Goal: Information Seeking & Learning: Learn about a topic

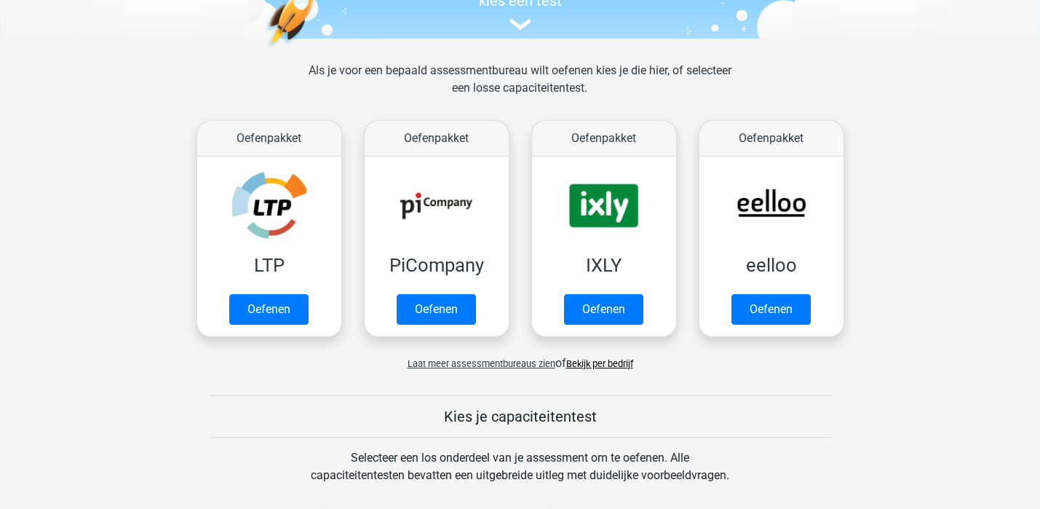
scroll to position [161, 0]
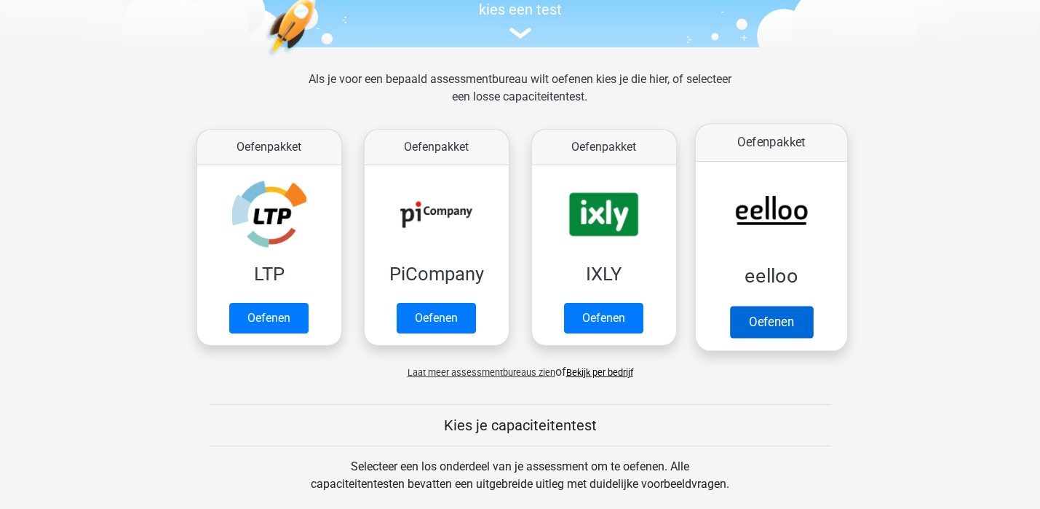
click at [770, 306] on link "Oefenen" at bounding box center [770, 322] width 83 height 32
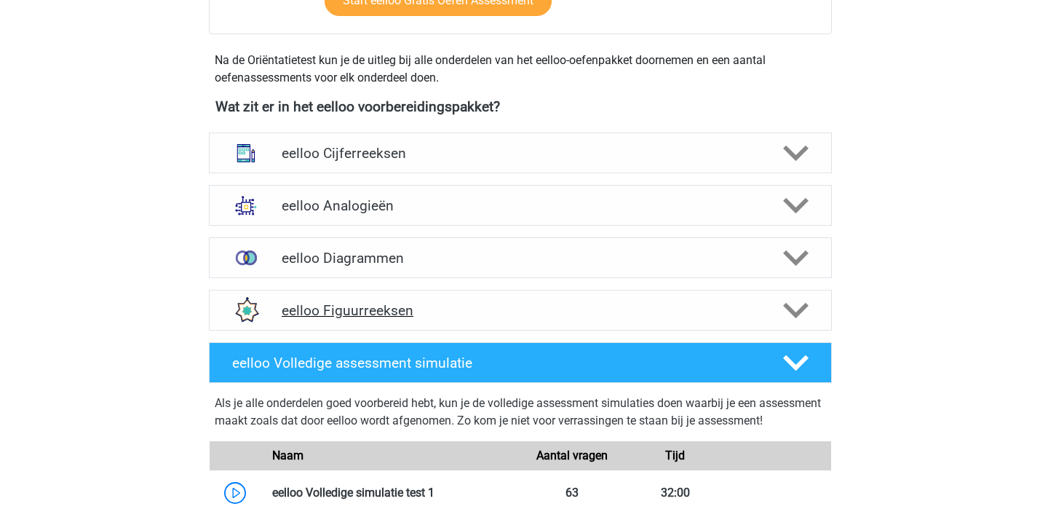
scroll to position [469, 0]
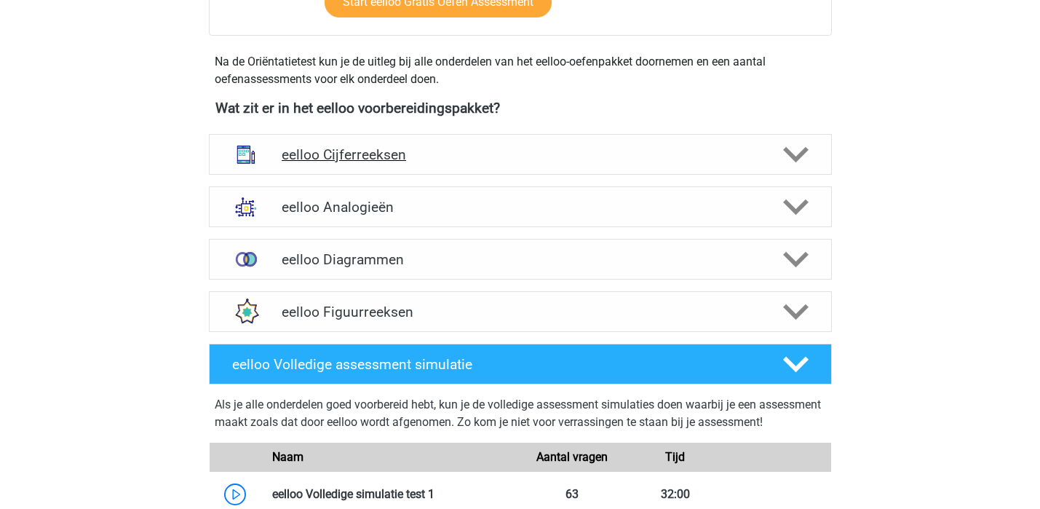
click at [567, 170] on div "eelloo Cijferreeksen" at bounding box center [520, 154] width 623 height 41
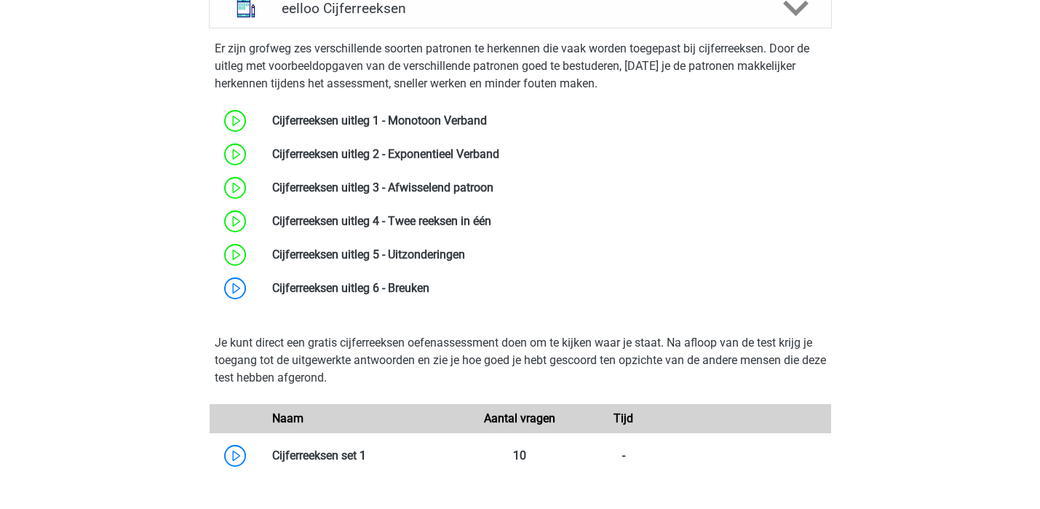
scroll to position [625, 0]
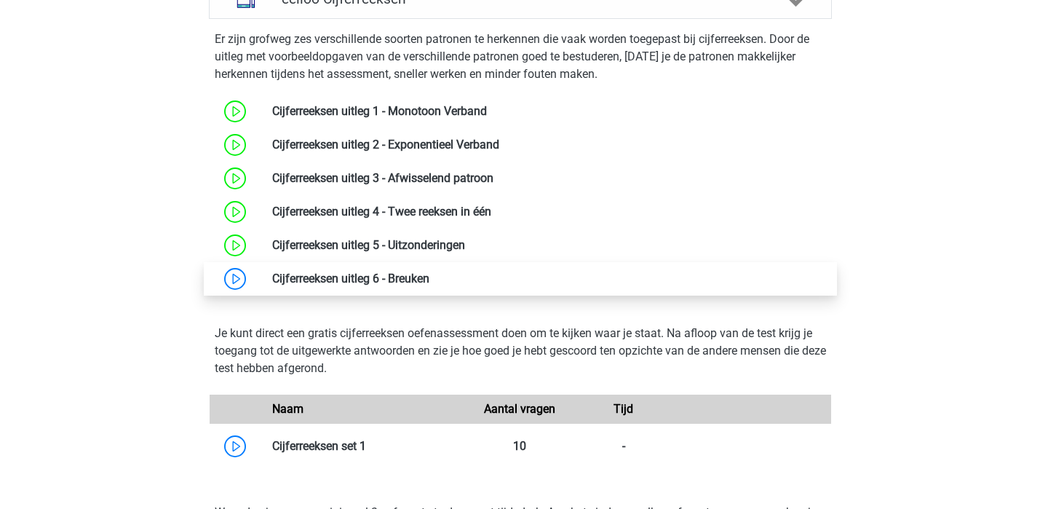
click at [429, 271] on link at bounding box center [429, 278] width 0 height 14
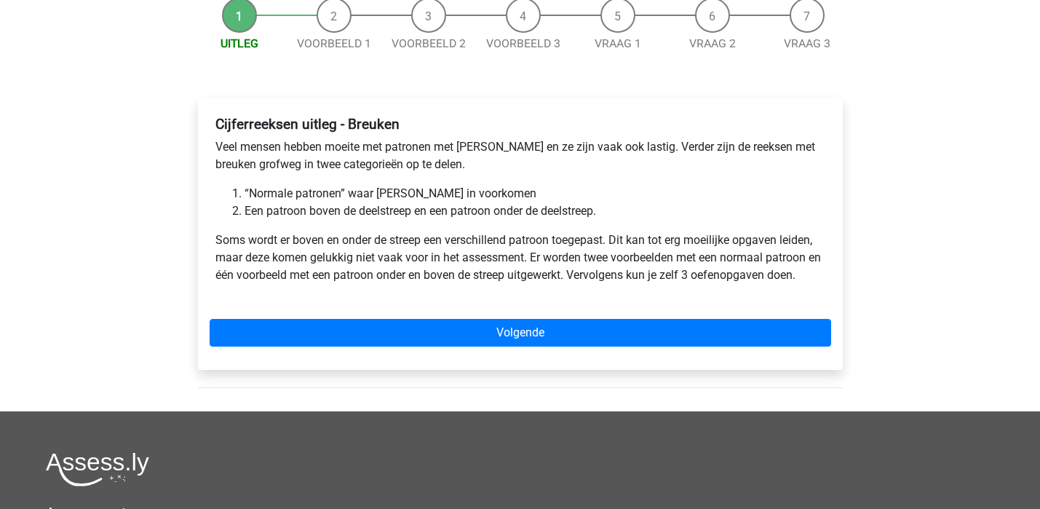
scroll to position [146, 0]
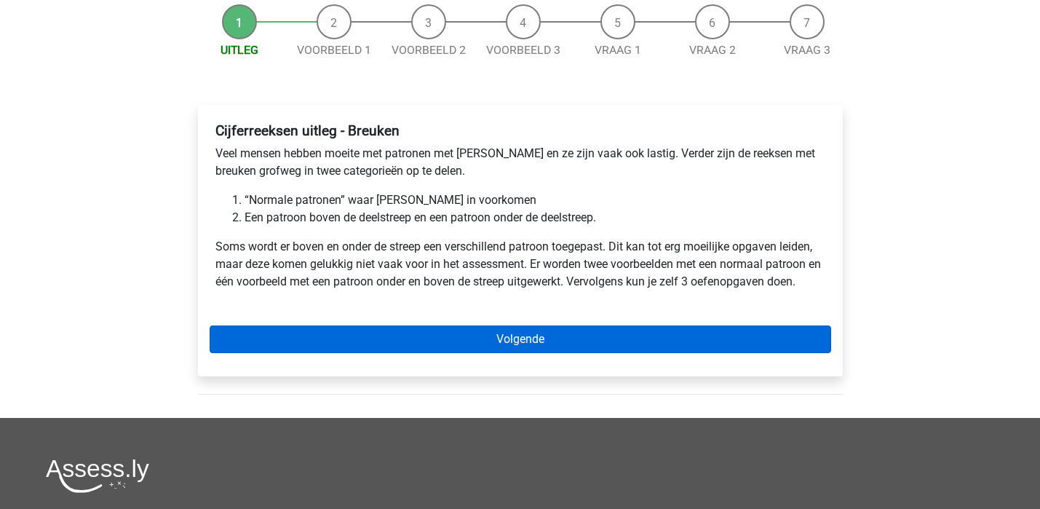
click at [540, 333] on link "Volgende" at bounding box center [520, 339] width 621 height 28
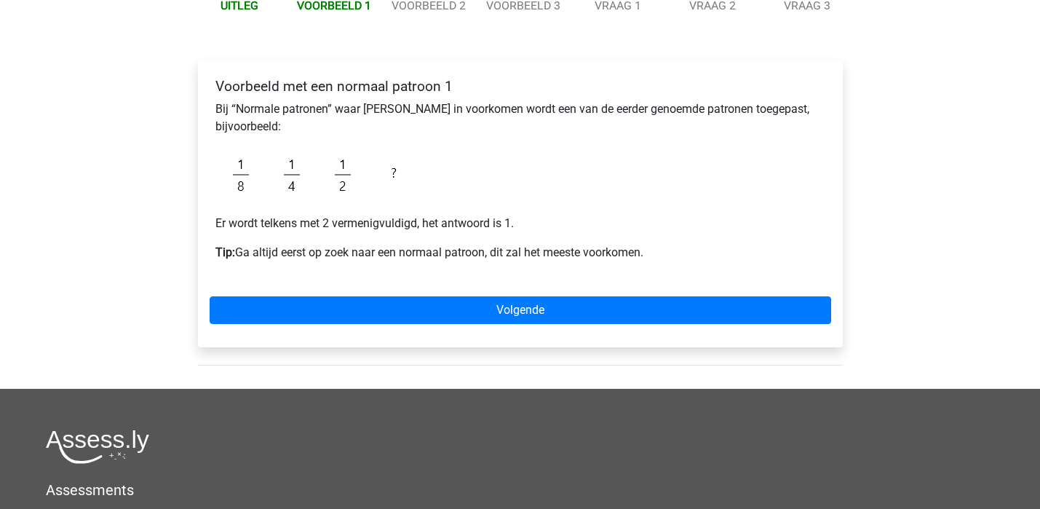
scroll to position [188, 0]
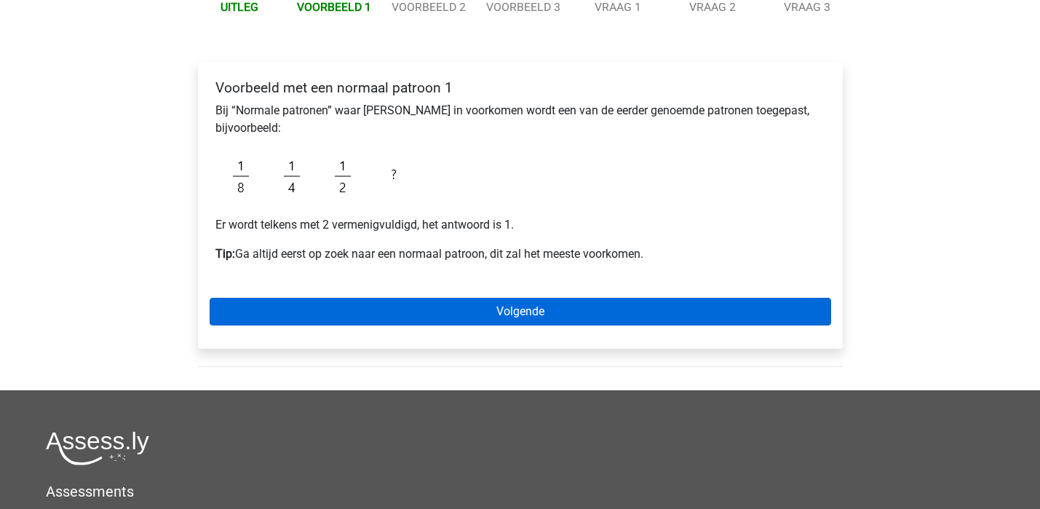
click at [525, 319] on link "Volgende" at bounding box center [520, 312] width 621 height 28
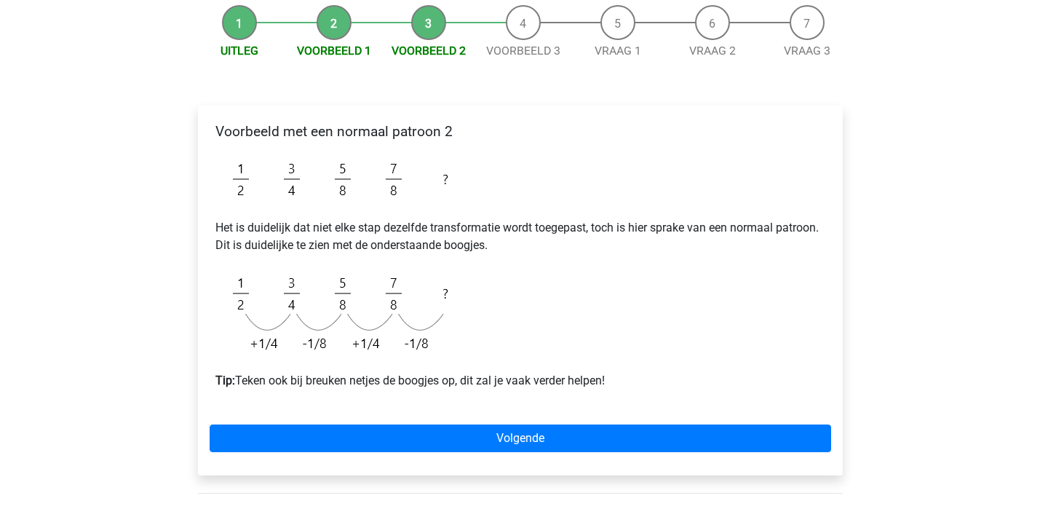
scroll to position [145, 0]
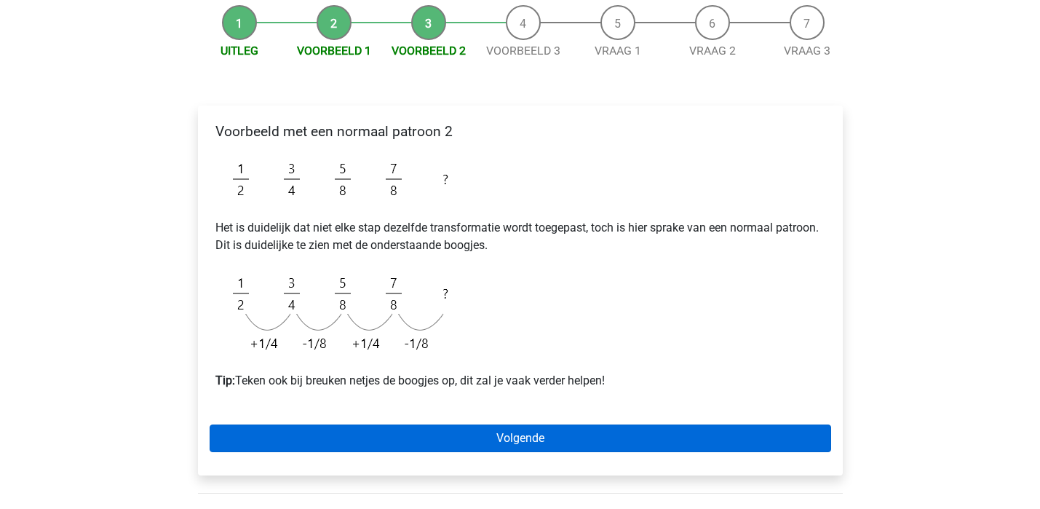
click at [573, 437] on link "Volgende" at bounding box center [520, 438] width 621 height 28
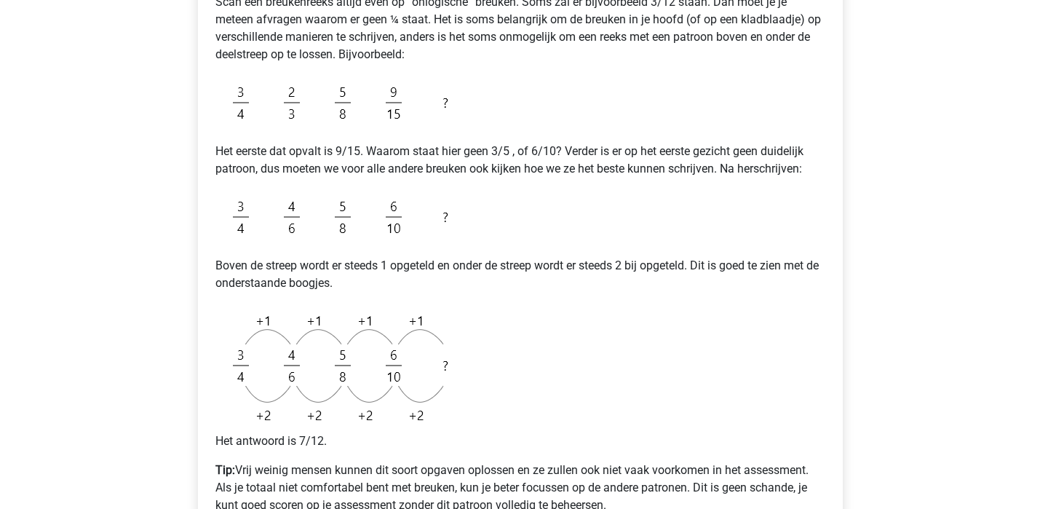
scroll to position [448, 0]
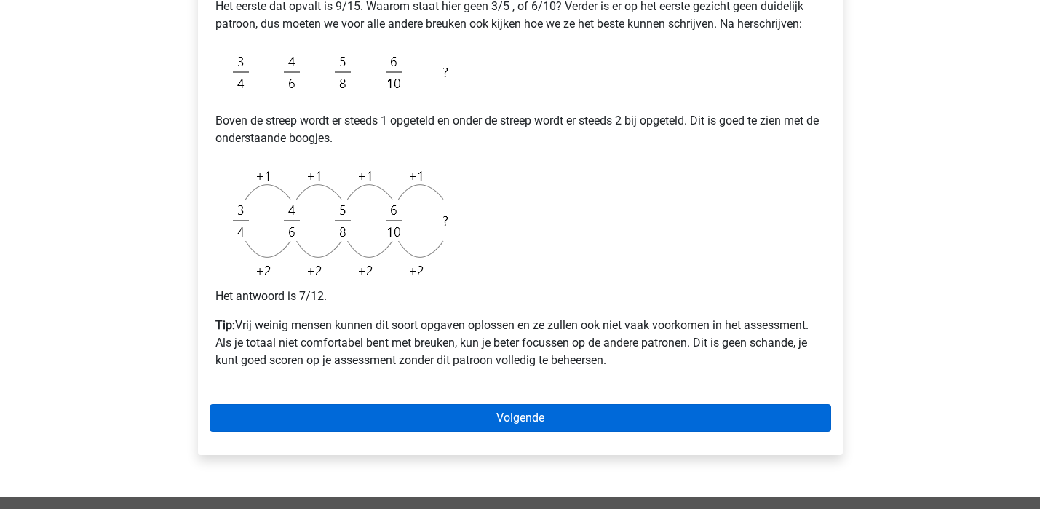
click at [488, 415] on link "Volgende" at bounding box center [520, 418] width 621 height 28
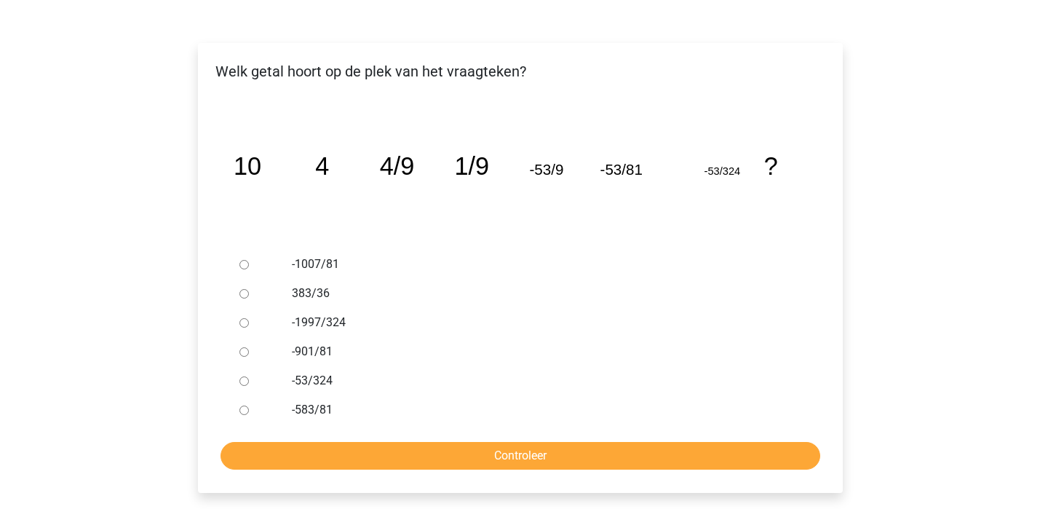
scroll to position [207, 0]
click at [303, 324] on label "-1997/324" at bounding box center [543, 322] width 503 height 17
click at [249, 324] on input "-1997/324" at bounding box center [243, 322] width 9 height 9
radio input "true"
click at [463, 454] on input "Controleer" at bounding box center [519, 456] width 599 height 28
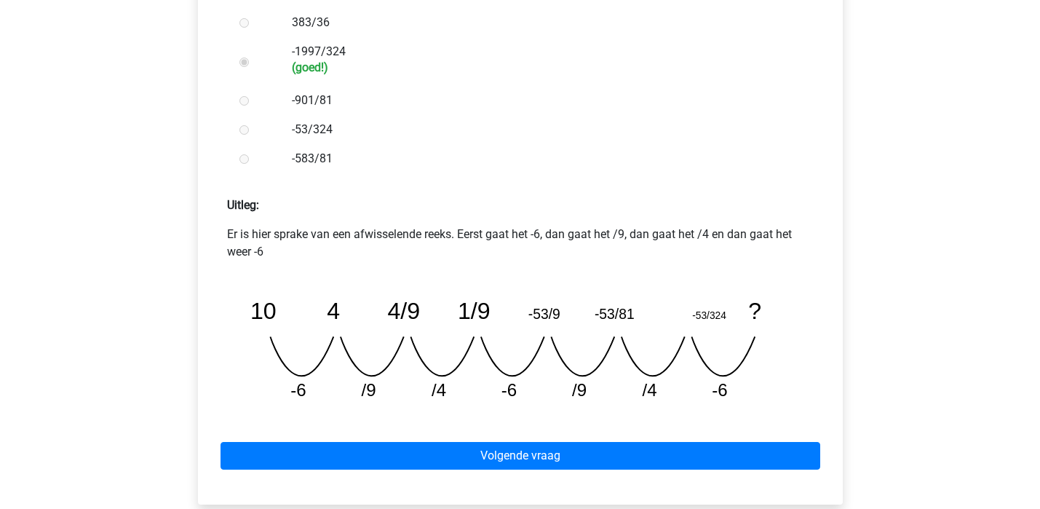
scroll to position [478, 0]
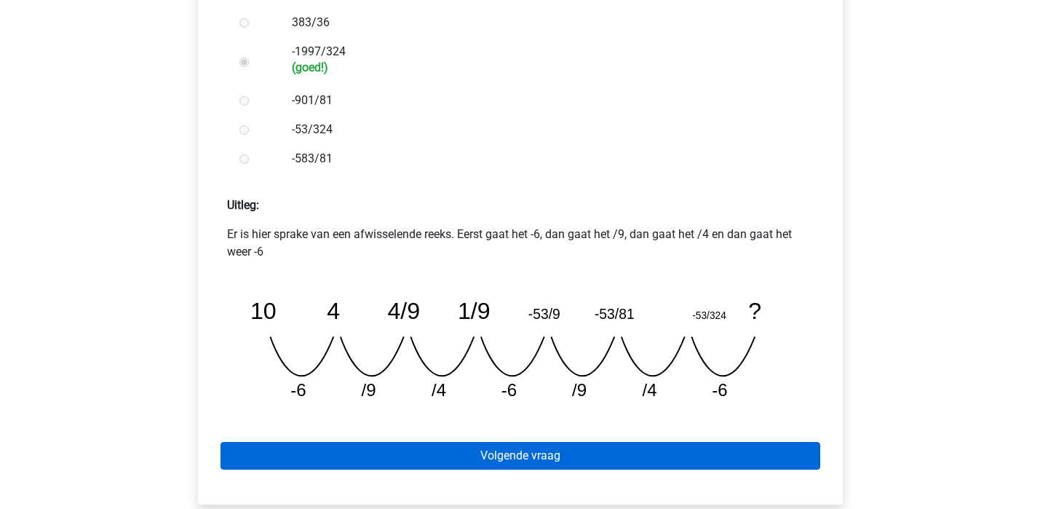
click at [491, 455] on link "Volgende vraag" at bounding box center [519, 456] width 599 height 28
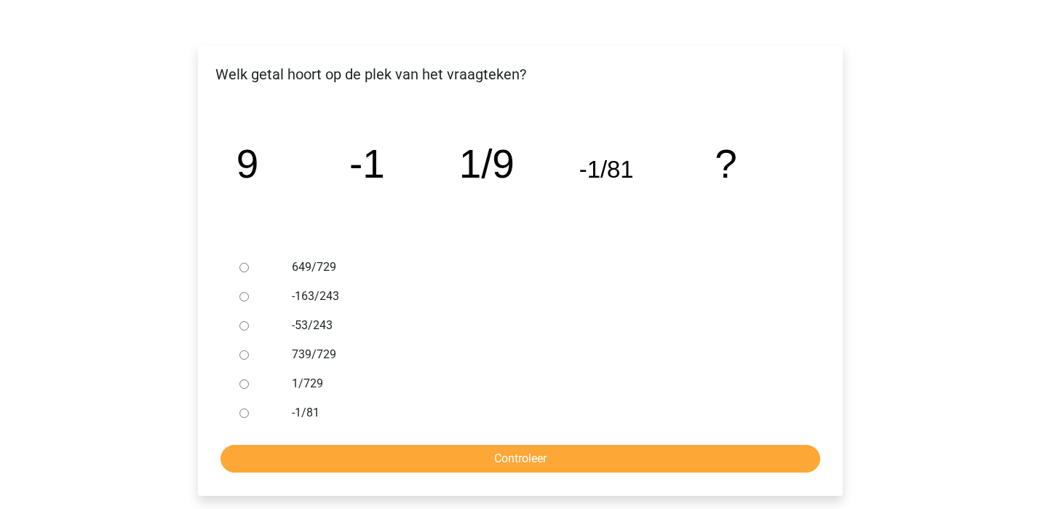
scroll to position [206, 0]
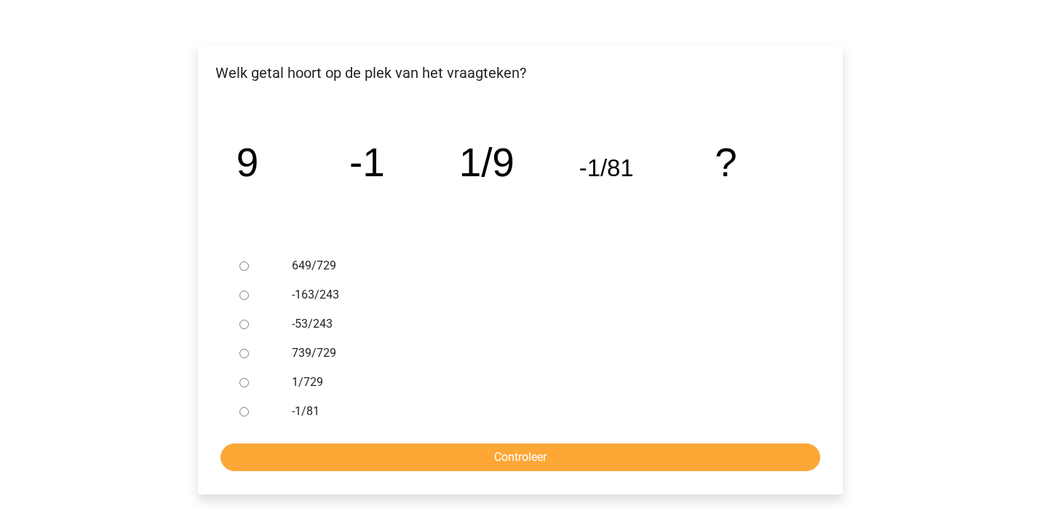
click at [301, 391] on div "1/729" at bounding box center [543, 381] width 525 height 29
click at [301, 378] on label "1/729" at bounding box center [543, 381] width 503 height 17
click at [249, 378] on input "1/729" at bounding box center [243, 382] width 9 height 9
radio input "true"
click at [551, 450] on input "Controleer" at bounding box center [519, 457] width 599 height 28
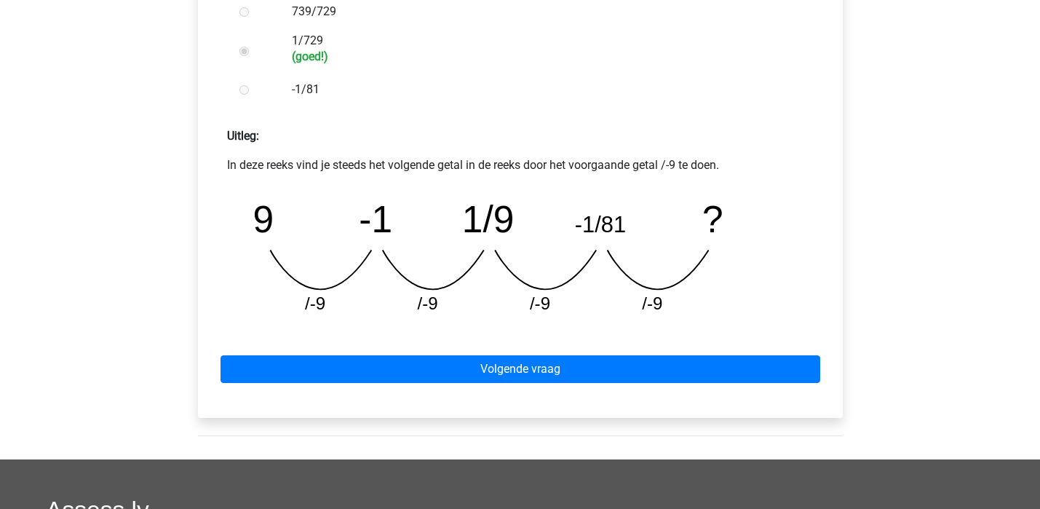
scroll to position [548, 0]
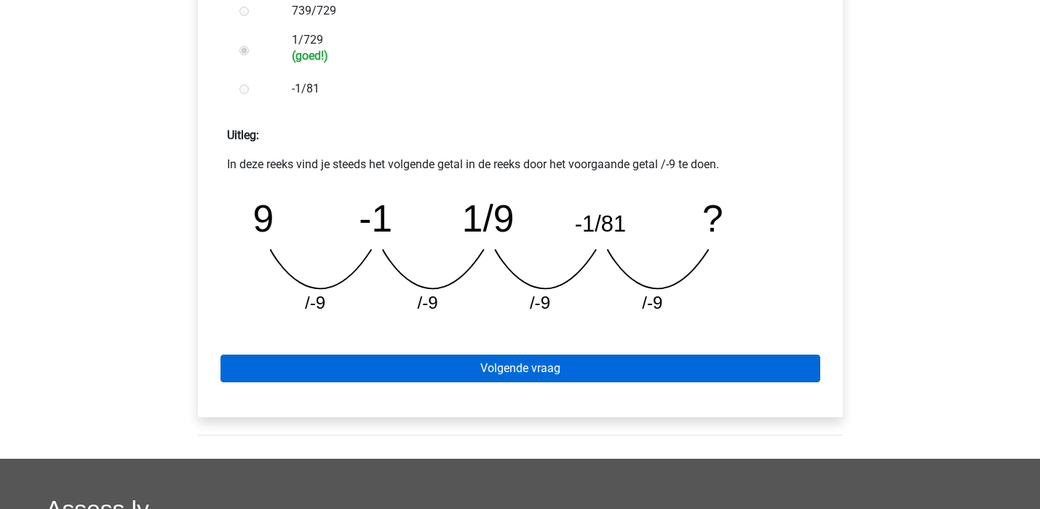
click at [536, 372] on link "Volgende vraag" at bounding box center [519, 368] width 599 height 28
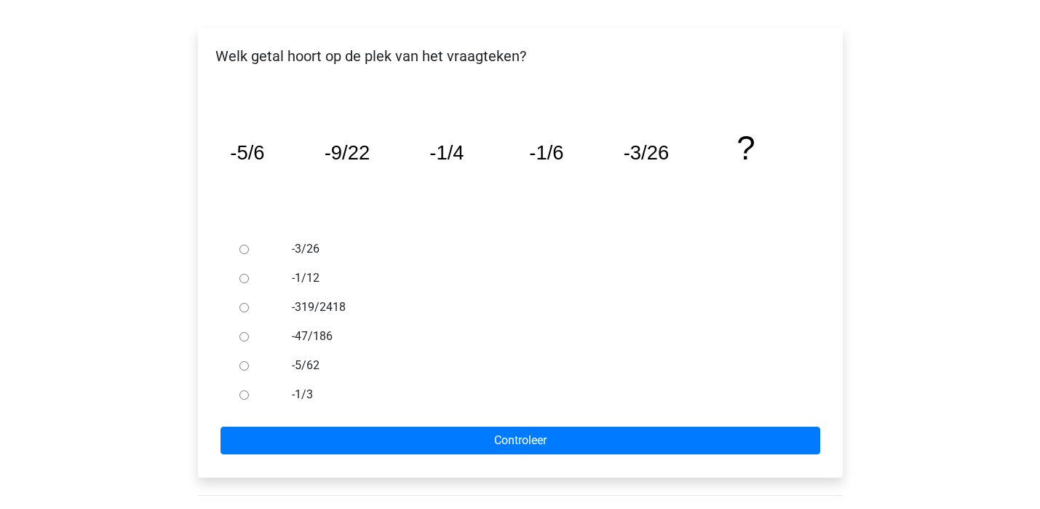
scroll to position [220, 0]
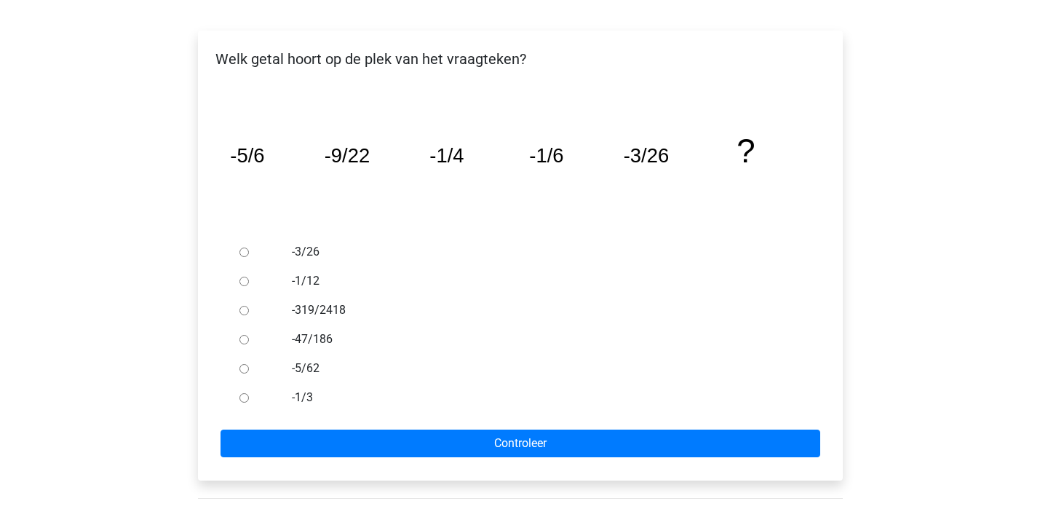
click at [297, 365] on label "-5/62" at bounding box center [543, 367] width 503 height 17
click at [249, 365] on input "-5/62" at bounding box center [243, 368] width 9 height 9
radio input "true"
click at [307, 280] on label "-1/12" at bounding box center [543, 280] width 503 height 17
click at [249, 280] on input "-1/12" at bounding box center [243, 280] width 9 height 9
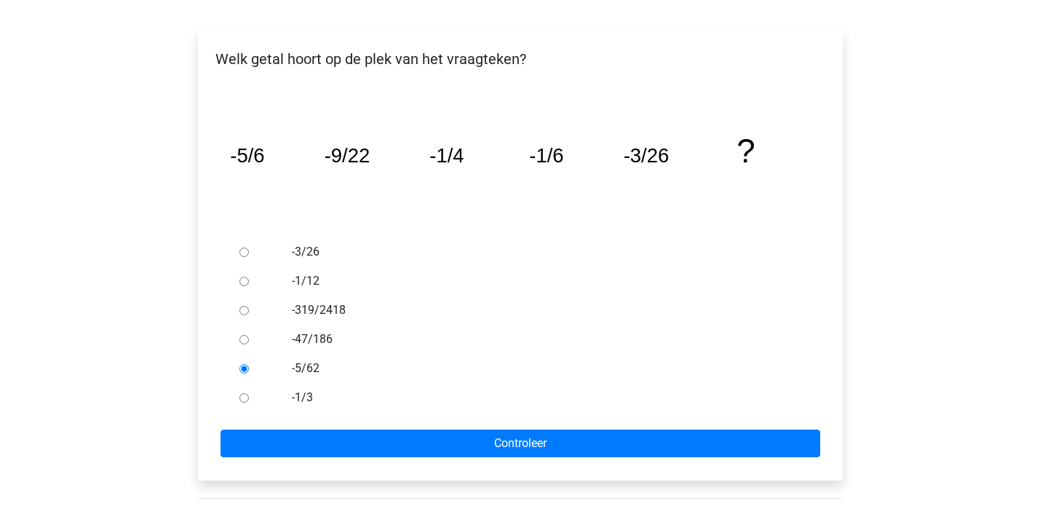
radio input "true"
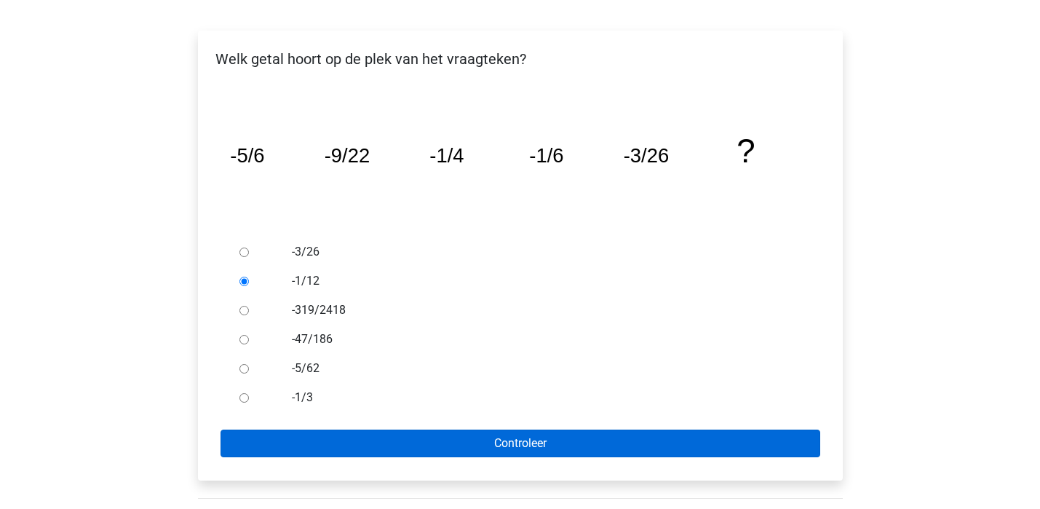
click at [546, 438] on input "Controleer" at bounding box center [519, 443] width 599 height 28
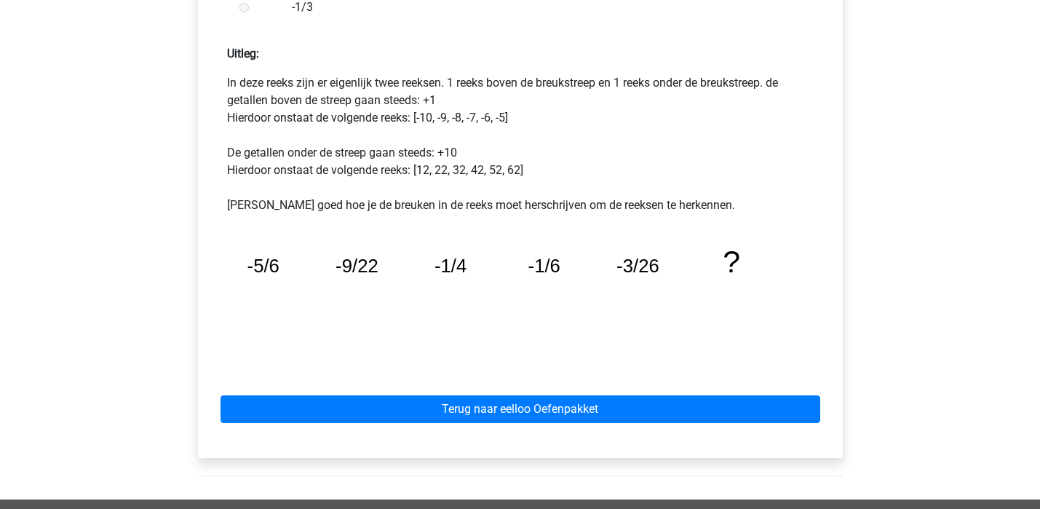
scroll to position [614, 0]
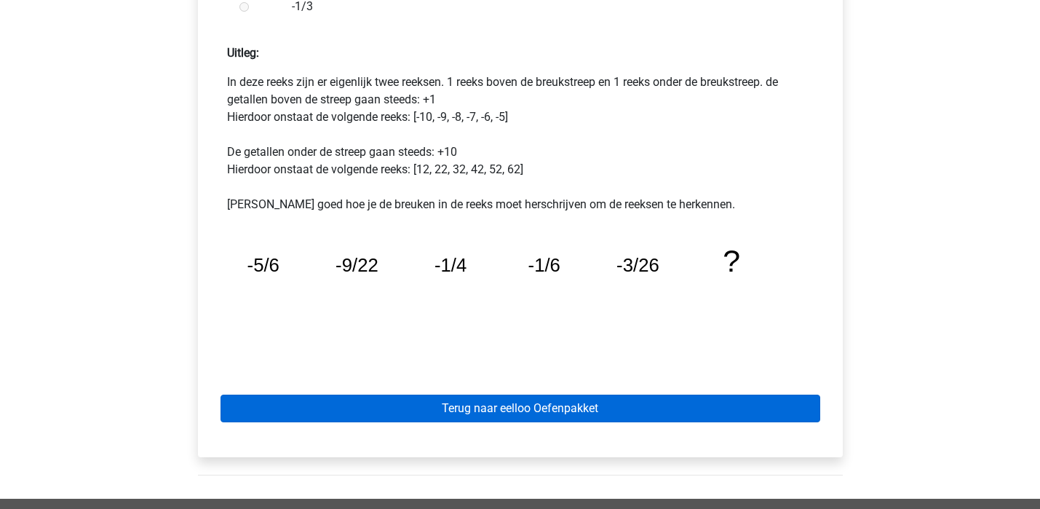
click at [533, 410] on link "Terug naar eelloo Oefenpakket" at bounding box center [519, 408] width 599 height 28
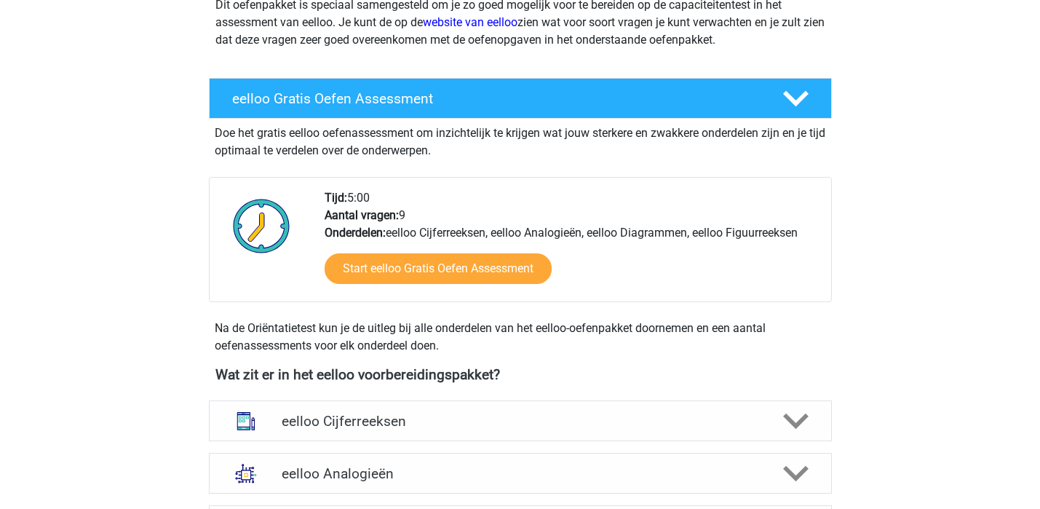
scroll to position [373, 0]
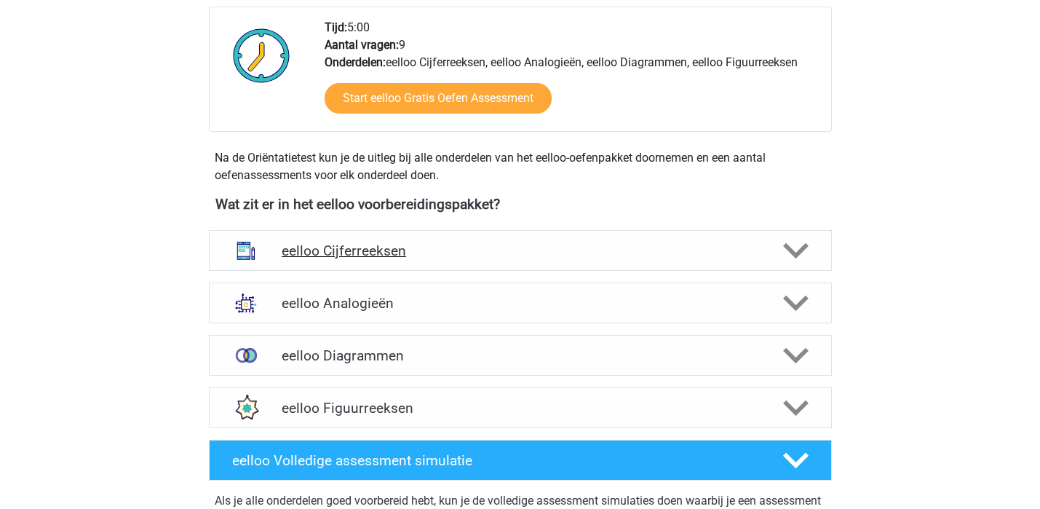
click at [533, 249] on h4 "eelloo Cijferreeksen" at bounding box center [520, 250] width 477 height 17
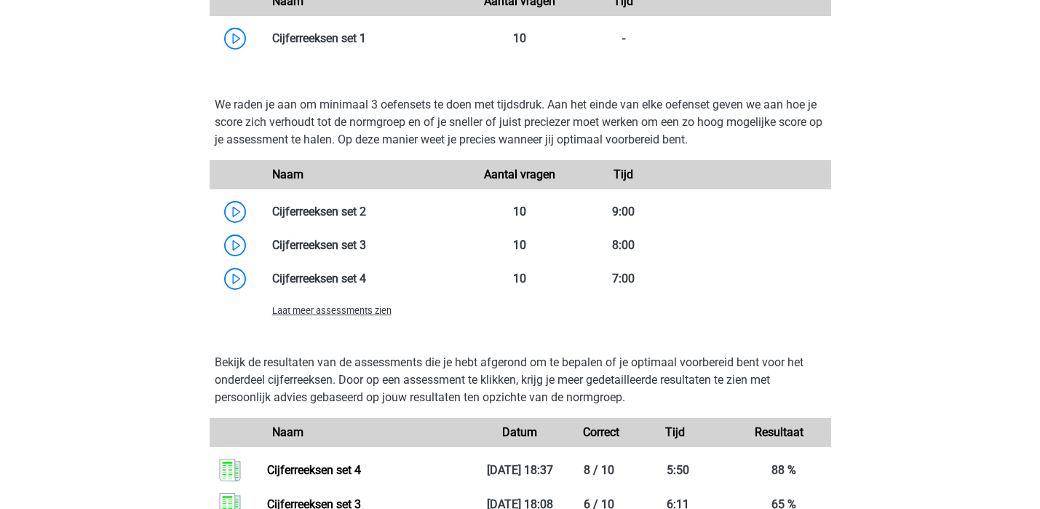
scroll to position [1048, 0]
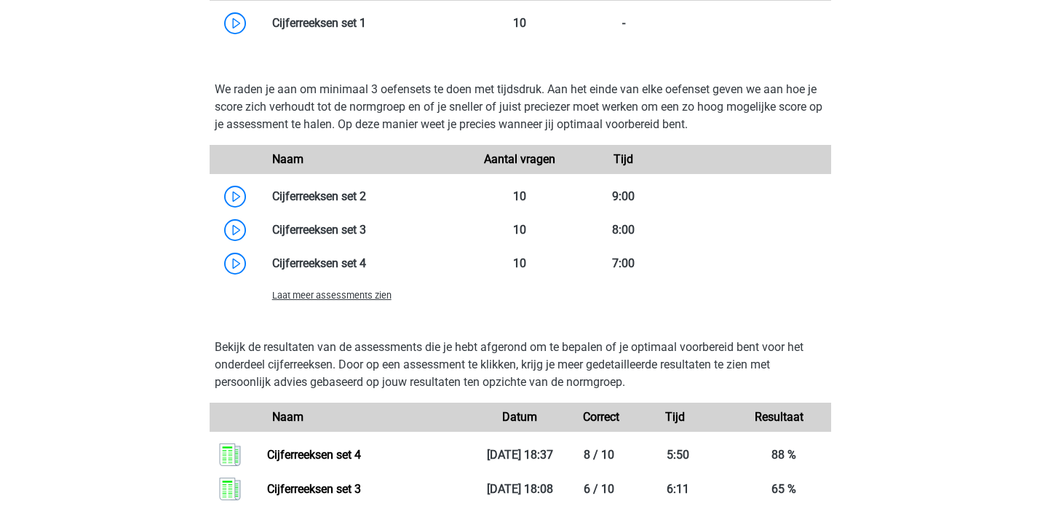
click at [367, 295] on span "Laat meer assessments zien" at bounding box center [331, 295] width 119 height 11
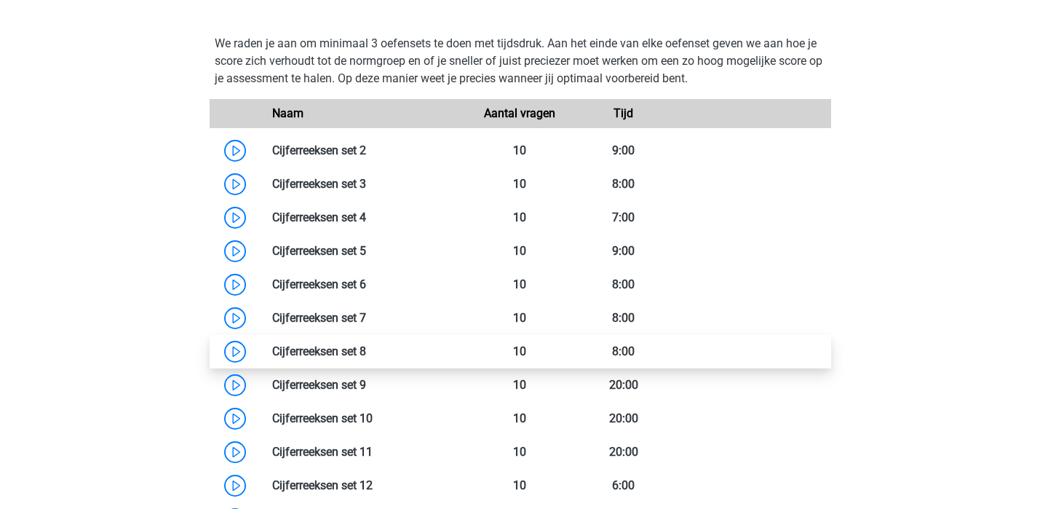
scroll to position [1075, 0]
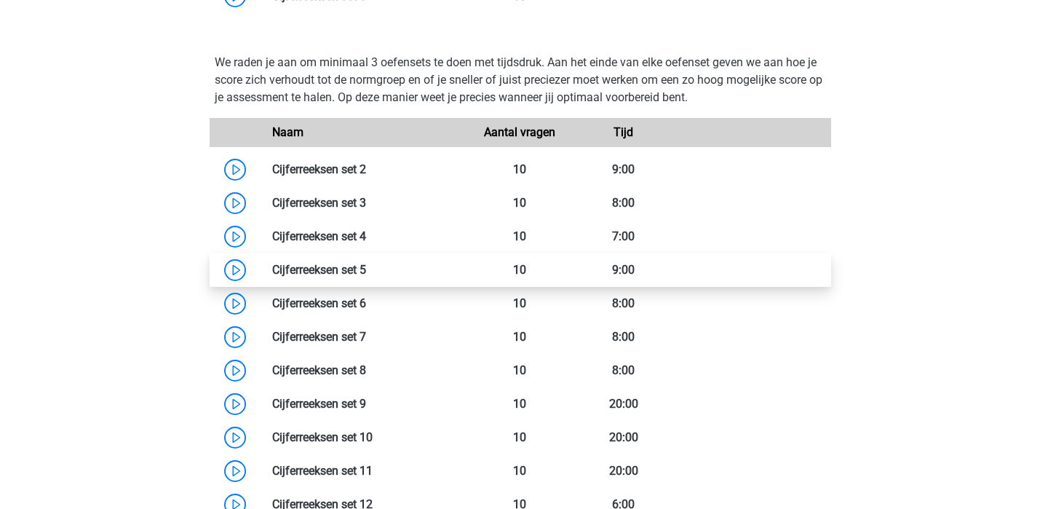
click at [366, 272] on link at bounding box center [366, 270] width 0 height 14
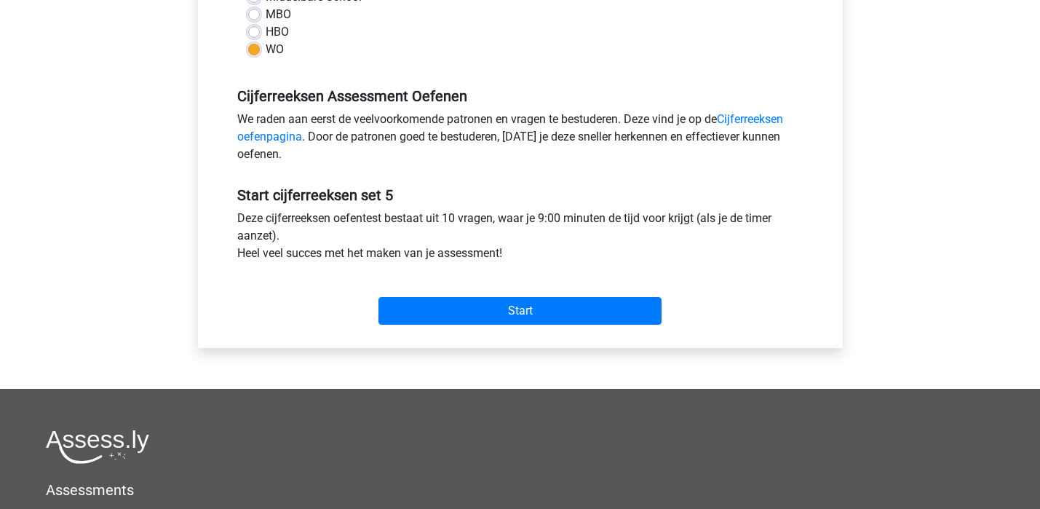
scroll to position [418, 0]
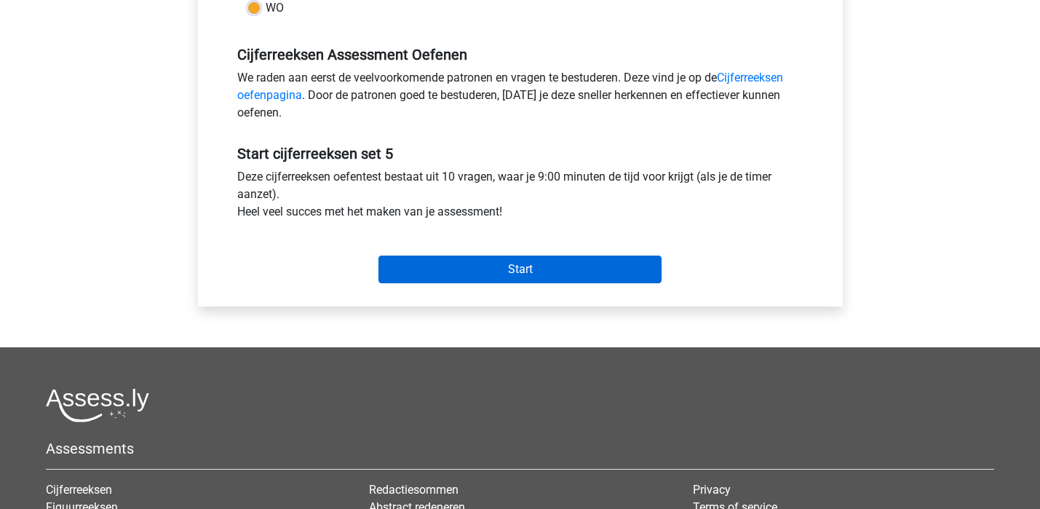
click at [520, 265] on input "Start" at bounding box center [519, 269] width 283 height 28
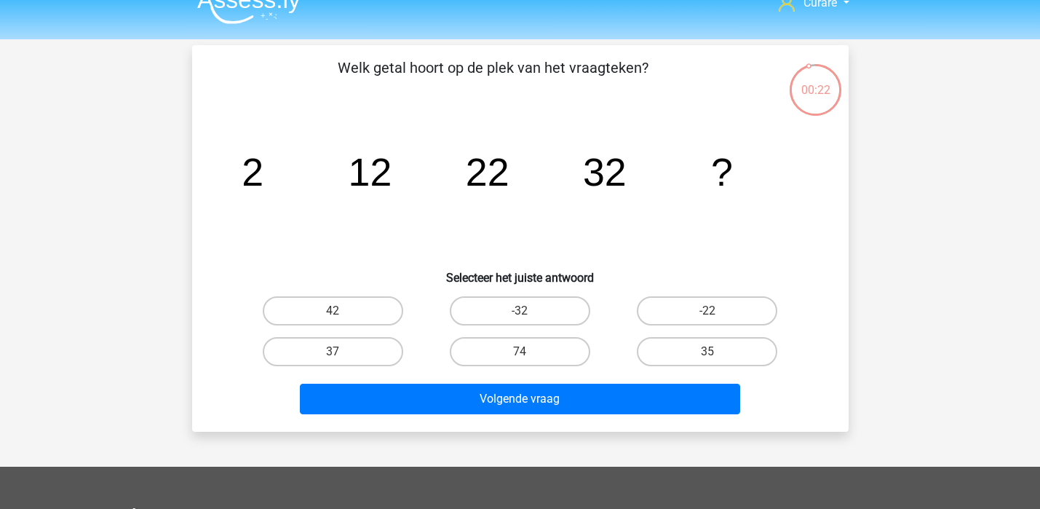
scroll to position [23, 0]
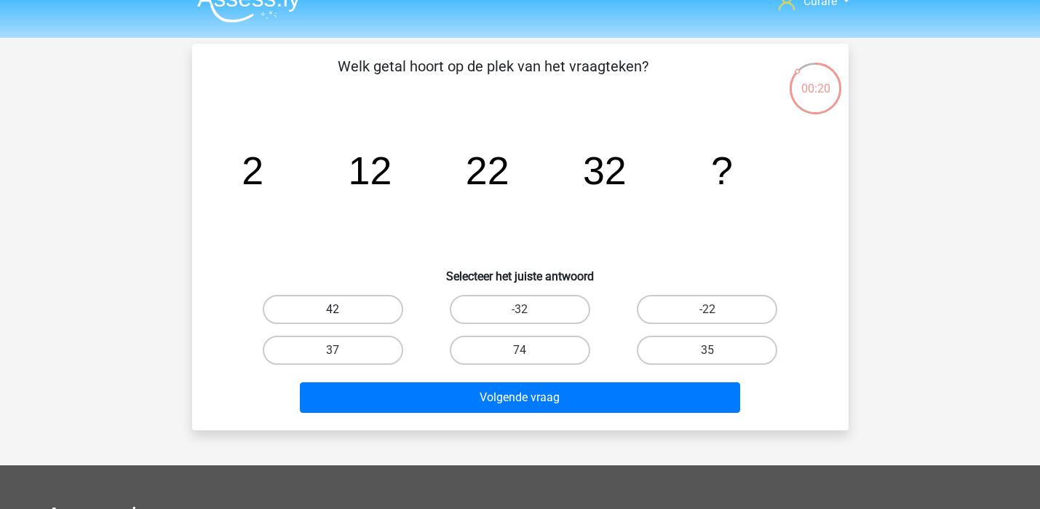
click at [356, 308] on label "42" at bounding box center [333, 309] width 140 height 29
click at [342, 309] on input "42" at bounding box center [336, 313] width 9 height 9
radio input "true"
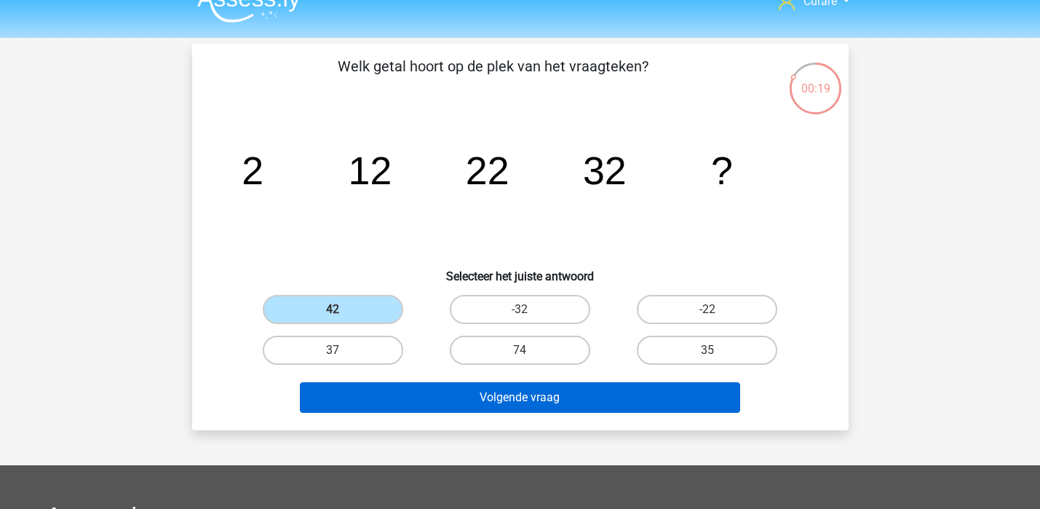
click at [519, 399] on button "Volgende vraag" at bounding box center [520, 397] width 440 height 31
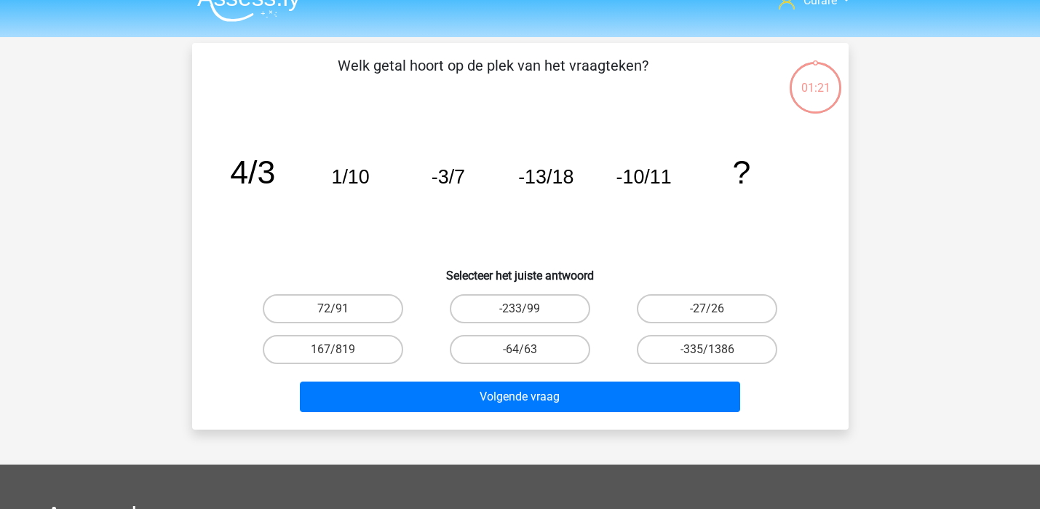
scroll to position [20, 0]
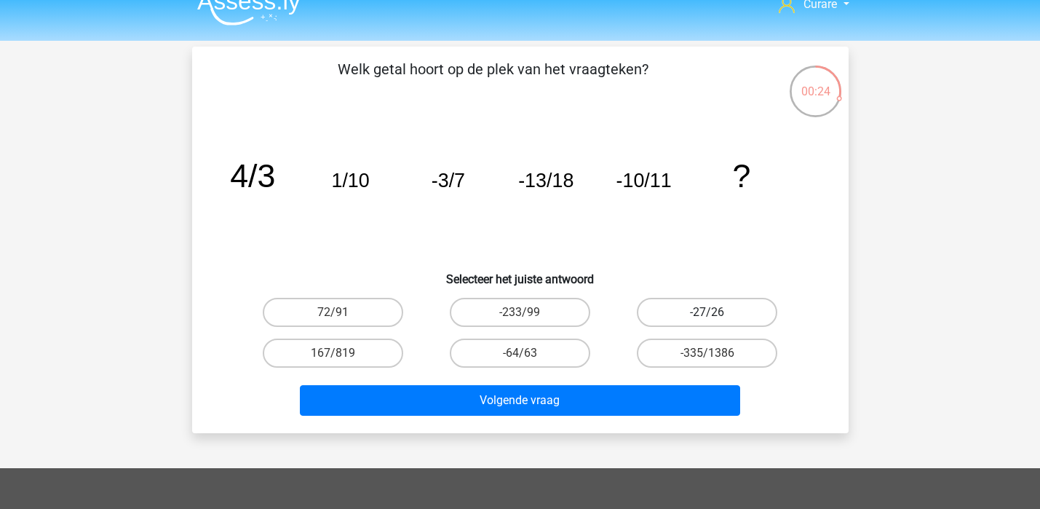
click at [734, 308] on label "-27/26" at bounding box center [707, 312] width 140 height 29
click at [717, 312] on input "-27/26" at bounding box center [711, 316] width 9 height 9
radio input "true"
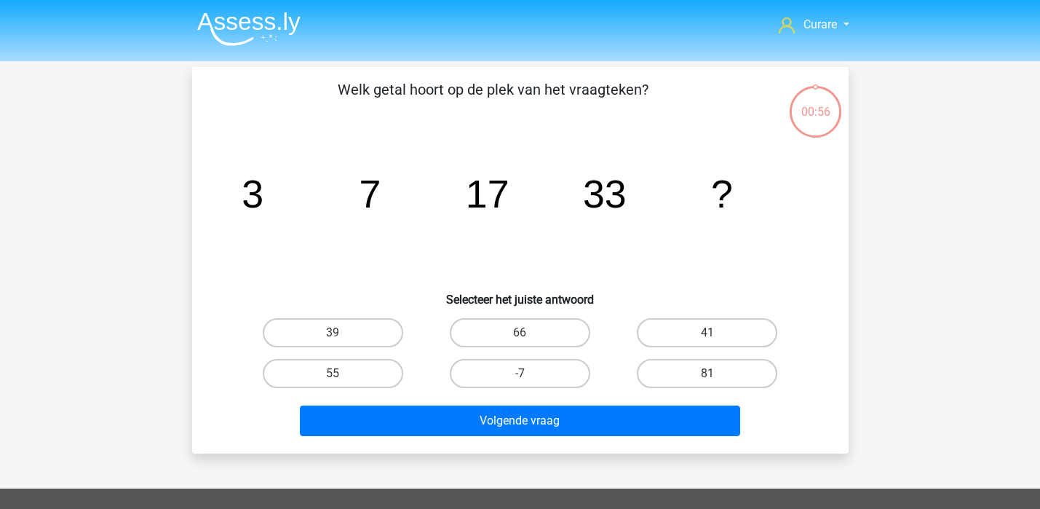
scroll to position [20, 0]
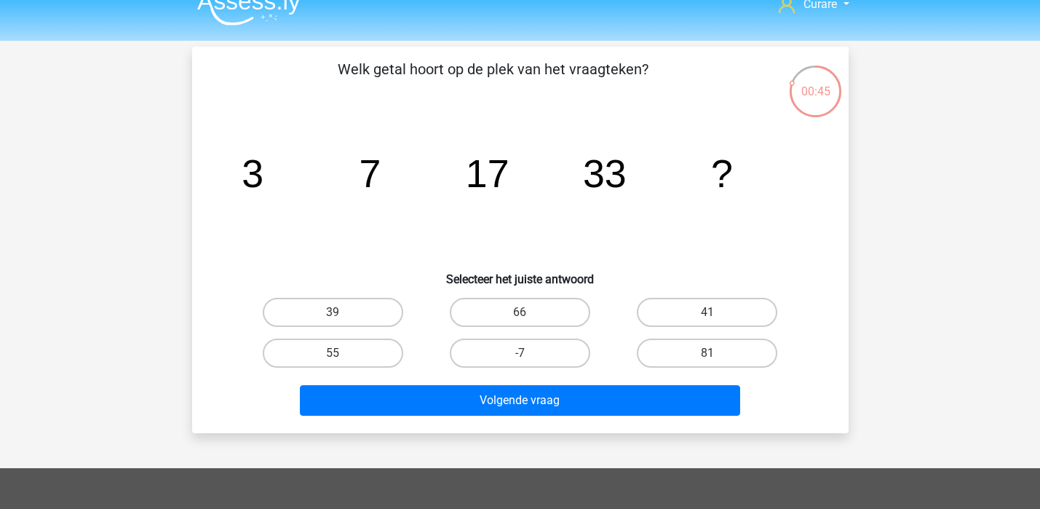
click at [492, 170] on tspan "17" at bounding box center [487, 173] width 44 height 44
click at [354, 350] on label "55" at bounding box center [333, 352] width 140 height 29
click at [342, 353] on input "55" at bounding box center [336, 357] width 9 height 9
radio input "true"
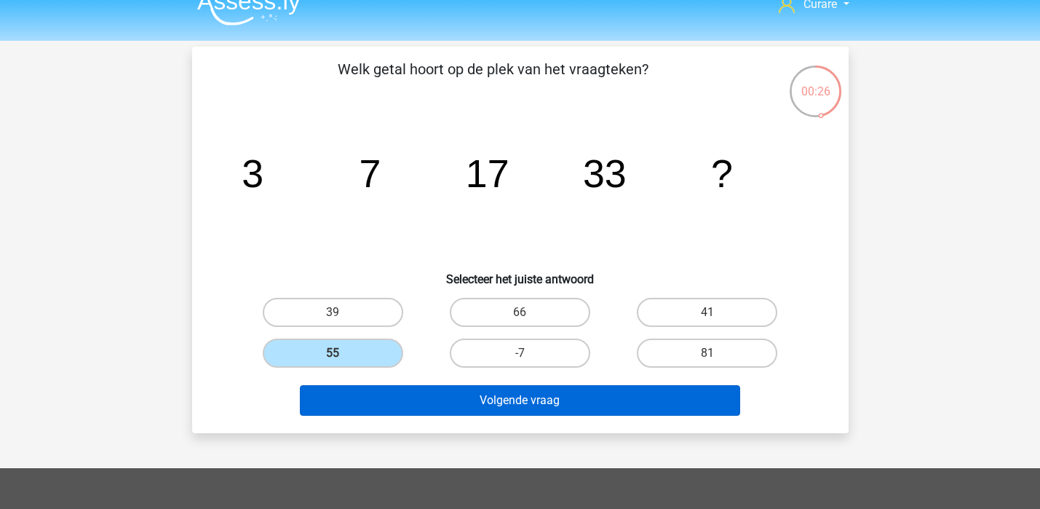
click at [533, 391] on button "Volgende vraag" at bounding box center [520, 400] width 440 height 31
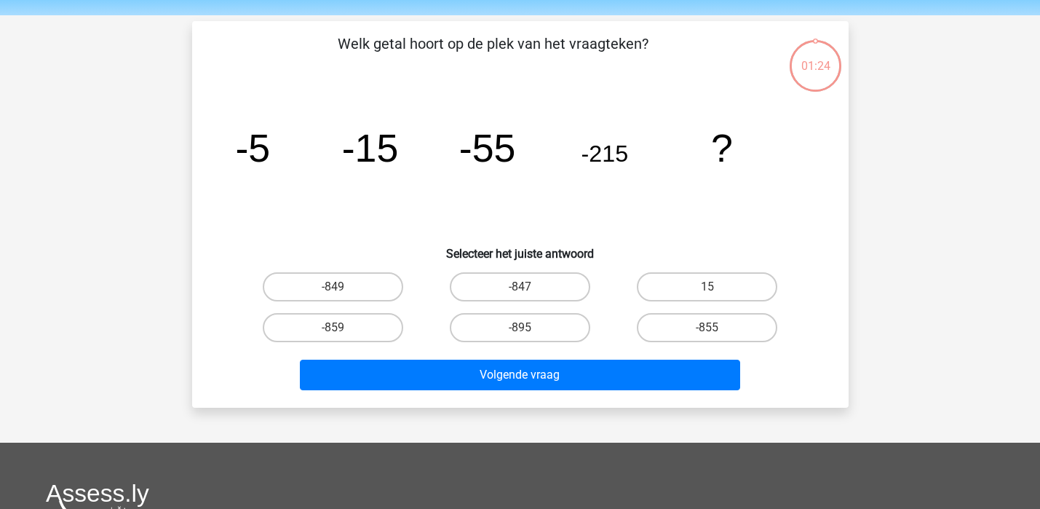
scroll to position [42, 0]
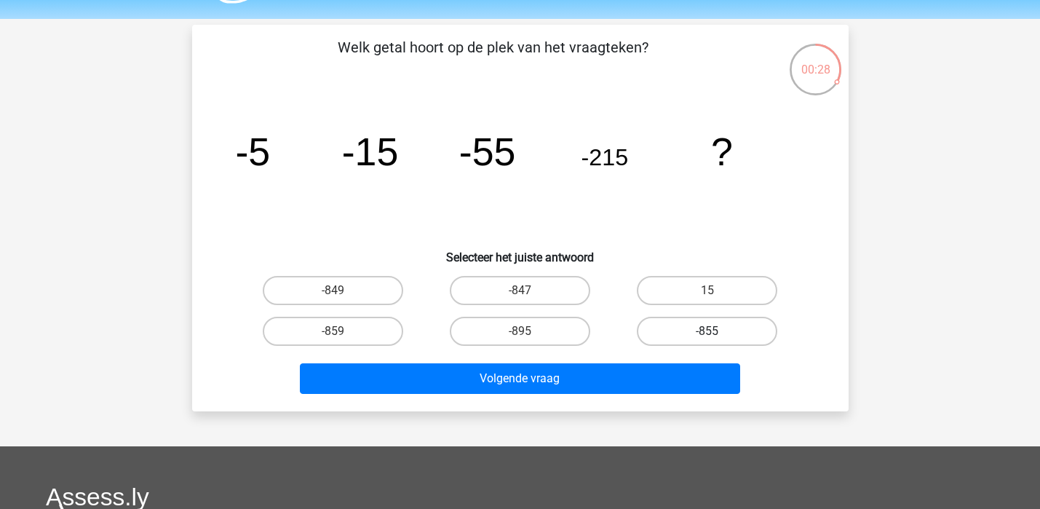
click at [720, 329] on label "-855" at bounding box center [707, 330] width 140 height 29
click at [717, 331] on input "-855" at bounding box center [711, 335] width 9 height 9
radio input "true"
click at [536, 323] on label "-895" at bounding box center [520, 330] width 140 height 29
click at [529, 331] on input "-895" at bounding box center [523, 335] width 9 height 9
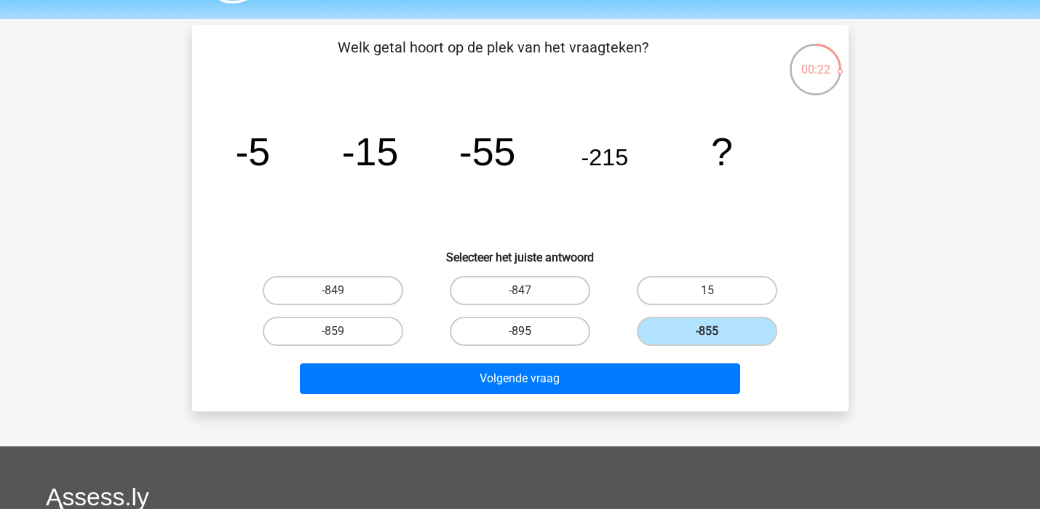
radio input "true"
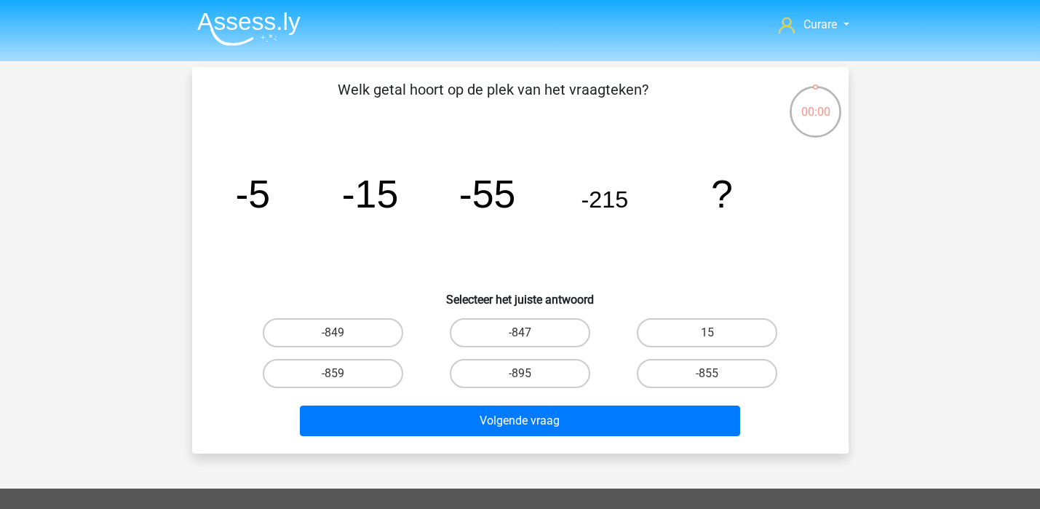
scroll to position [42, 0]
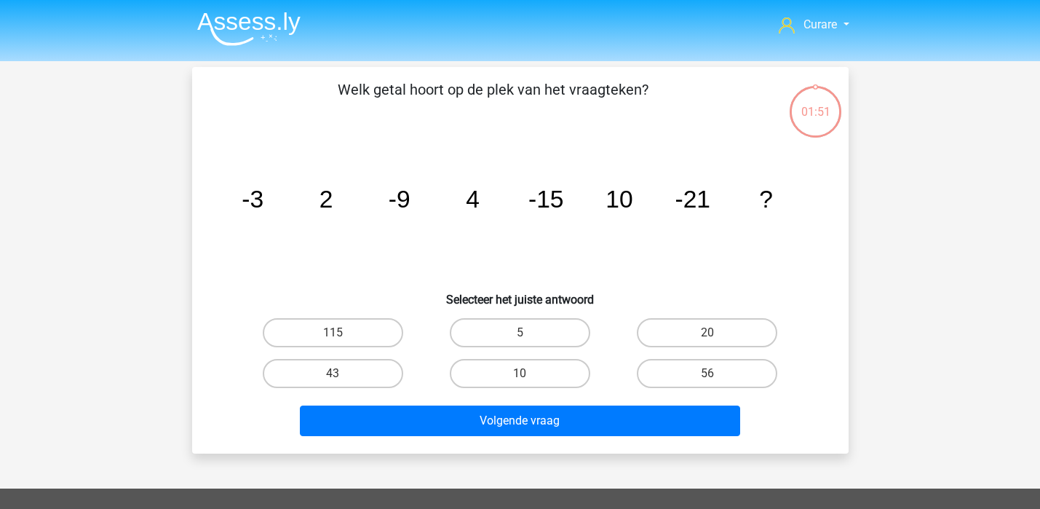
scroll to position [42, 0]
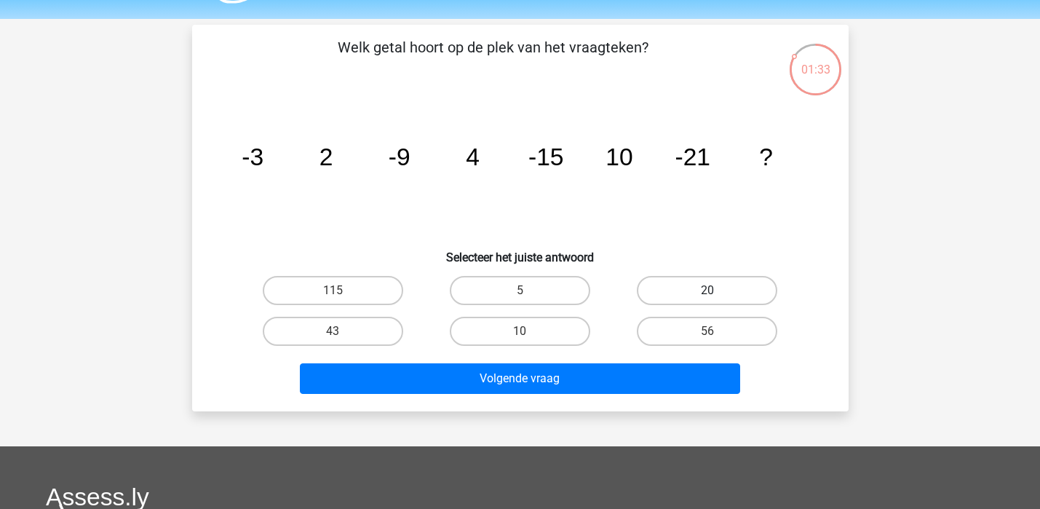
click at [728, 286] on label "20" at bounding box center [707, 290] width 140 height 29
click at [717, 290] on input "20" at bounding box center [711, 294] width 9 height 9
radio input "true"
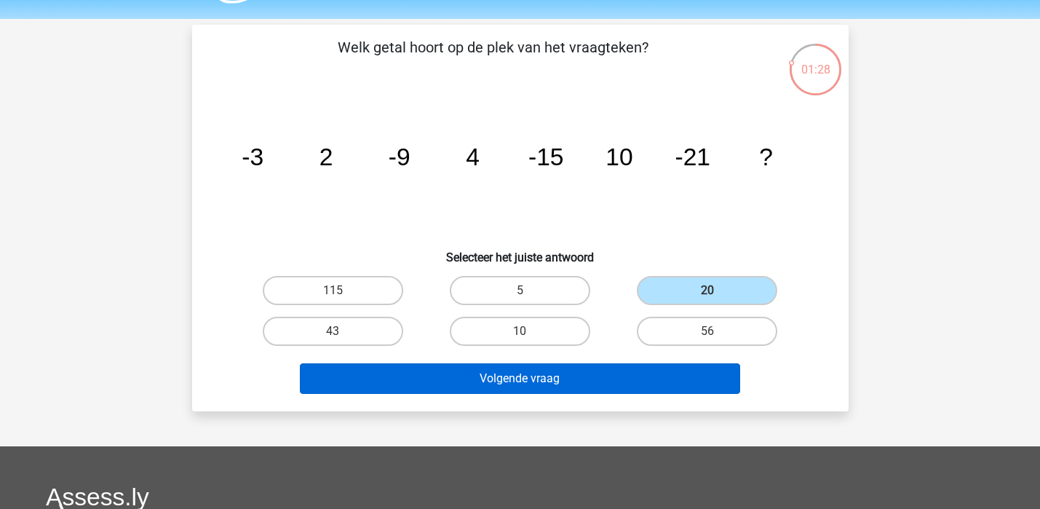
click at [565, 375] on button "Volgende vraag" at bounding box center [520, 378] width 440 height 31
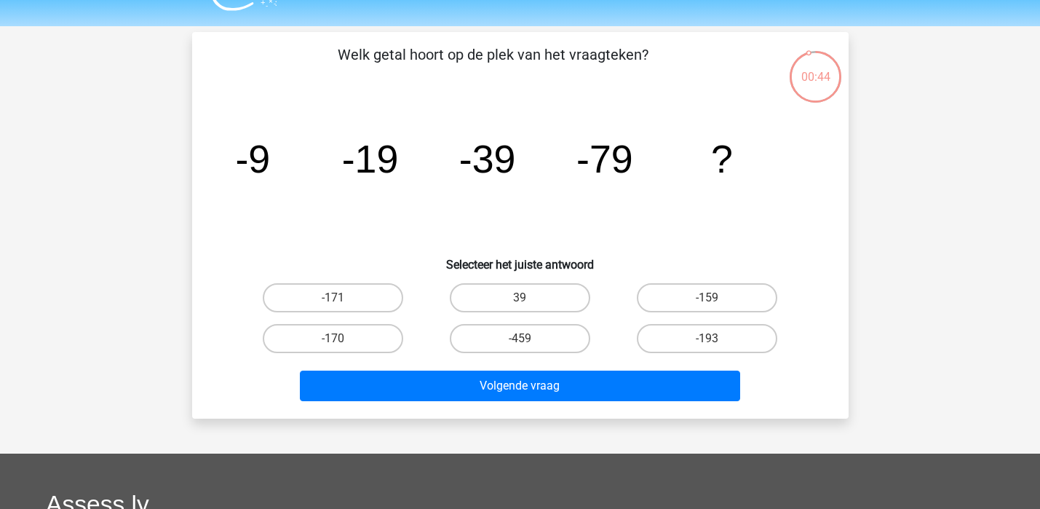
scroll to position [34, 0]
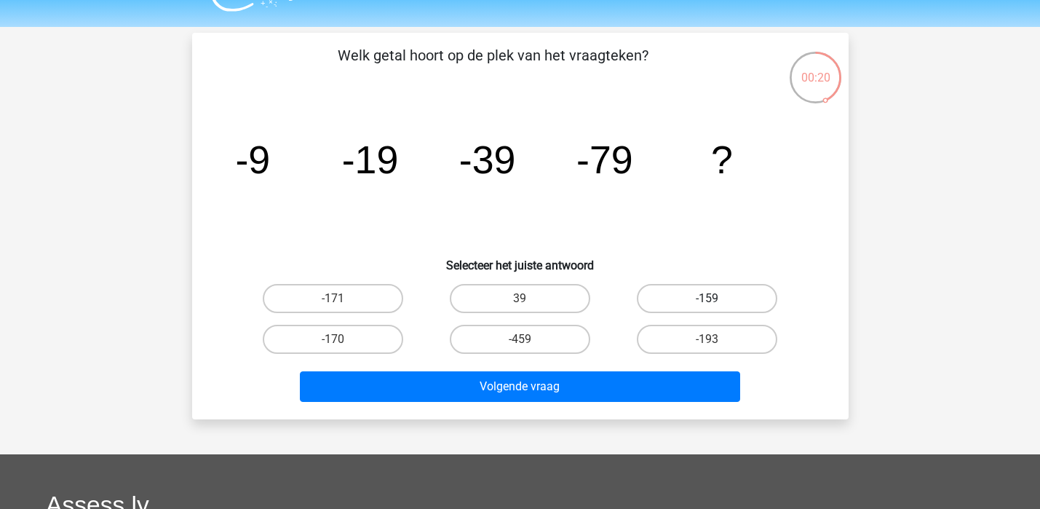
click at [698, 304] on label "-159" at bounding box center [707, 298] width 140 height 29
click at [707, 304] on input "-159" at bounding box center [711, 302] width 9 height 9
radio input "true"
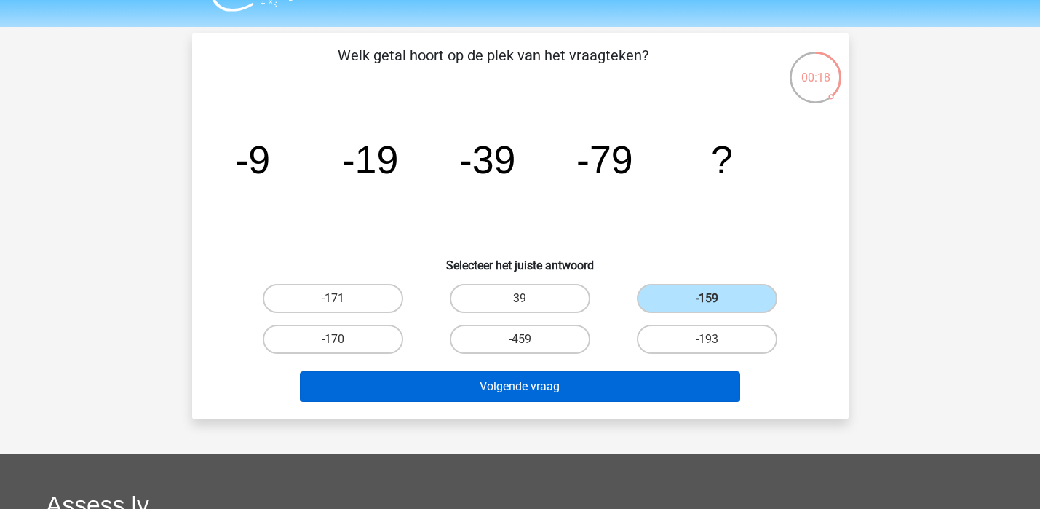
click at [600, 391] on button "Volgende vraag" at bounding box center [520, 386] width 440 height 31
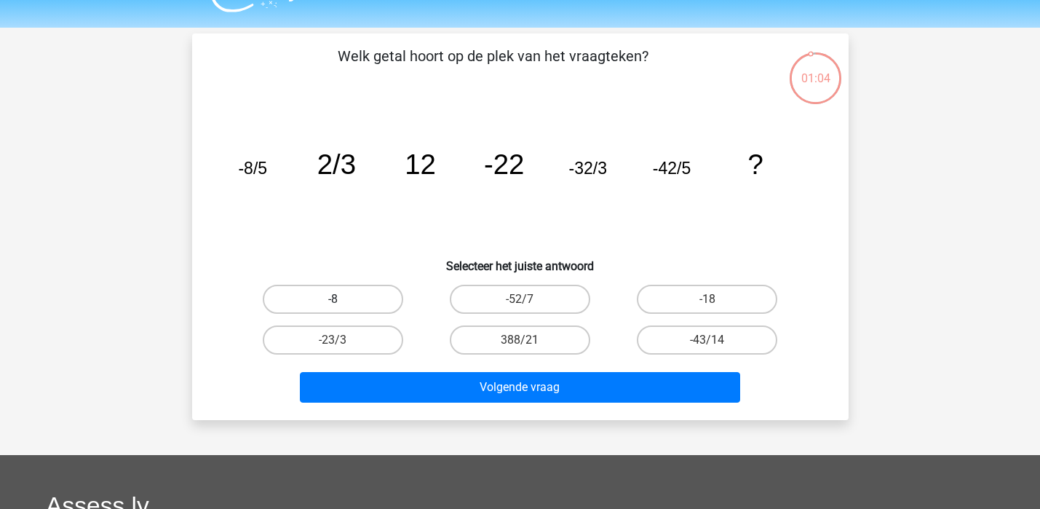
scroll to position [32, 0]
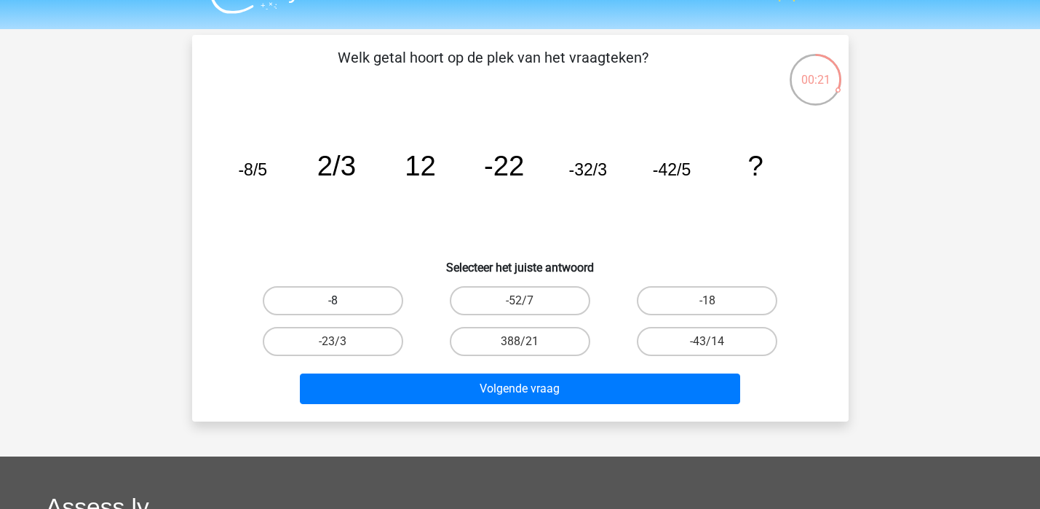
click at [353, 299] on label "-8" at bounding box center [333, 300] width 140 height 29
click at [342, 300] on input "-8" at bounding box center [336, 304] width 9 height 9
radio input "true"
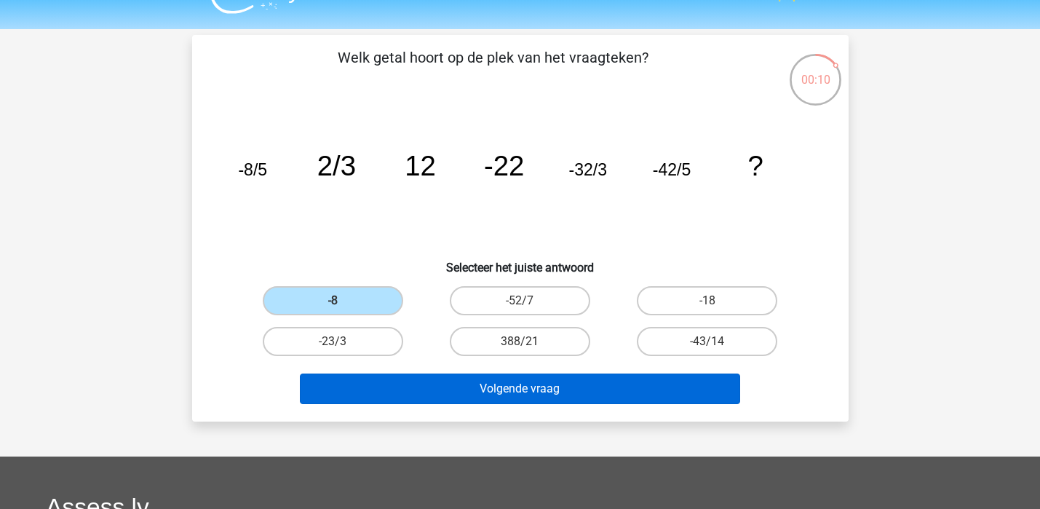
click at [560, 387] on button "Volgende vraag" at bounding box center [520, 388] width 440 height 31
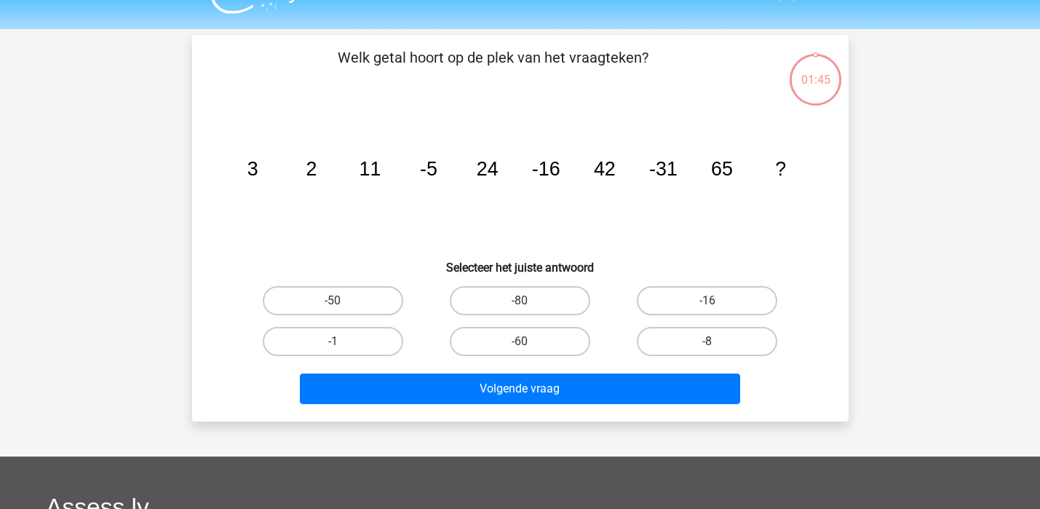
scroll to position [67, 0]
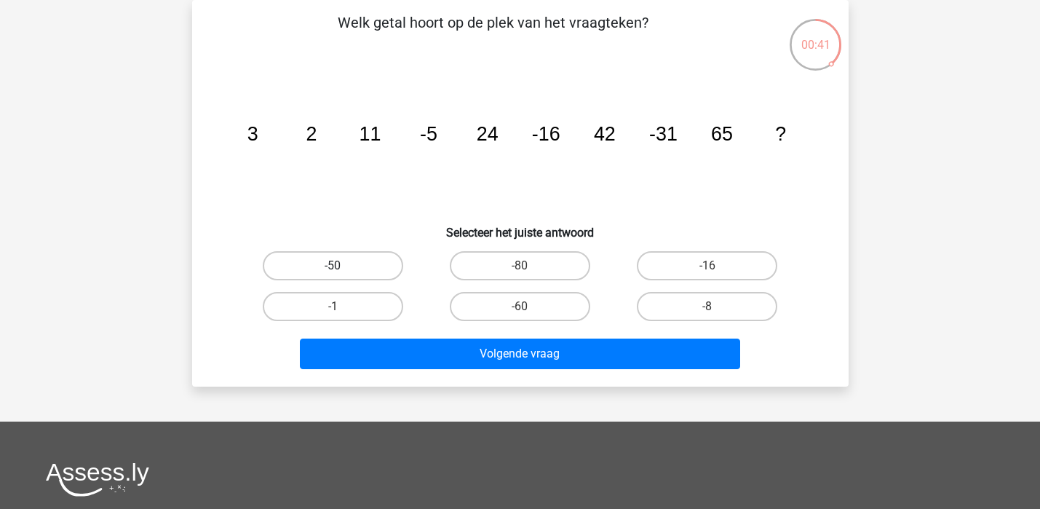
click at [341, 262] on label "-50" at bounding box center [333, 265] width 140 height 29
click at [341, 266] on input "-50" at bounding box center [336, 270] width 9 height 9
radio input "true"
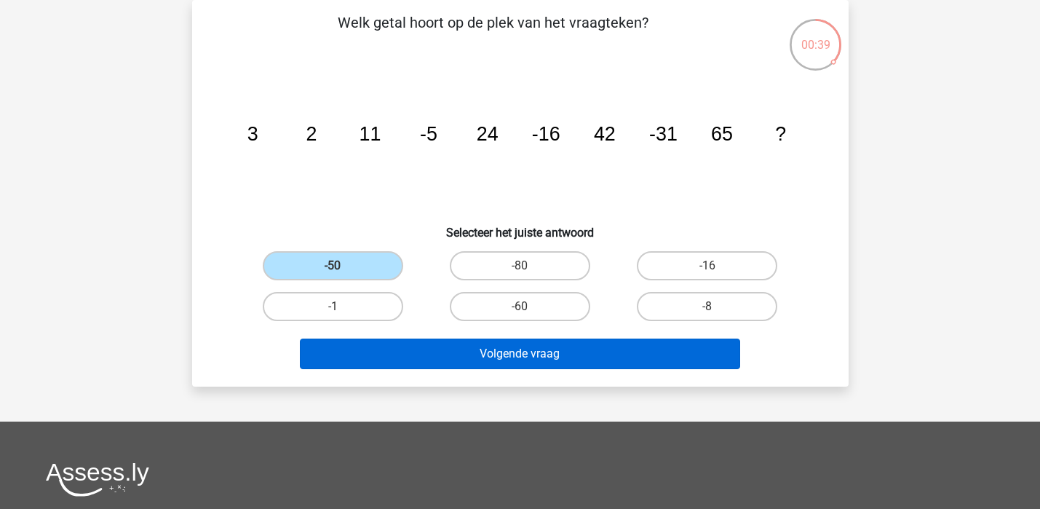
click at [542, 352] on button "Volgende vraag" at bounding box center [520, 353] width 440 height 31
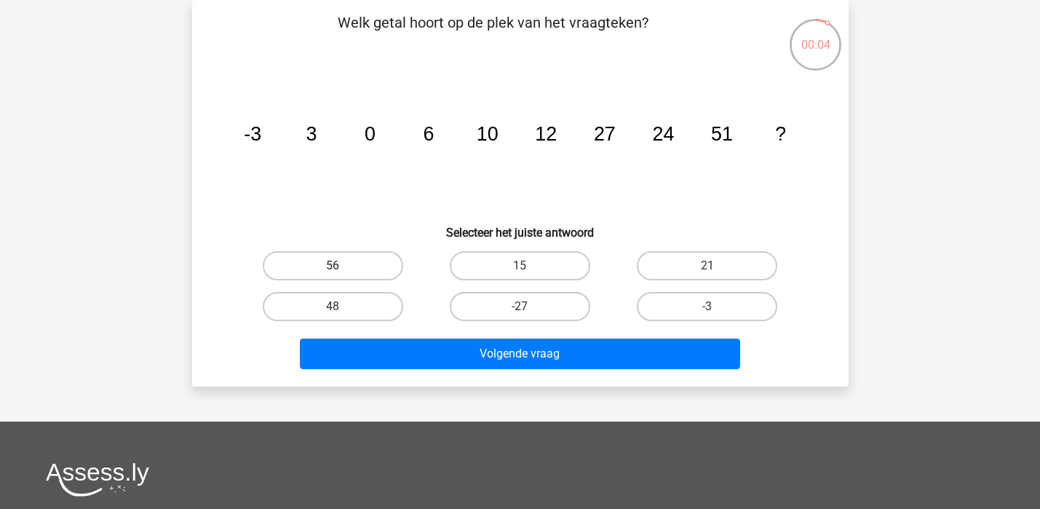
click at [358, 267] on label "56" at bounding box center [333, 265] width 140 height 29
click at [342, 267] on input "56" at bounding box center [336, 270] width 9 height 9
radio input "true"
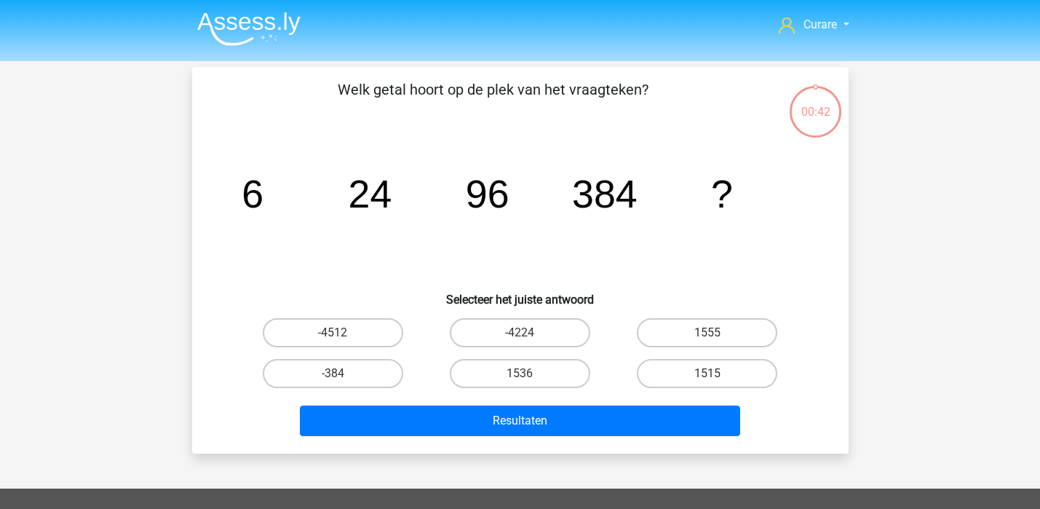
scroll to position [67, 0]
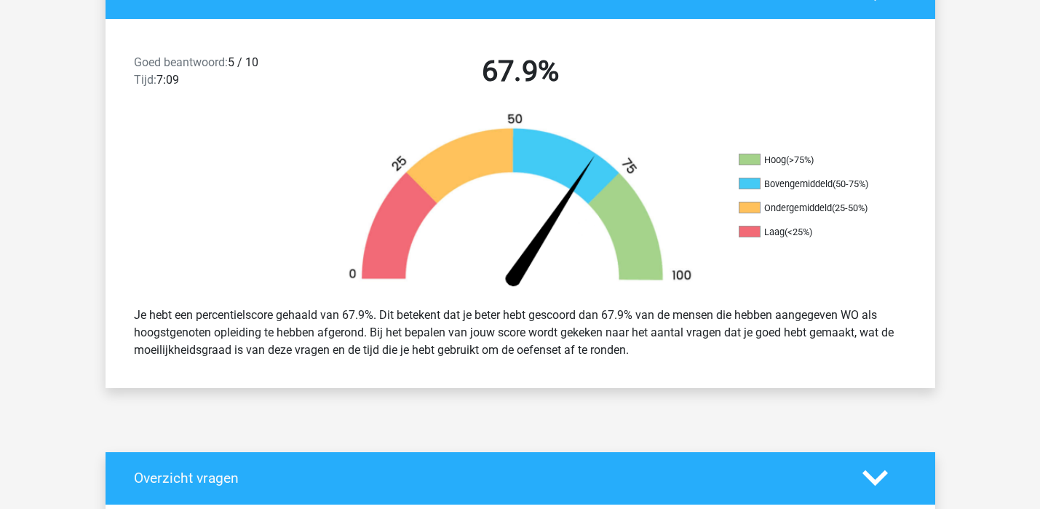
scroll to position [784, 0]
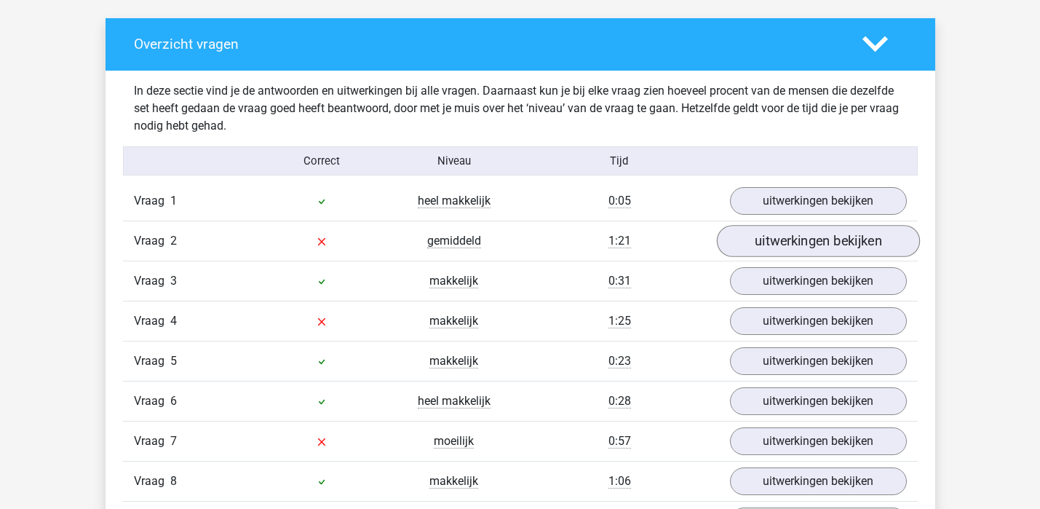
click at [801, 241] on link "uitwerkingen bekijken" at bounding box center [817, 241] width 203 height 32
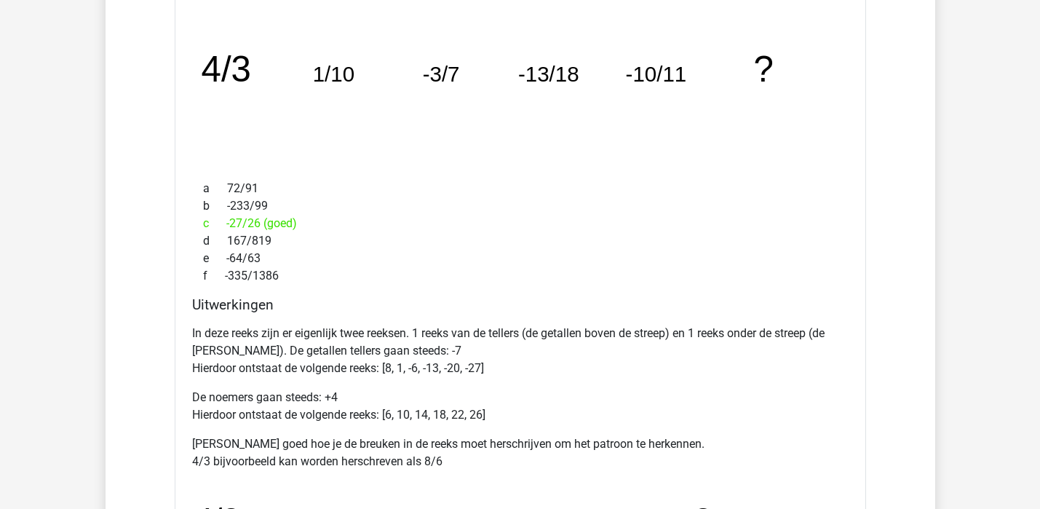
scroll to position [1090, 0]
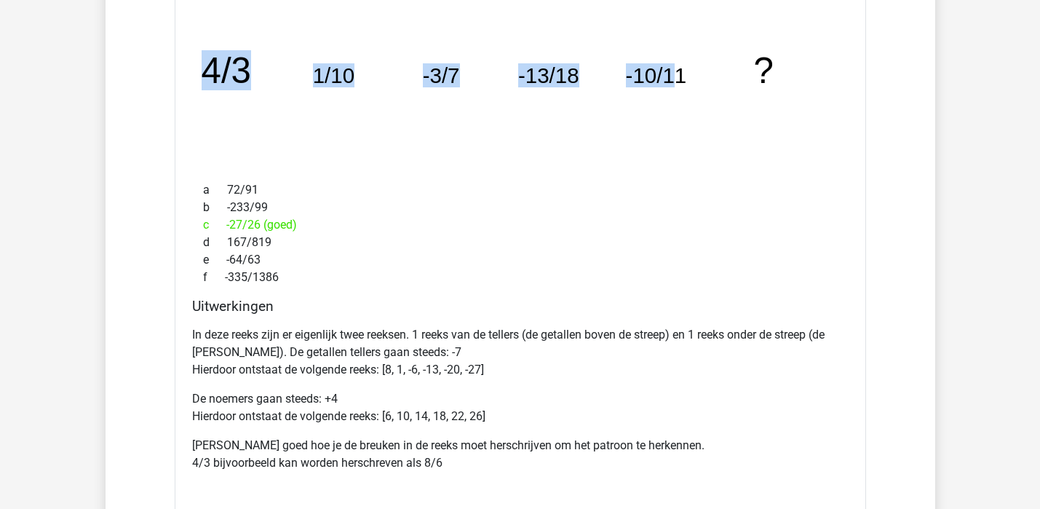
drag, startPoint x: 210, startPoint y: 70, endPoint x: 670, endPoint y: 71, distance: 459.8
click at [670, 71] on g "4/3 1/10 -3/7 -13/18 -10/11 ?" at bounding box center [487, 70] width 572 height 40
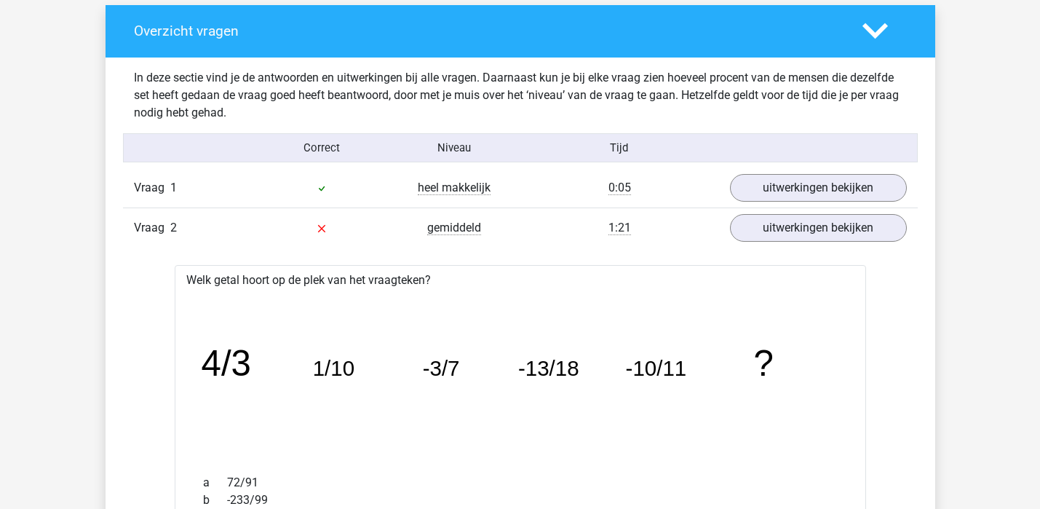
scroll to position [802, 0]
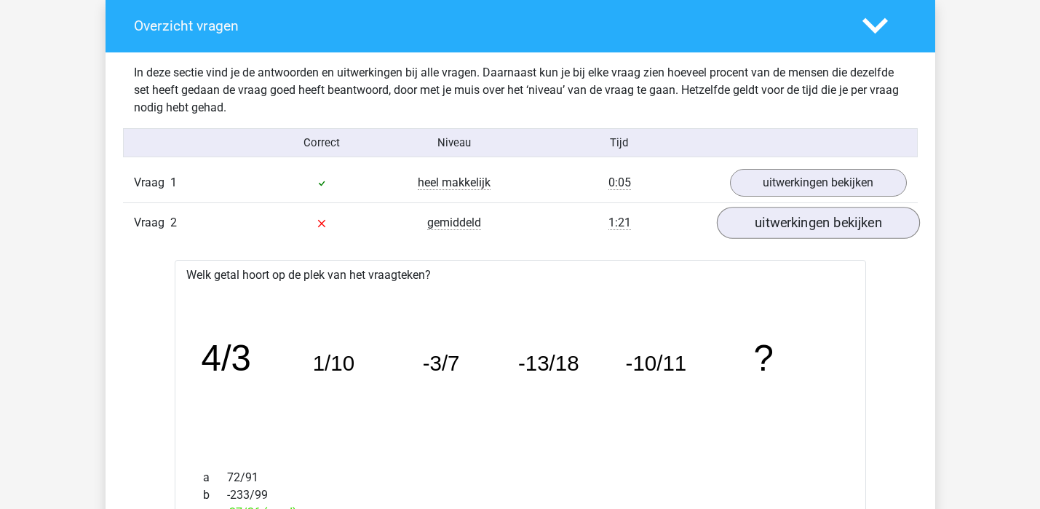
click at [821, 221] on link "uitwerkingen bekijken" at bounding box center [817, 223] width 203 height 32
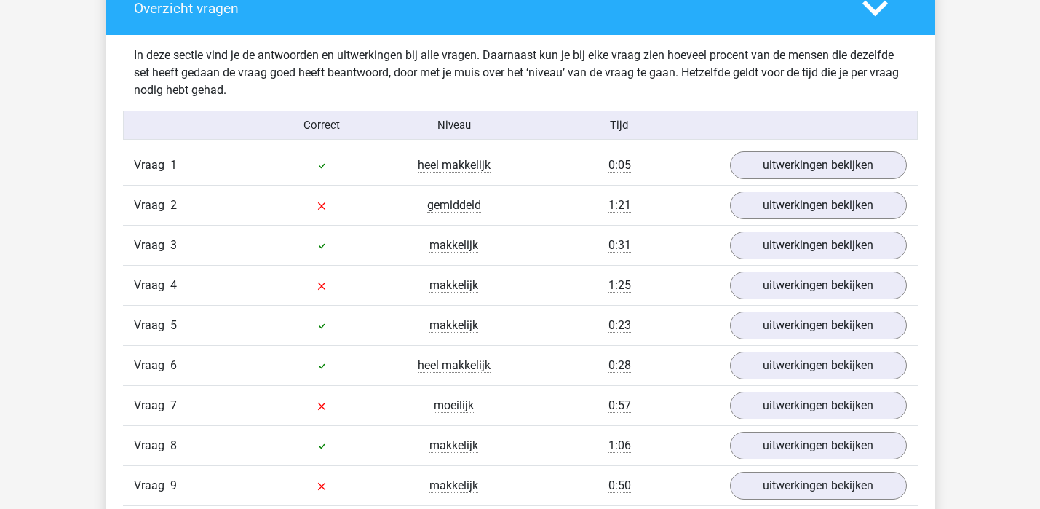
scroll to position [842, 0]
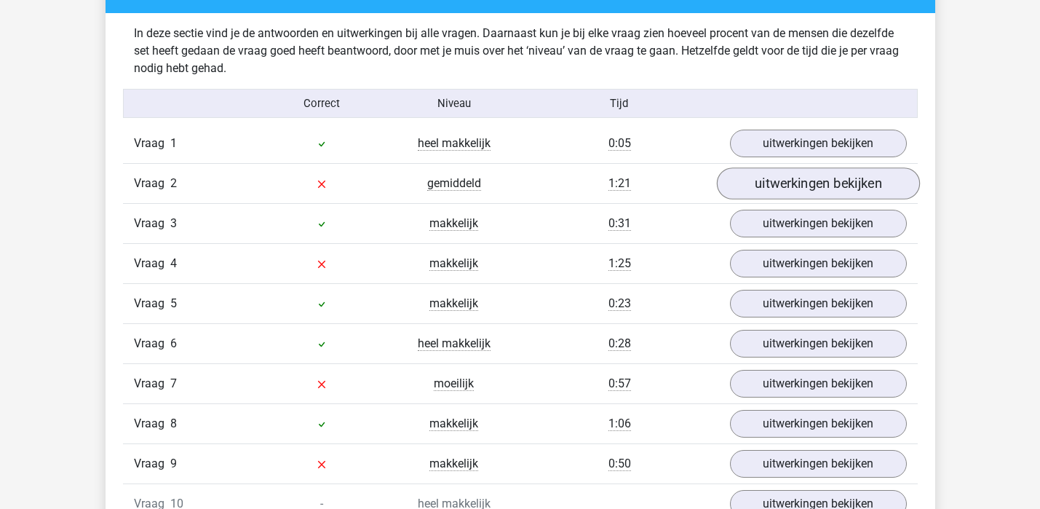
click at [813, 186] on link "uitwerkingen bekijken" at bounding box center [817, 183] width 203 height 32
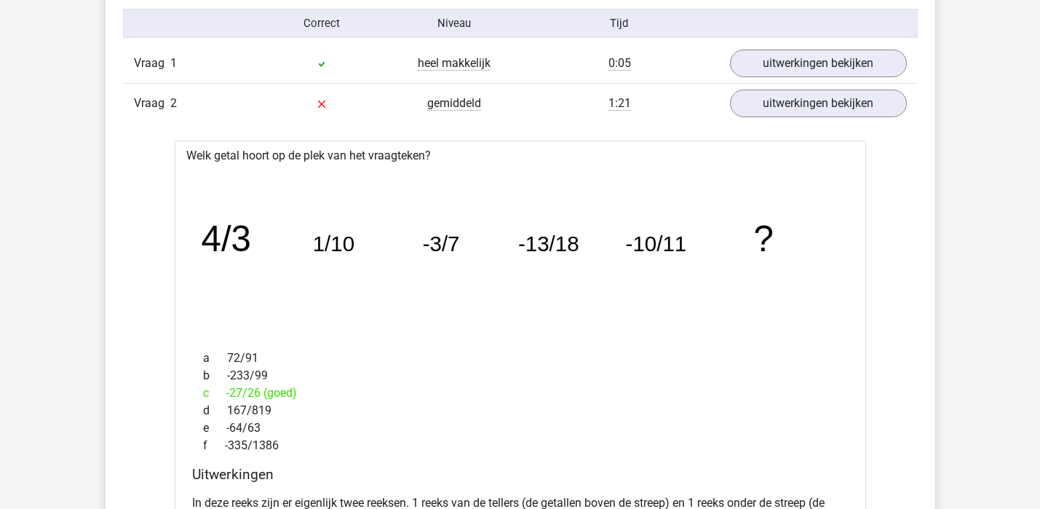
scroll to position [923, 0]
drag, startPoint x: 295, startPoint y: 385, endPoint x: 183, endPoint y: 385, distance: 112.8
click at [407, 379] on div "b -233/99" at bounding box center [520, 373] width 656 height 17
click at [789, 93] on link "uitwerkingen bekijken" at bounding box center [817, 102] width 203 height 32
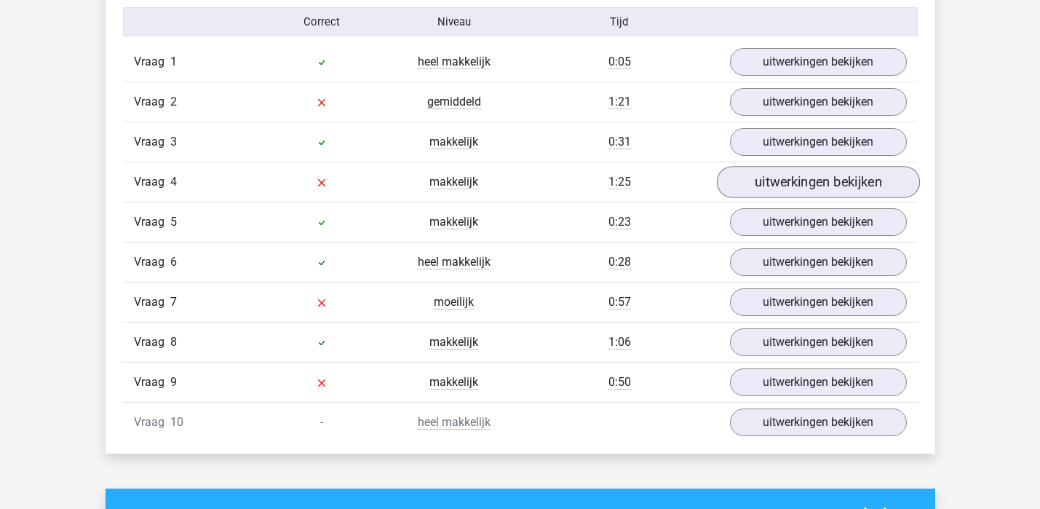
click at [804, 188] on link "uitwerkingen bekijken" at bounding box center [817, 182] width 203 height 32
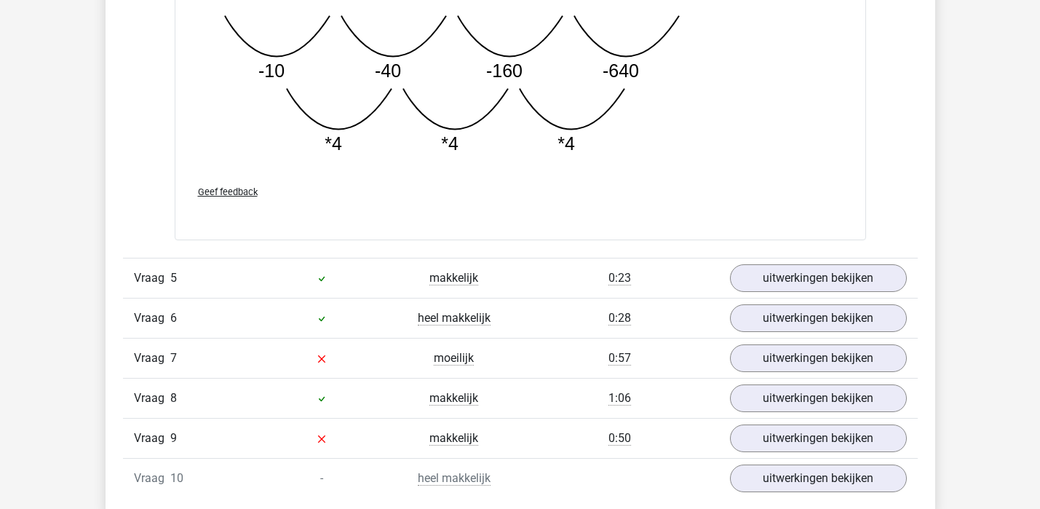
scroll to position [1598, 0]
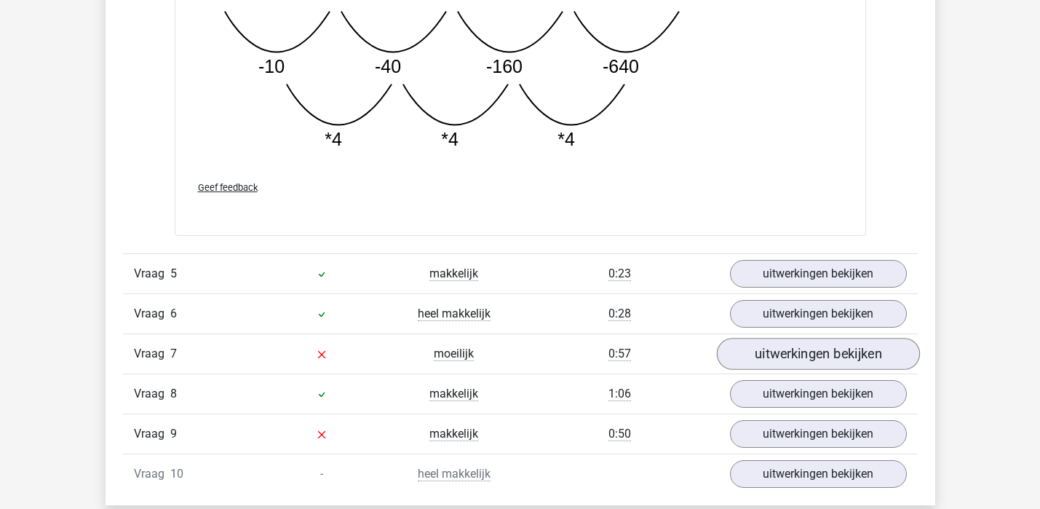
click at [785, 351] on link "uitwerkingen bekijken" at bounding box center [817, 354] width 203 height 32
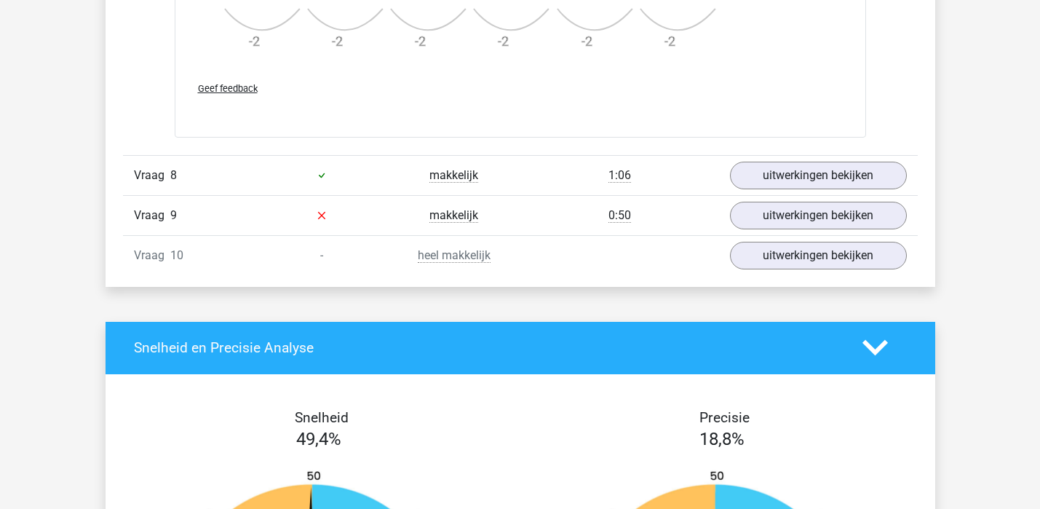
scroll to position [2623, 0]
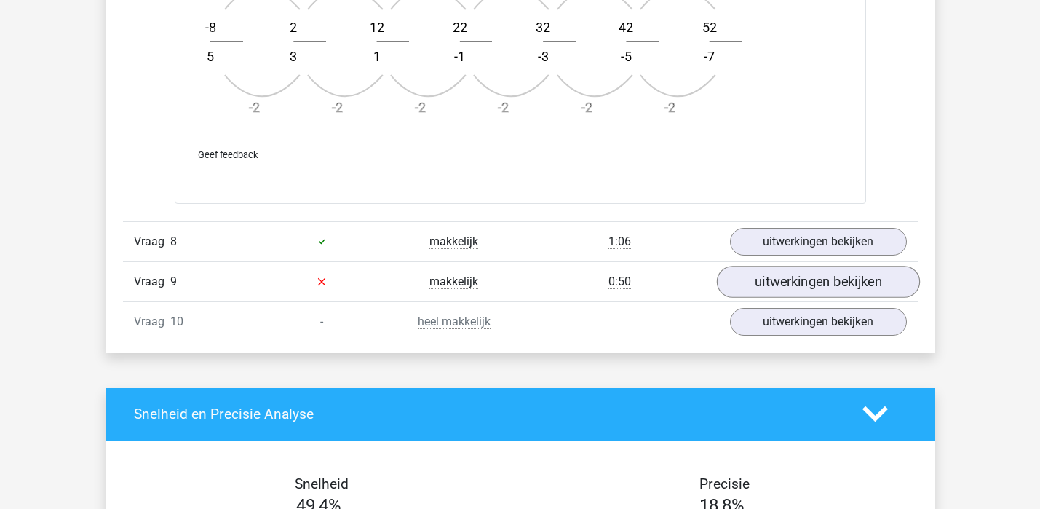
click at [788, 279] on link "uitwerkingen bekijken" at bounding box center [817, 282] width 203 height 32
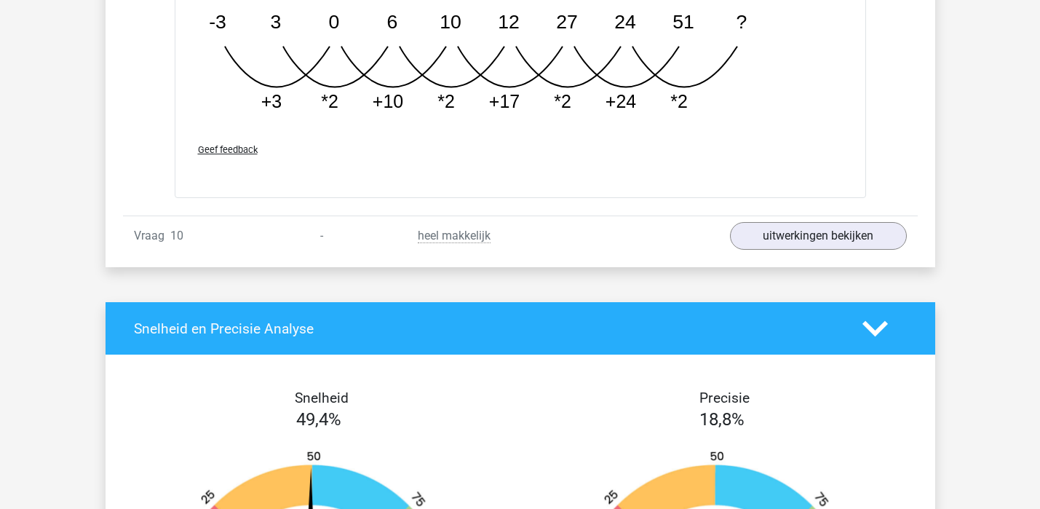
scroll to position [3454, 0]
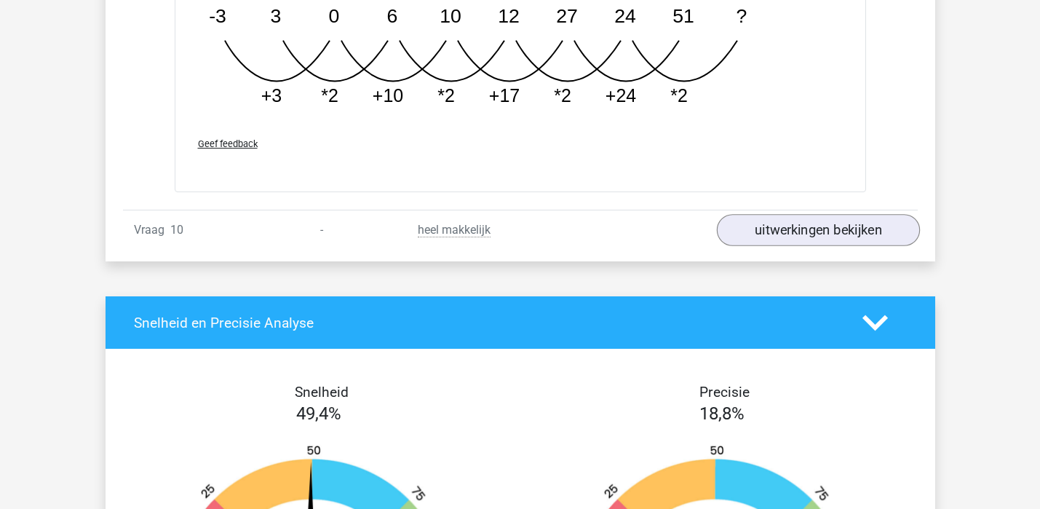
click at [861, 231] on link "uitwerkingen bekijken" at bounding box center [817, 230] width 203 height 32
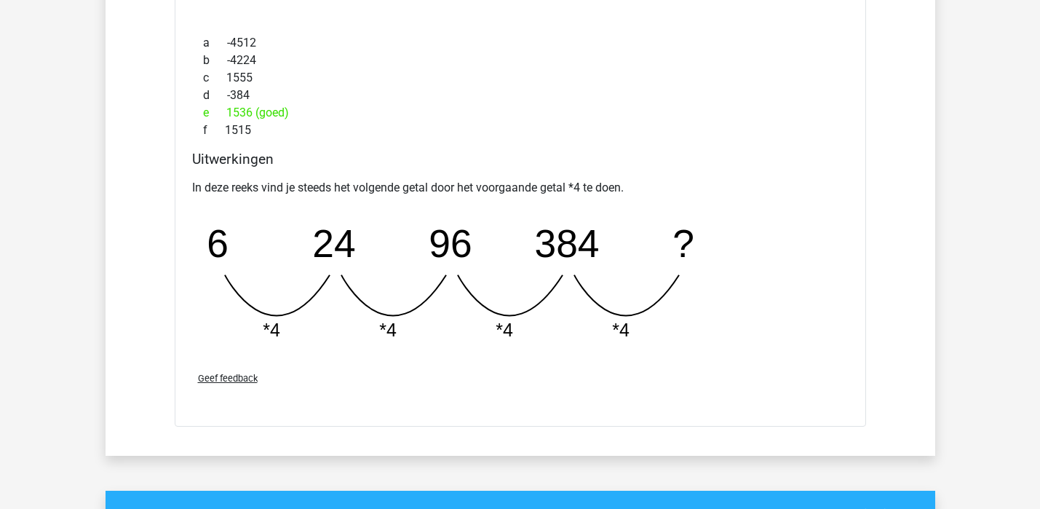
scroll to position [3888, 0]
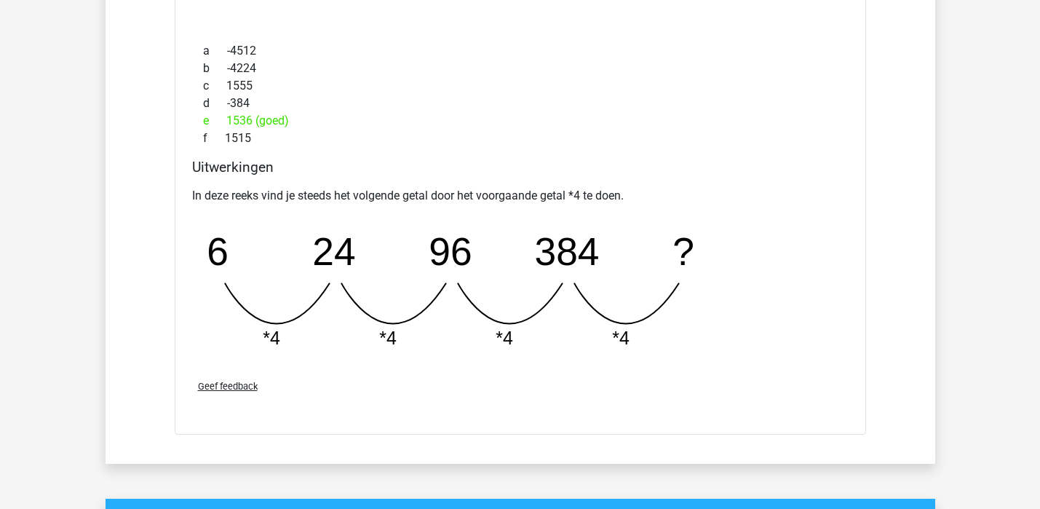
drag, startPoint x: 211, startPoint y: 250, endPoint x: 600, endPoint y: 243, distance: 389.3
click at [600, 243] on icon "image/svg+xml 6 24 96 384 ? *4 *4 *4 *4" at bounding box center [483, 289] width 582 height 146
click at [599, 193] on p "In deze reeks vind je steeds het volgende getal door het voorgaande getal *4 te…" at bounding box center [520, 195] width 656 height 17
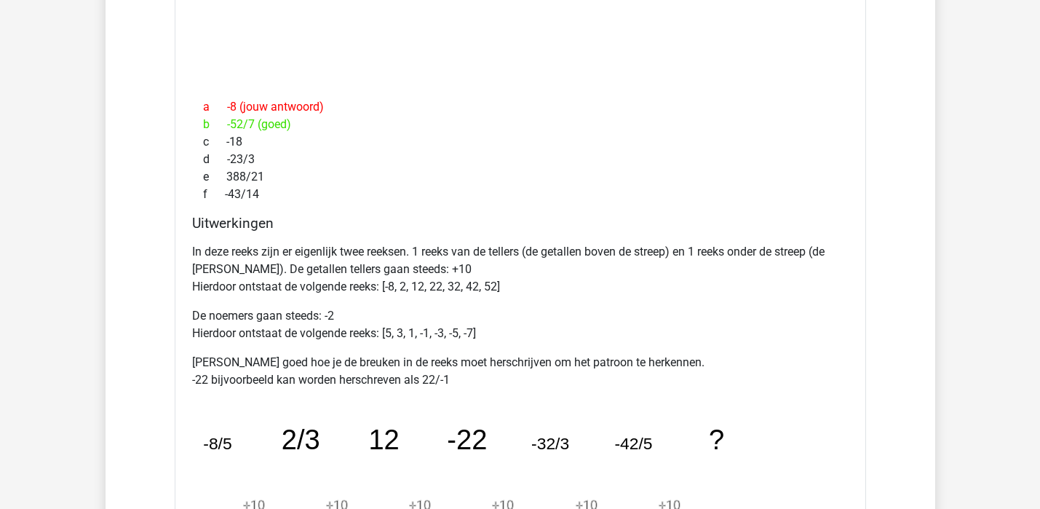
scroll to position [2101, 0]
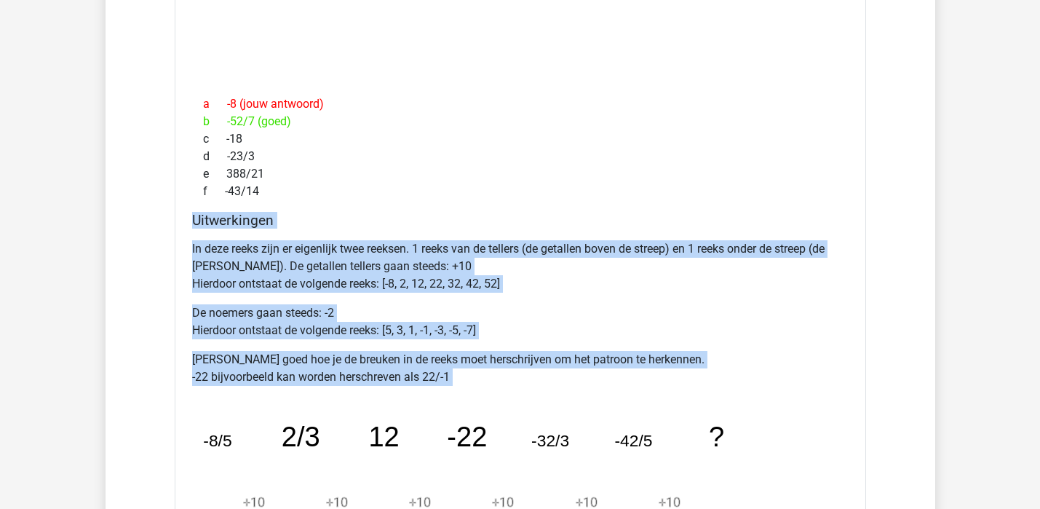
drag, startPoint x: 193, startPoint y: 220, endPoint x: 470, endPoint y: 399, distance: 329.9
click at [470, 399] on div "Uitwerkingen In deze reeks zijn er eigenlijk twee reeksen. 1 reeks van de telle…" at bounding box center [520, 435] width 668 height 446
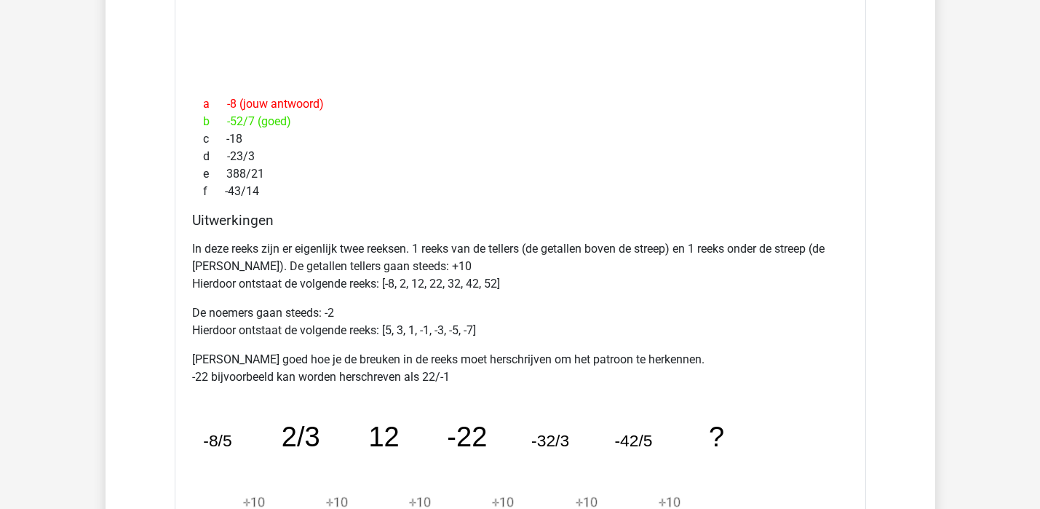
click at [470, 378] on p "Bekijk goed hoe je de breuken in de reeks moet herschrijven om het patroon te h…" at bounding box center [520, 368] width 656 height 35
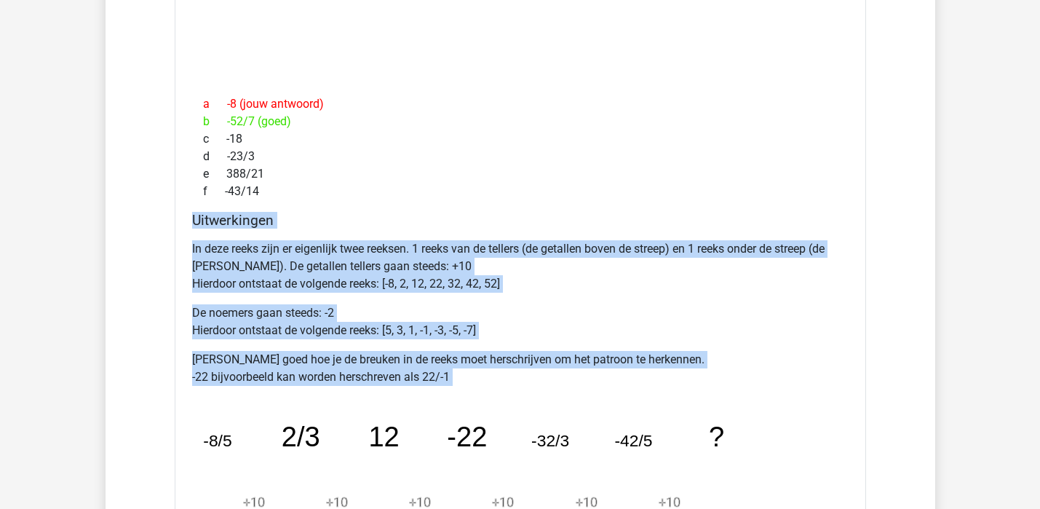
drag, startPoint x: 193, startPoint y: 219, endPoint x: 551, endPoint y: 398, distance: 400.2
click at [551, 398] on div "Uitwerkingen In deze reeks zijn er eigenlijk twee reeksen. 1 reeks van de telle…" at bounding box center [520, 435] width 668 height 446
click at [438, 341] on div "In deze reeks zijn er eigenlijk twee reeksen. 1 reeks van de tellers (de getall…" at bounding box center [520, 445] width 656 height 423
drag, startPoint x: 192, startPoint y: 218, endPoint x: 479, endPoint y: 418, distance: 349.7
click at [479, 418] on div "Uitwerkingen In deze reeks zijn er eigenlijk twee reeksen. 1 reeks van de telle…" at bounding box center [520, 435] width 668 height 446
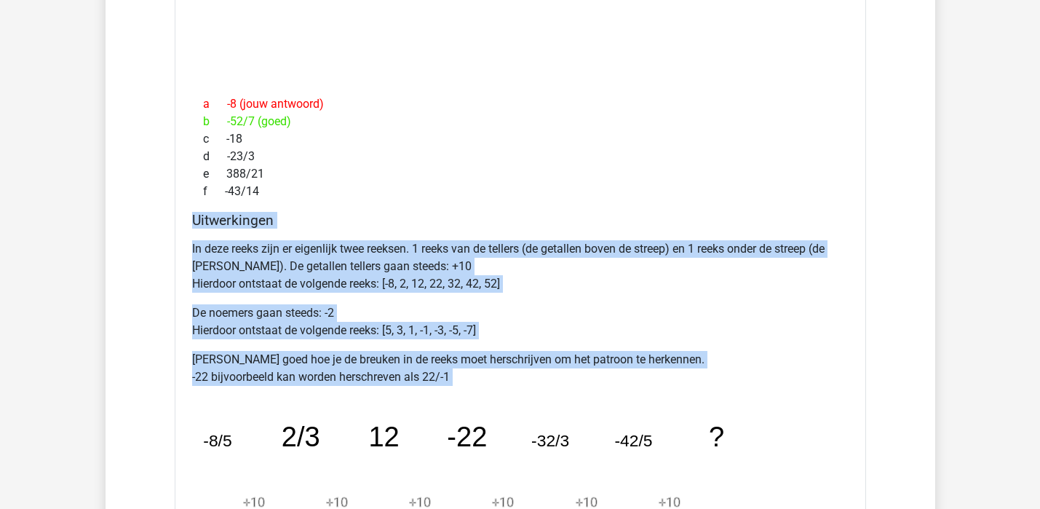
click at [474, 354] on p "Bekijk goed hoe je de breuken in de reeks moet herschrijven om het patroon te h…" at bounding box center [520, 368] width 656 height 35
drag, startPoint x: 190, startPoint y: 218, endPoint x: 497, endPoint y: 386, distance: 349.7
click at [497, 386] on div "Uitwerkingen In deze reeks zijn er eigenlijk twee reeksen. 1 reeks van de telle…" at bounding box center [520, 435] width 668 height 446
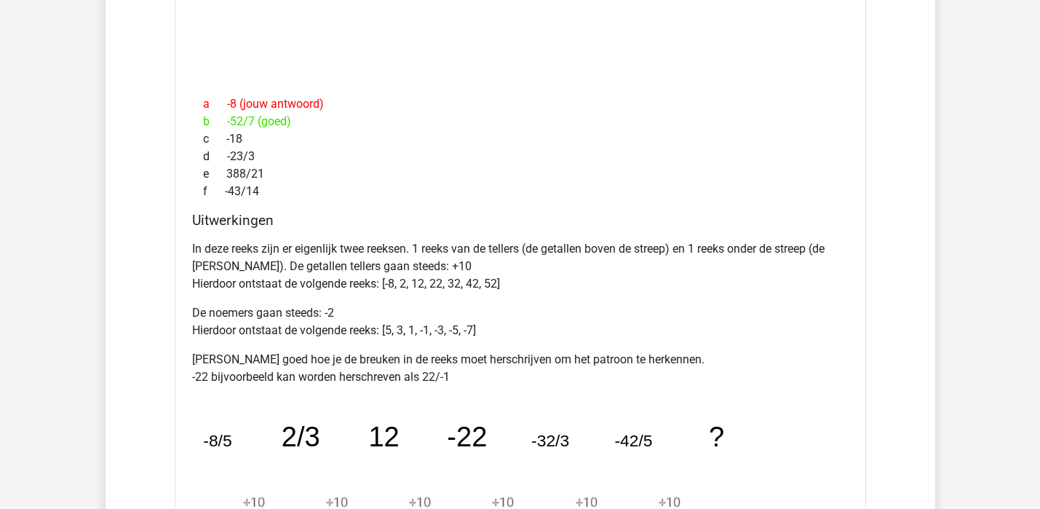
click at [497, 386] on div "In deze reeks zijn er eigenlijk twee reeksen. 1 reeks van de tellers (de getall…" at bounding box center [520, 445] width 656 height 423
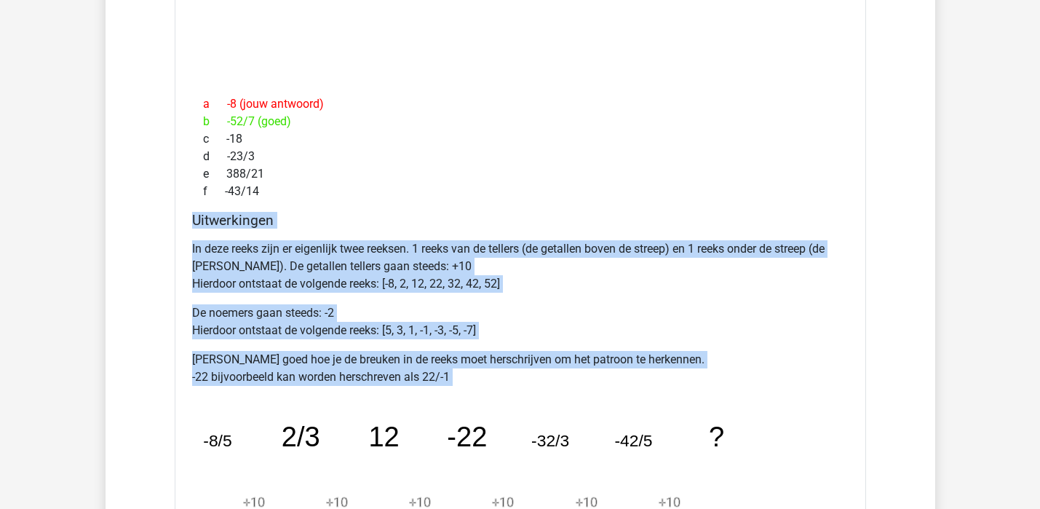
drag, startPoint x: 191, startPoint y: 221, endPoint x: 497, endPoint y: 389, distance: 348.4
click at [497, 389] on div "Uitwerkingen In deze reeks zijn er eigenlijk twee reeksen. 1 reeks van de telle…" at bounding box center [520, 435] width 668 height 446
click at [483, 367] on p "Bekijk goed hoe je de breuken in de reeks moet herschrijven om het patroon te h…" at bounding box center [520, 368] width 656 height 35
drag, startPoint x: 193, startPoint y: 219, endPoint x: 554, endPoint y: 397, distance: 403.1
click at [554, 398] on div "Uitwerkingen In deze reeks zijn er eigenlijk twee reeksen. 1 reeks van de telle…" at bounding box center [520, 435] width 668 height 446
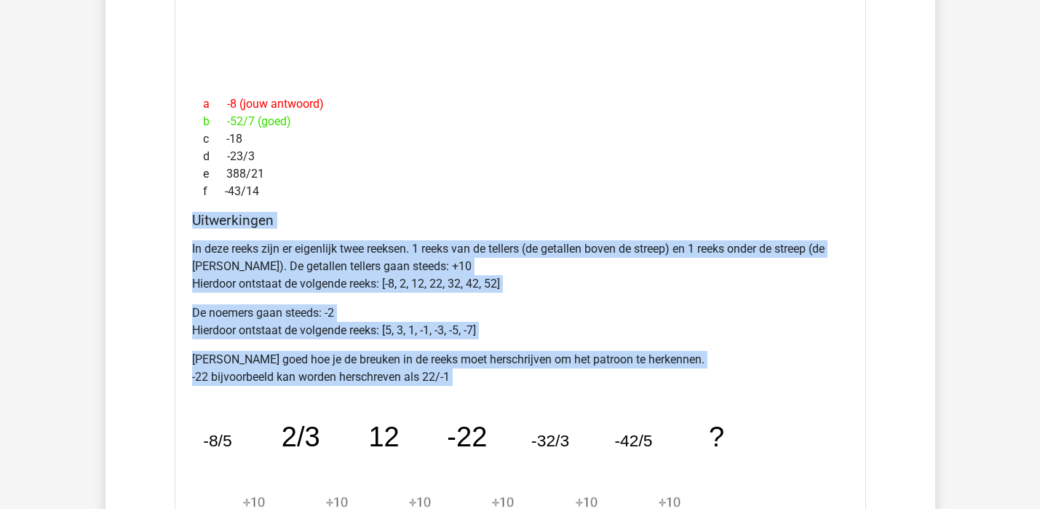
click at [499, 353] on p "Bekijk goed hoe je de breuken in de reeks moet herschrijven om het patroon te h…" at bounding box center [520, 368] width 656 height 35
drag, startPoint x: 191, startPoint y: 218, endPoint x: 549, endPoint y: 391, distance: 397.6
click at [549, 391] on div "Uitwerkingen In deze reeks zijn er eigenlijk twee reeksen. 1 reeks van de telle…" at bounding box center [520, 435] width 668 height 446
click at [422, 316] on p "De noemers gaan steeds: -2 Hierdoor ontstaat de volgende reeks: [5, 3, 1, -1, -…" at bounding box center [520, 321] width 656 height 35
drag, startPoint x: 193, startPoint y: 220, endPoint x: 499, endPoint y: 409, distance: 359.6
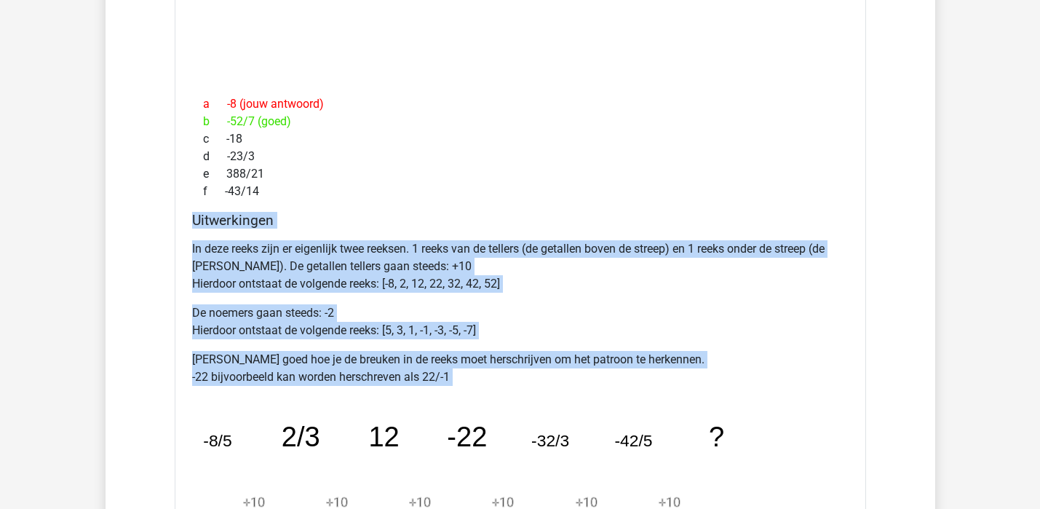
click at [499, 409] on div "Uitwerkingen In deze reeks zijn er eigenlijk twee reeksen. 1 reeks van de telle…" at bounding box center [520, 435] width 668 height 446
click at [414, 304] on p "De noemers gaan steeds: -2 Hierdoor ontstaat de volgende reeks: [5, 3, 1, -1, -…" at bounding box center [520, 321] width 656 height 35
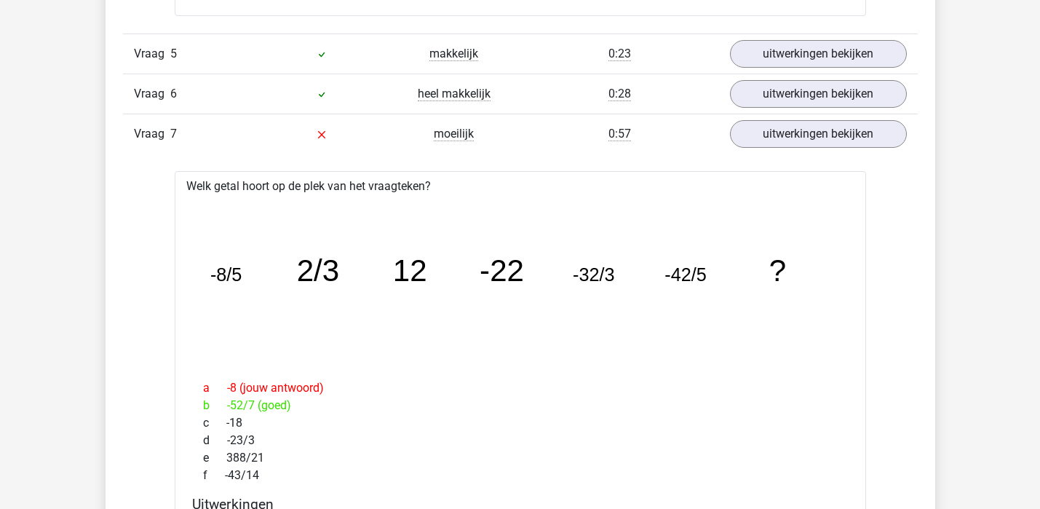
scroll to position [1789, 0]
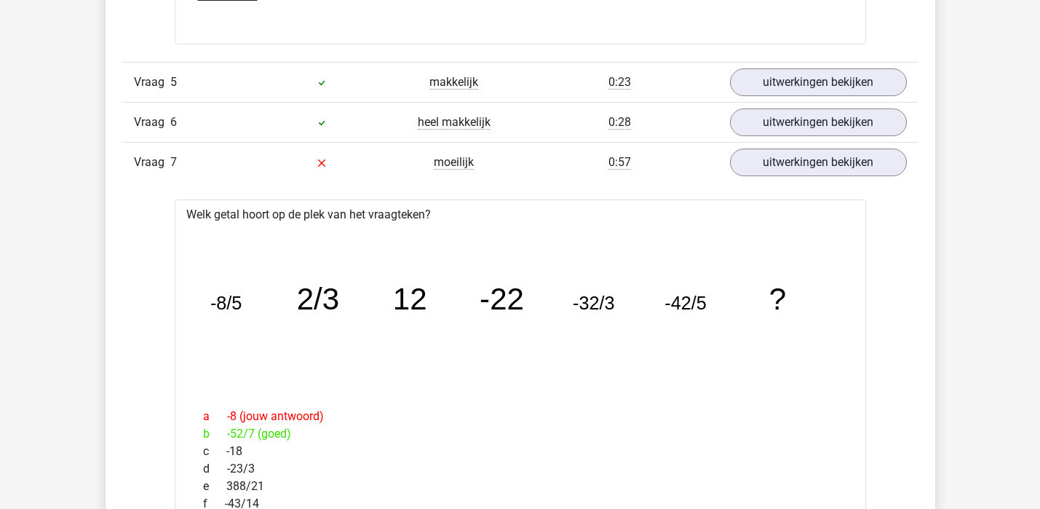
drag, startPoint x: 186, startPoint y: 214, endPoint x: 504, endPoint y: 219, distance: 318.0
drag, startPoint x: 188, startPoint y: 212, endPoint x: 464, endPoint y: 215, distance: 275.7
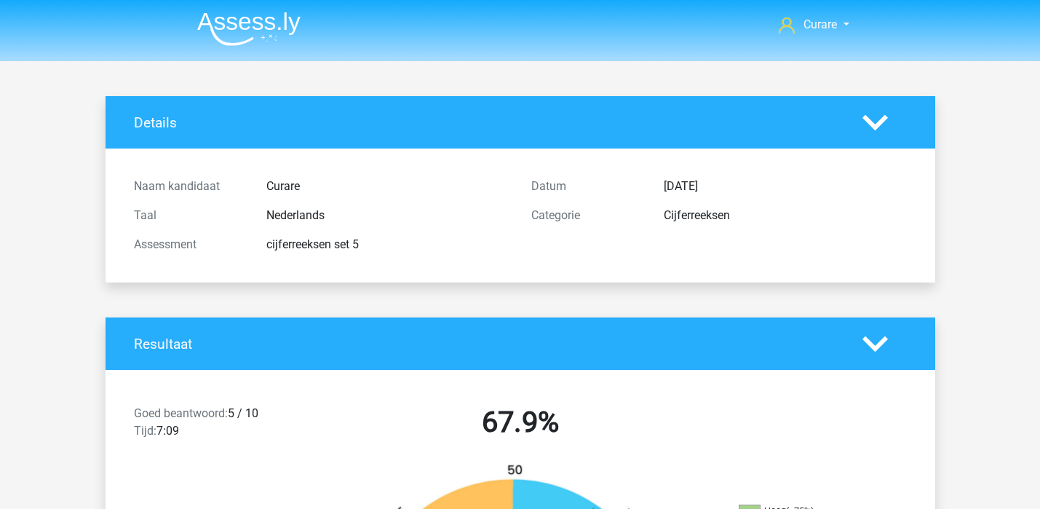
scroll to position [0, 0]
click at [250, 22] on img at bounding box center [248, 29] width 103 height 34
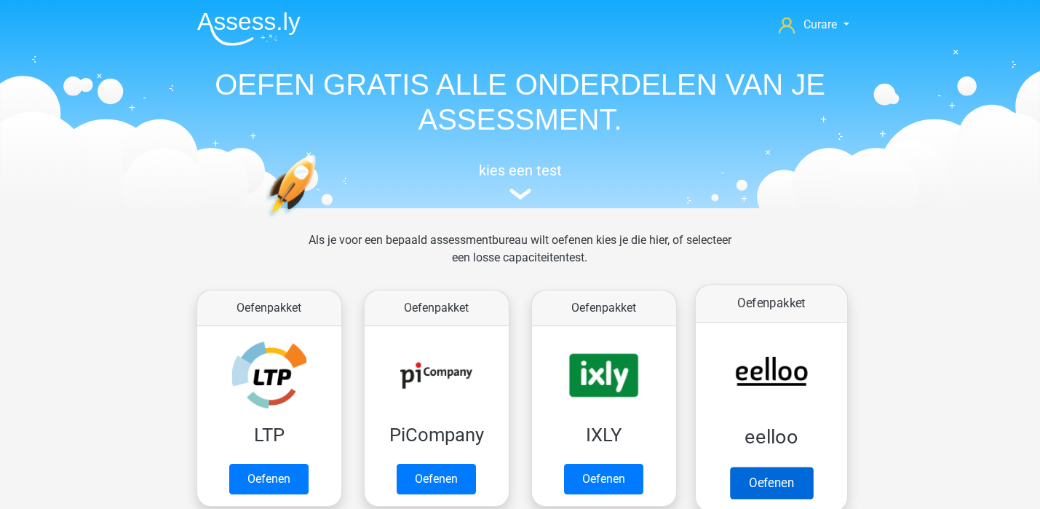
click at [794, 466] on link "Oefenen" at bounding box center [770, 482] width 83 height 32
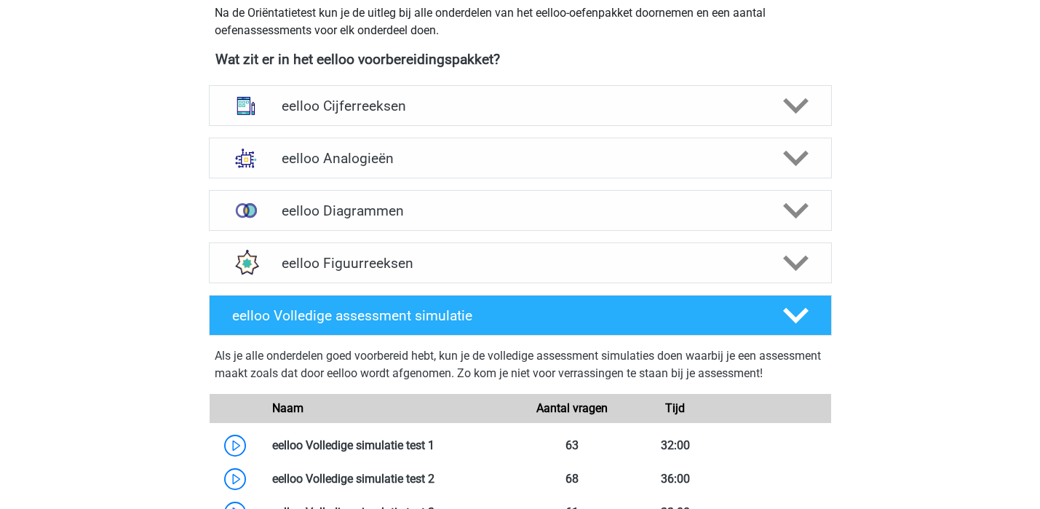
scroll to position [517, 0]
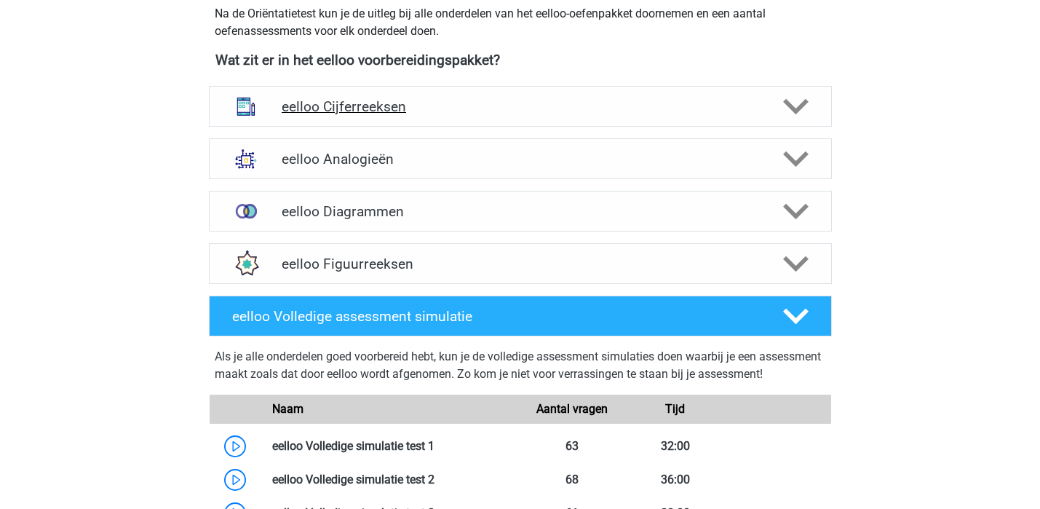
click at [573, 111] on h4 "eelloo Cijferreeksen" at bounding box center [520, 106] width 477 height 17
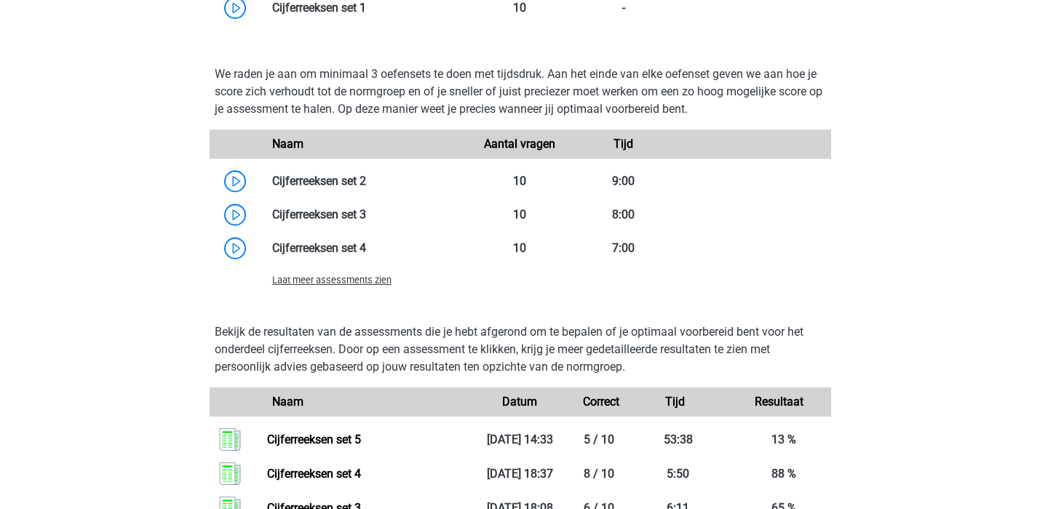
scroll to position [1068, 0]
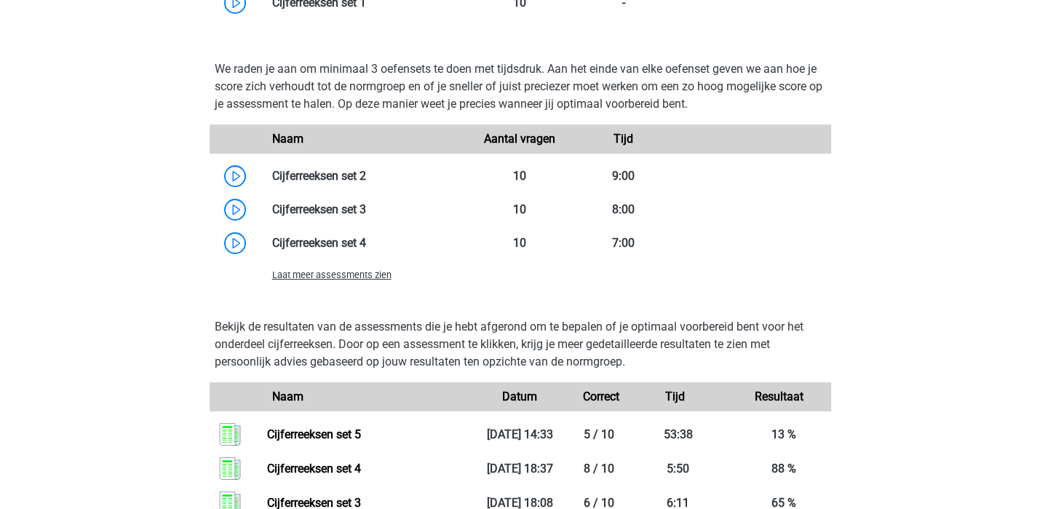
click at [355, 277] on span "Laat meer assessments zien" at bounding box center [331, 274] width 119 height 11
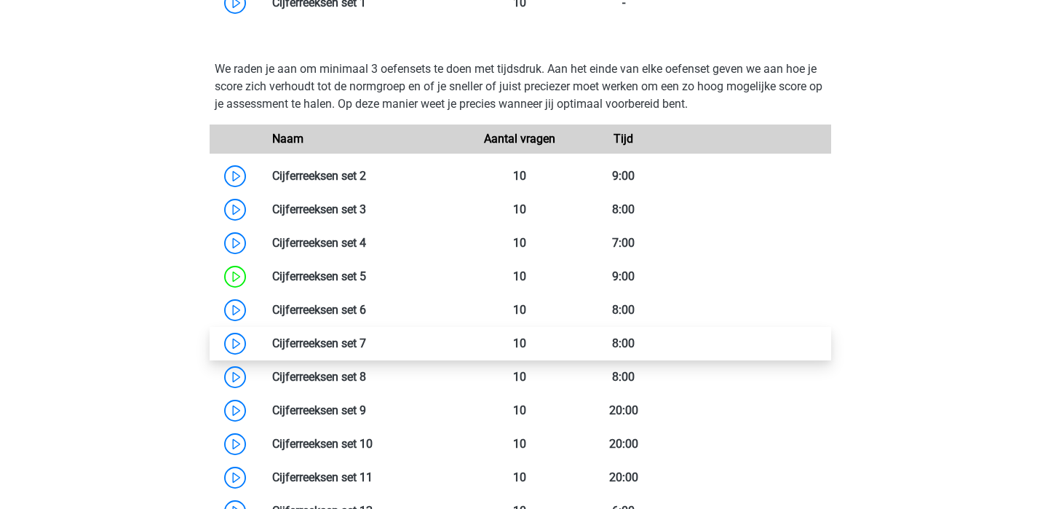
scroll to position [1111, 0]
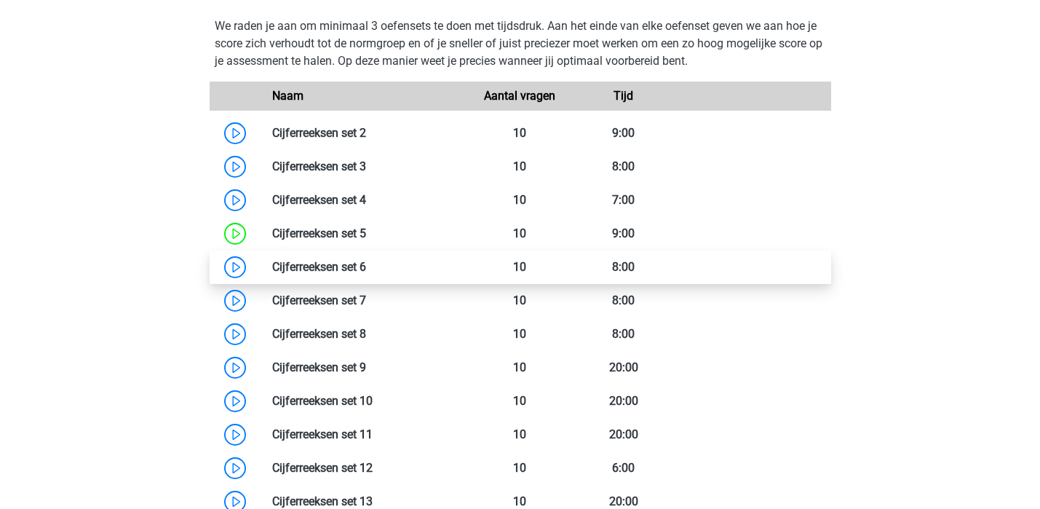
click at [366, 271] on link at bounding box center [366, 267] width 0 height 14
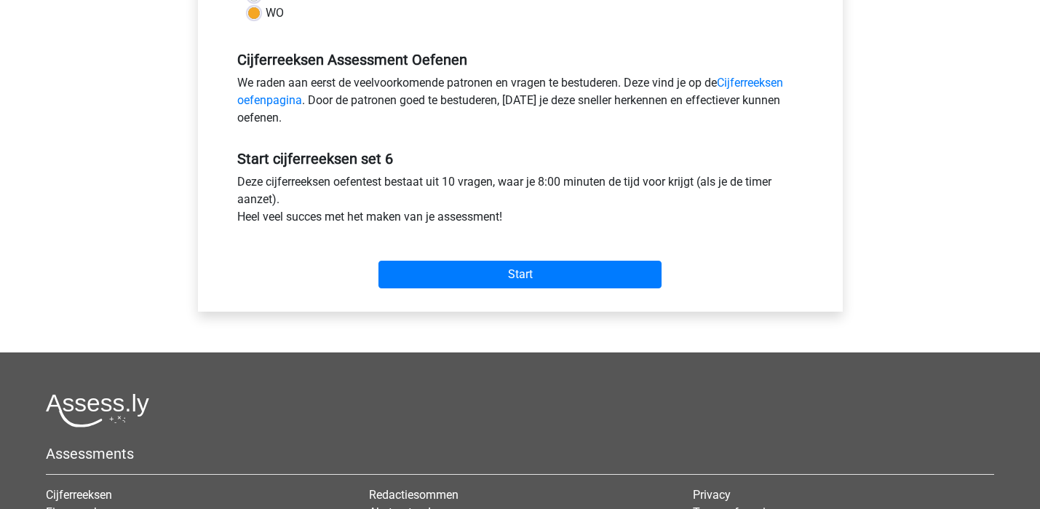
scroll to position [495, 0]
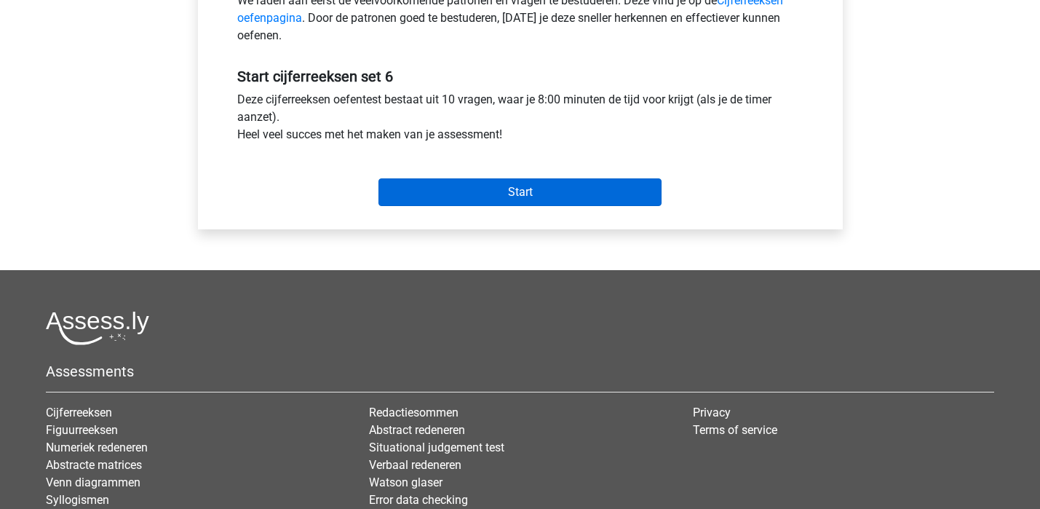
click at [501, 187] on input "Start" at bounding box center [519, 192] width 283 height 28
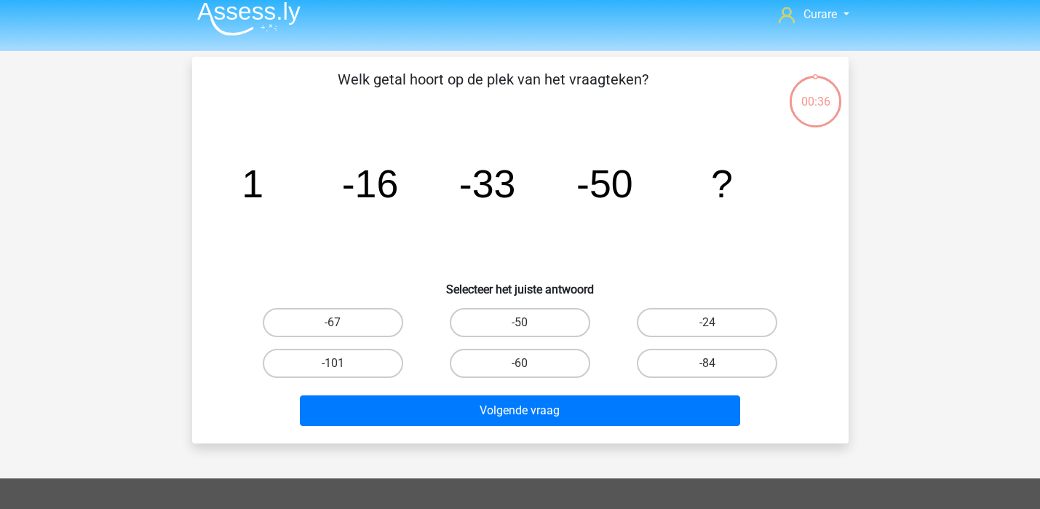
scroll to position [16, 0]
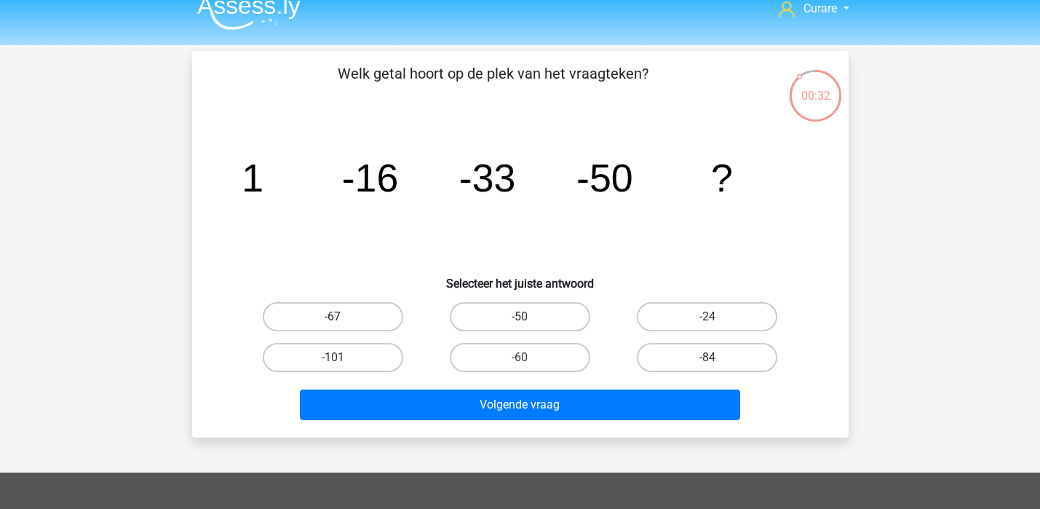
click at [375, 311] on label "-67" at bounding box center [333, 316] width 140 height 29
click at [342, 316] on input "-67" at bounding box center [336, 320] width 9 height 9
radio input "true"
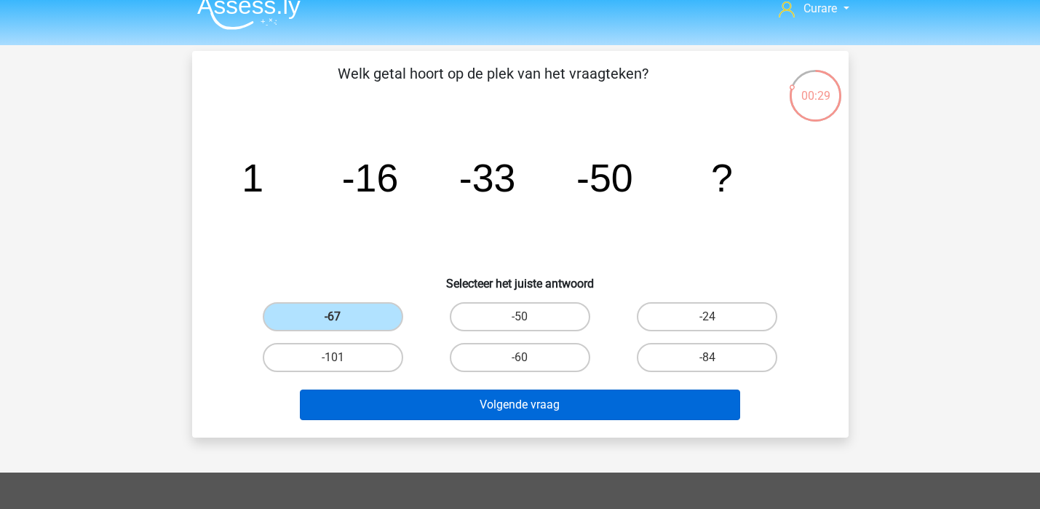
click at [562, 405] on button "Volgende vraag" at bounding box center [520, 404] width 440 height 31
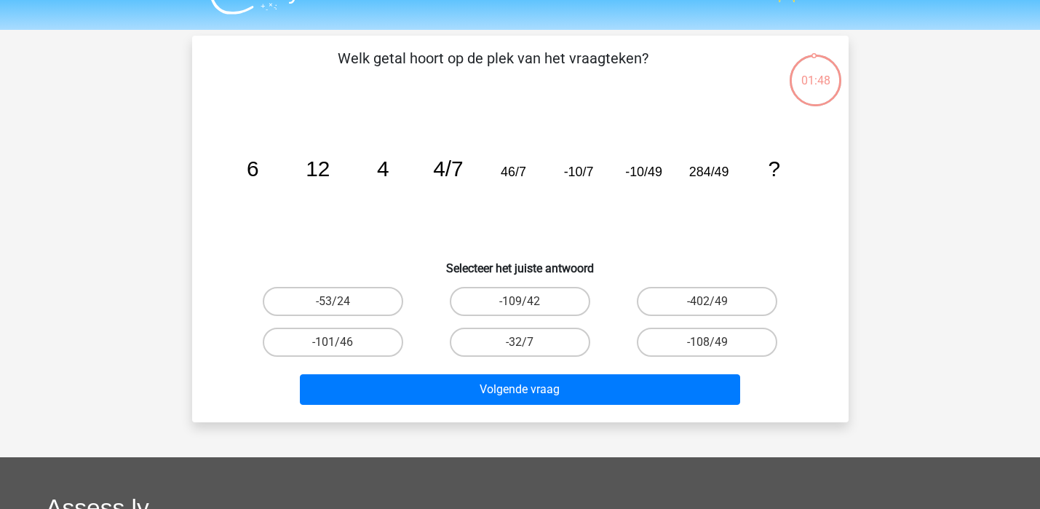
scroll to position [24, 0]
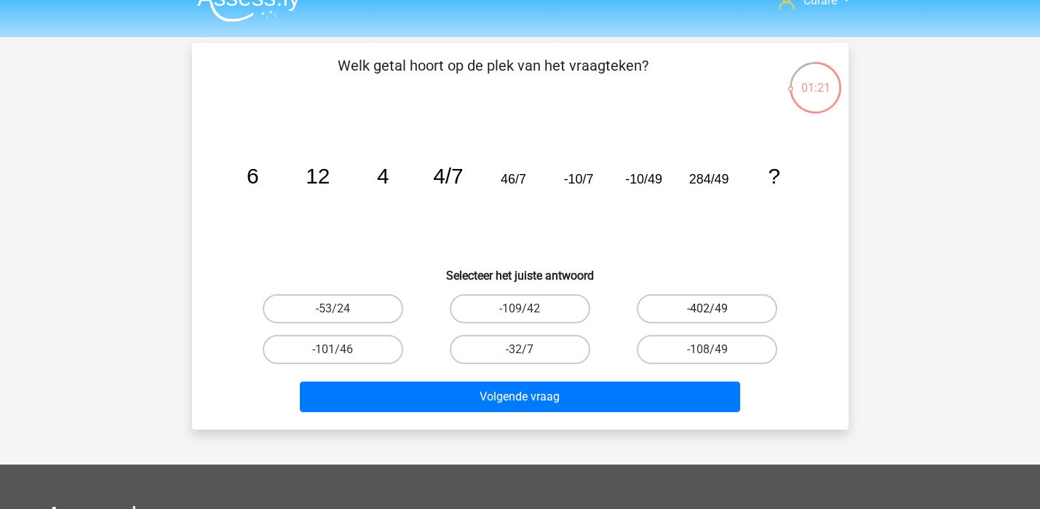
click at [734, 308] on label "-402/49" at bounding box center [707, 308] width 140 height 29
click at [717, 308] on input "-402/49" at bounding box center [711, 312] width 9 height 9
radio input "true"
click at [551, 305] on label "-109/42" at bounding box center [520, 308] width 140 height 29
click at [529, 308] on input "-109/42" at bounding box center [523, 312] width 9 height 9
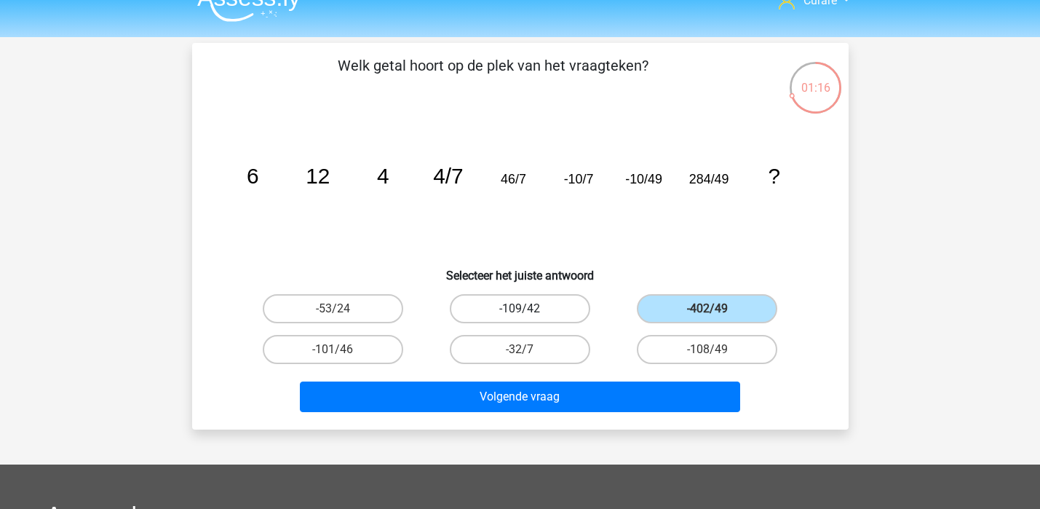
radio input "true"
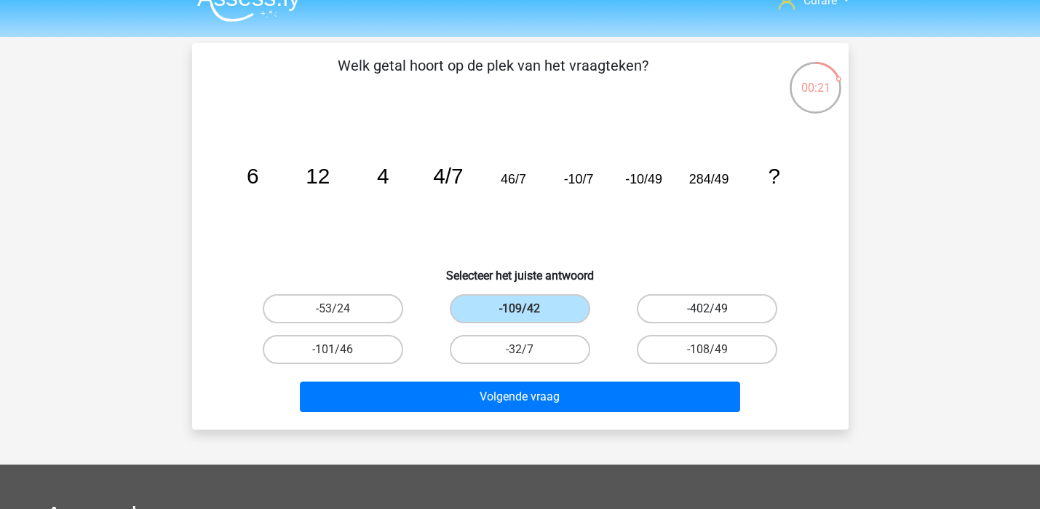
click at [738, 309] on label "-402/49" at bounding box center [707, 308] width 140 height 29
click at [717, 309] on input "-402/49" at bounding box center [711, 312] width 9 height 9
radio input "true"
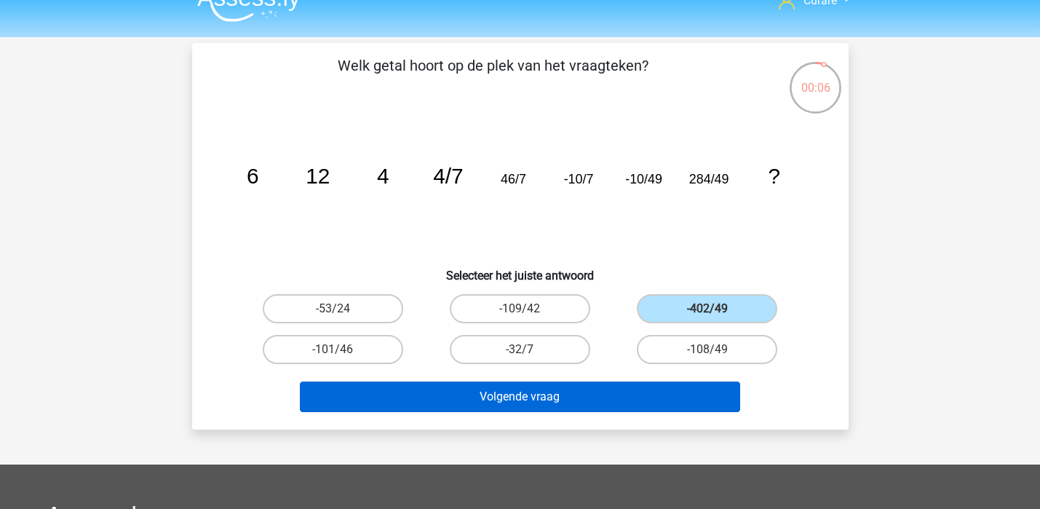
click at [531, 397] on button "Volgende vraag" at bounding box center [520, 396] width 440 height 31
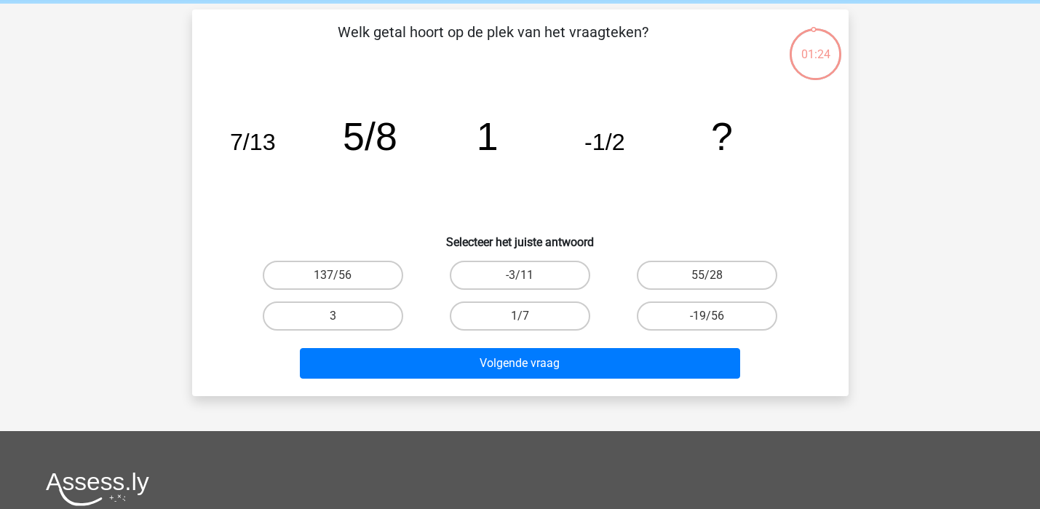
scroll to position [53, 0]
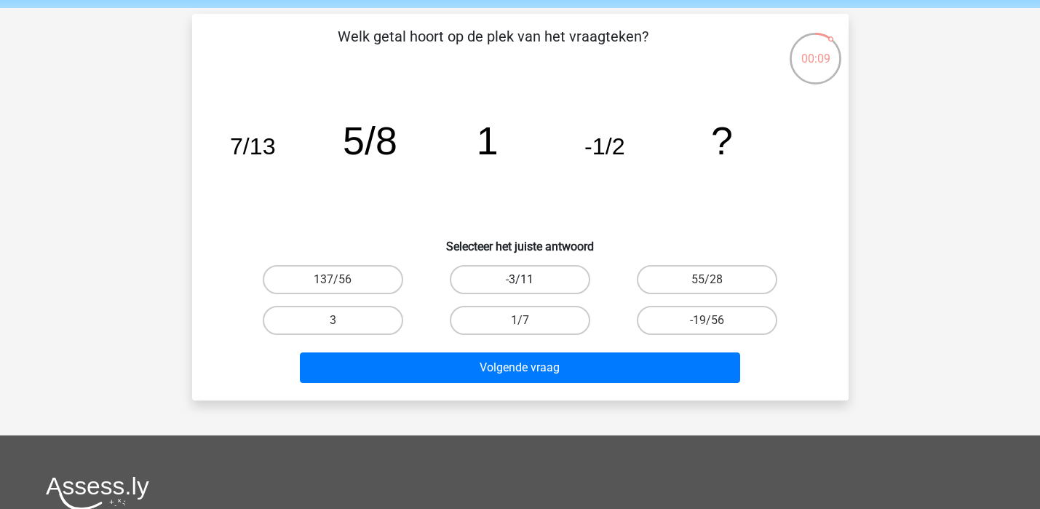
click at [540, 277] on label "-3/11" at bounding box center [520, 279] width 140 height 29
click at [529, 279] on input "-3/11" at bounding box center [523, 283] width 9 height 9
radio input "true"
click at [737, 322] on label "-19/56" at bounding box center [707, 320] width 140 height 29
click at [717, 322] on input "-19/56" at bounding box center [711, 324] width 9 height 9
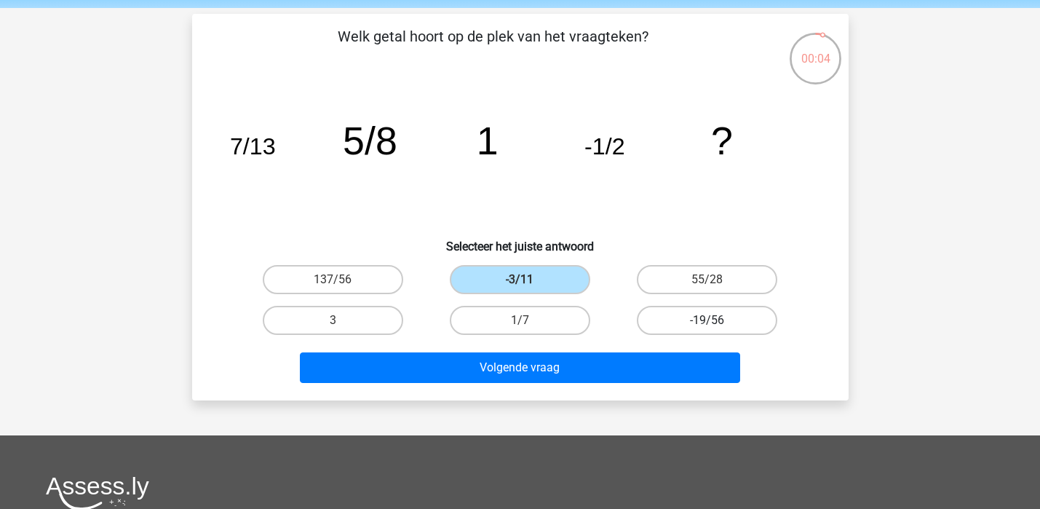
radio input "true"
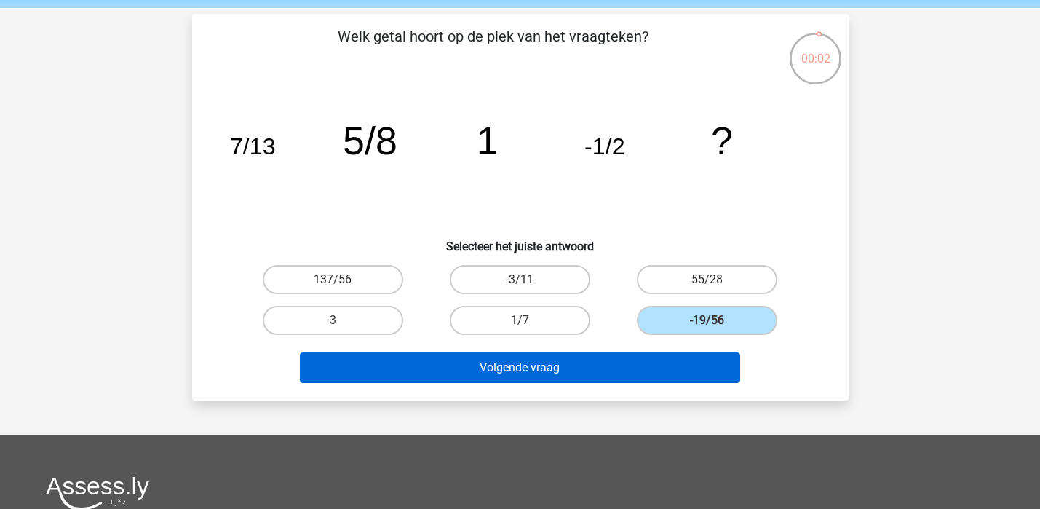
click at [626, 364] on button "Volgende vraag" at bounding box center [520, 367] width 440 height 31
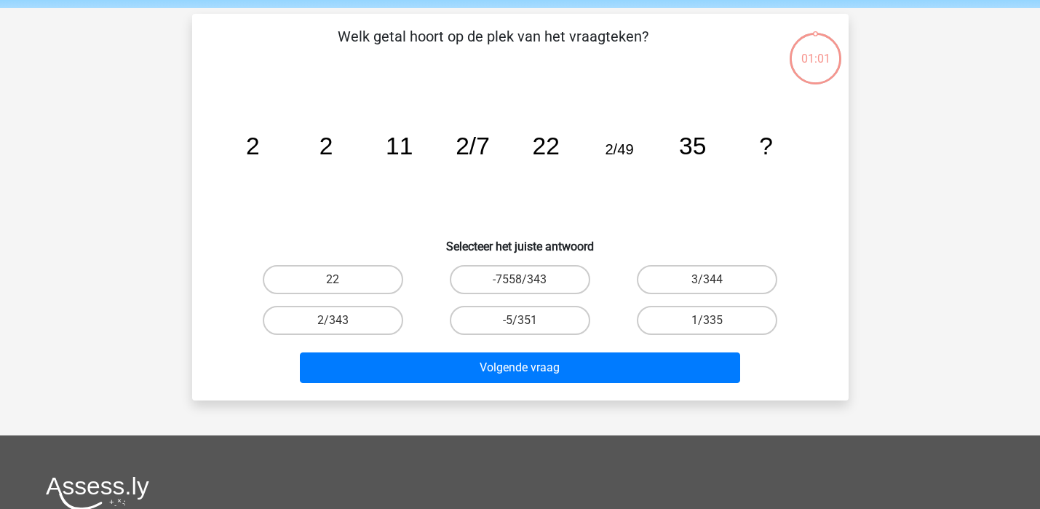
scroll to position [67, 0]
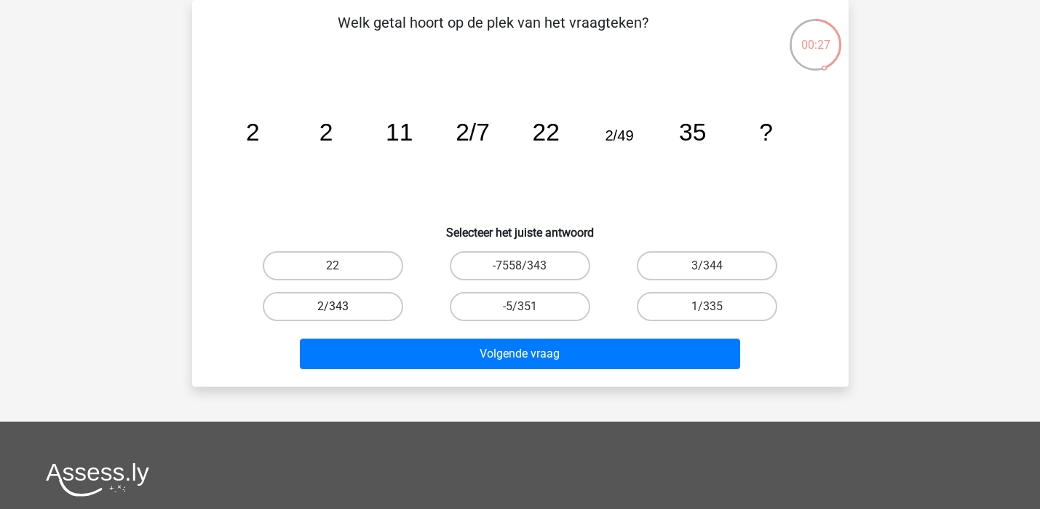
click at [352, 303] on label "2/343" at bounding box center [333, 306] width 140 height 29
click at [342, 306] on input "2/343" at bounding box center [336, 310] width 9 height 9
radio input "true"
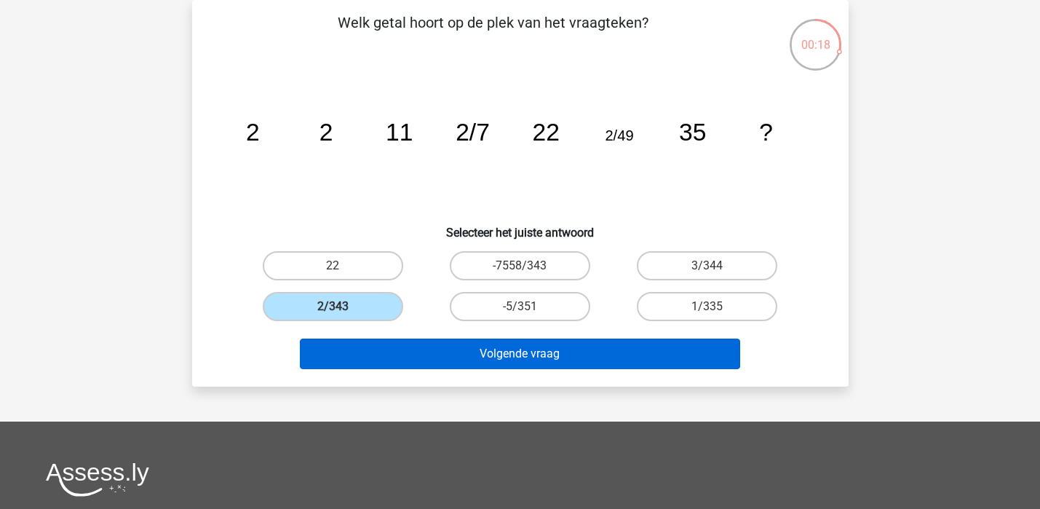
click at [554, 348] on button "Volgende vraag" at bounding box center [520, 353] width 440 height 31
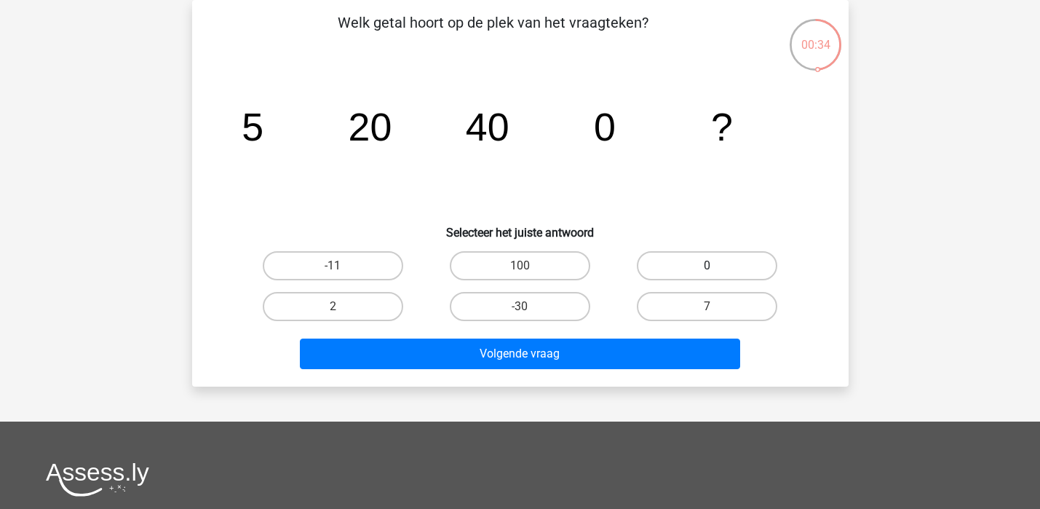
click at [743, 273] on label "0" at bounding box center [707, 265] width 140 height 29
click at [717, 273] on input "0" at bounding box center [711, 270] width 9 height 9
radio input "true"
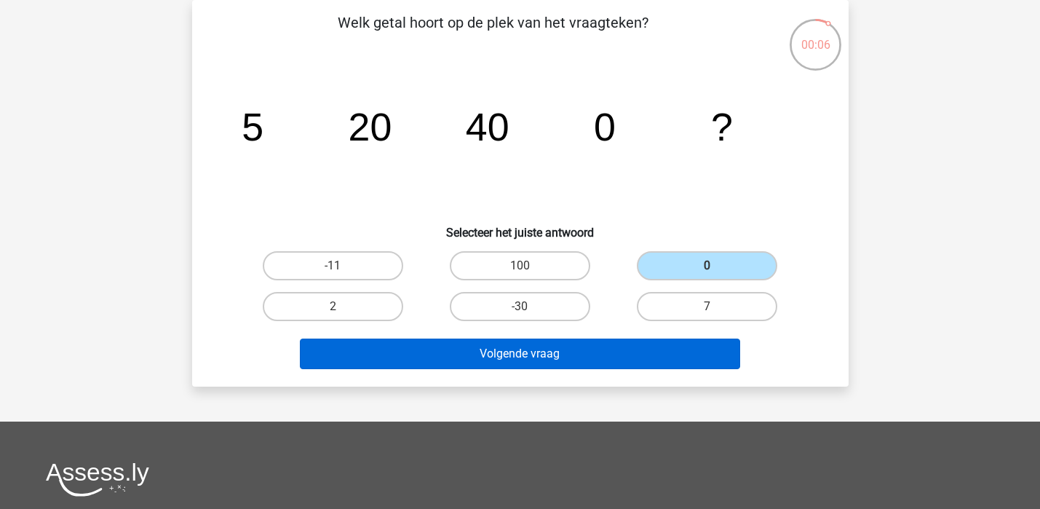
click at [585, 348] on button "Volgende vraag" at bounding box center [520, 353] width 440 height 31
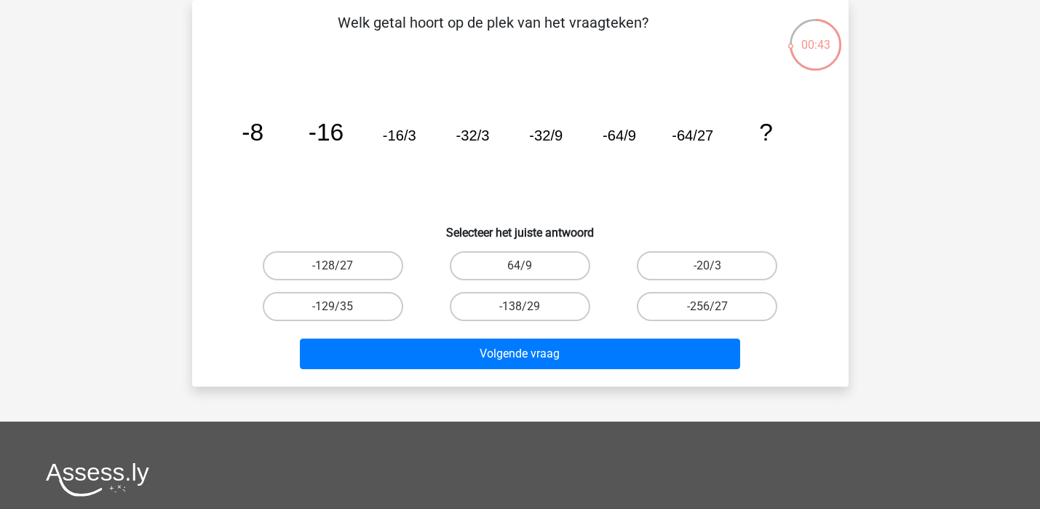
click at [402, 140] on tspan "-16/3" at bounding box center [398, 135] width 33 height 16
click at [356, 271] on label "-128/27" at bounding box center [333, 265] width 140 height 29
click at [342, 271] on input "-128/27" at bounding box center [336, 270] width 9 height 9
radio input "true"
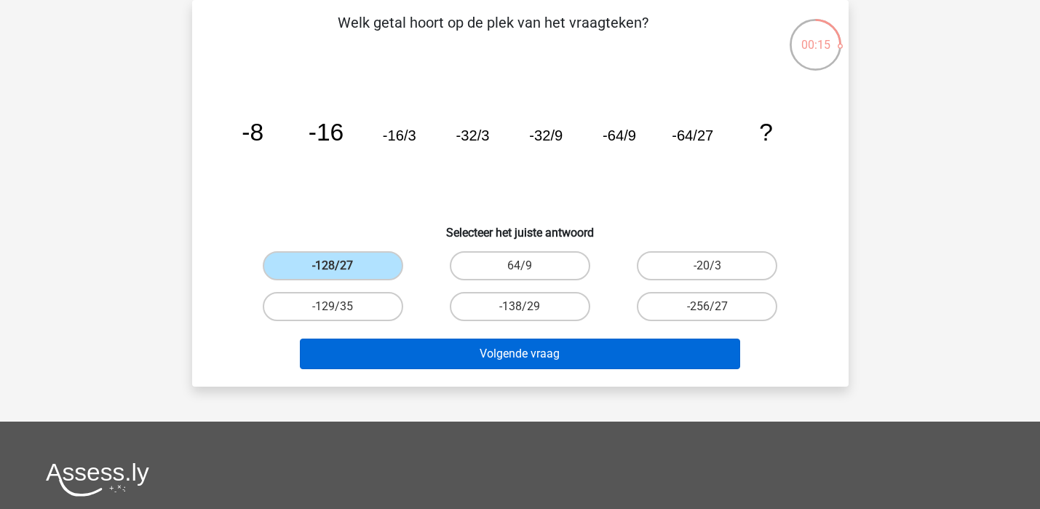
click at [543, 349] on button "Volgende vraag" at bounding box center [520, 353] width 440 height 31
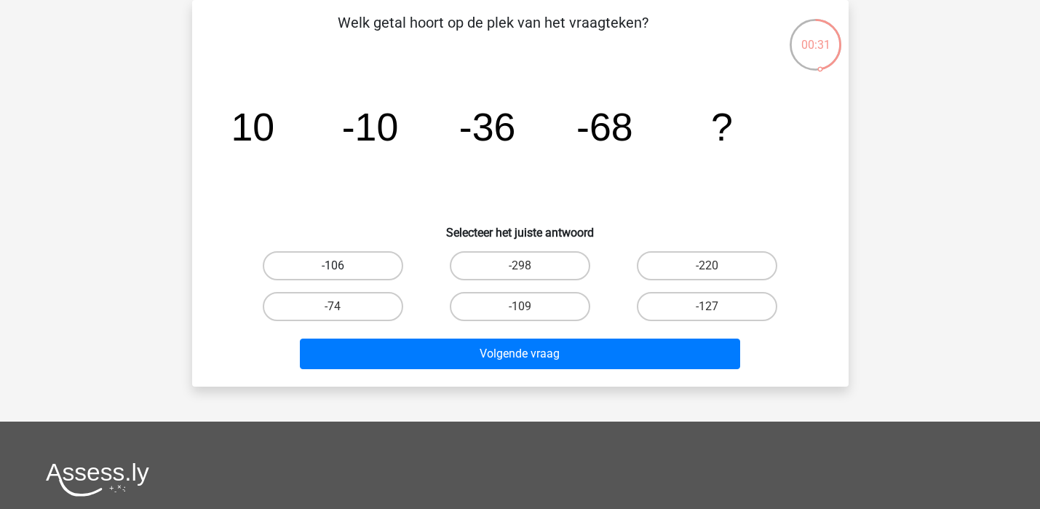
click at [357, 262] on label "-106" at bounding box center [333, 265] width 140 height 29
click at [342, 266] on input "-106" at bounding box center [336, 270] width 9 height 9
radio input "true"
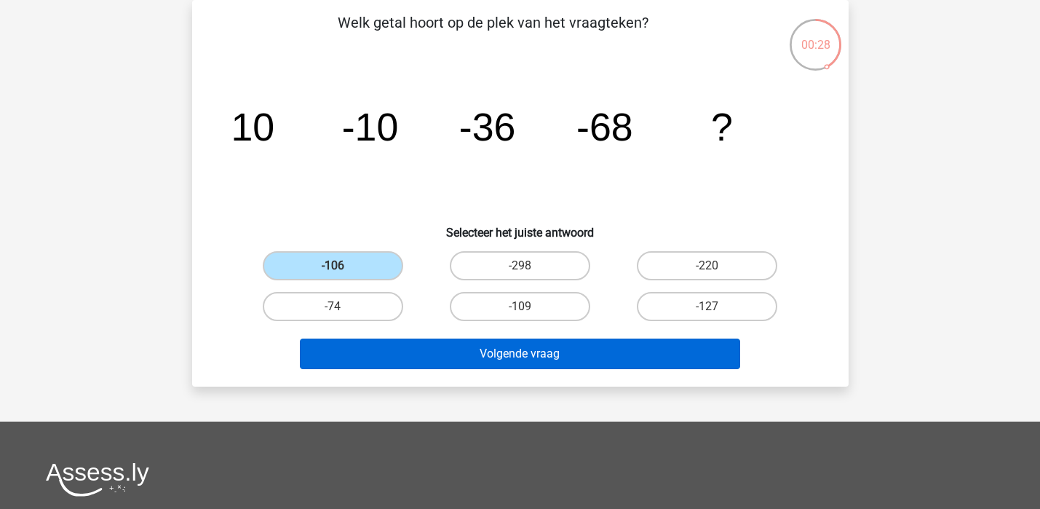
click at [517, 354] on button "Volgende vraag" at bounding box center [520, 353] width 440 height 31
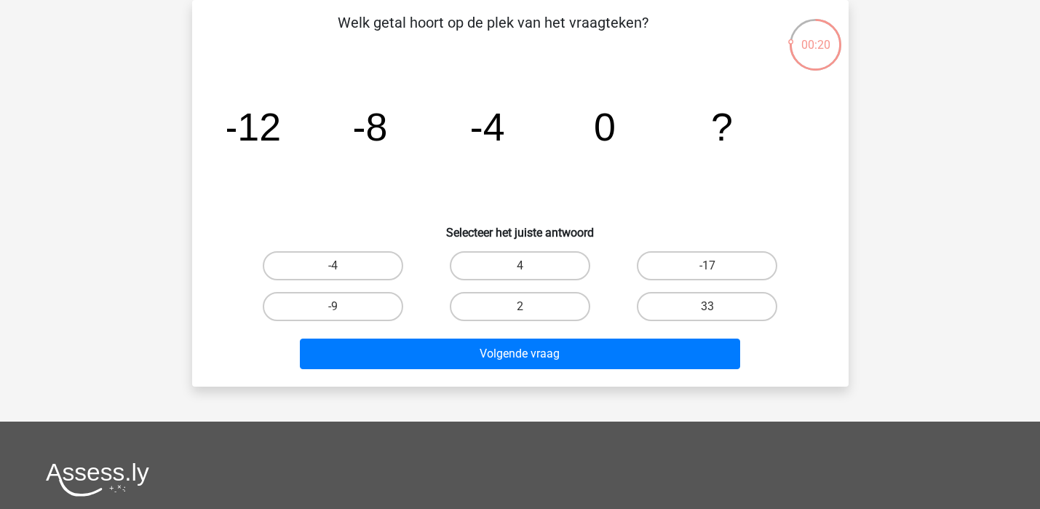
click at [524, 271] on input "4" at bounding box center [523, 270] width 9 height 9
radio input "true"
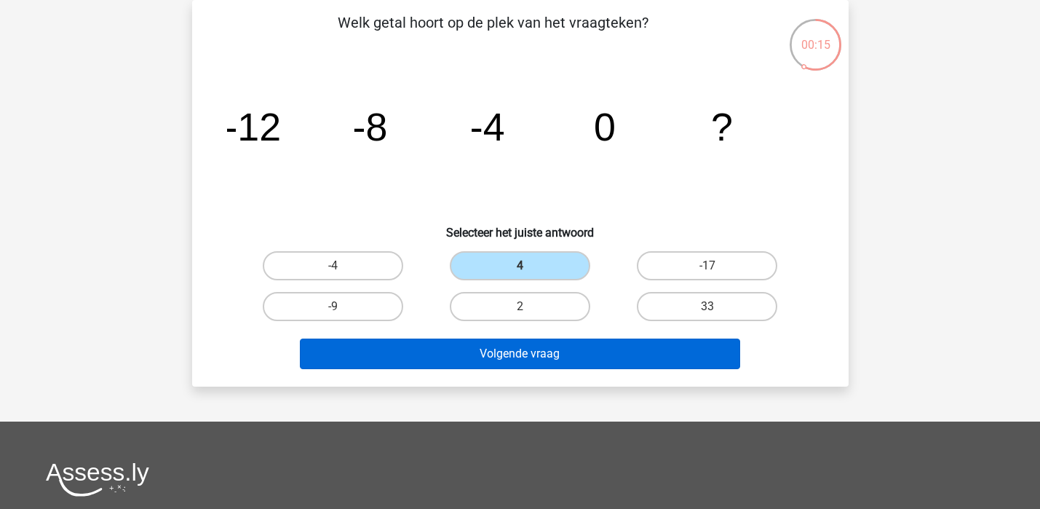
click at [529, 358] on button "Volgende vraag" at bounding box center [520, 353] width 440 height 31
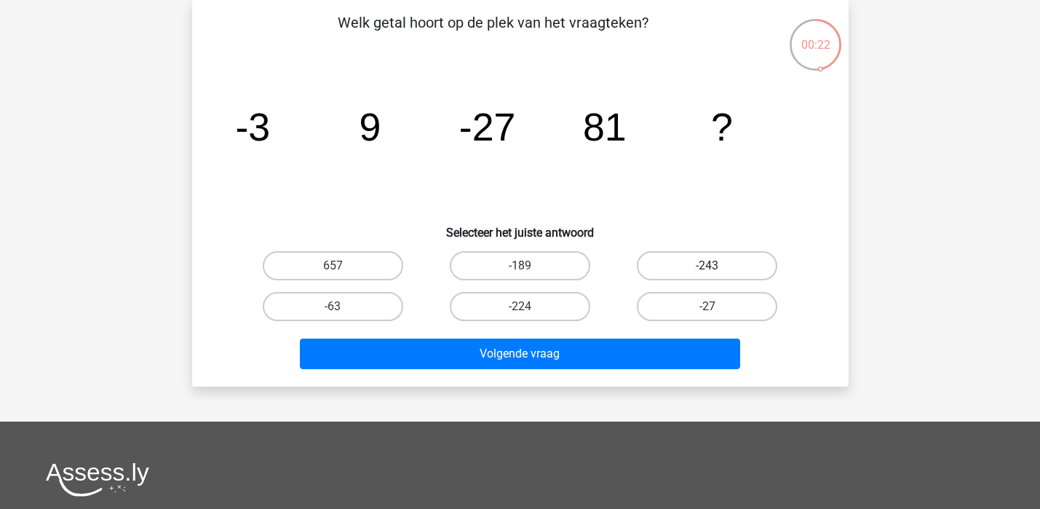
click at [720, 259] on label "-243" at bounding box center [707, 265] width 140 height 29
click at [717, 266] on input "-243" at bounding box center [711, 270] width 9 height 9
radio input "true"
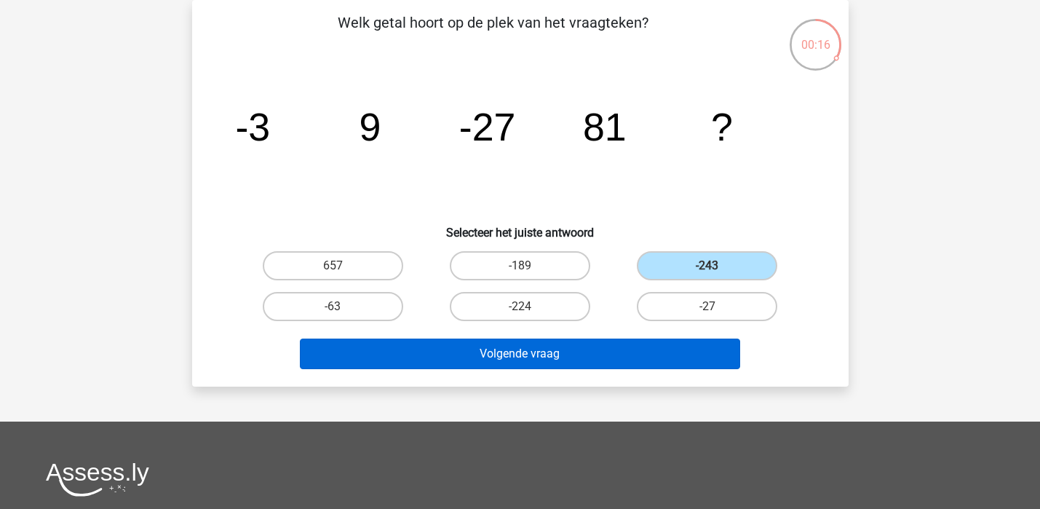
click at [586, 355] on button "Volgende vraag" at bounding box center [520, 353] width 440 height 31
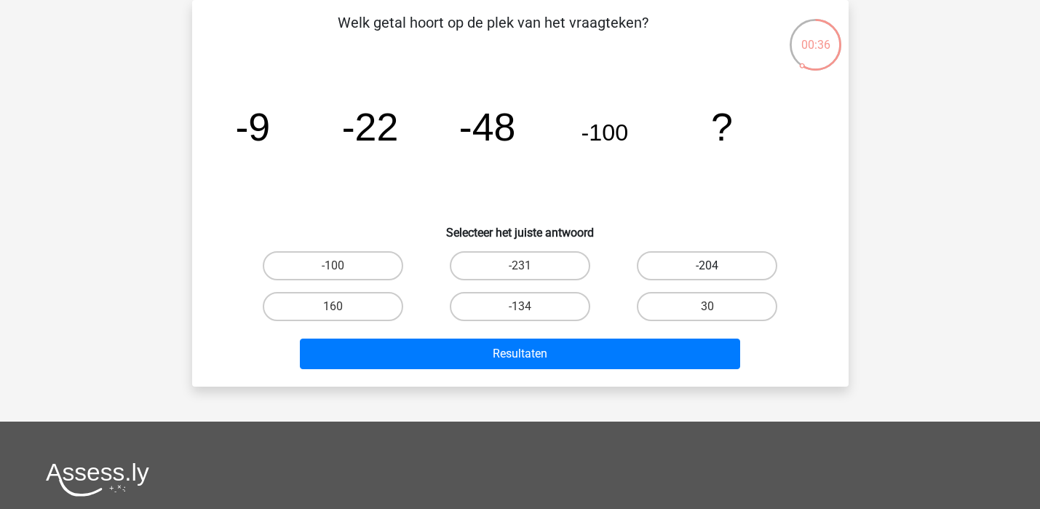
click at [737, 260] on label "-204" at bounding box center [707, 265] width 140 height 29
click at [717, 266] on input "-204" at bounding box center [711, 270] width 9 height 9
radio input "true"
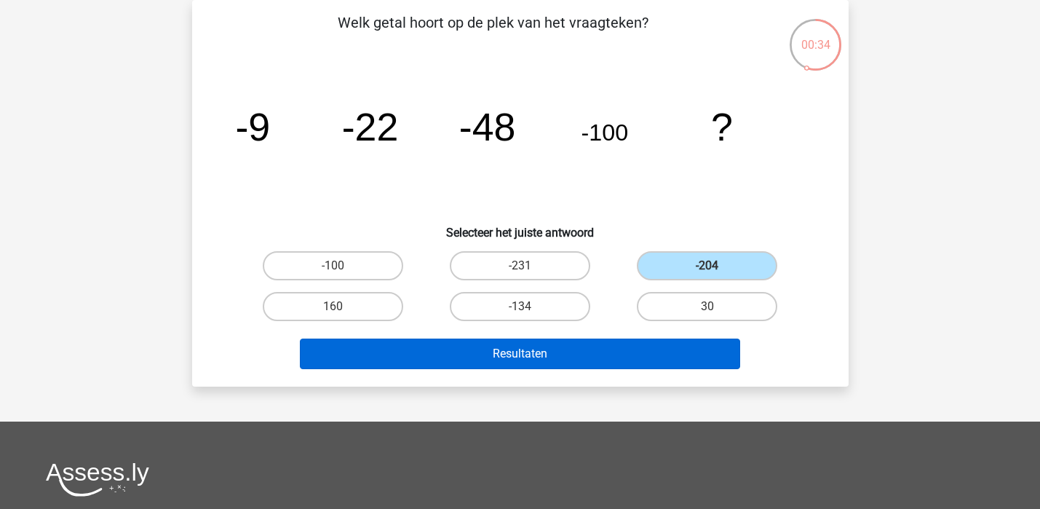
click at [586, 352] on button "Resultaten" at bounding box center [520, 353] width 440 height 31
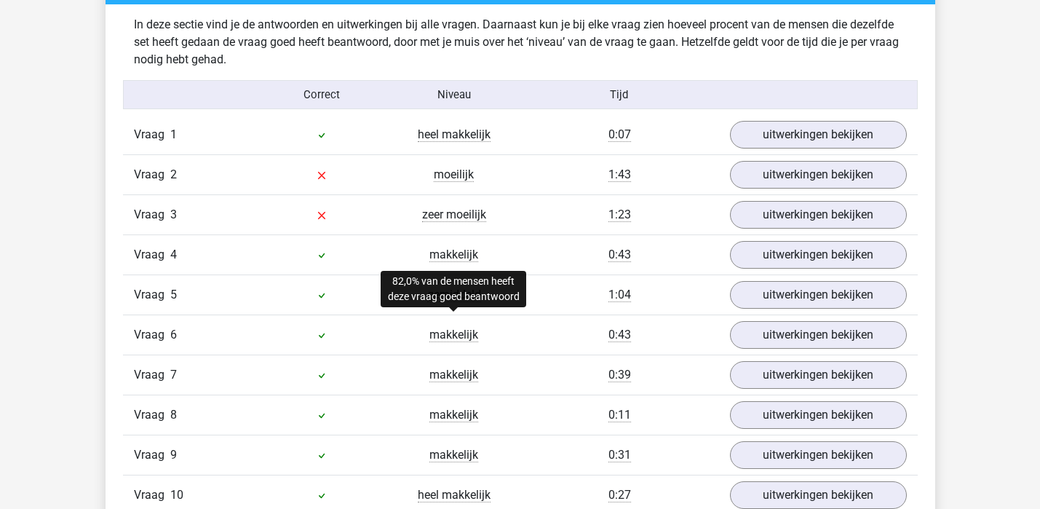
scroll to position [858, 0]
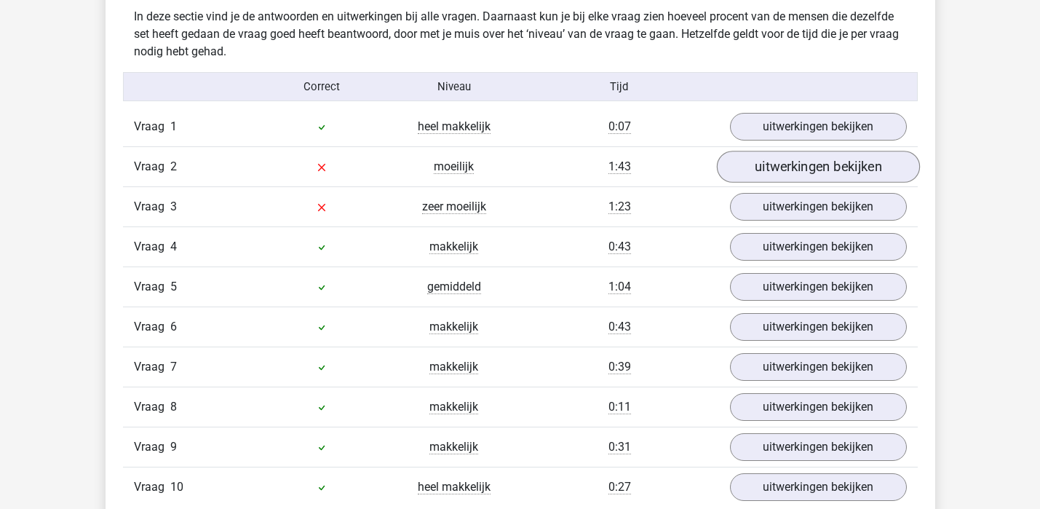
click at [788, 171] on link "uitwerkingen bekijken" at bounding box center [817, 167] width 203 height 32
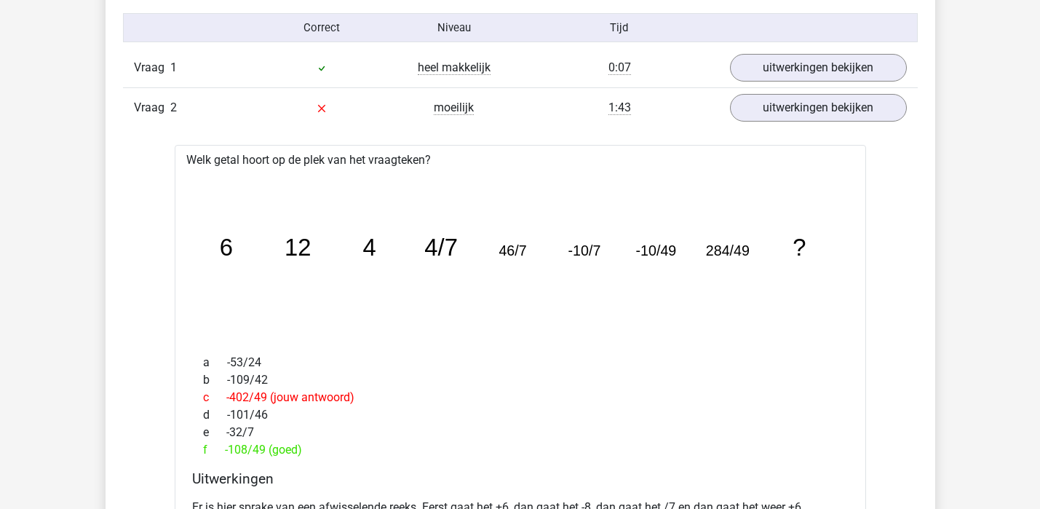
scroll to position [910, 0]
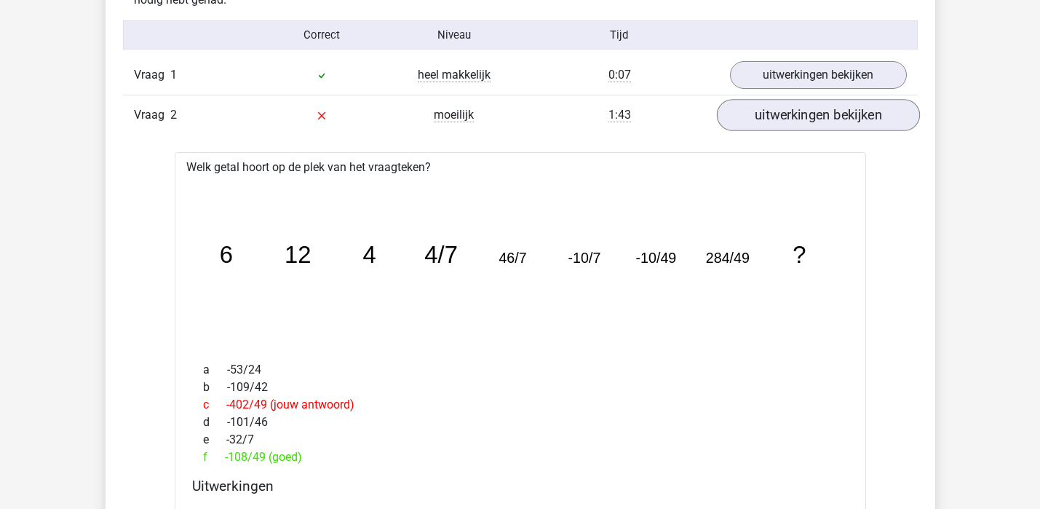
click at [785, 115] on link "uitwerkingen bekijken" at bounding box center [817, 115] width 203 height 32
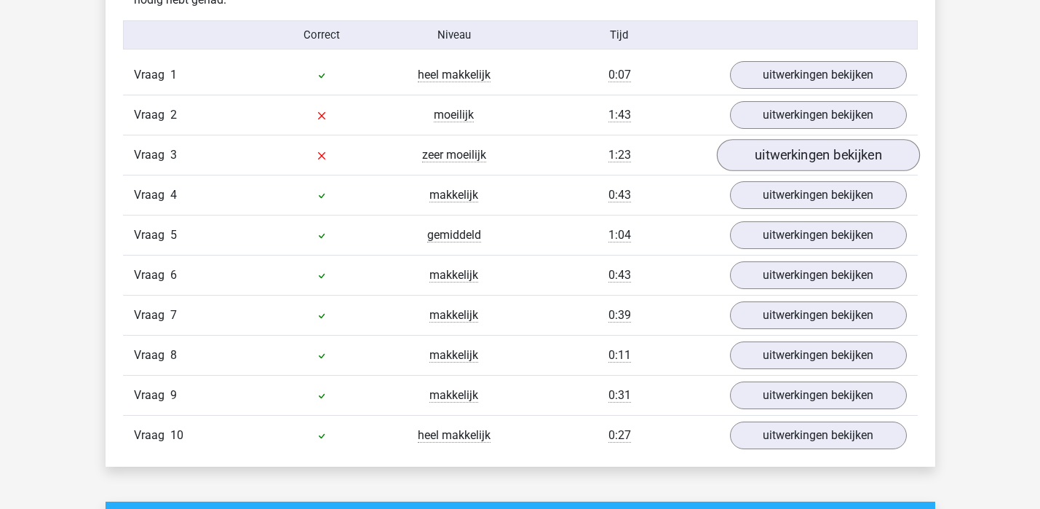
click at [793, 160] on link "uitwerkingen bekijken" at bounding box center [817, 155] width 203 height 32
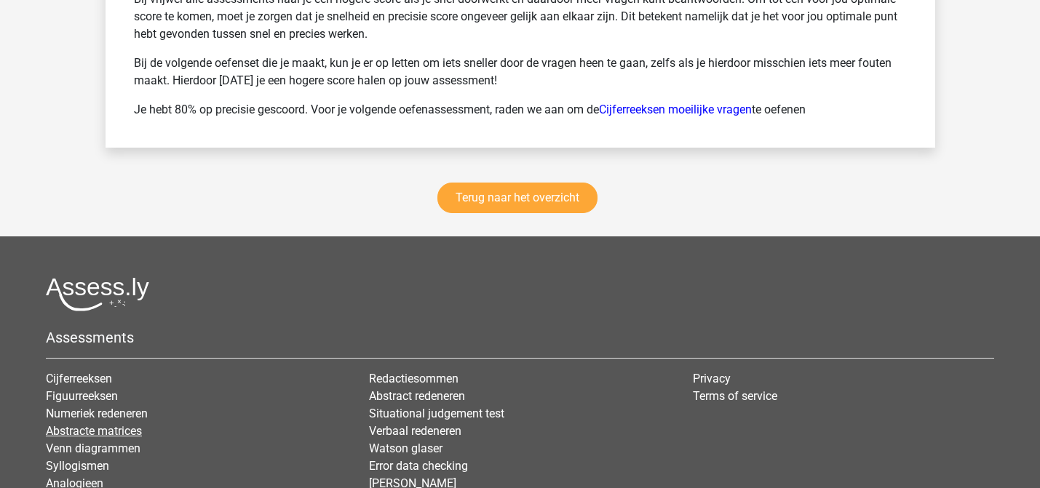
scroll to position [2933, 0]
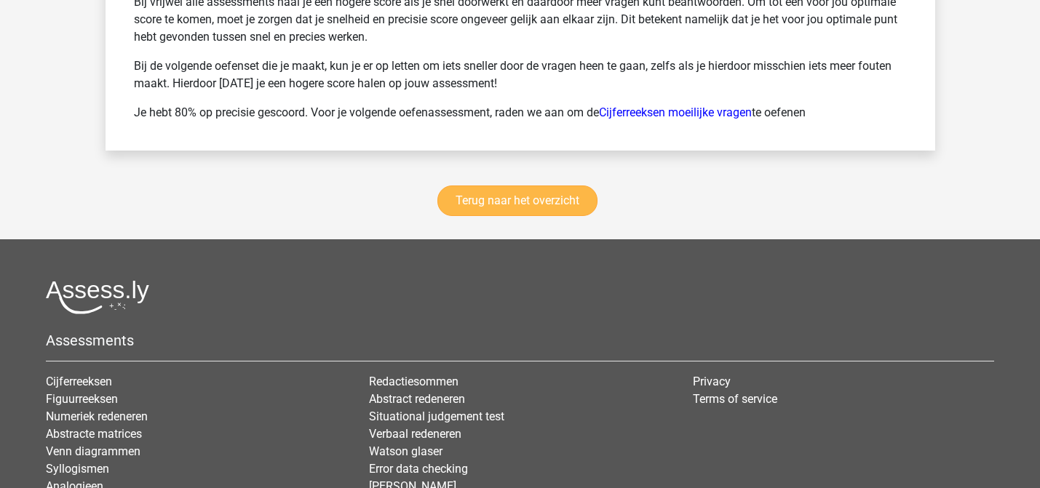
click at [517, 198] on link "Terug naar het overzicht" at bounding box center [517, 201] width 160 height 31
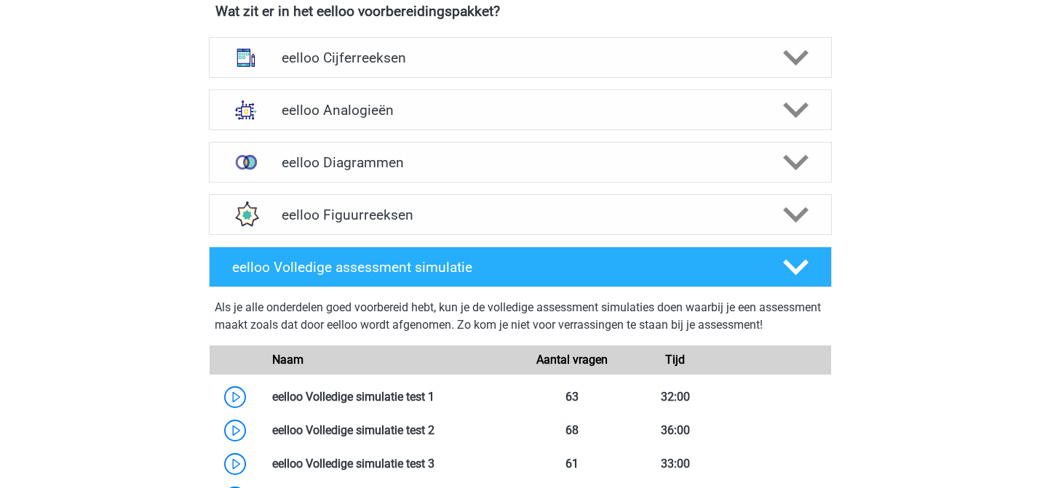
scroll to position [592, 0]
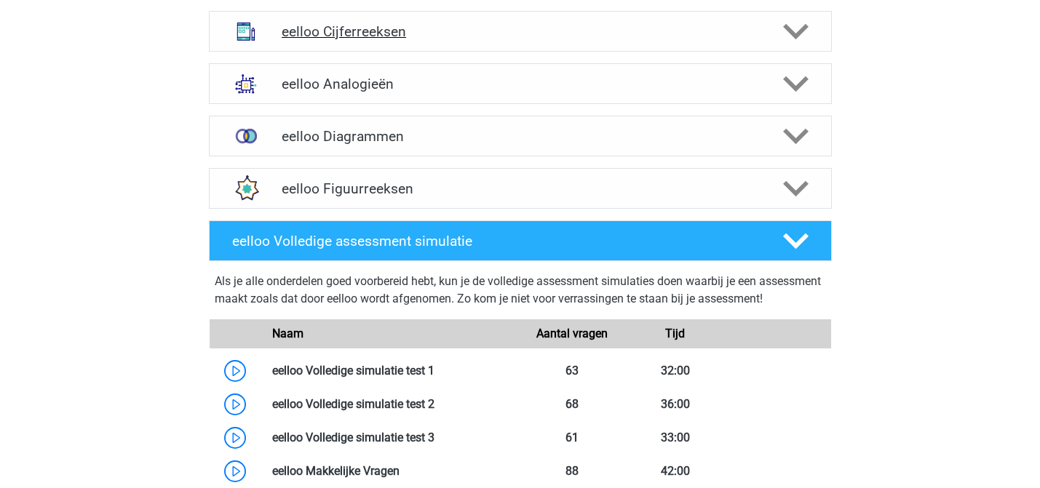
click at [539, 38] on h4 "eelloo Cijferreeksen" at bounding box center [520, 31] width 477 height 17
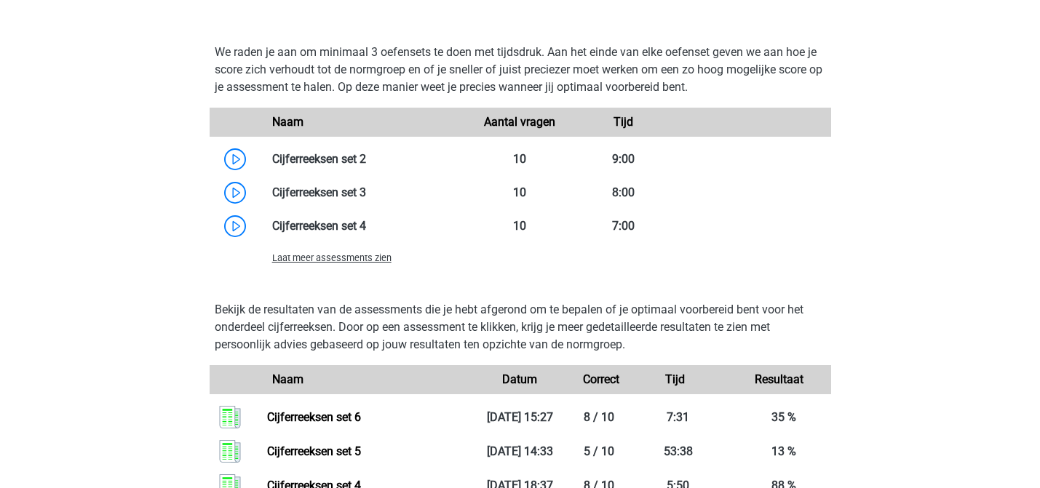
scroll to position [1084, 0]
click at [359, 266] on div "Laat meer assessments zien" at bounding box center [364, 258] width 207 height 17
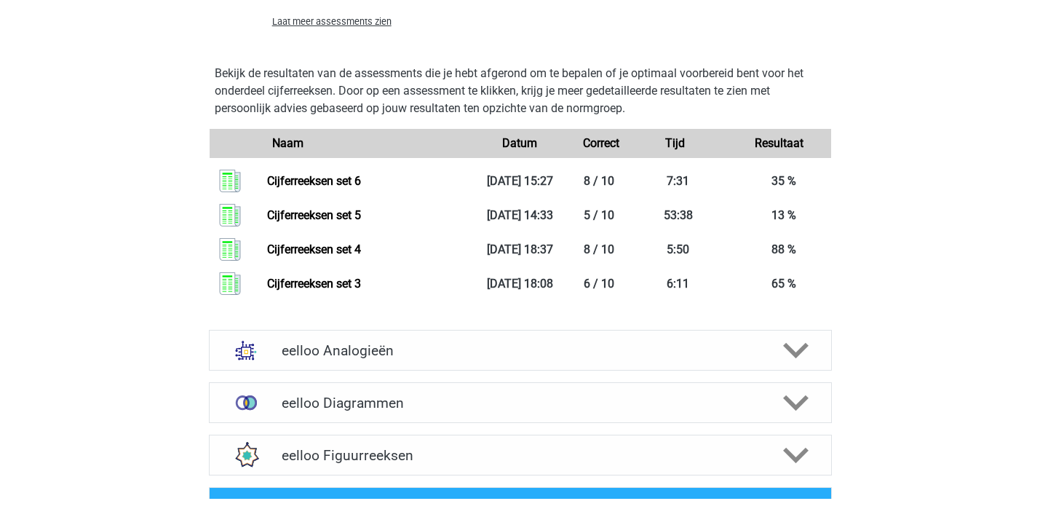
scroll to position [1234, 0]
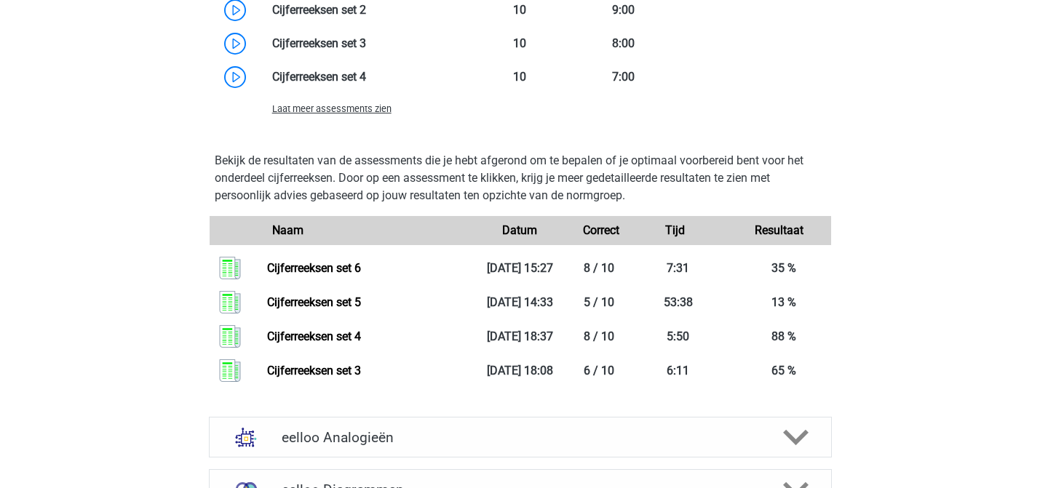
click at [353, 111] on span "Laat meer assessments zien" at bounding box center [331, 108] width 119 height 11
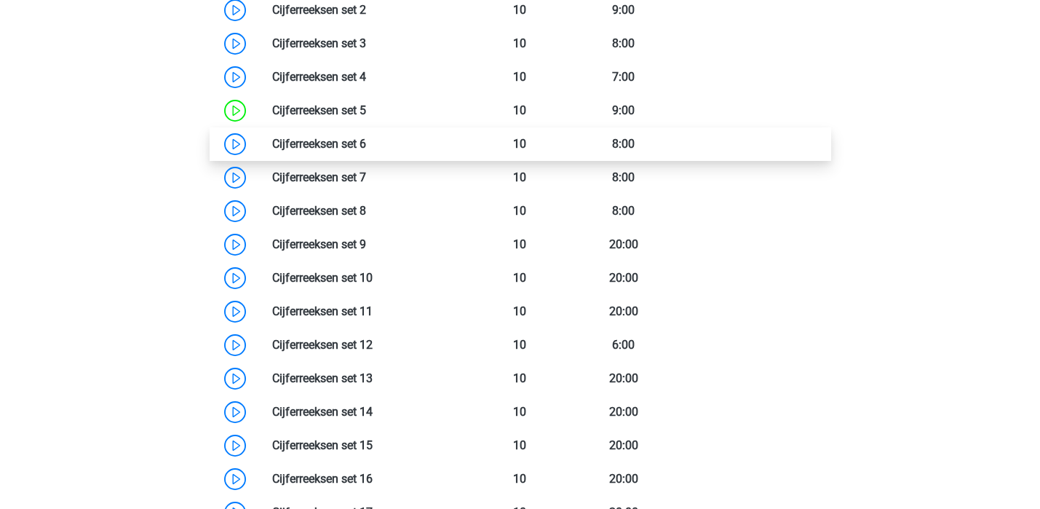
click at [366, 145] on link at bounding box center [366, 144] width 0 height 14
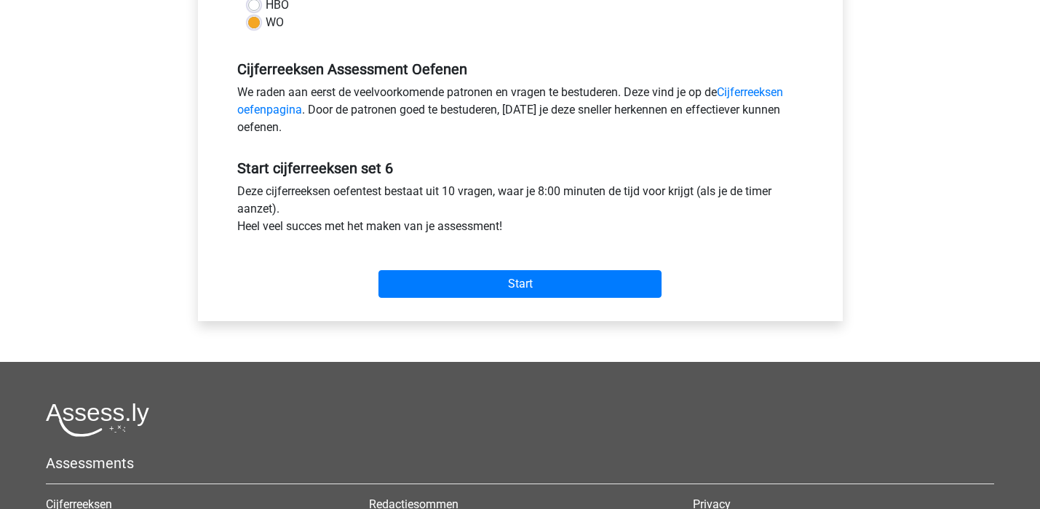
scroll to position [411, 0]
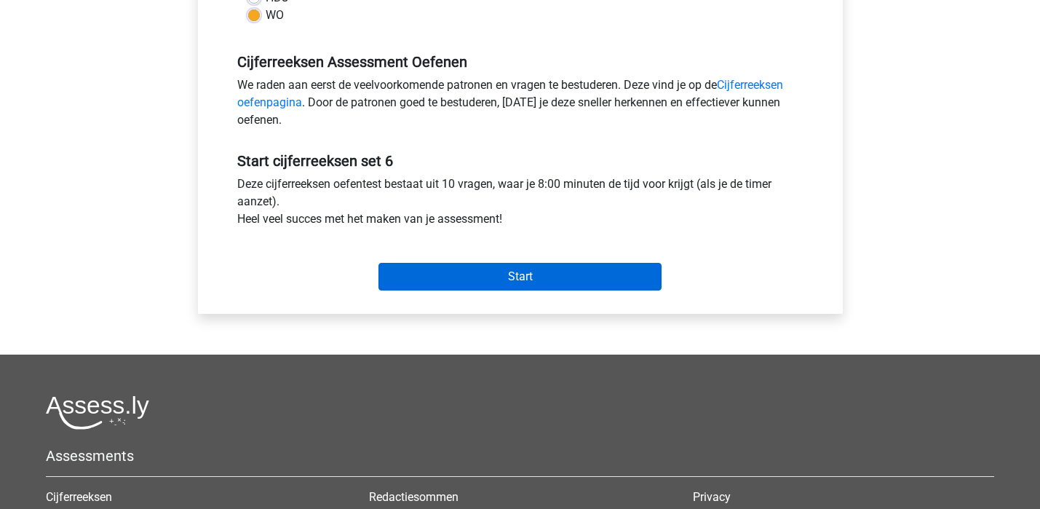
click at [518, 279] on input "Start" at bounding box center [519, 277] width 283 height 28
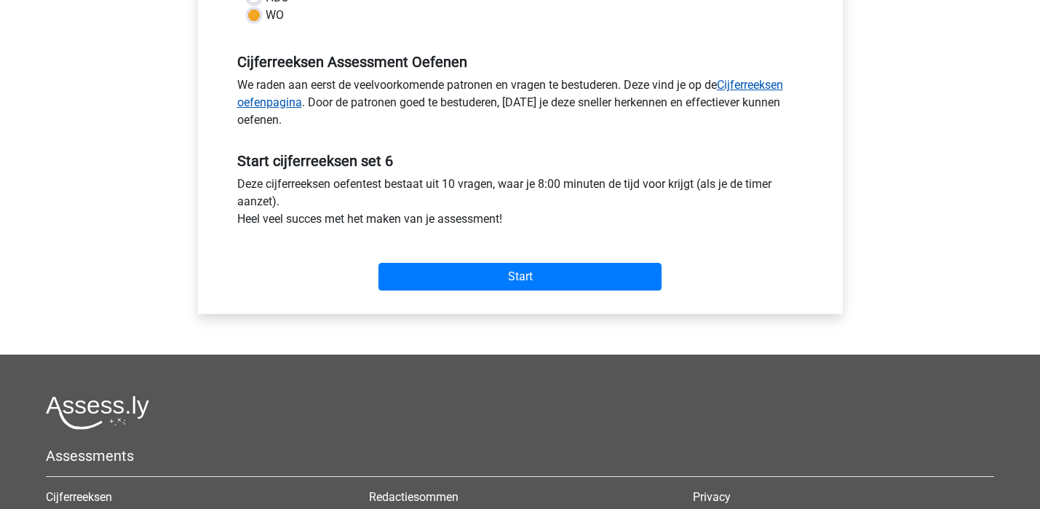
click at [278, 107] on link "Cijferreeksen oefenpagina" at bounding box center [510, 93] width 546 height 31
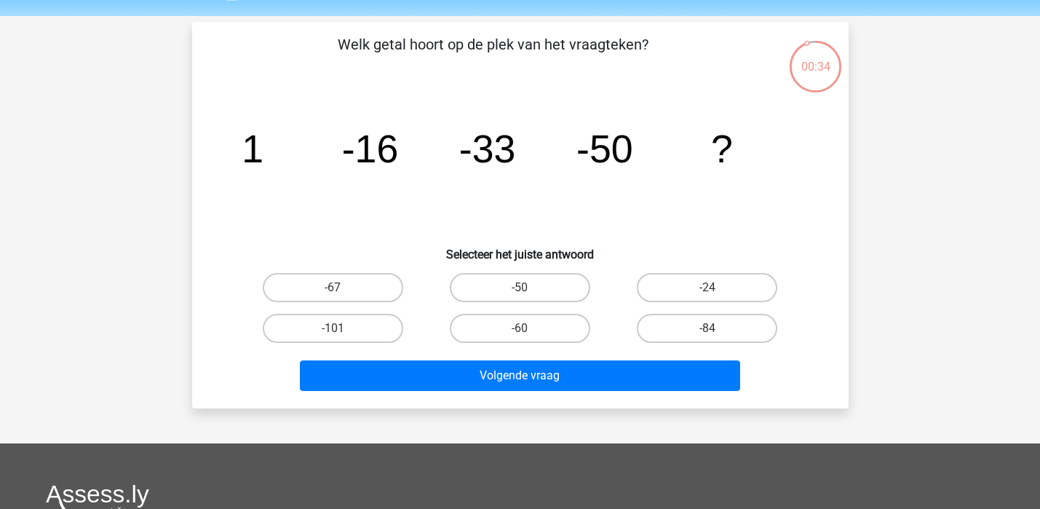
scroll to position [45, 0]
click at [242, 250] on h6 "Selecteer het juiste antwoord" at bounding box center [520, 248] width 610 height 25
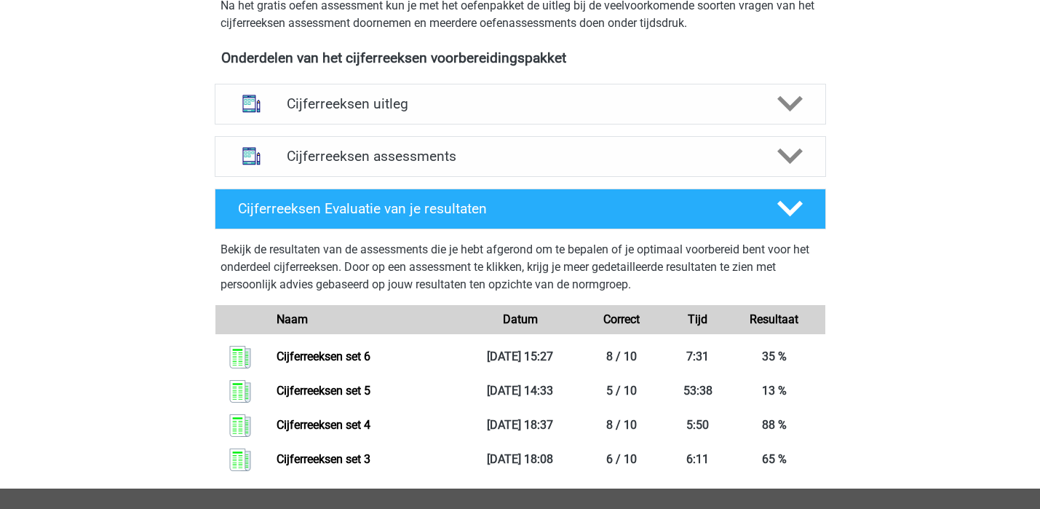
scroll to position [506, 0]
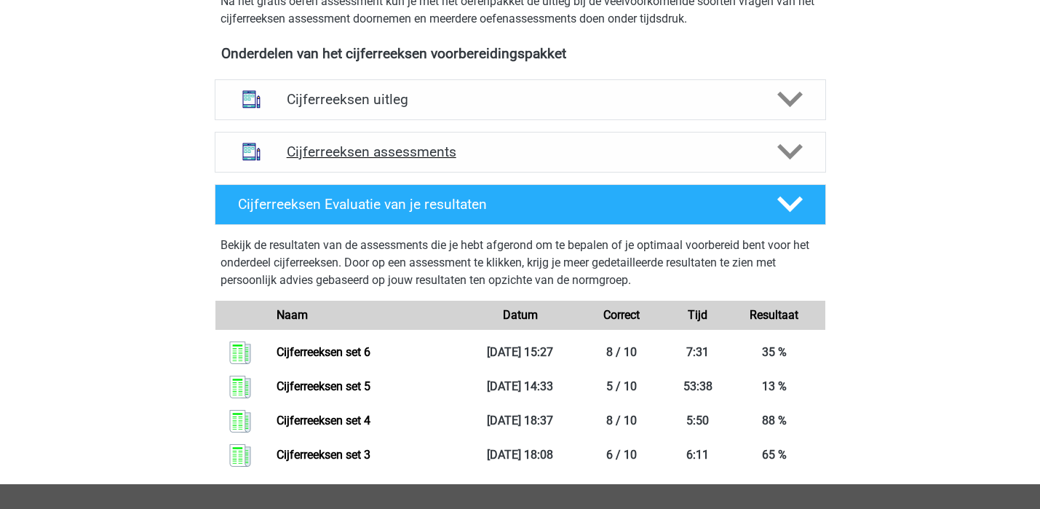
click at [519, 160] on h4 "Cijferreeksen assessments" at bounding box center [520, 151] width 467 height 17
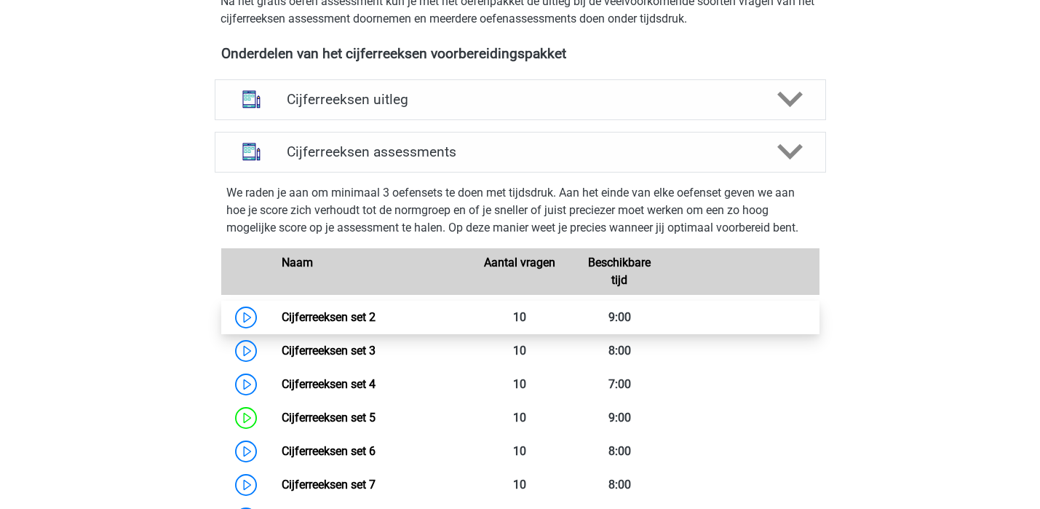
scroll to position [680, 0]
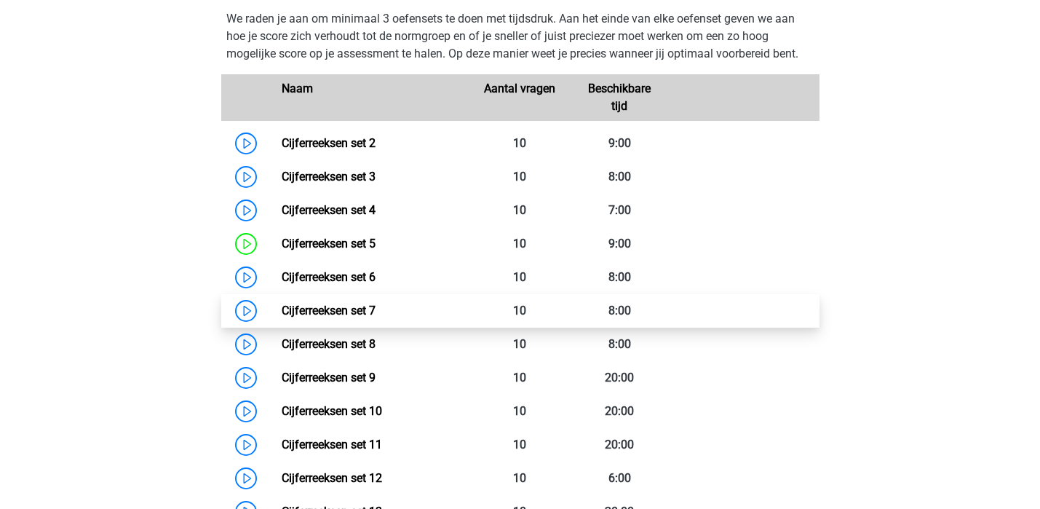
click at [282, 317] on link "Cijferreeksen set 7" at bounding box center [329, 310] width 94 height 14
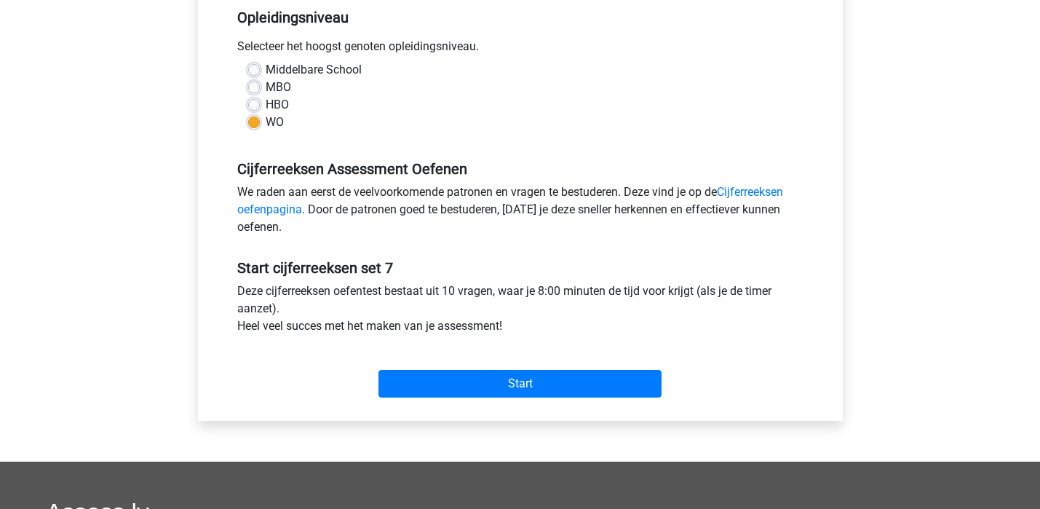
scroll to position [444, 0]
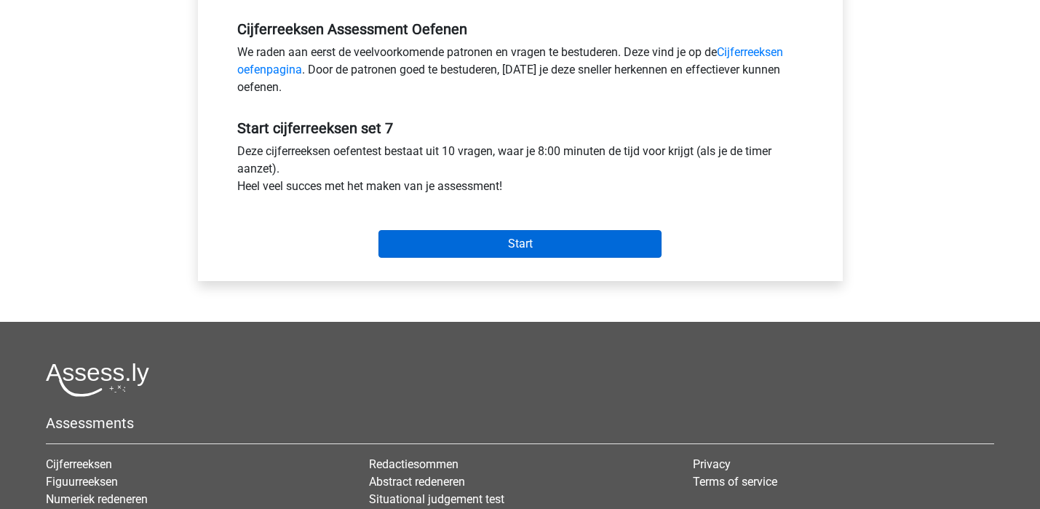
click at [527, 242] on input "Start" at bounding box center [519, 244] width 283 height 28
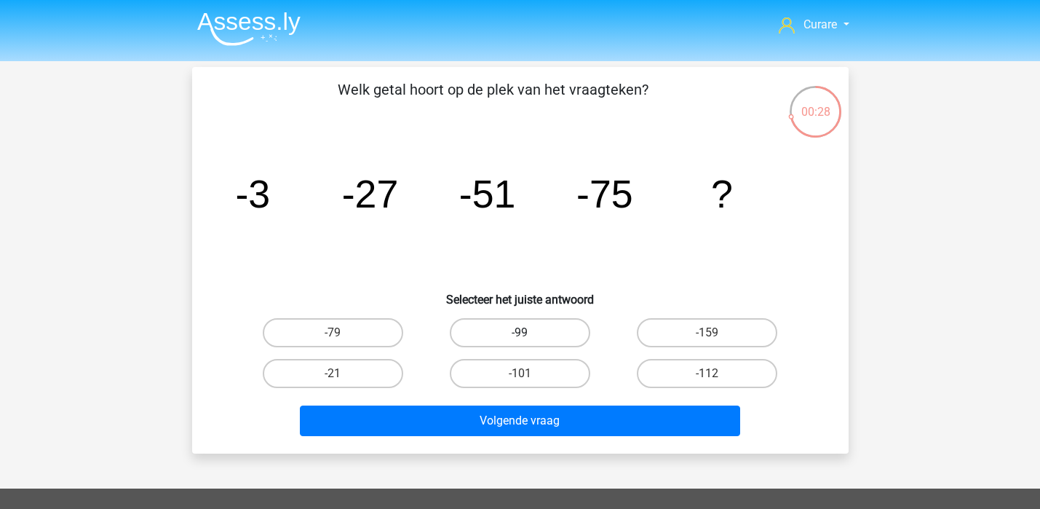
click at [546, 331] on label "-99" at bounding box center [520, 332] width 140 height 29
click at [529, 332] on input "-99" at bounding box center [523, 336] width 9 height 9
radio input "true"
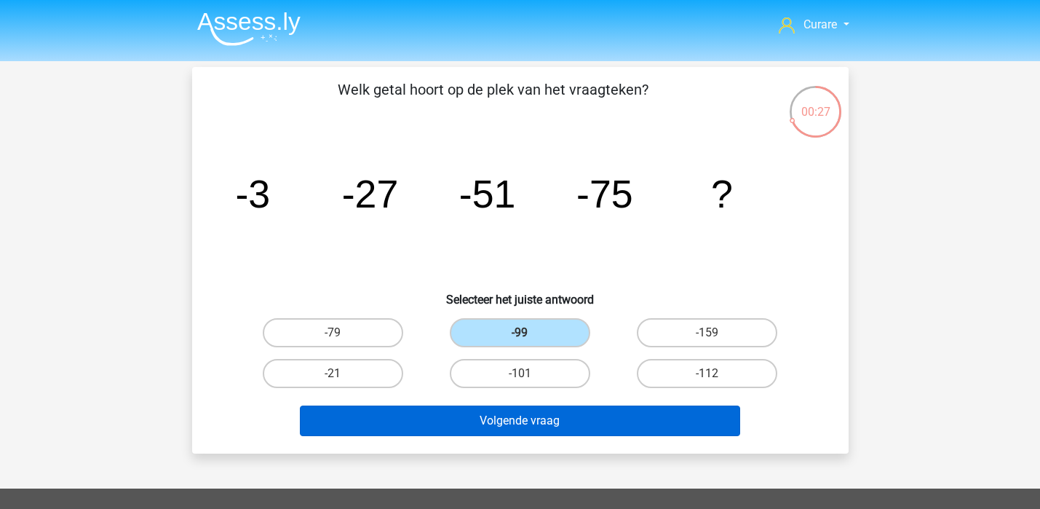
click at [541, 422] on button "Volgende vraag" at bounding box center [520, 420] width 440 height 31
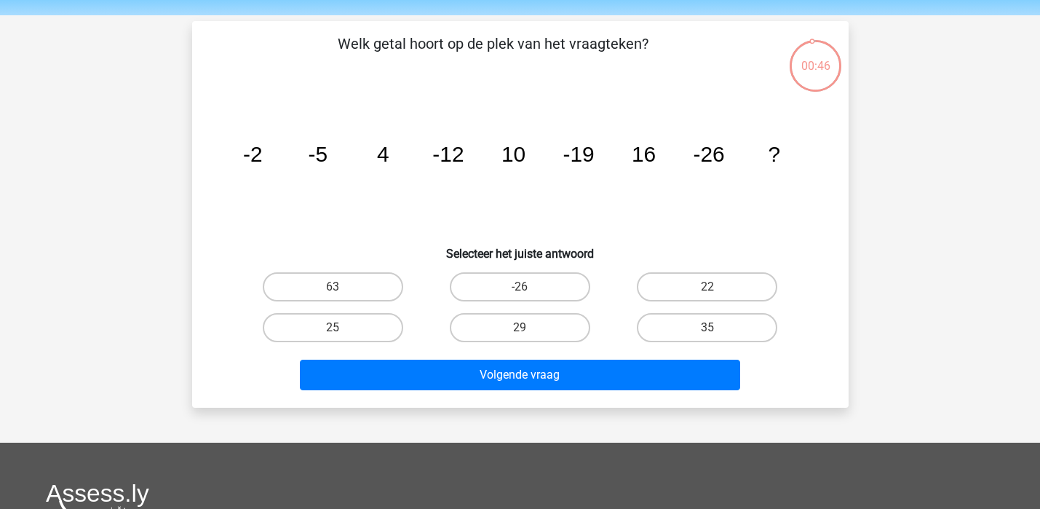
scroll to position [41, 0]
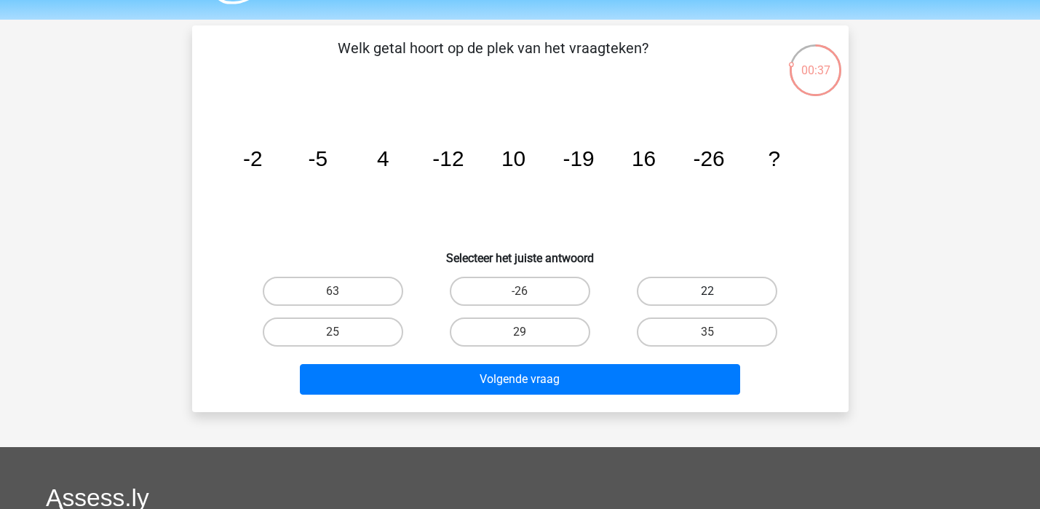
click at [704, 292] on label "22" at bounding box center [707, 290] width 140 height 29
click at [707, 292] on input "22" at bounding box center [711, 295] width 9 height 9
radio input "true"
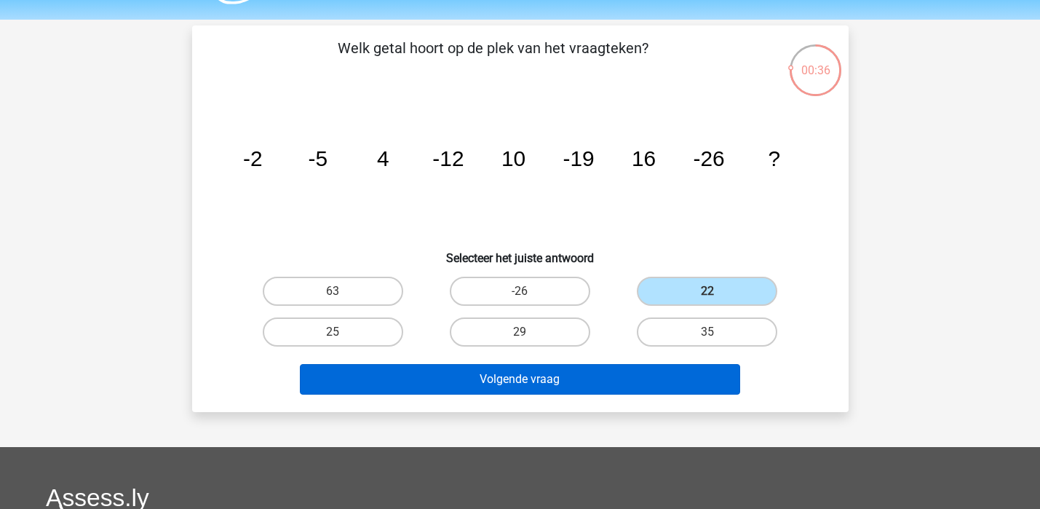
click at [601, 373] on button "Volgende vraag" at bounding box center [520, 379] width 440 height 31
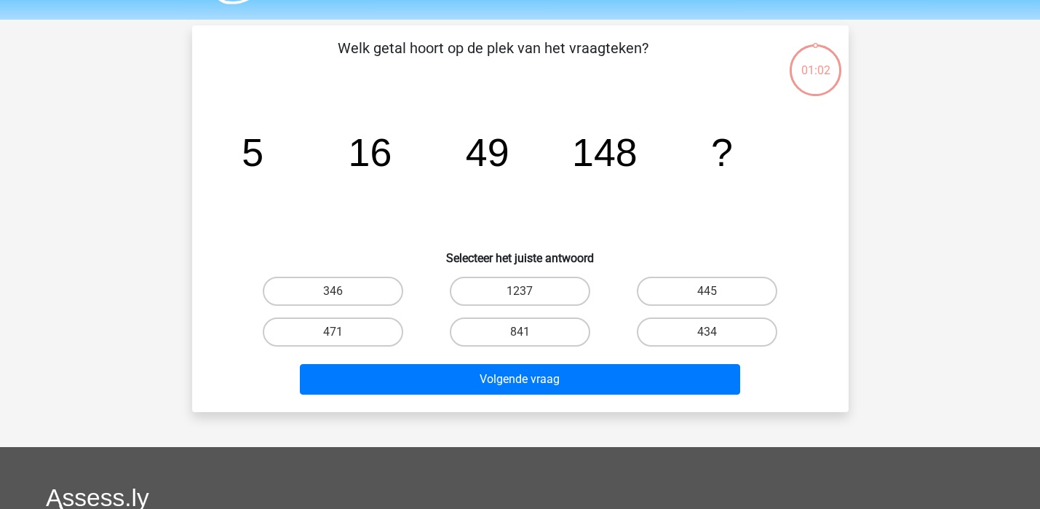
scroll to position [67, 0]
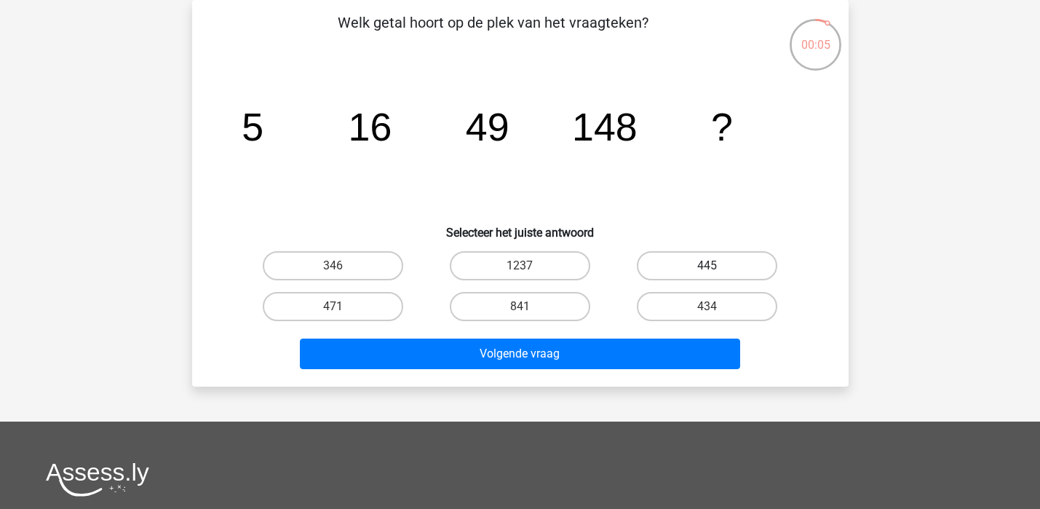
click at [674, 262] on label "445" at bounding box center [707, 265] width 140 height 29
click at [707, 266] on input "445" at bounding box center [711, 270] width 9 height 9
radio input "true"
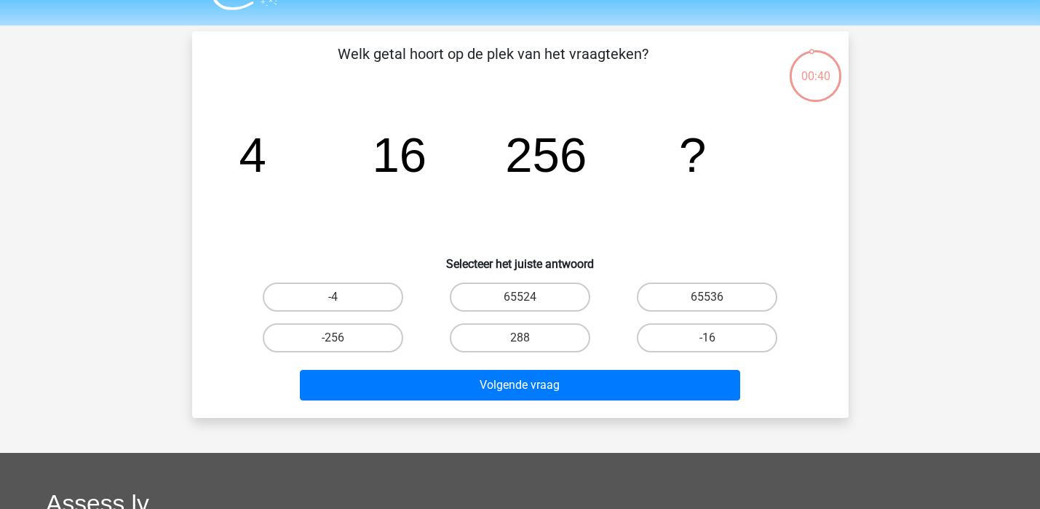
scroll to position [29, 0]
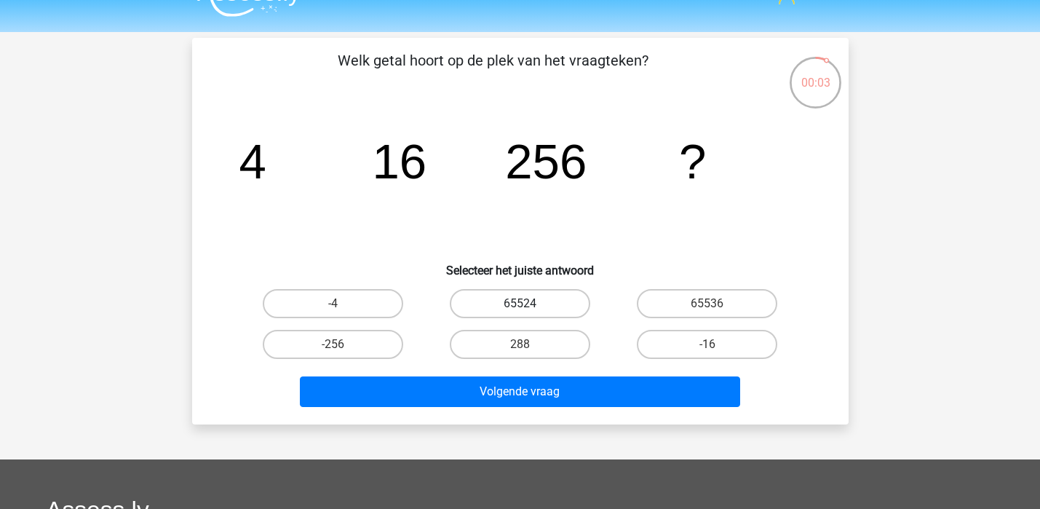
click at [530, 302] on label "65524" at bounding box center [520, 303] width 140 height 29
click at [529, 303] on input "65524" at bounding box center [523, 307] width 9 height 9
radio input "true"
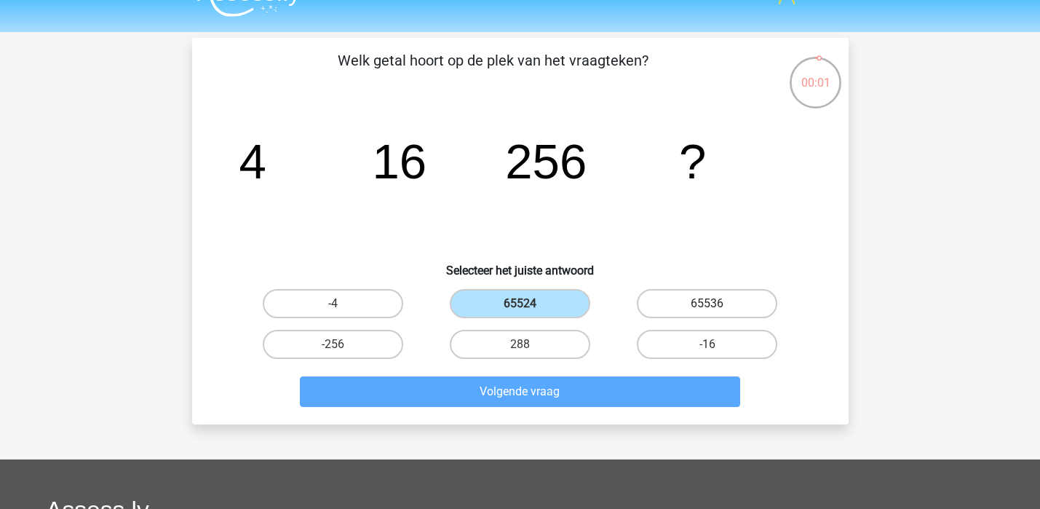
click at [704, 299] on label "65536" at bounding box center [707, 303] width 140 height 29
click at [707, 303] on input "65536" at bounding box center [711, 307] width 9 height 9
radio input "true"
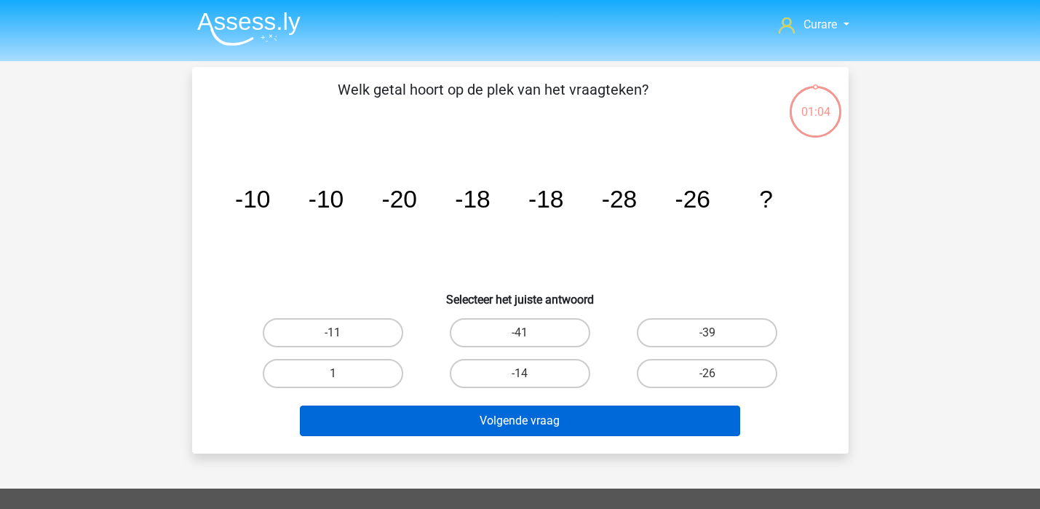
scroll to position [29, 0]
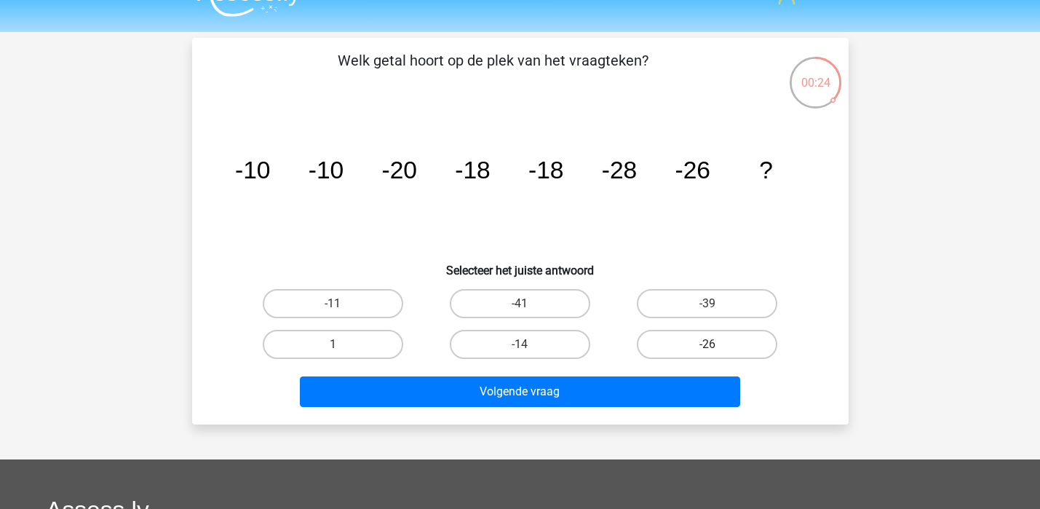
click at [720, 335] on label "-26" at bounding box center [707, 344] width 140 height 29
click at [717, 344] on input "-26" at bounding box center [711, 348] width 9 height 9
radio input "true"
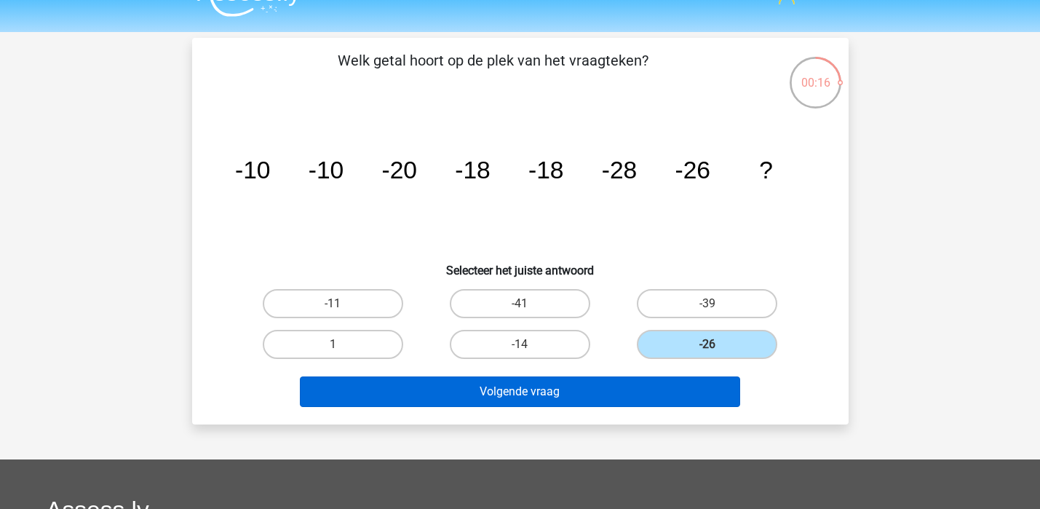
click at [586, 383] on button "Volgende vraag" at bounding box center [520, 391] width 440 height 31
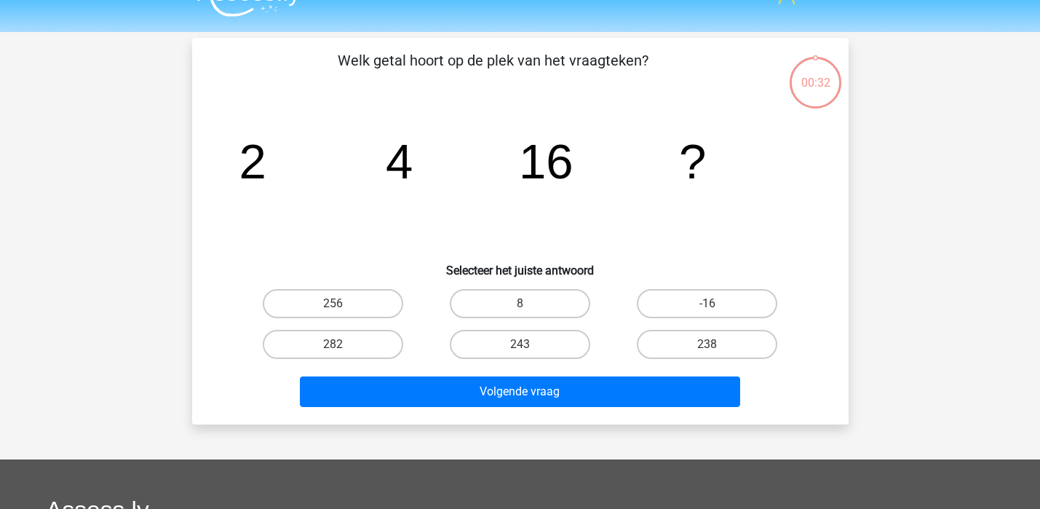
scroll to position [67, 0]
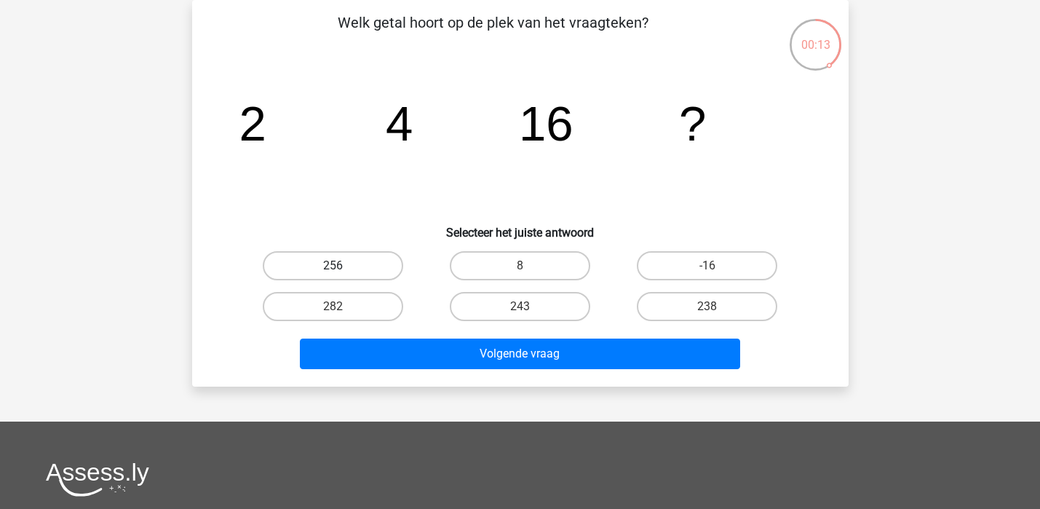
click at [383, 265] on label "256" at bounding box center [333, 265] width 140 height 29
click at [342, 266] on input "256" at bounding box center [336, 270] width 9 height 9
radio input "true"
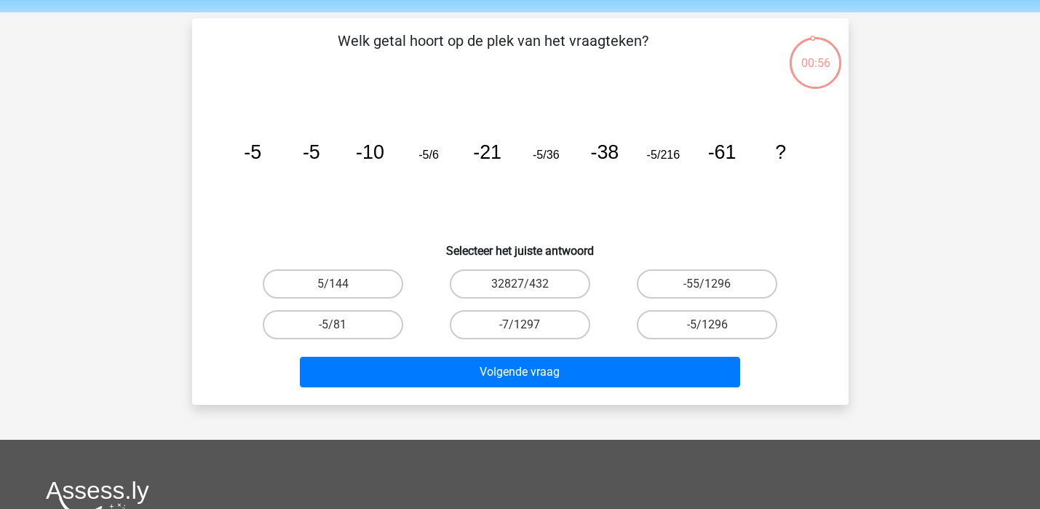
scroll to position [48, 0]
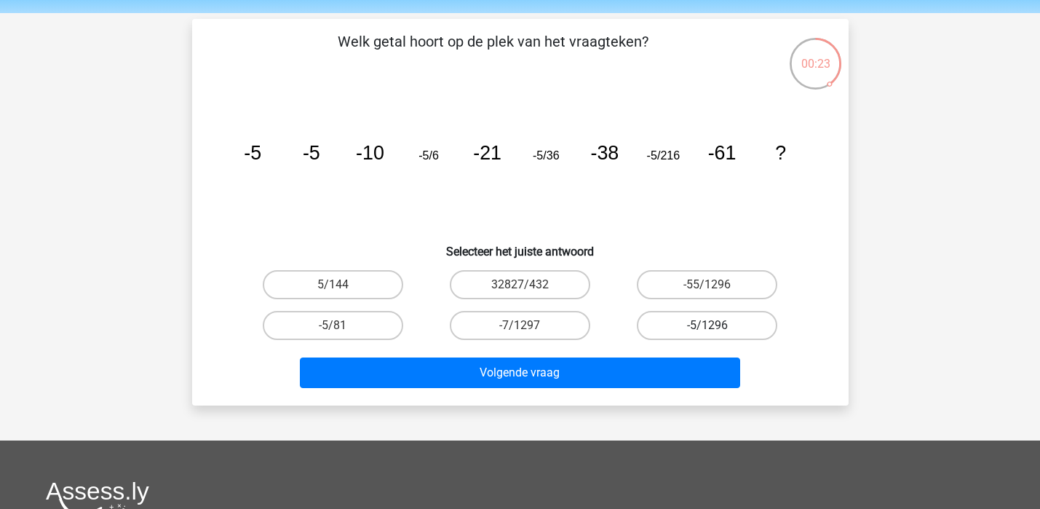
click at [732, 324] on label "-5/1296" at bounding box center [707, 325] width 140 height 29
click at [717, 325] on input "-5/1296" at bounding box center [711, 329] width 9 height 9
radio input "true"
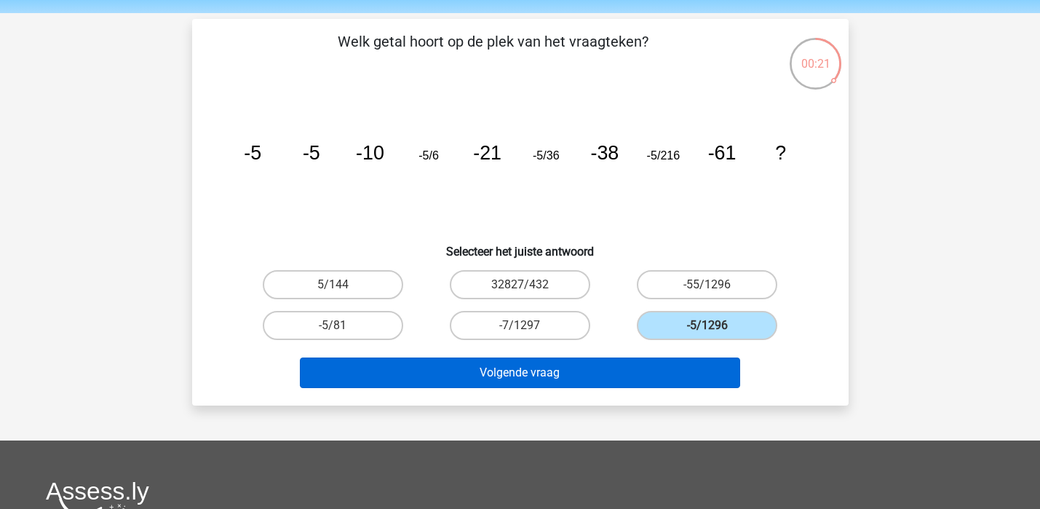
click at [601, 370] on button "Volgende vraag" at bounding box center [520, 372] width 440 height 31
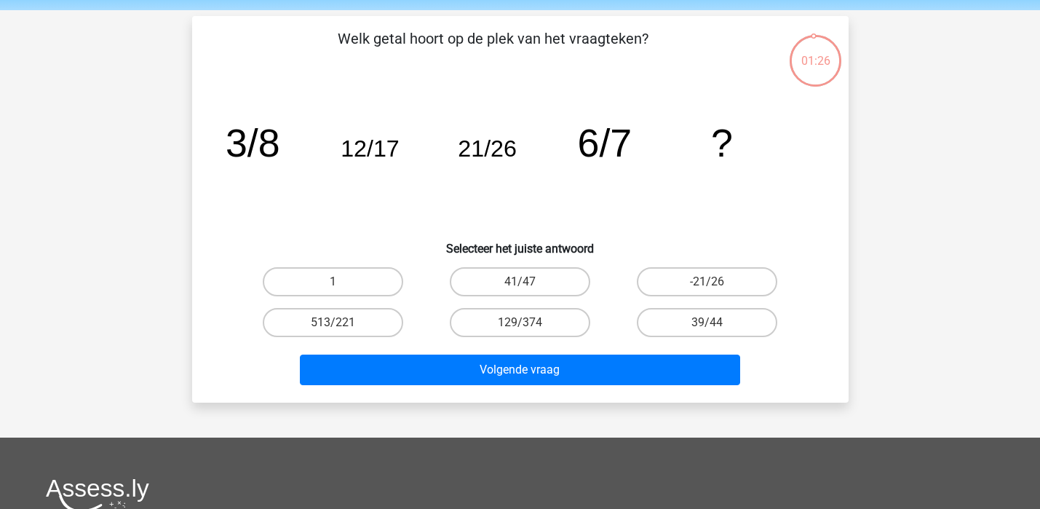
scroll to position [43, 0]
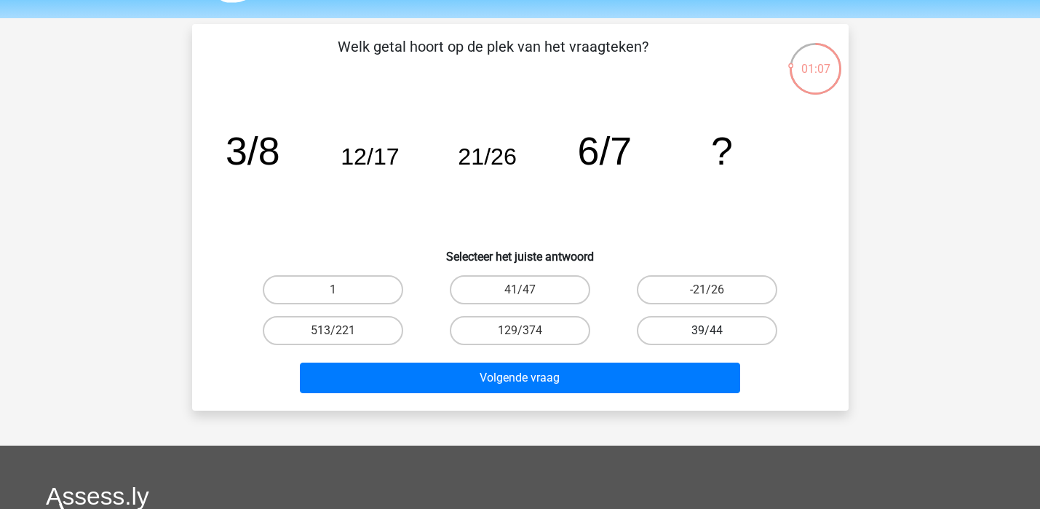
click at [695, 340] on label "39/44" at bounding box center [707, 330] width 140 height 29
click at [707, 340] on input "39/44" at bounding box center [711, 334] width 9 height 9
radio input "true"
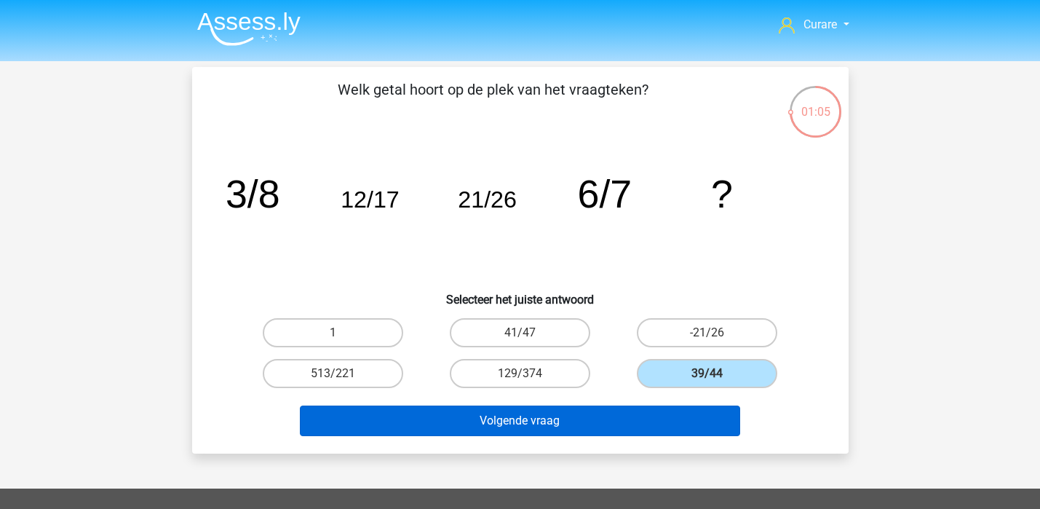
click at [546, 426] on button "Volgende vraag" at bounding box center [520, 420] width 440 height 31
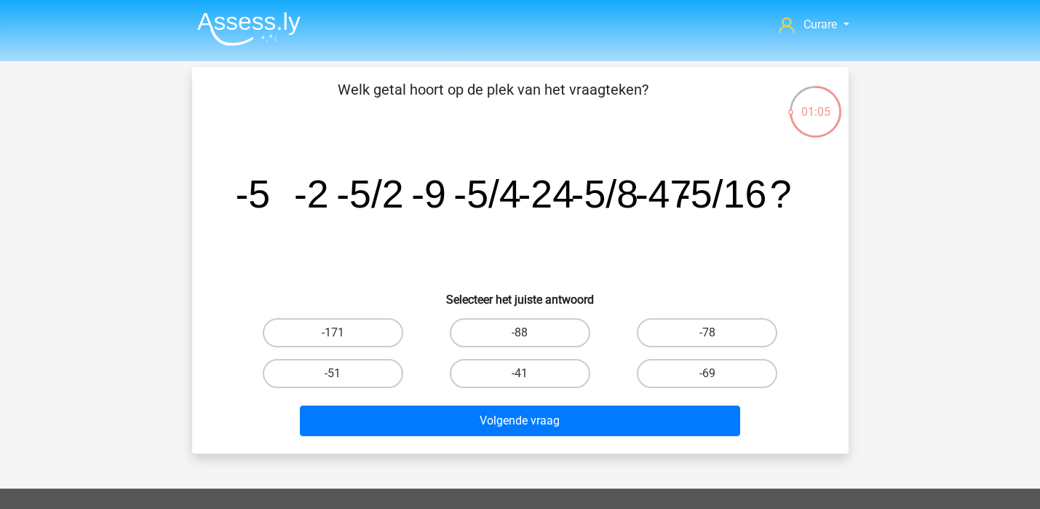
scroll to position [67, 0]
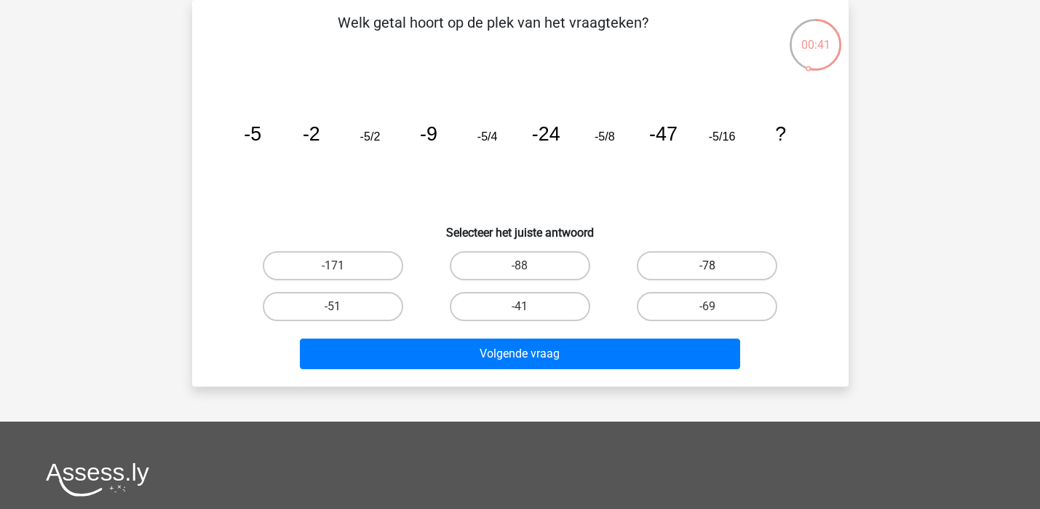
click at [709, 263] on label "-78" at bounding box center [707, 265] width 140 height 29
click at [709, 266] on input "-78" at bounding box center [711, 270] width 9 height 9
radio input "true"
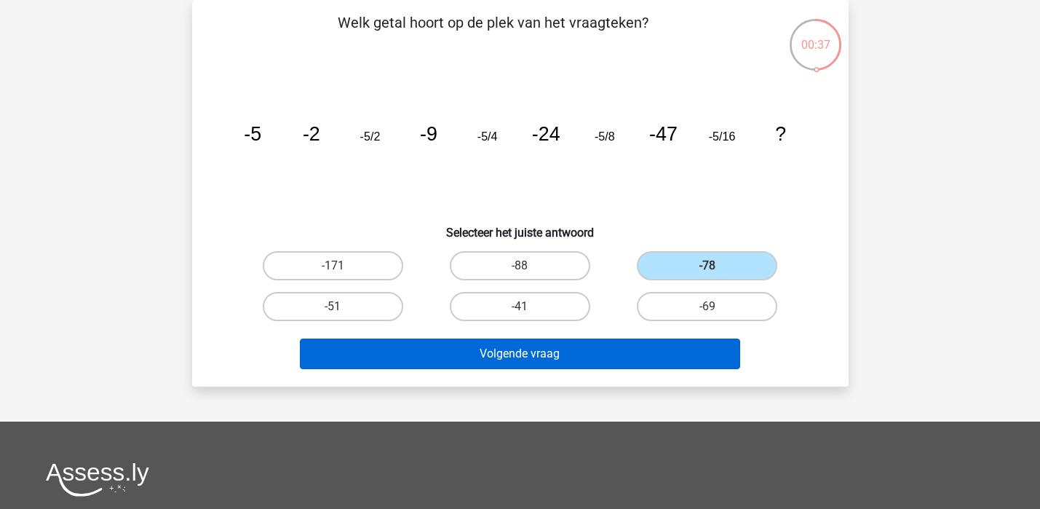
click at [628, 354] on button "Volgende vraag" at bounding box center [520, 353] width 440 height 31
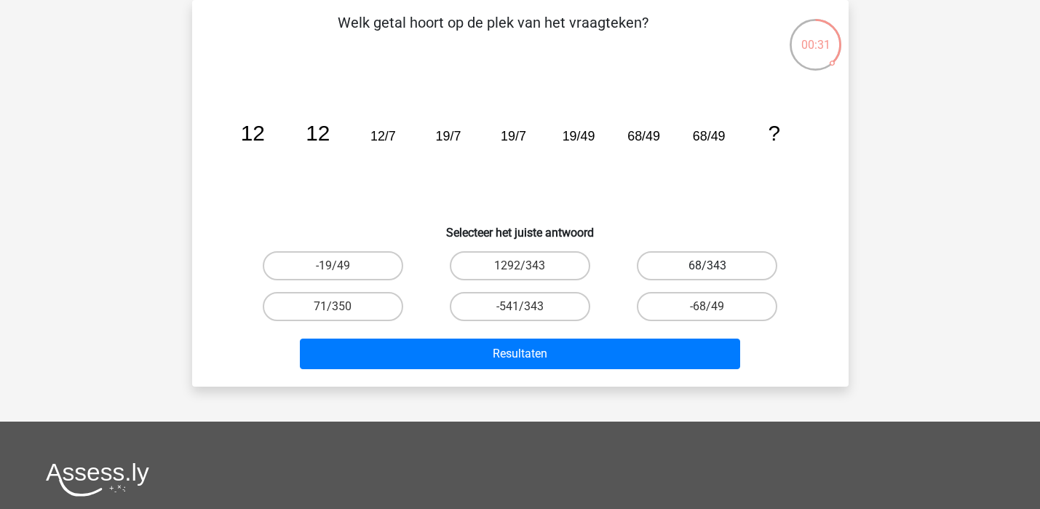
click at [717, 262] on label "68/343" at bounding box center [707, 265] width 140 height 29
click at [717, 266] on input "68/343" at bounding box center [711, 270] width 9 height 9
radio input "true"
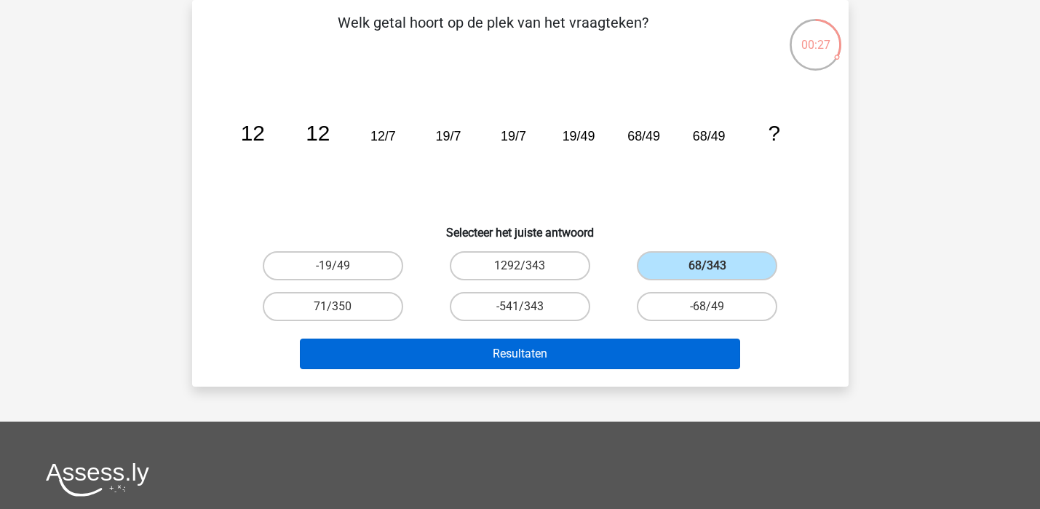
click at [604, 356] on button "Resultaten" at bounding box center [520, 353] width 440 height 31
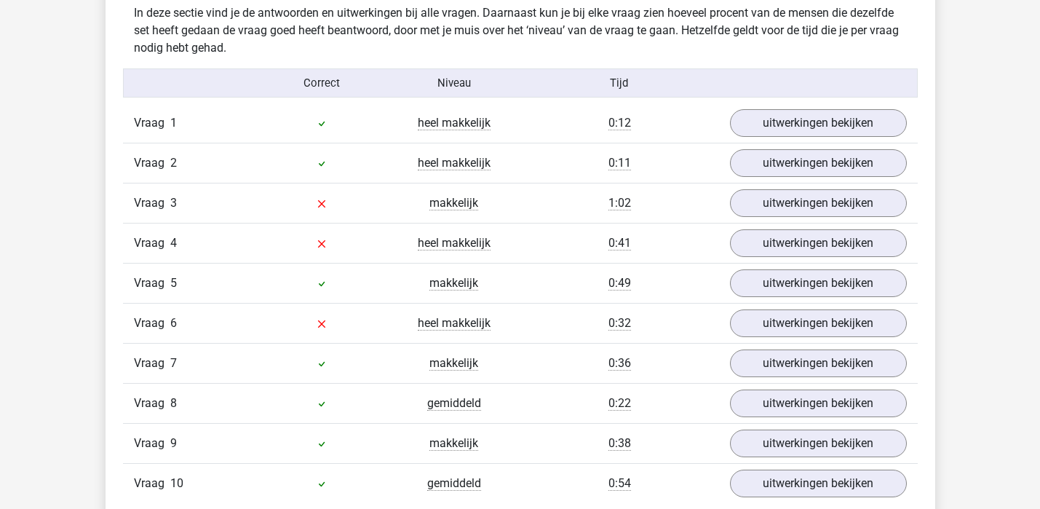
scroll to position [920, 0]
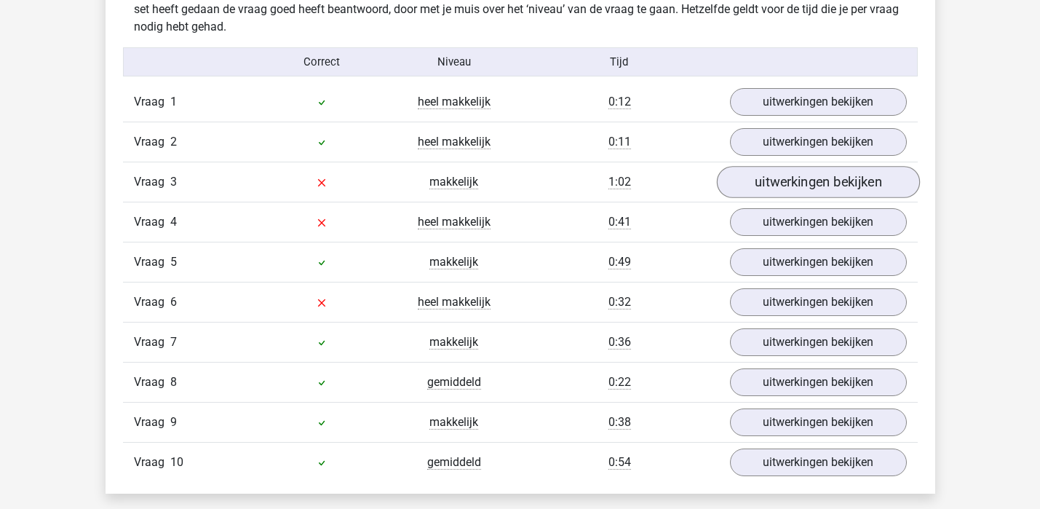
click at [805, 181] on link "uitwerkingen bekijken" at bounding box center [817, 182] width 203 height 32
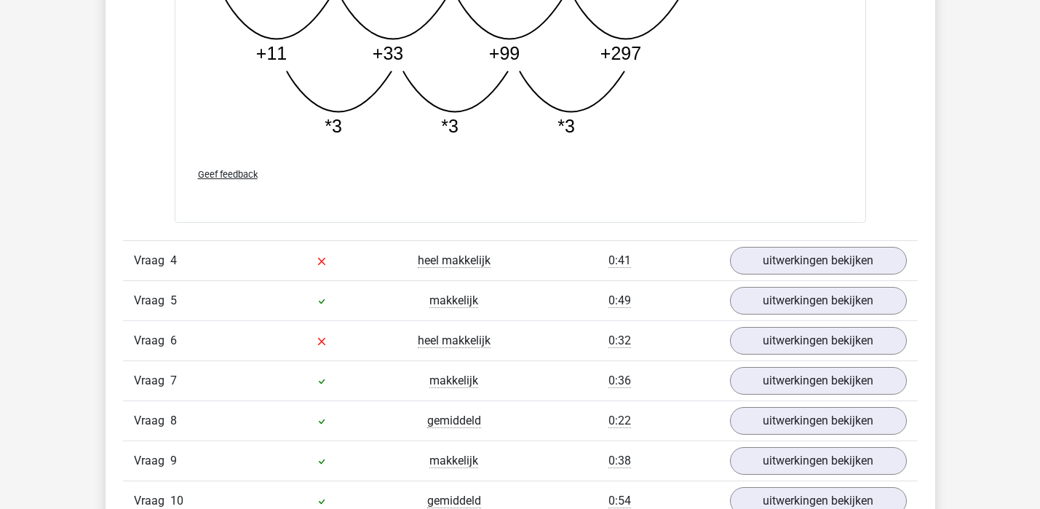
scroll to position [1616, 0]
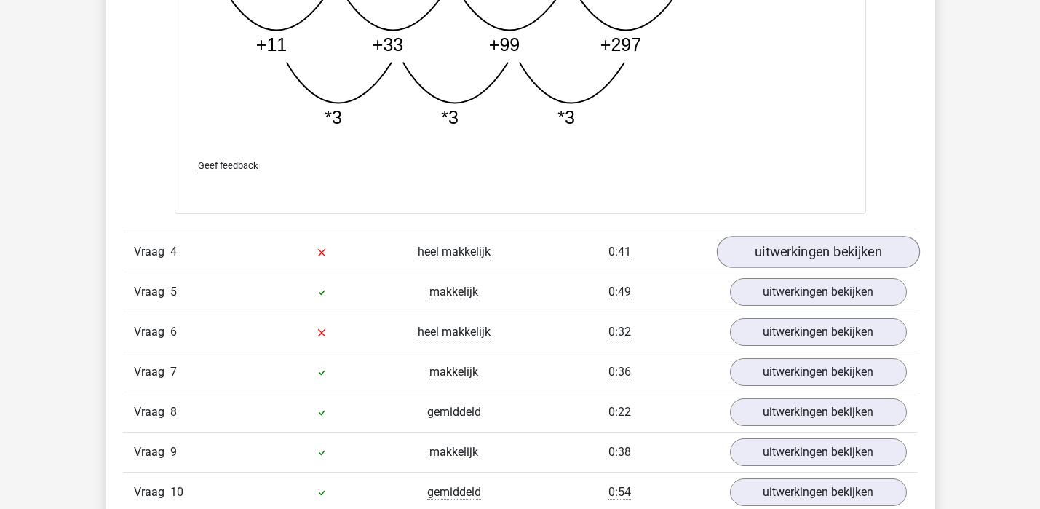
click at [833, 256] on link "uitwerkingen bekijken" at bounding box center [817, 252] width 203 height 32
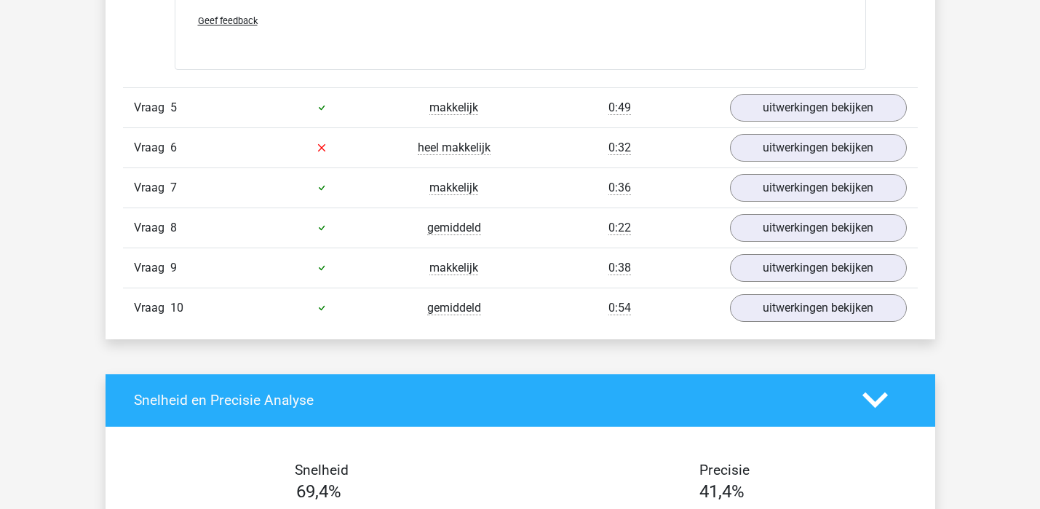
scroll to position [2456, 0]
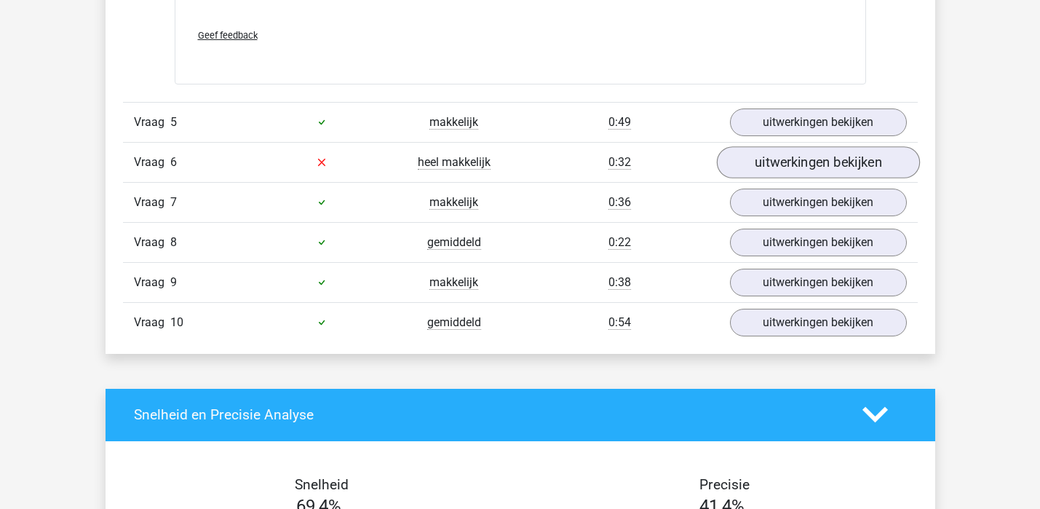
click at [810, 167] on link "uitwerkingen bekijken" at bounding box center [817, 162] width 203 height 32
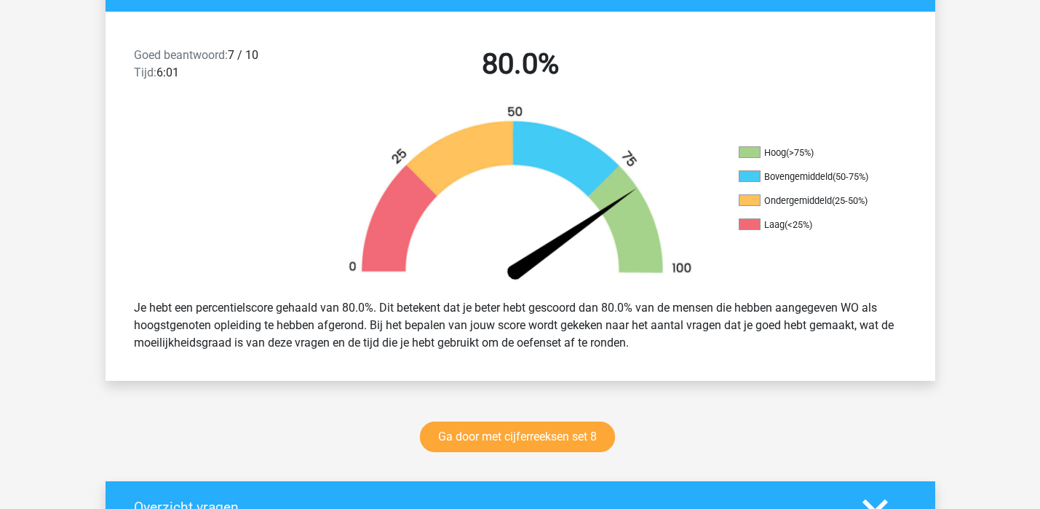
scroll to position [458, 0]
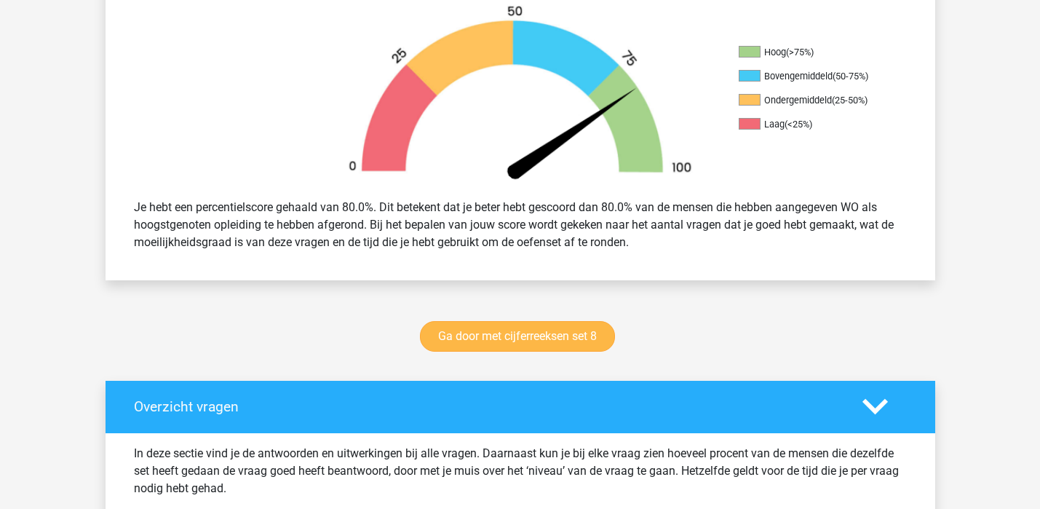
click at [506, 346] on link "Ga door met cijferreeksen set 8" at bounding box center [517, 336] width 195 height 31
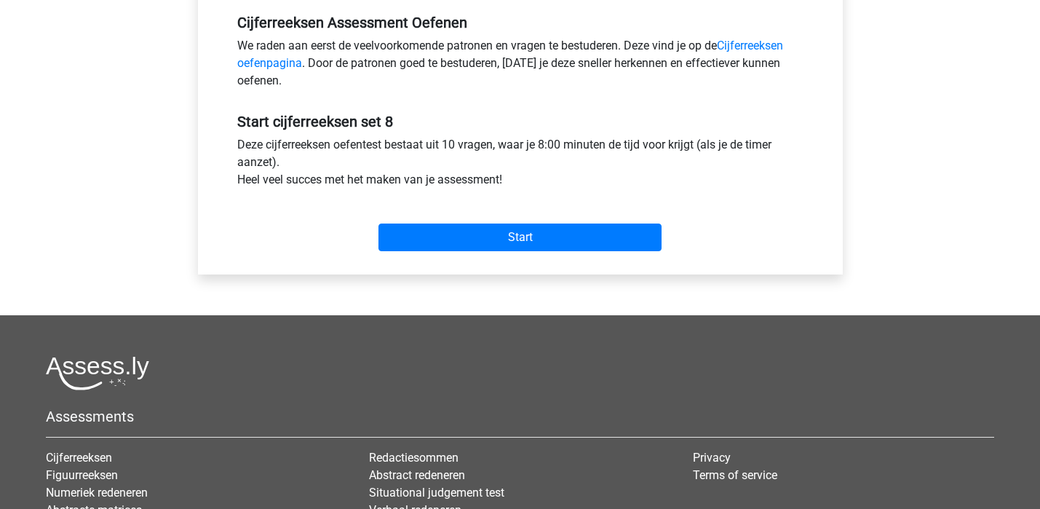
scroll to position [452, 0]
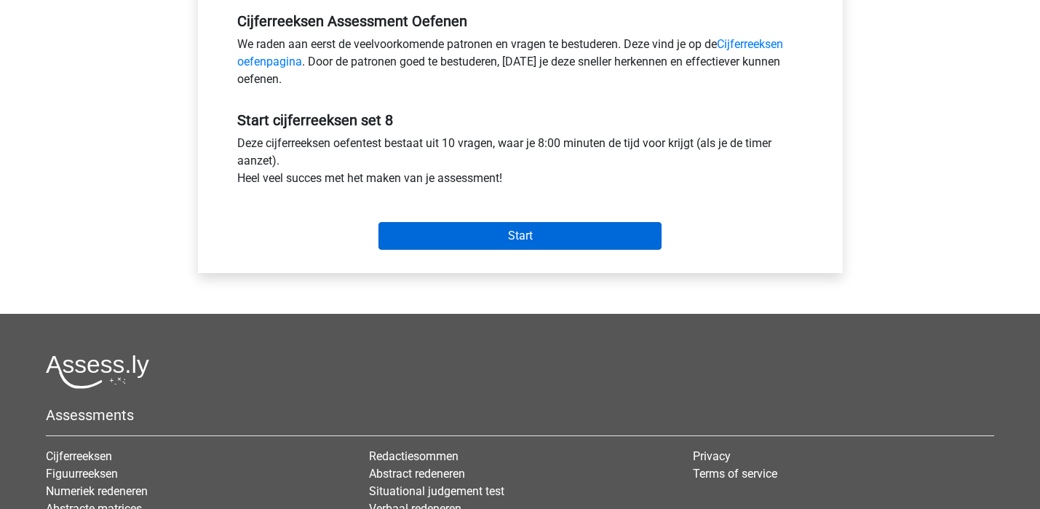
click at [554, 232] on input "Start" at bounding box center [519, 236] width 283 height 28
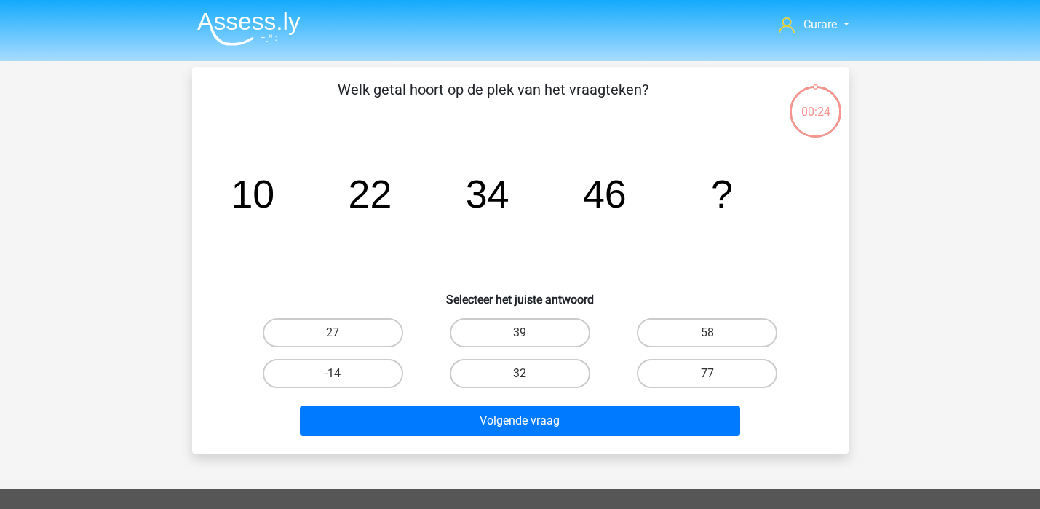
scroll to position [9, 0]
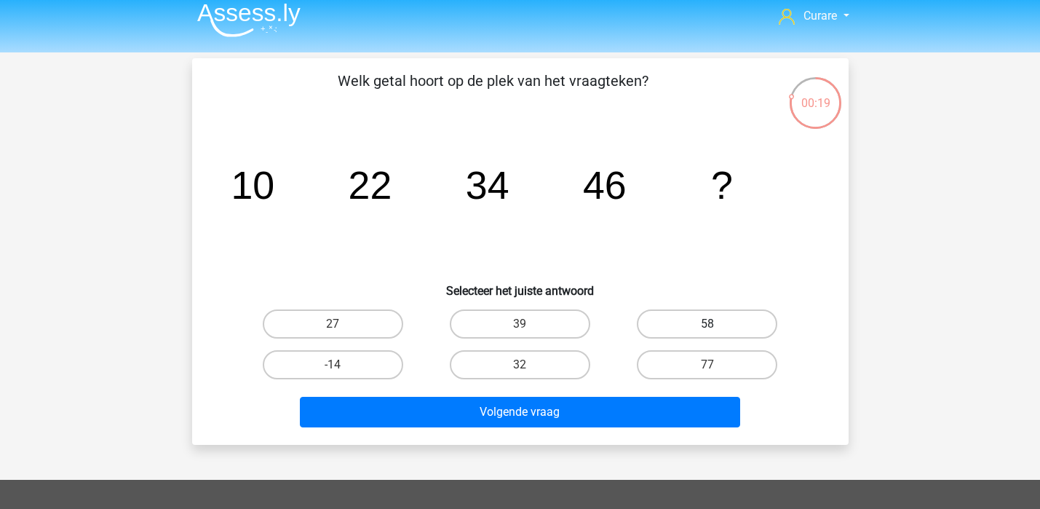
click at [743, 319] on label "58" at bounding box center [707, 323] width 140 height 29
click at [717, 324] on input "58" at bounding box center [711, 328] width 9 height 9
radio input "true"
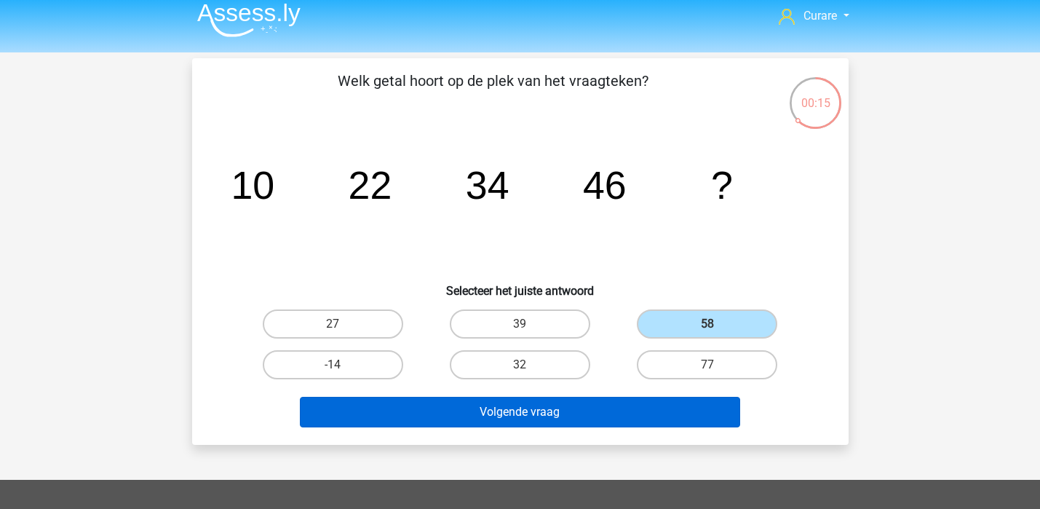
click at [585, 411] on button "Volgende vraag" at bounding box center [520, 412] width 440 height 31
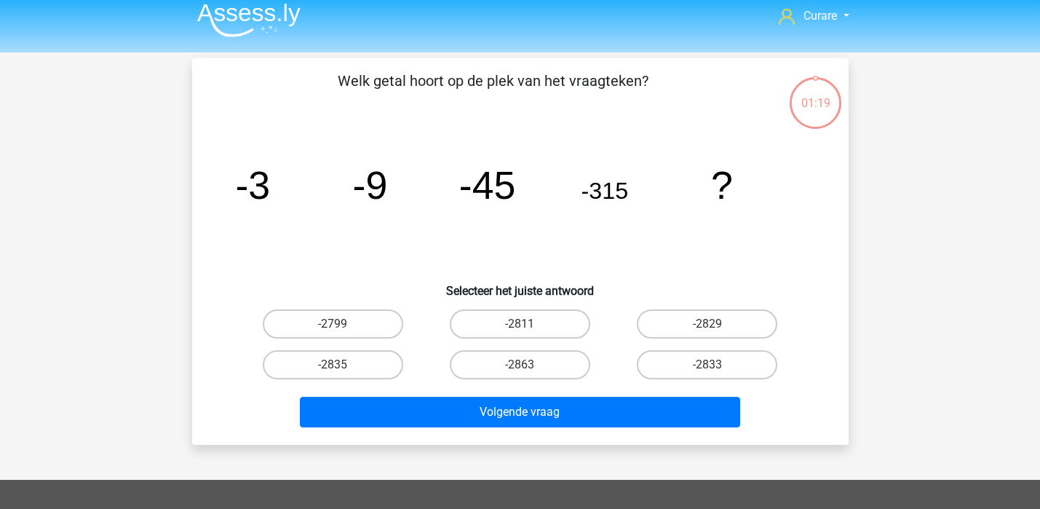
scroll to position [67, 0]
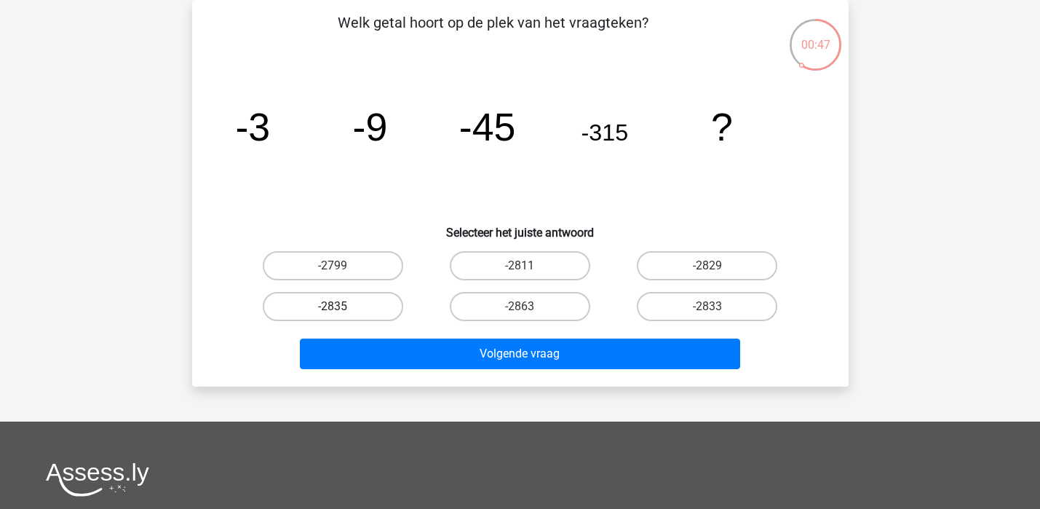
click at [347, 306] on label "-2835" at bounding box center [333, 306] width 140 height 29
click at [342, 306] on input "-2835" at bounding box center [336, 310] width 9 height 9
radio input "true"
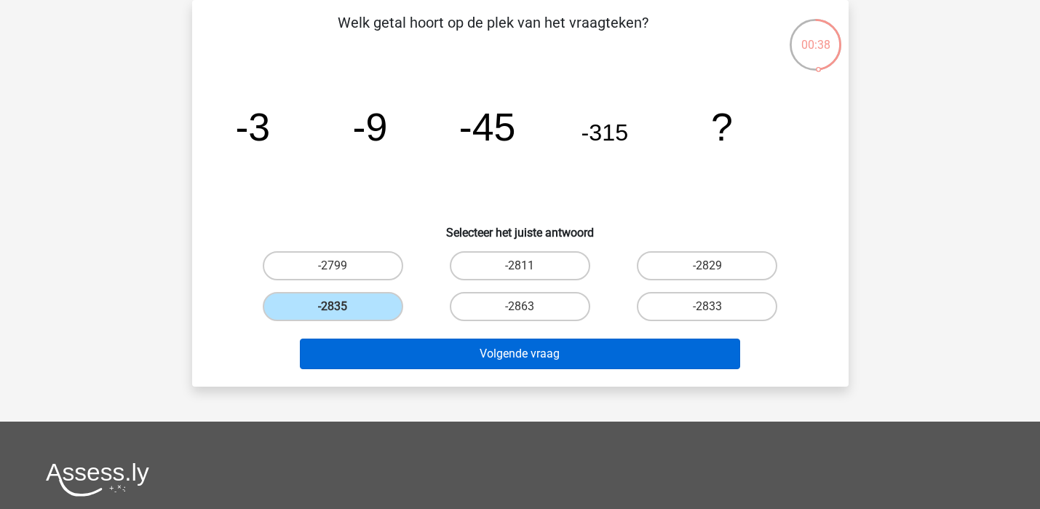
click at [511, 357] on button "Volgende vraag" at bounding box center [520, 353] width 440 height 31
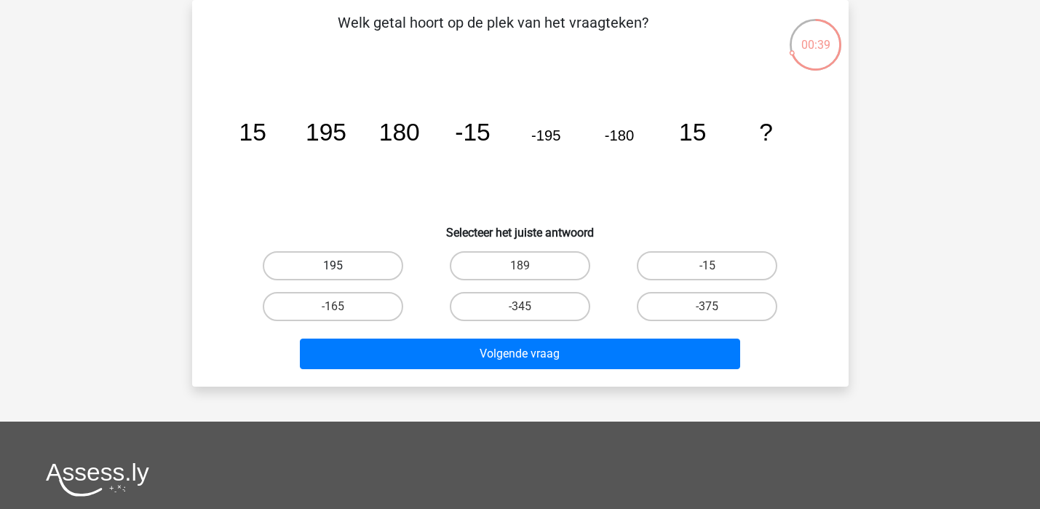
click at [333, 264] on label "195" at bounding box center [333, 265] width 140 height 29
click at [333, 266] on input "195" at bounding box center [336, 270] width 9 height 9
radio input "true"
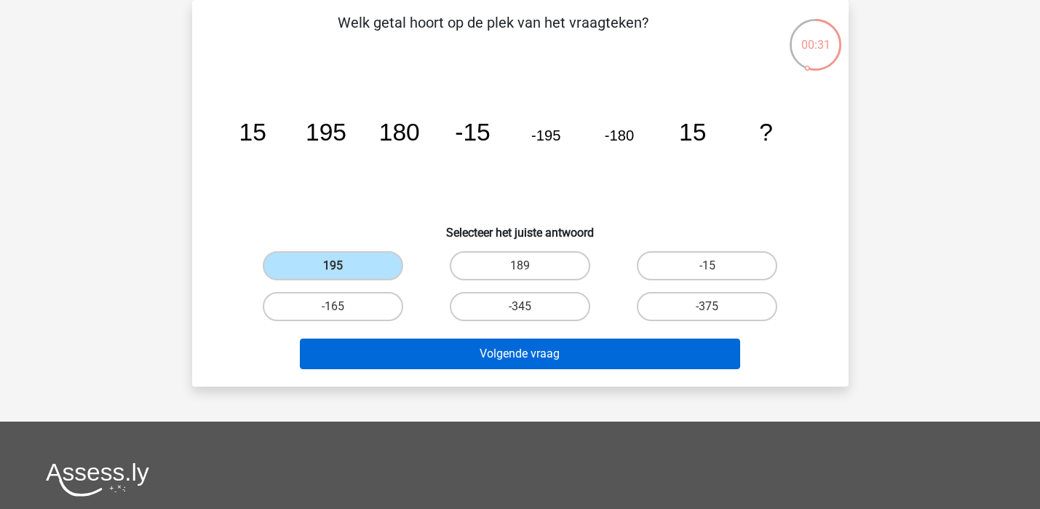
click at [477, 352] on button "Volgende vraag" at bounding box center [520, 353] width 440 height 31
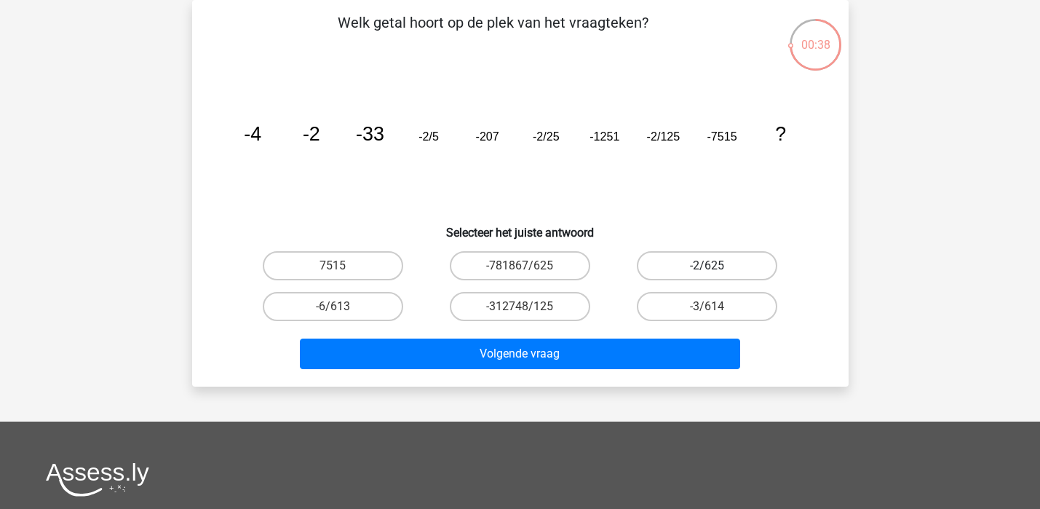
click at [723, 271] on label "-2/625" at bounding box center [707, 265] width 140 height 29
click at [717, 271] on input "-2/625" at bounding box center [711, 270] width 9 height 9
radio input "true"
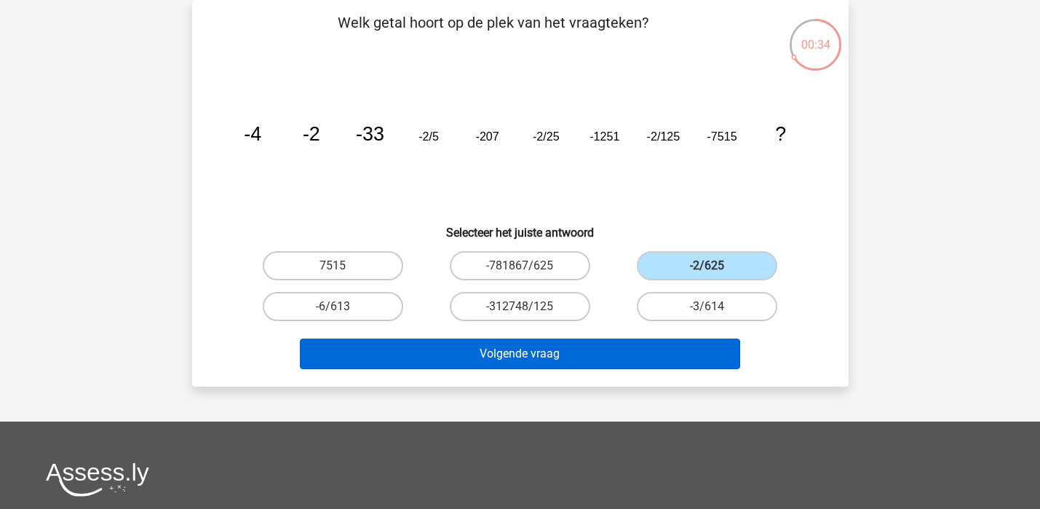
click at [609, 352] on button "Volgende vraag" at bounding box center [520, 353] width 440 height 31
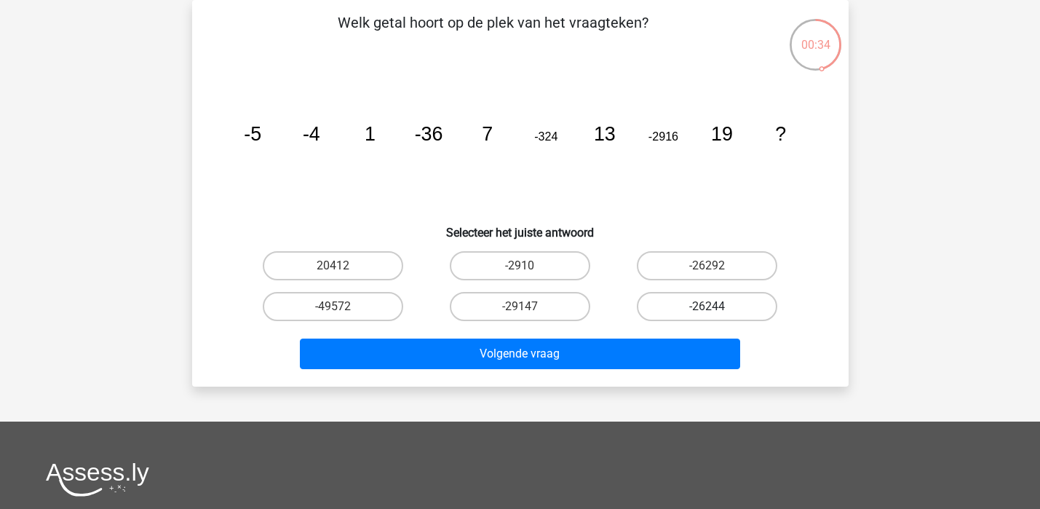
click at [725, 306] on label "-26244" at bounding box center [707, 306] width 140 height 29
click at [717, 306] on input "-26244" at bounding box center [711, 310] width 9 height 9
radio input "true"
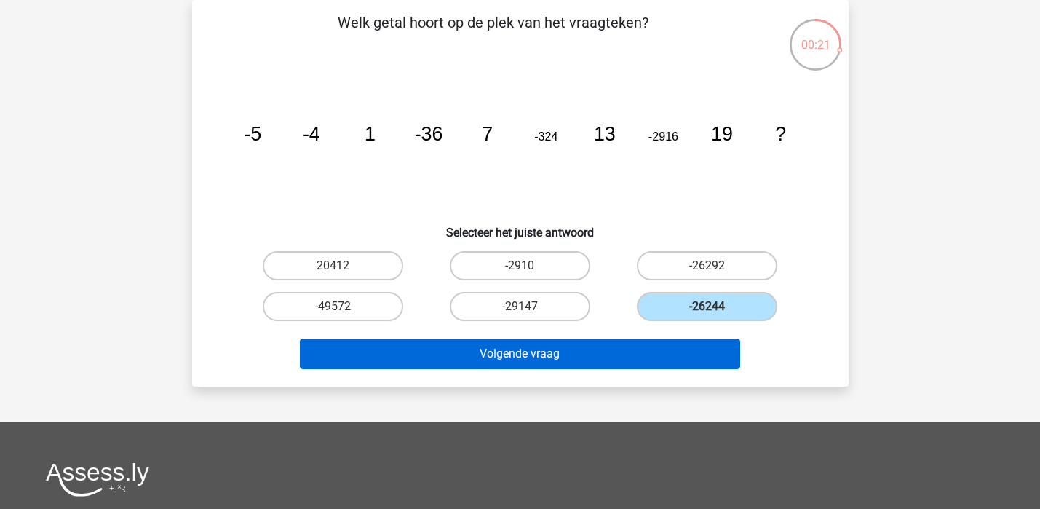
click at [600, 356] on button "Volgende vraag" at bounding box center [520, 353] width 440 height 31
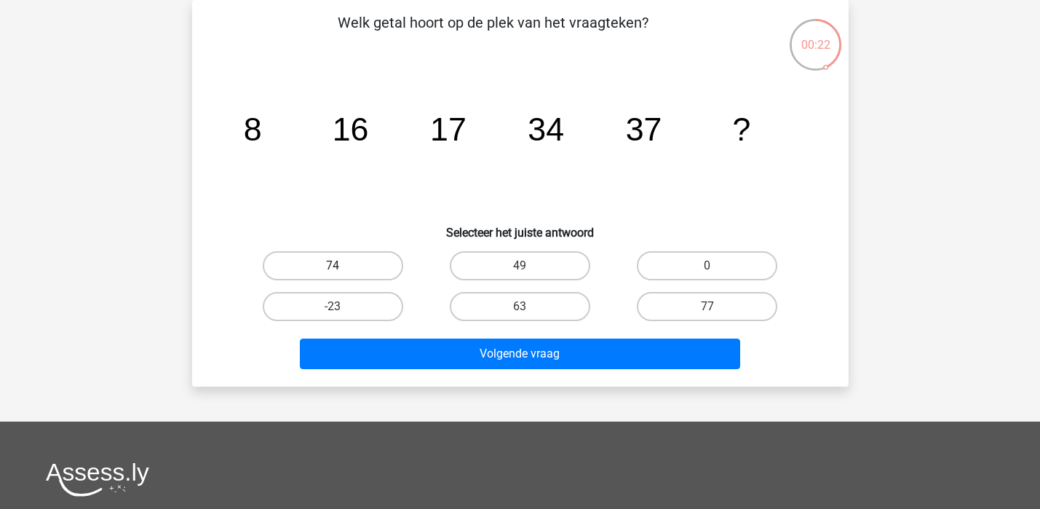
click at [316, 253] on label "74" at bounding box center [333, 265] width 140 height 29
click at [332, 266] on input "74" at bounding box center [336, 270] width 9 height 9
radio input "true"
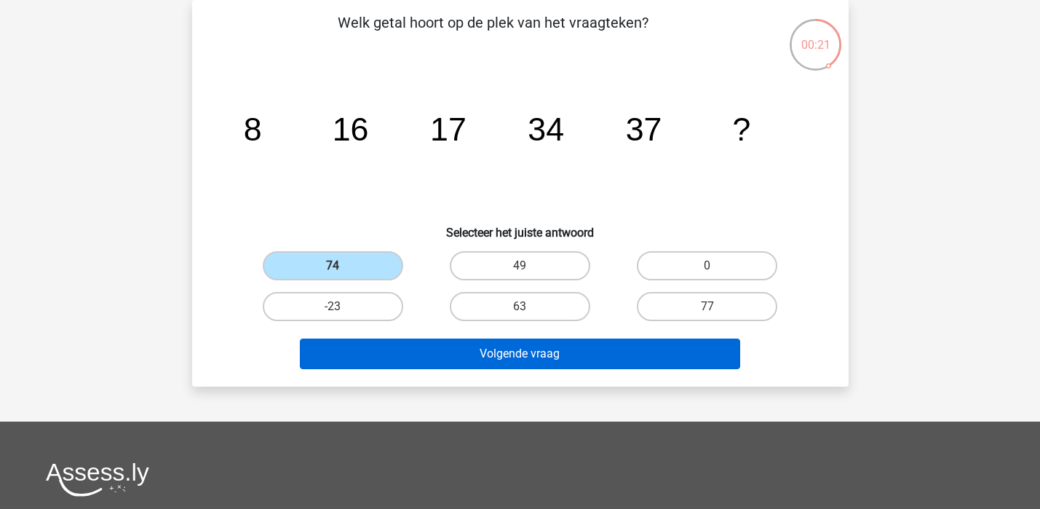
click at [546, 358] on button "Volgende vraag" at bounding box center [520, 353] width 440 height 31
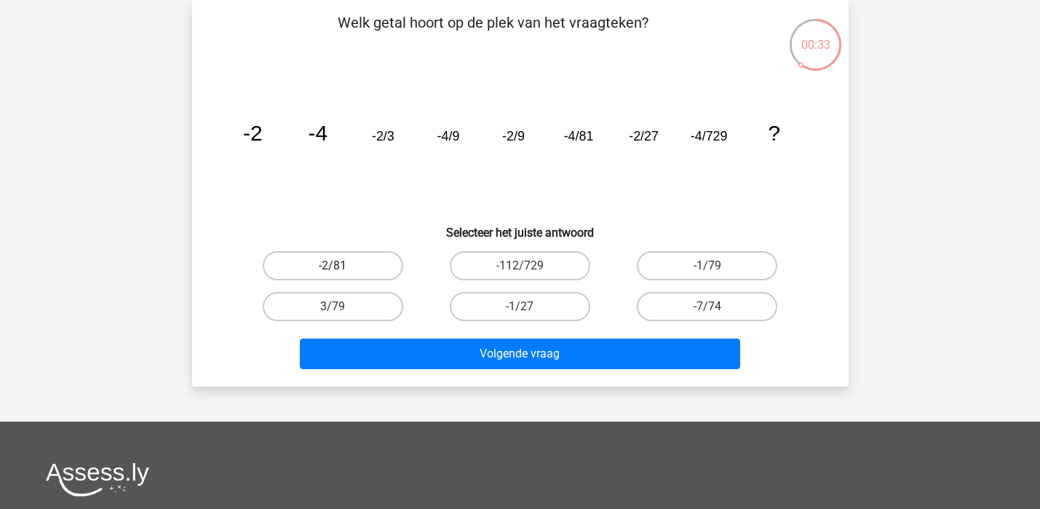
click at [371, 268] on label "-2/81" at bounding box center [333, 265] width 140 height 29
click at [342, 268] on input "-2/81" at bounding box center [336, 270] width 9 height 9
radio input "true"
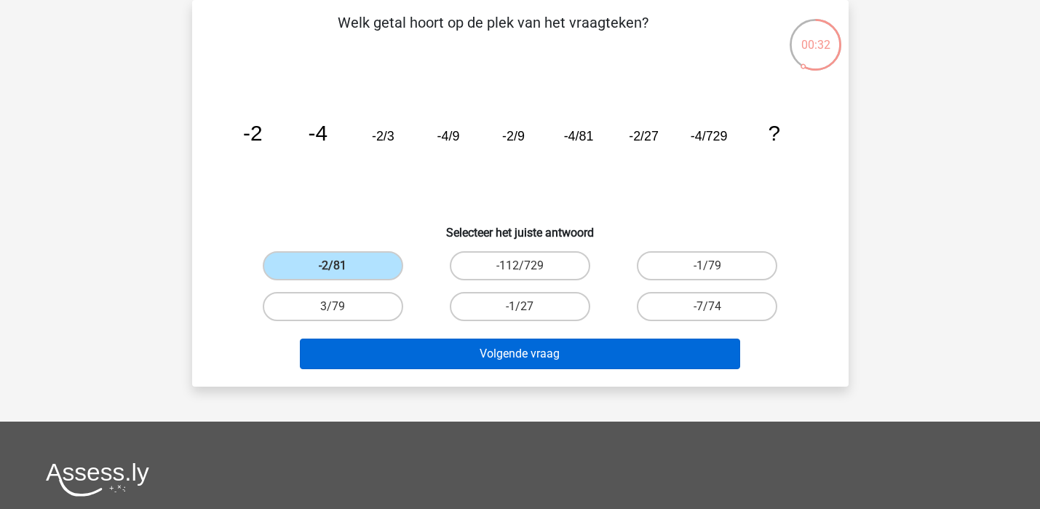
click at [567, 358] on button "Volgende vraag" at bounding box center [520, 353] width 440 height 31
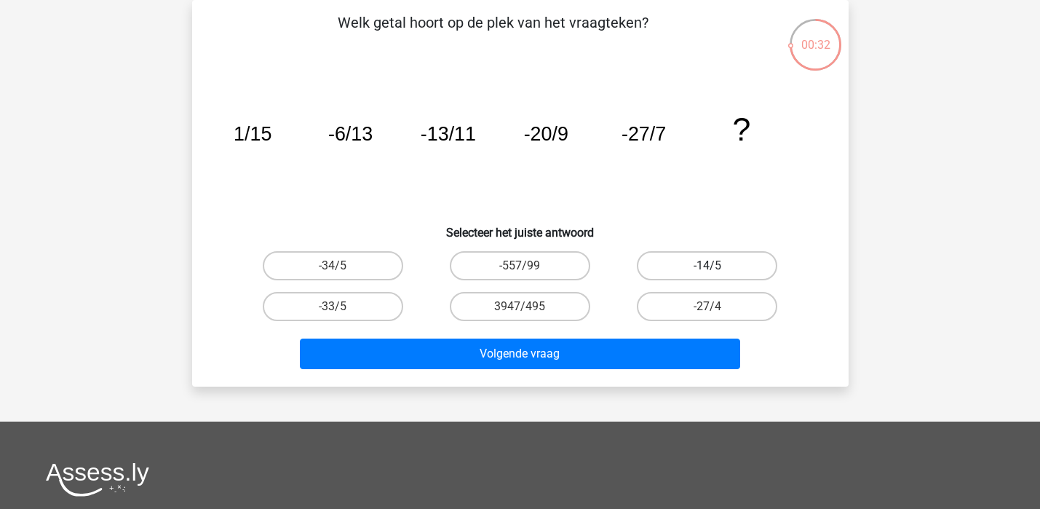
click at [736, 262] on label "-14/5" at bounding box center [707, 265] width 140 height 29
click at [717, 266] on input "-14/5" at bounding box center [711, 270] width 9 height 9
radio input "true"
click at [352, 299] on label "-33/5" at bounding box center [333, 306] width 140 height 29
click at [342, 306] on input "-33/5" at bounding box center [336, 310] width 9 height 9
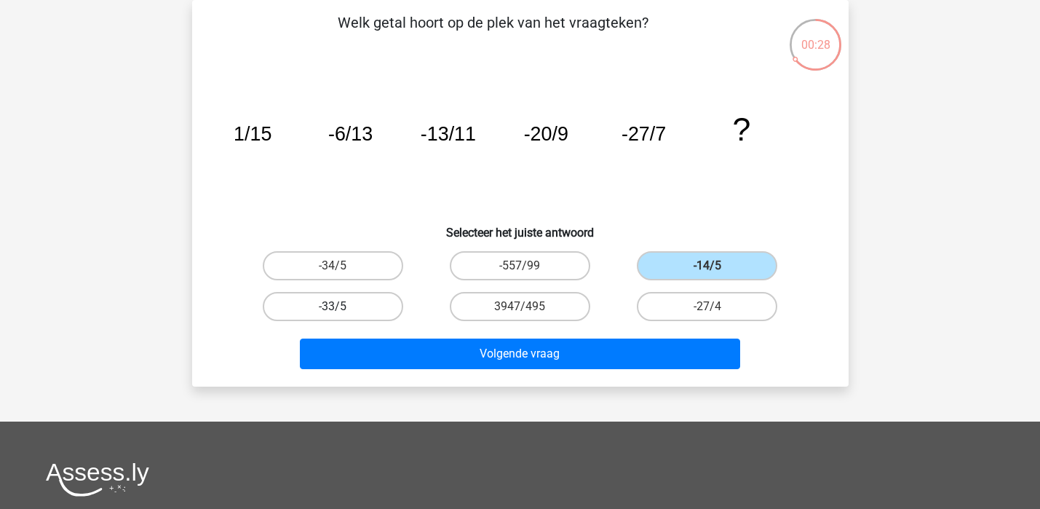
radio input "true"
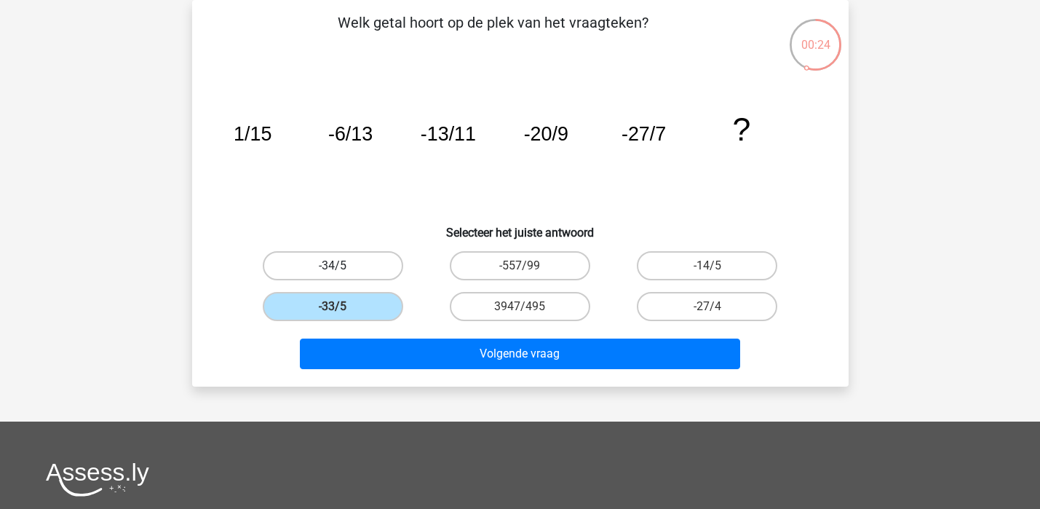
click at [365, 269] on label "-34/5" at bounding box center [333, 265] width 140 height 29
click at [342, 269] on input "-34/5" at bounding box center [336, 270] width 9 height 9
radio input "true"
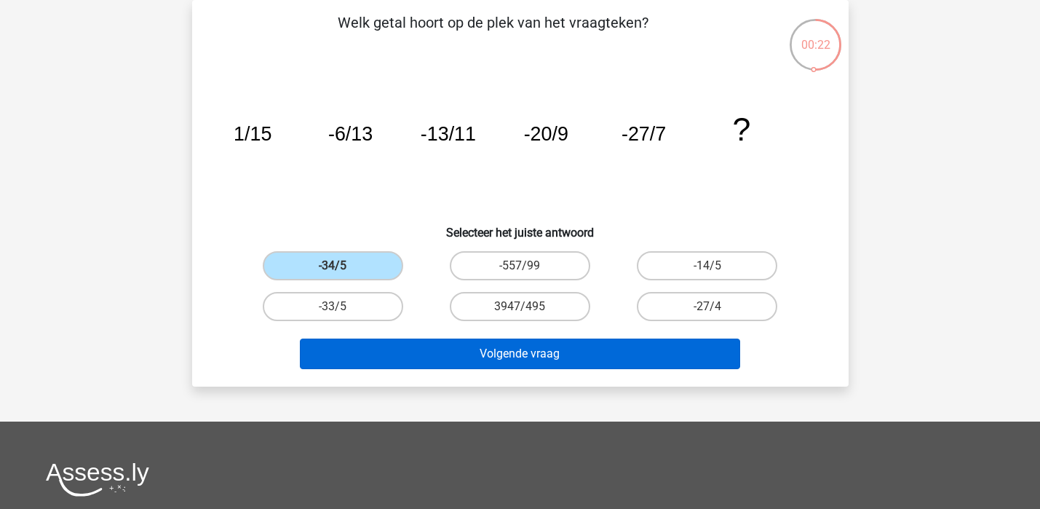
click at [483, 358] on button "Volgende vraag" at bounding box center [520, 353] width 440 height 31
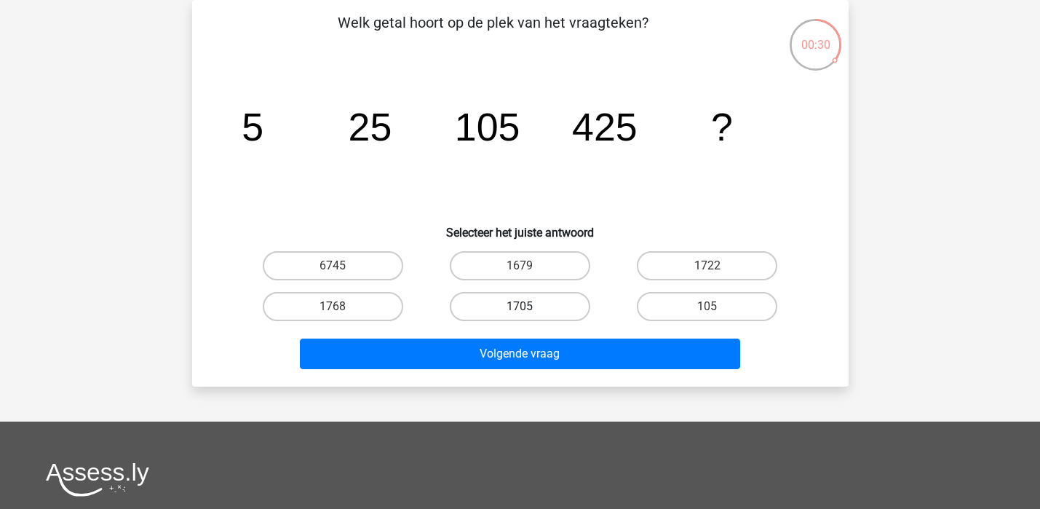
click at [555, 309] on label "1705" at bounding box center [520, 306] width 140 height 29
click at [529, 309] on input "1705" at bounding box center [523, 310] width 9 height 9
radio input "true"
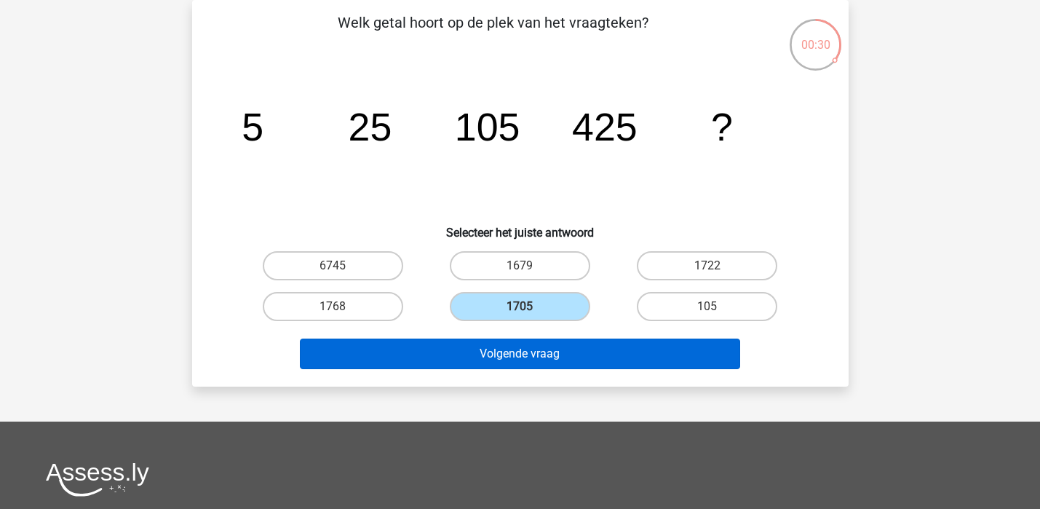
click at [575, 354] on button "Volgende vraag" at bounding box center [520, 353] width 440 height 31
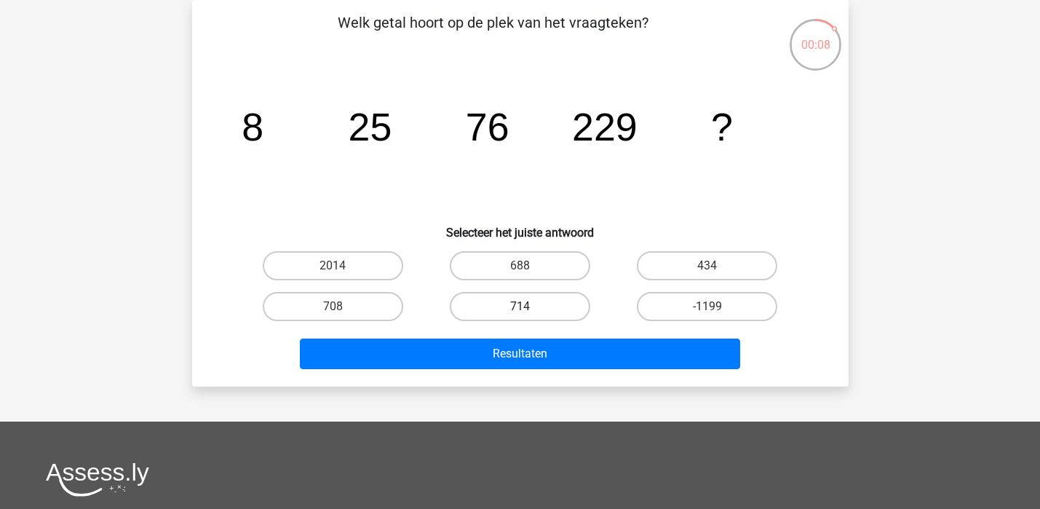
click at [555, 308] on label "714" at bounding box center [520, 306] width 140 height 29
click at [529, 308] on input "714" at bounding box center [523, 310] width 9 height 9
radio input "true"
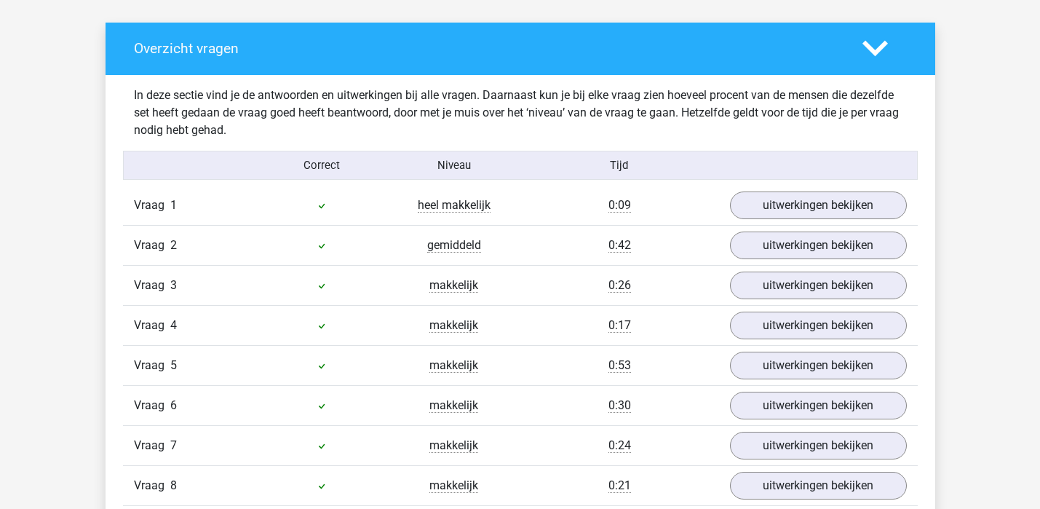
scroll to position [995, 0]
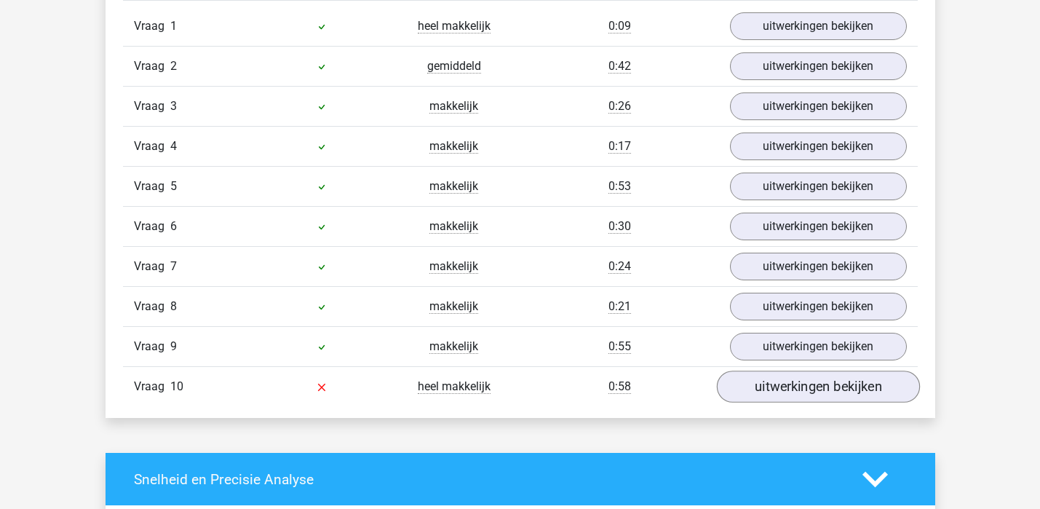
click at [828, 394] on link "uitwerkingen bekijken" at bounding box center [817, 386] width 203 height 32
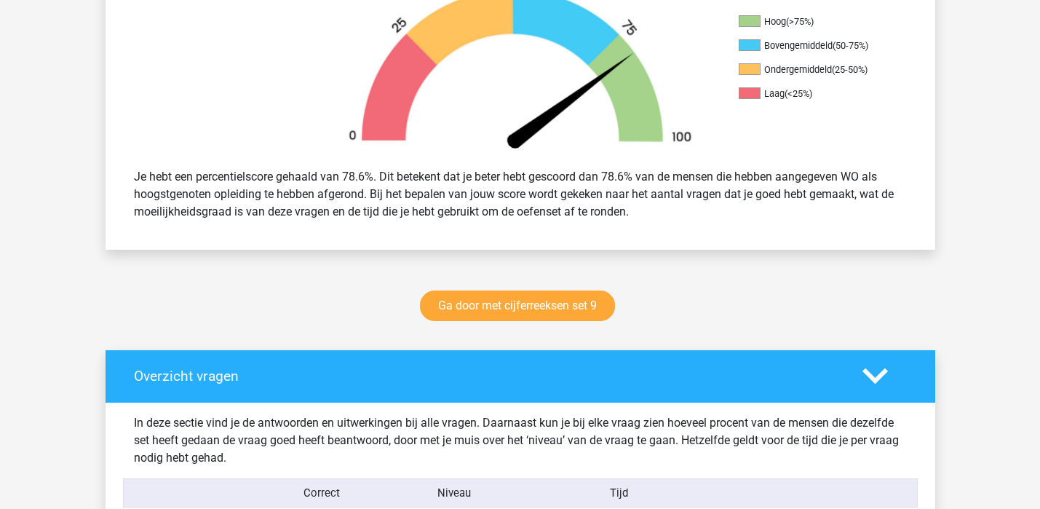
scroll to position [549, 0]
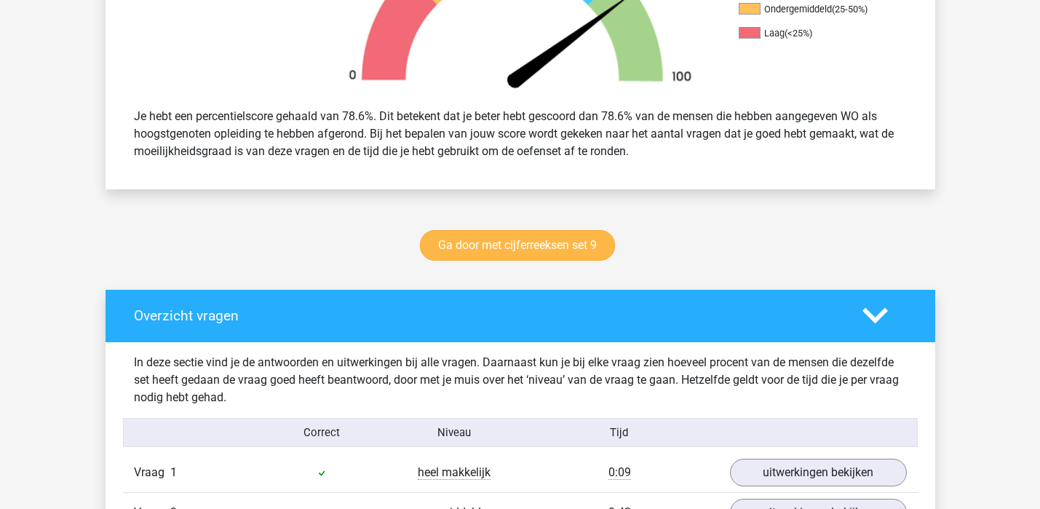
click at [526, 243] on link "Ga door met cijferreeksen set 9" at bounding box center [517, 245] width 195 height 31
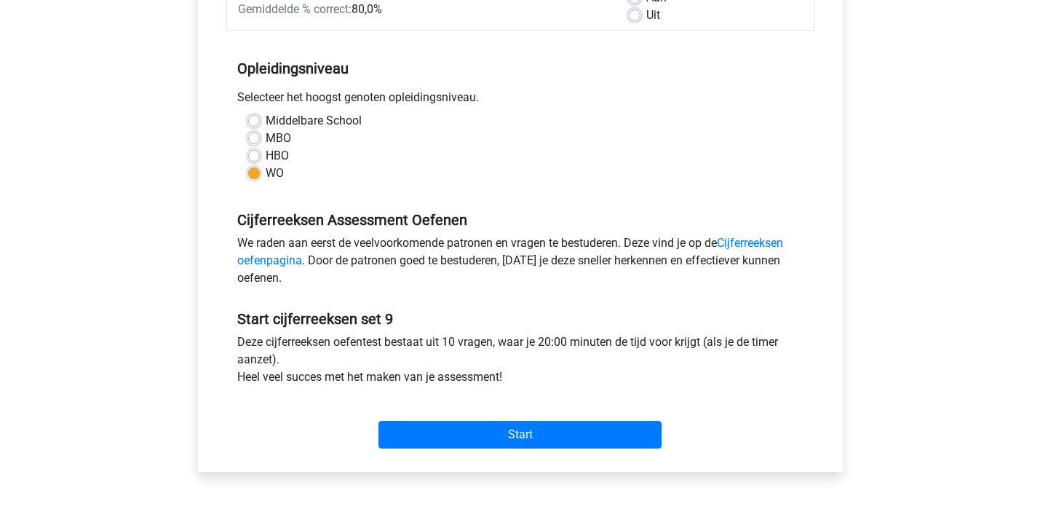
scroll to position [384, 0]
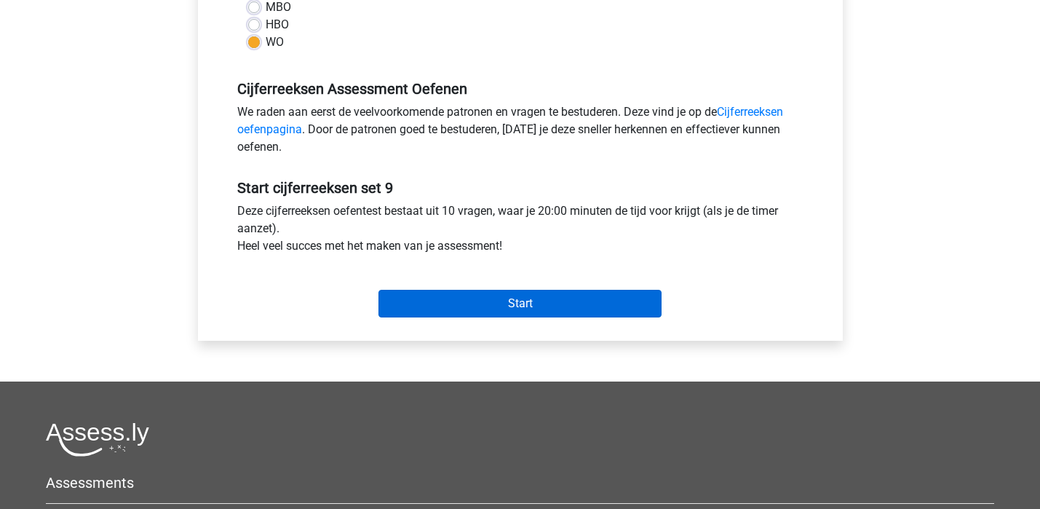
click at [532, 304] on input "Start" at bounding box center [519, 304] width 283 height 28
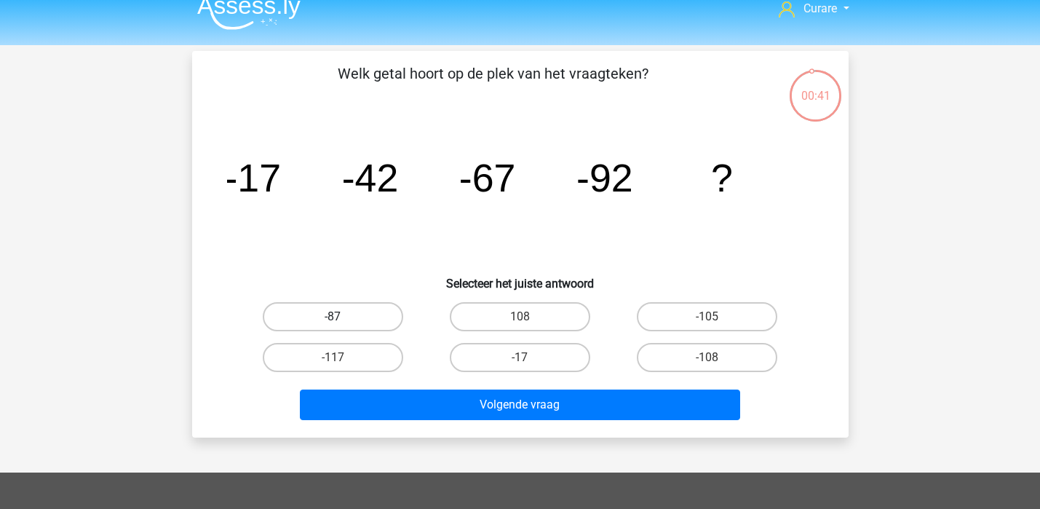
scroll to position [17, 0]
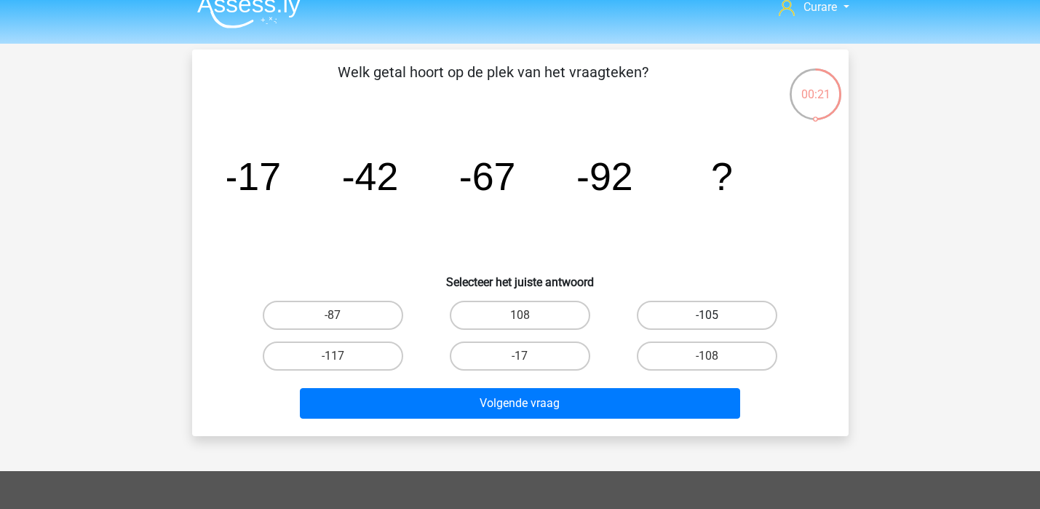
click at [690, 314] on label "-105" at bounding box center [707, 314] width 140 height 29
click at [707, 315] on input "-105" at bounding box center [711, 319] width 9 height 9
radio input "true"
click at [339, 353] on label "-117" at bounding box center [333, 355] width 140 height 29
click at [339, 356] on input "-117" at bounding box center [336, 360] width 9 height 9
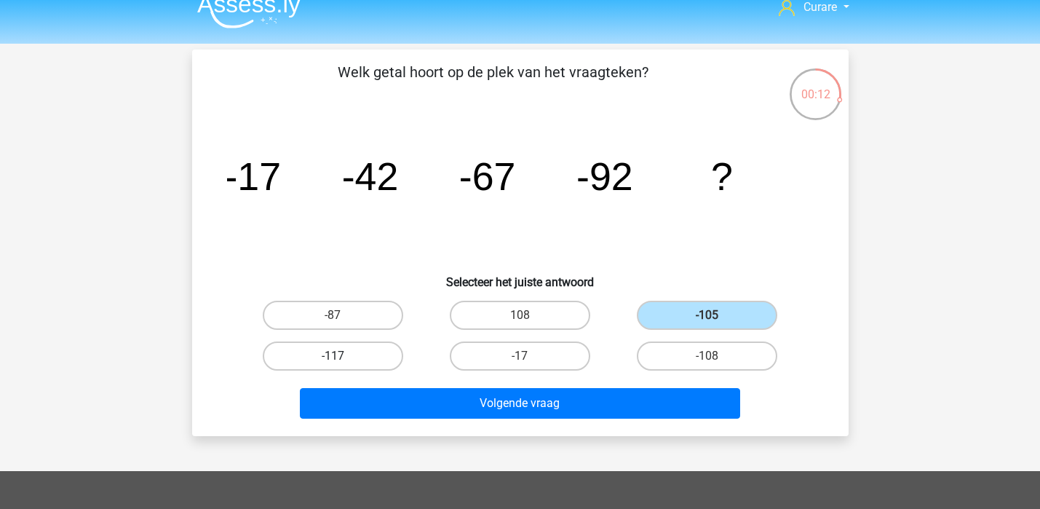
radio input "true"
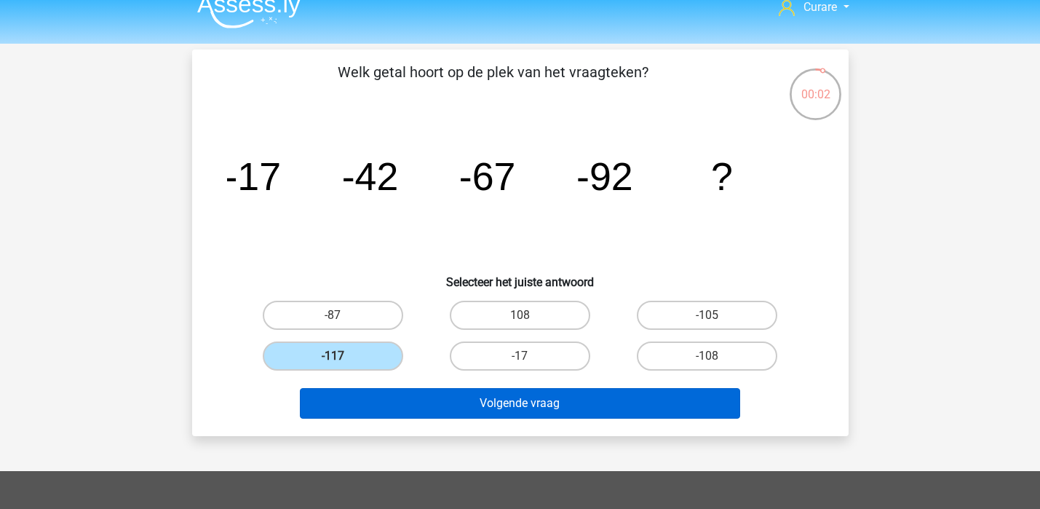
click at [593, 400] on button "Volgende vraag" at bounding box center [520, 403] width 440 height 31
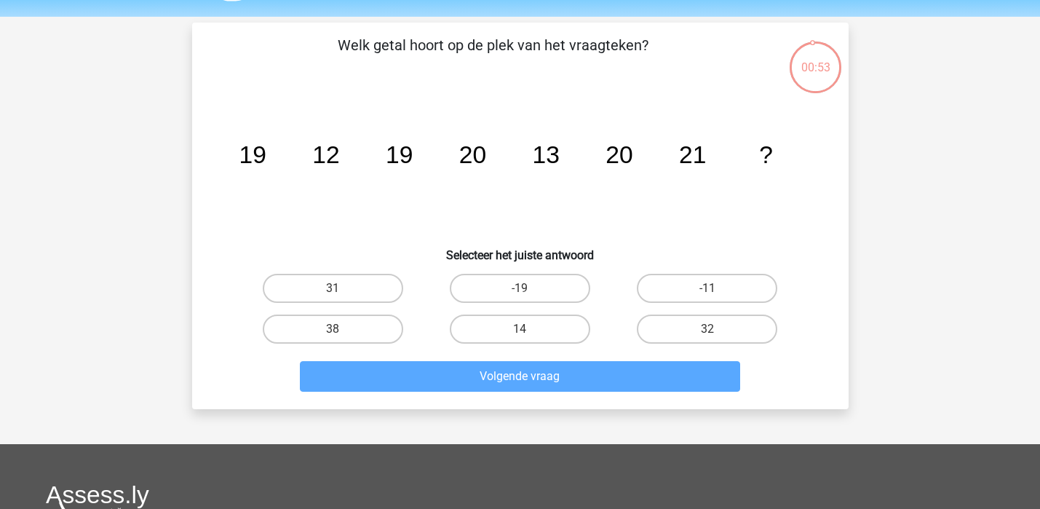
scroll to position [44, 0]
click at [521, 328] on label "14" at bounding box center [520, 329] width 140 height 29
click at [521, 330] on input "14" at bounding box center [523, 334] width 9 height 9
radio input "true"
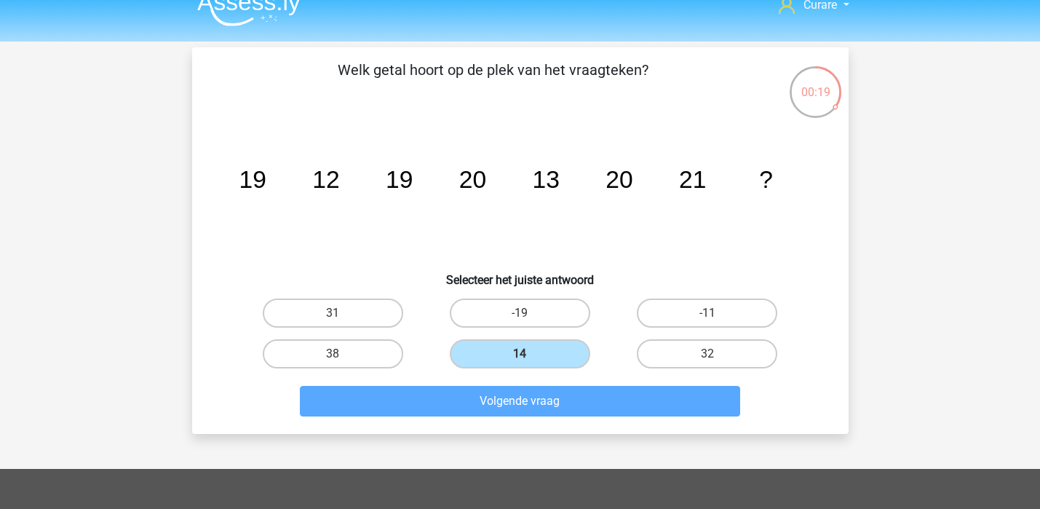
click at [528, 356] on input "14" at bounding box center [523, 358] width 9 height 9
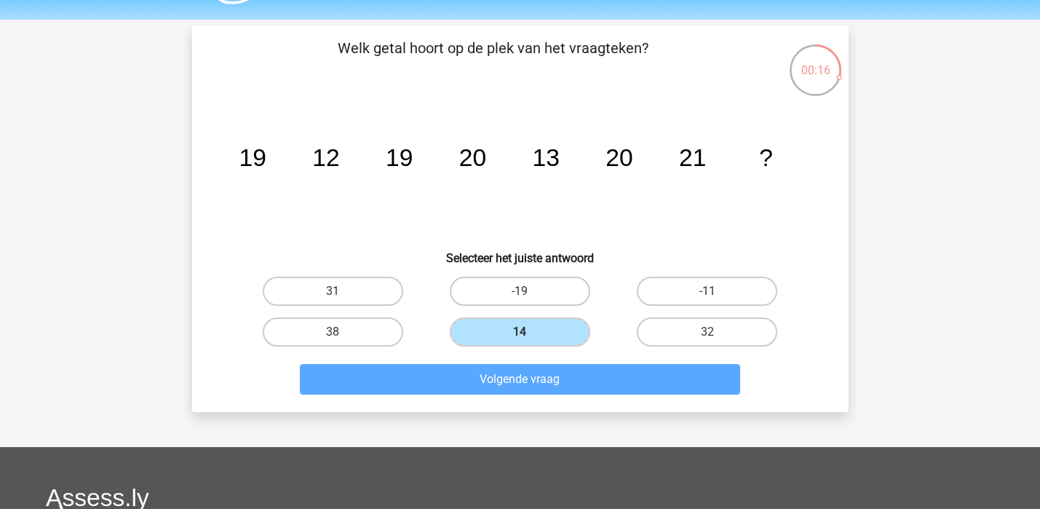
scroll to position [55, 0]
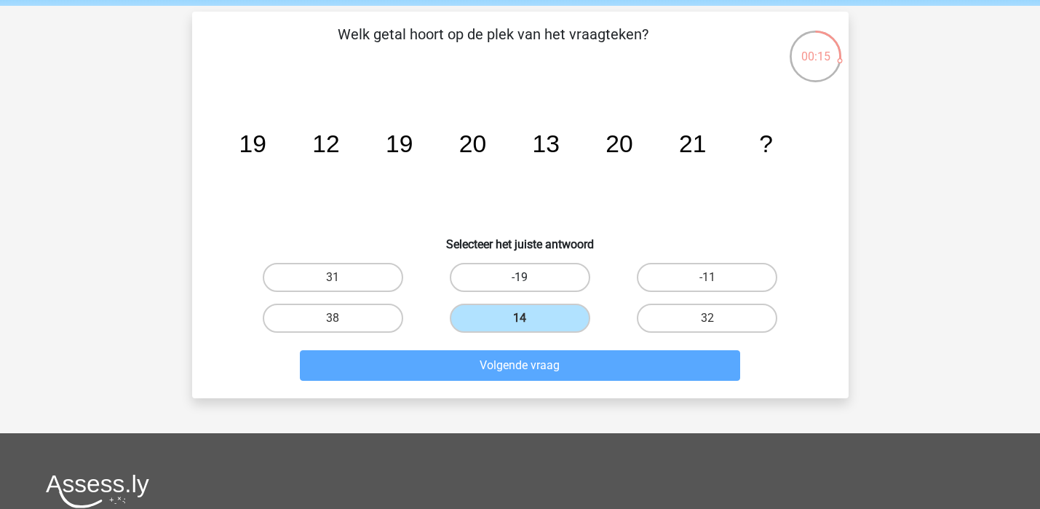
click at [509, 268] on label "-19" at bounding box center [520, 277] width 140 height 29
click at [519, 277] on input "-19" at bounding box center [523, 281] width 9 height 9
radio input "true"
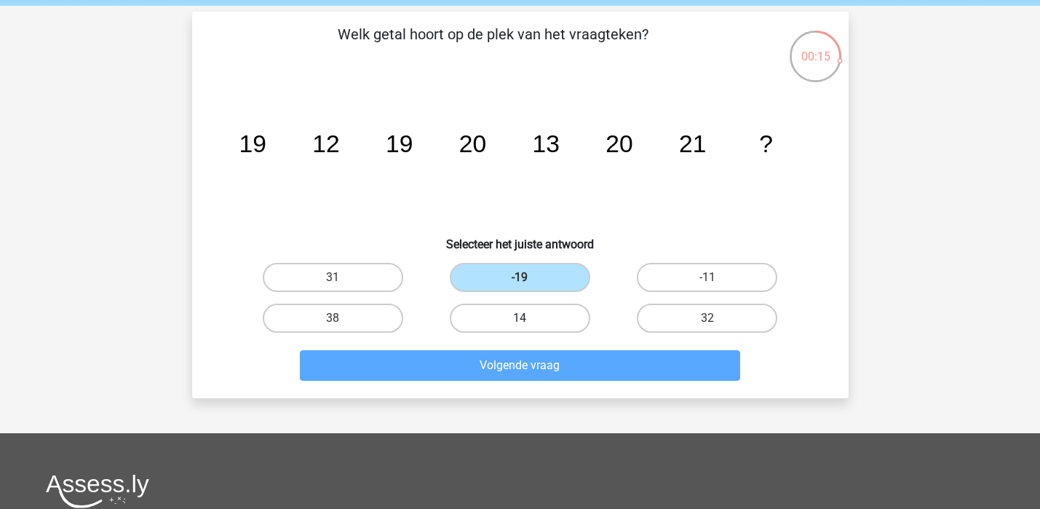
click at [518, 314] on label "14" at bounding box center [520, 317] width 140 height 29
click at [519, 318] on input "14" at bounding box center [523, 322] width 9 height 9
radio input "true"
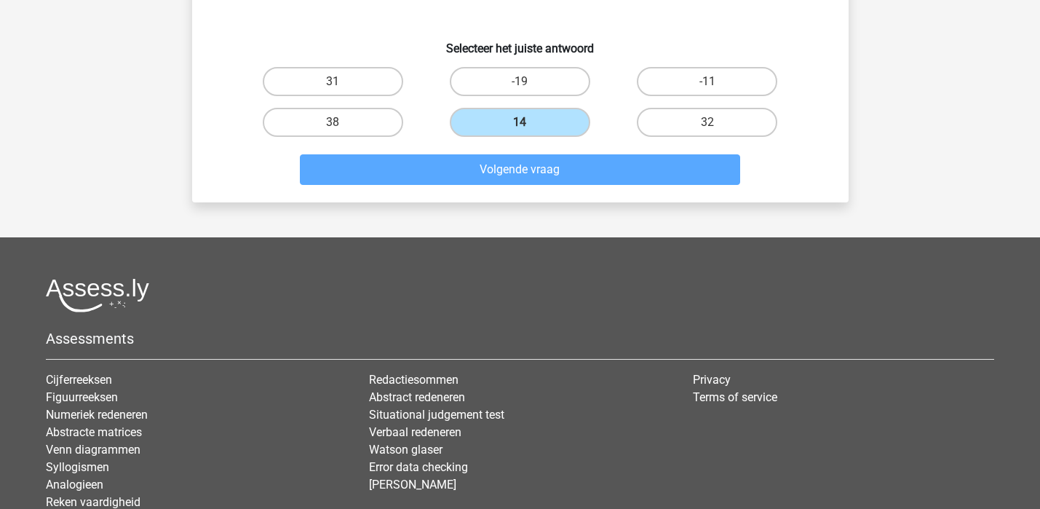
scroll to position [17, 0]
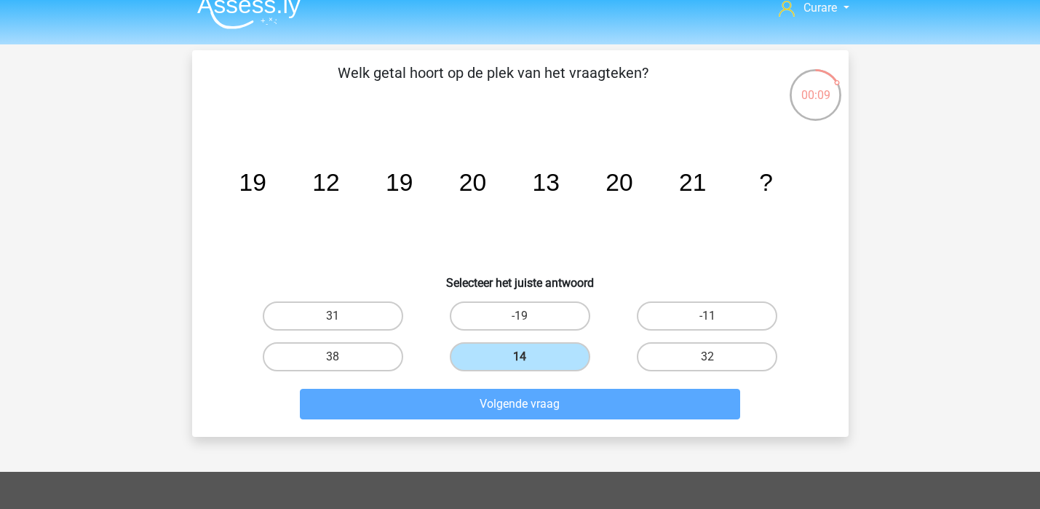
click at [445, 358] on div "14" at bounding box center [519, 356] width 175 height 29
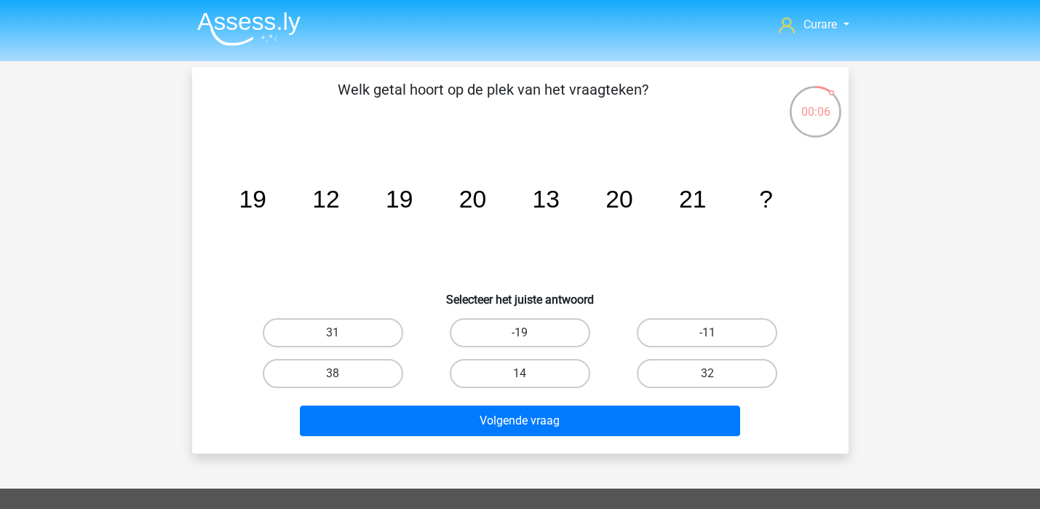
scroll to position [17, 0]
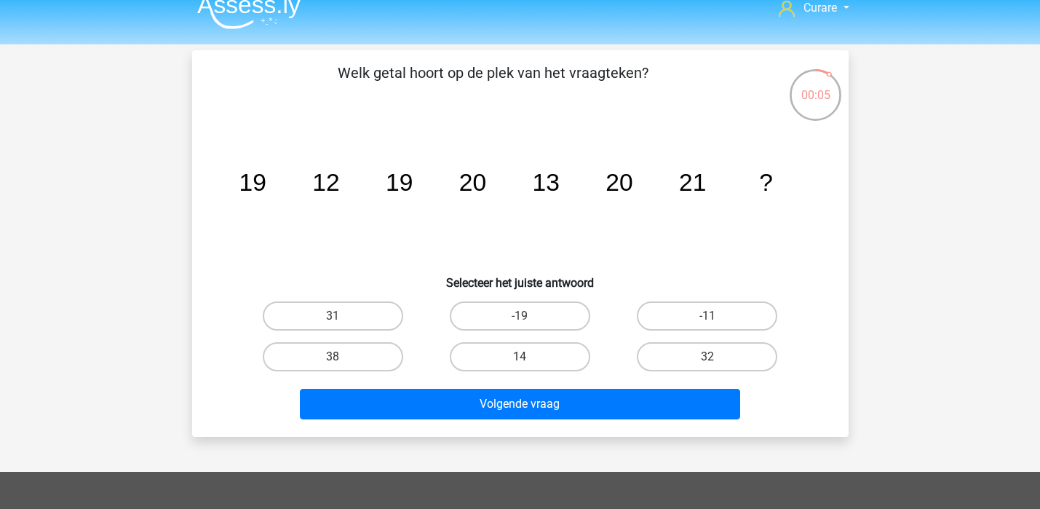
click at [522, 360] on input "14" at bounding box center [523, 360] width 9 height 9
radio input "true"
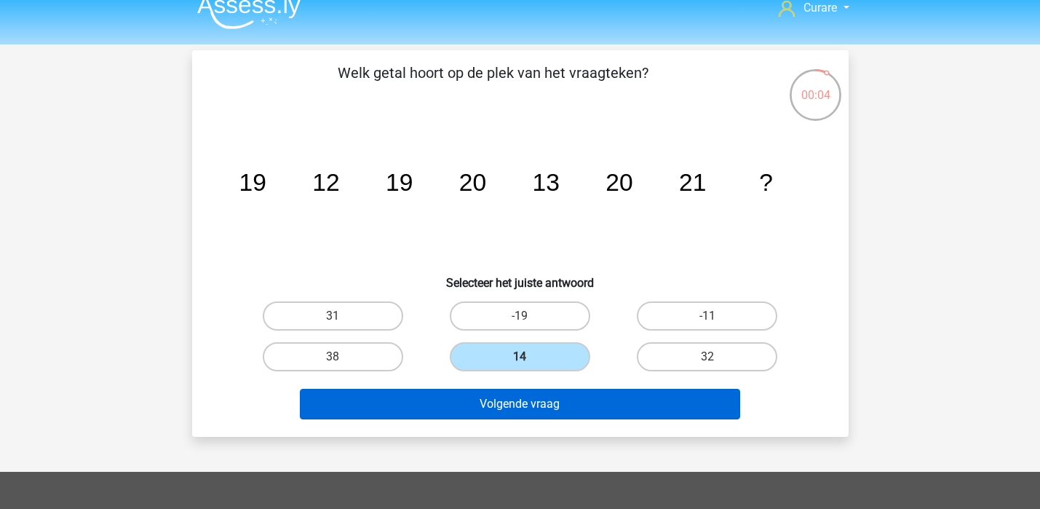
click at [509, 406] on button "Volgende vraag" at bounding box center [520, 404] width 440 height 31
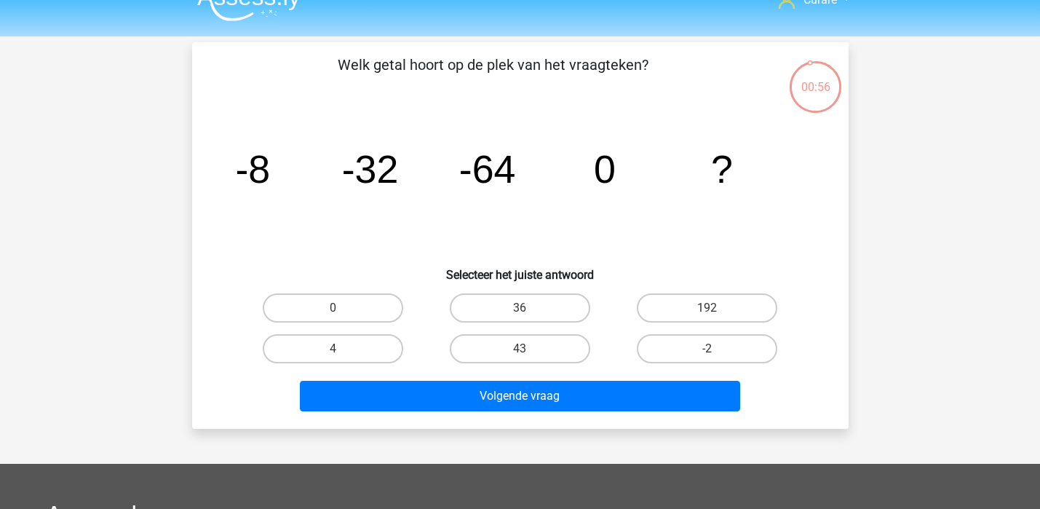
scroll to position [20, 0]
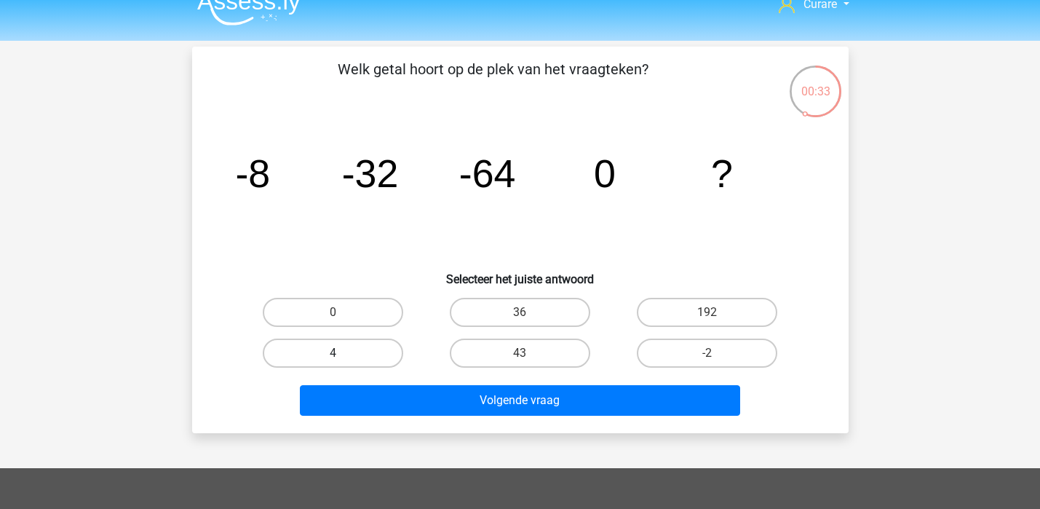
click at [380, 356] on label "4" at bounding box center [333, 352] width 140 height 29
click at [342, 356] on input "4" at bounding box center [336, 357] width 9 height 9
radio input "true"
click at [356, 311] on label "0" at bounding box center [333, 312] width 140 height 29
click at [342, 312] on input "0" at bounding box center [336, 316] width 9 height 9
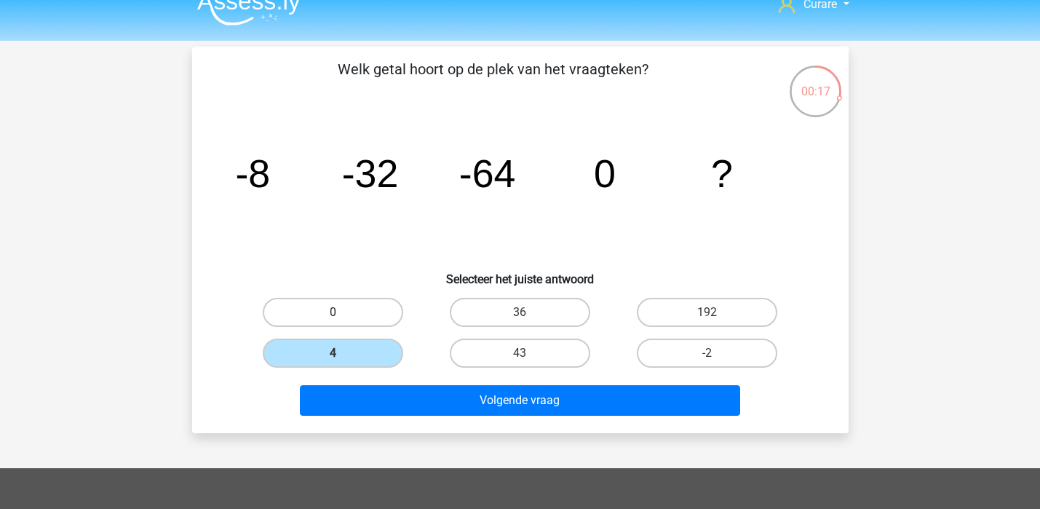
radio input "true"
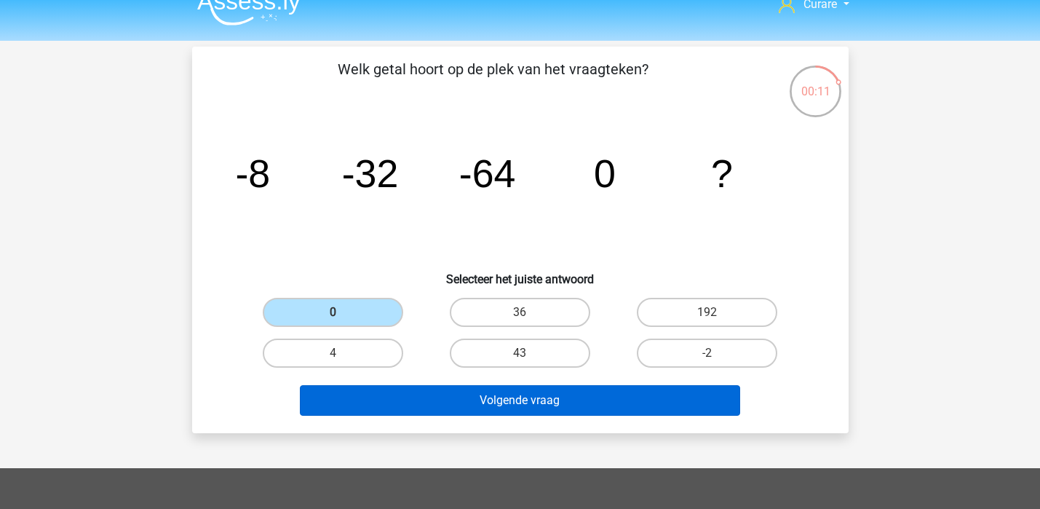
click at [572, 402] on button "Volgende vraag" at bounding box center [520, 400] width 440 height 31
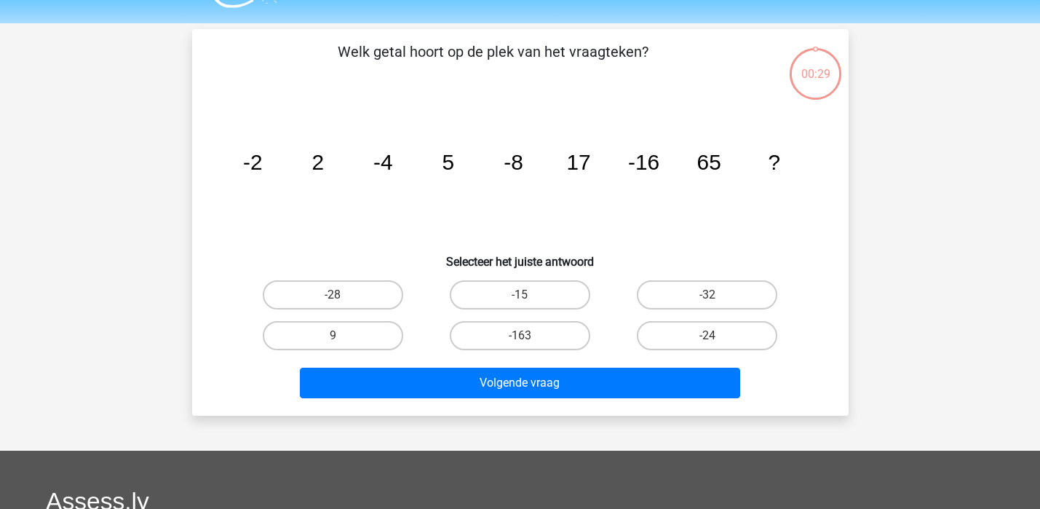
scroll to position [36, 0]
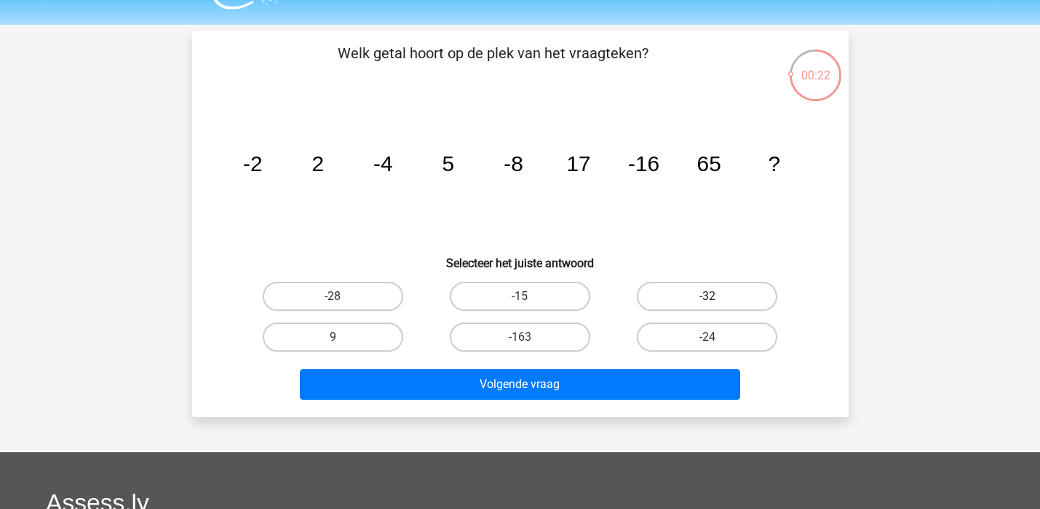
click at [698, 285] on label "-32" at bounding box center [707, 296] width 140 height 29
click at [707, 296] on input "-32" at bounding box center [711, 300] width 9 height 9
radio input "true"
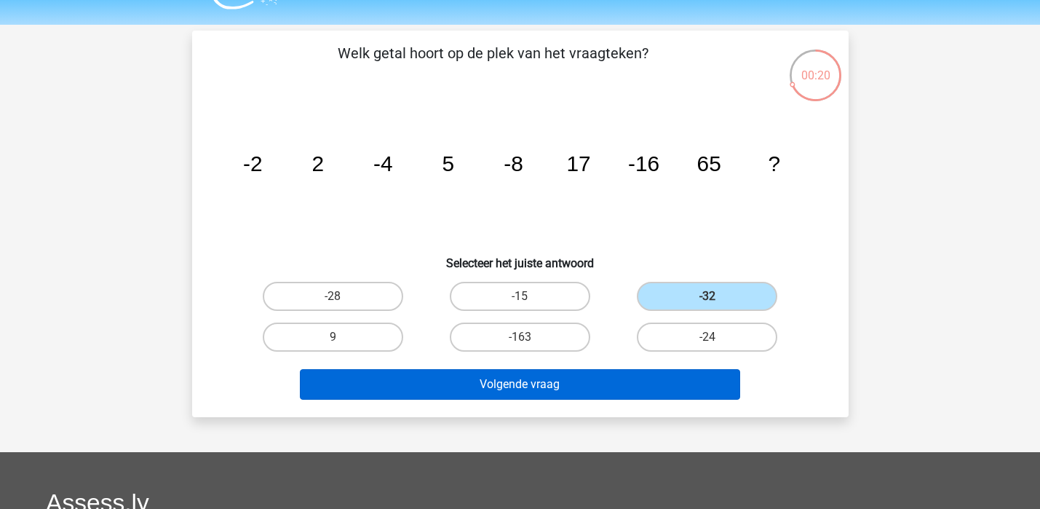
click at [561, 386] on button "Volgende vraag" at bounding box center [520, 384] width 440 height 31
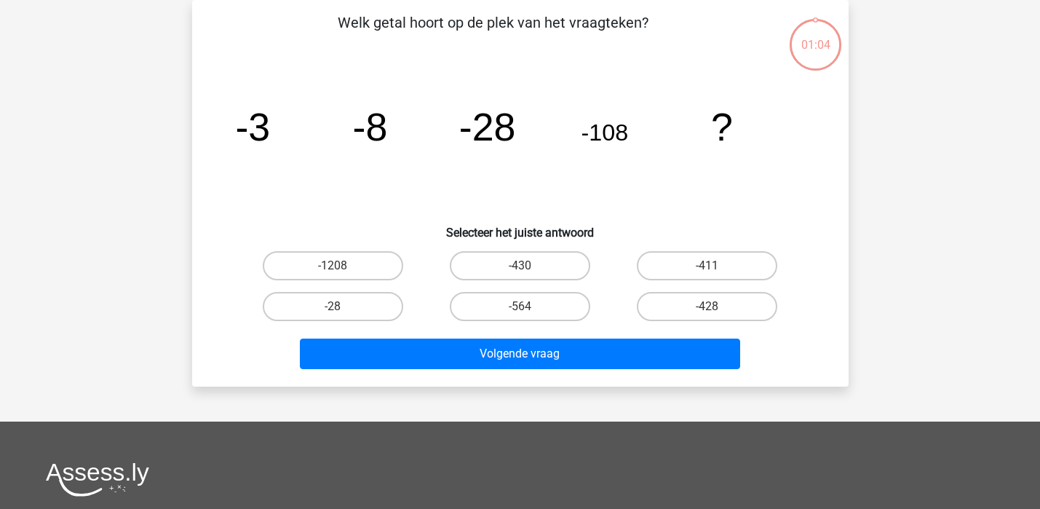
scroll to position [52, 0]
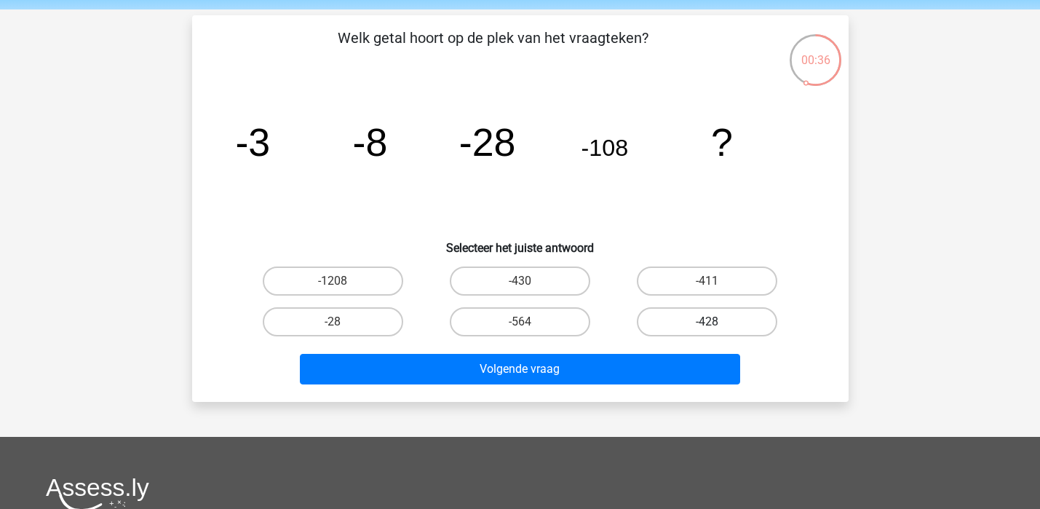
click at [736, 319] on label "-428" at bounding box center [707, 321] width 140 height 29
click at [717, 322] on input "-428" at bounding box center [711, 326] width 9 height 9
radio input "true"
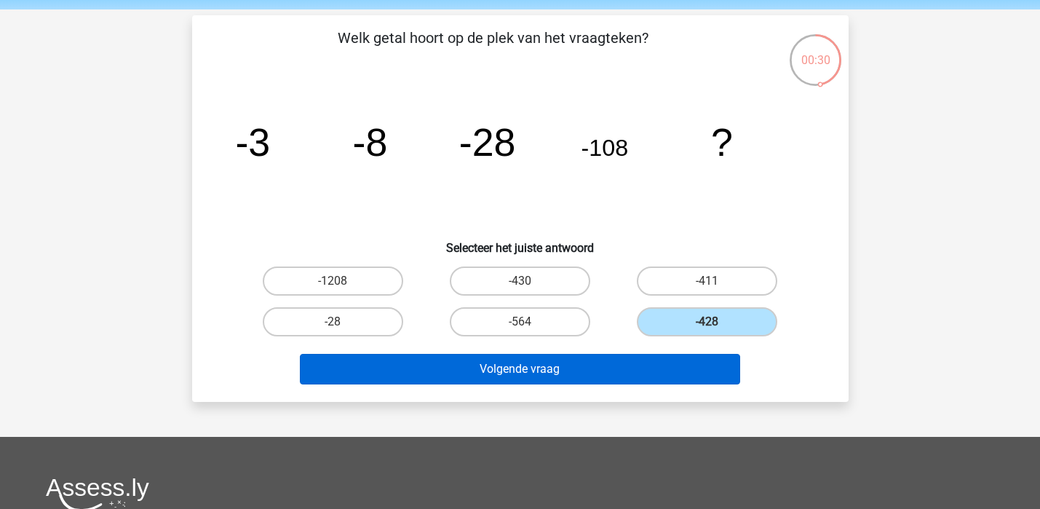
click at [590, 372] on button "Volgende vraag" at bounding box center [520, 369] width 440 height 31
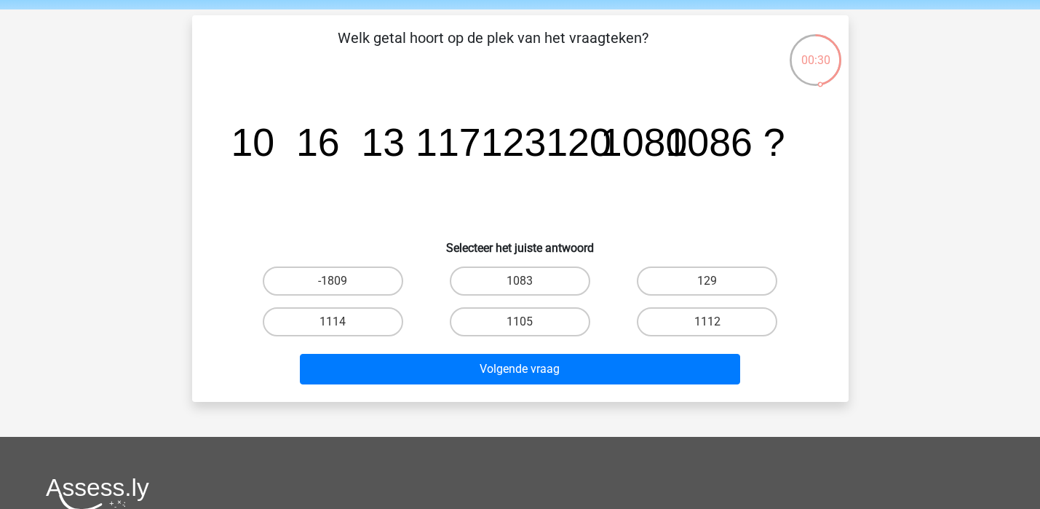
scroll to position [67, 0]
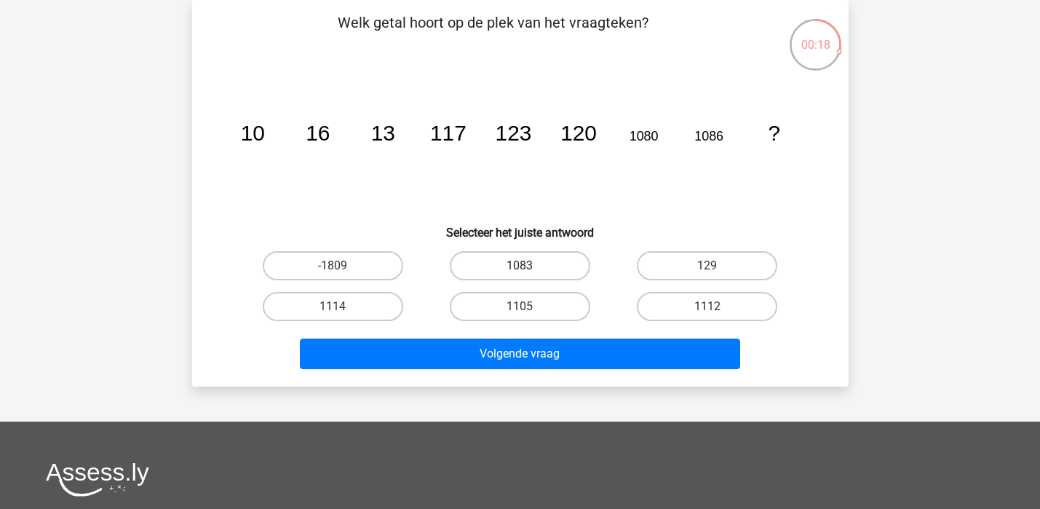
click at [562, 268] on label "1083" at bounding box center [520, 265] width 140 height 29
click at [529, 268] on input "1083" at bounding box center [523, 270] width 9 height 9
radio input "true"
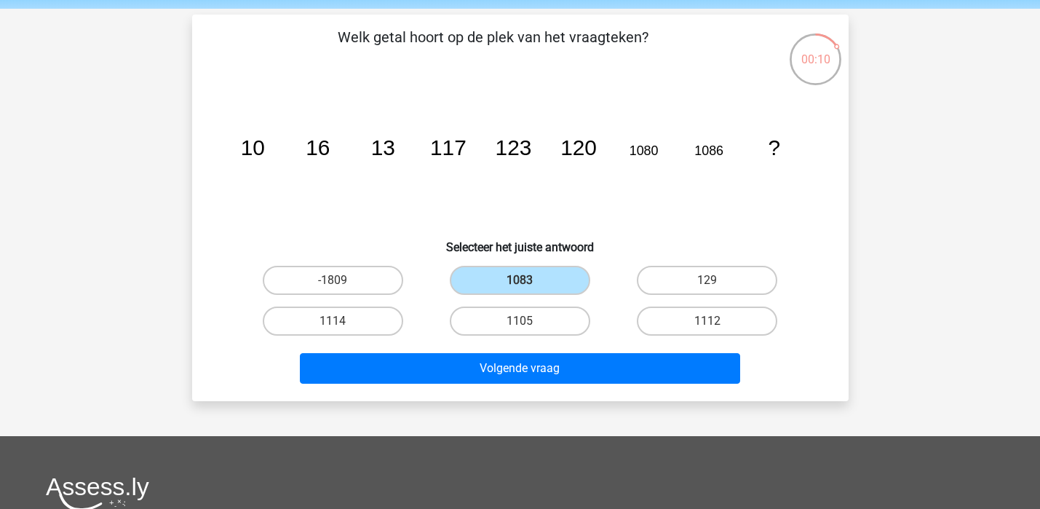
scroll to position [79, 0]
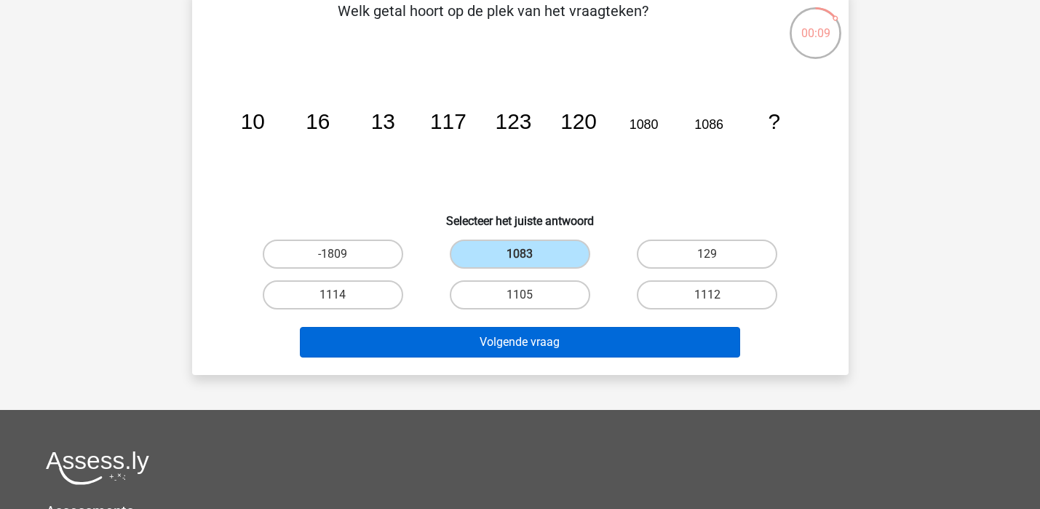
click at [536, 343] on button "Volgende vraag" at bounding box center [520, 342] width 440 height 31
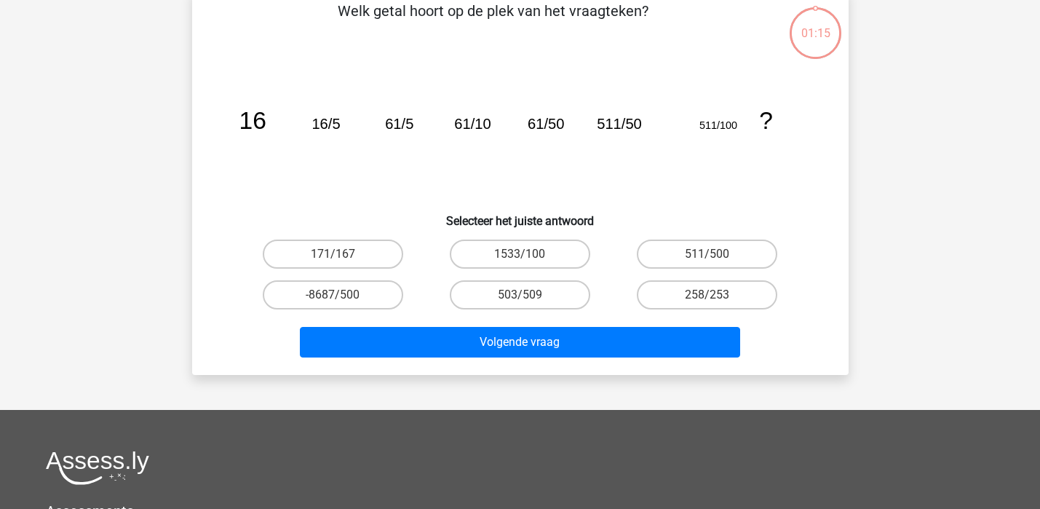
scroll to position [67, 0]
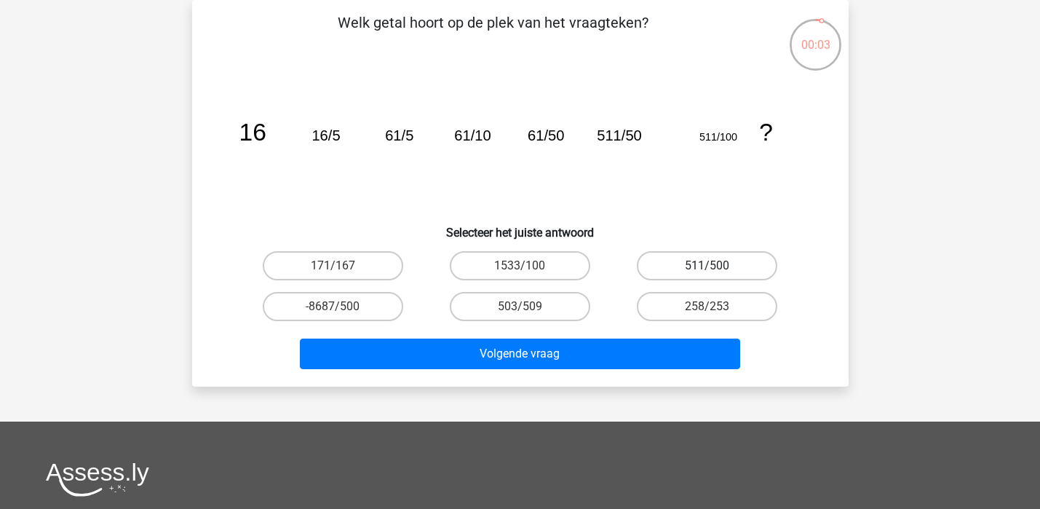
click at [700, 256] on label "511/500" at bounding box center [707, 265] width 140 height 29
click at [707, 266] on input "511/500" at bounding box center [711, 270] width 9 height 9
radio input "true"
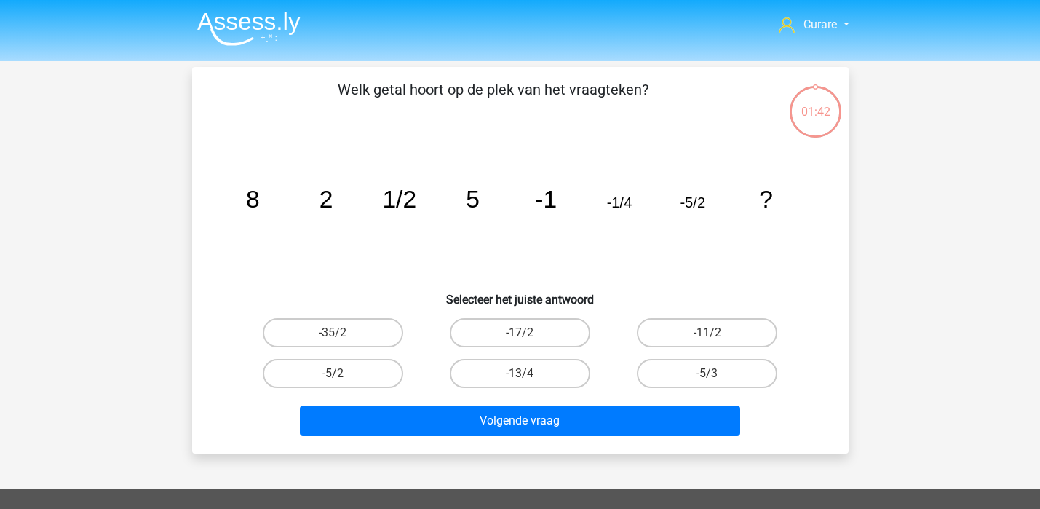
scroll to position [67, 0]
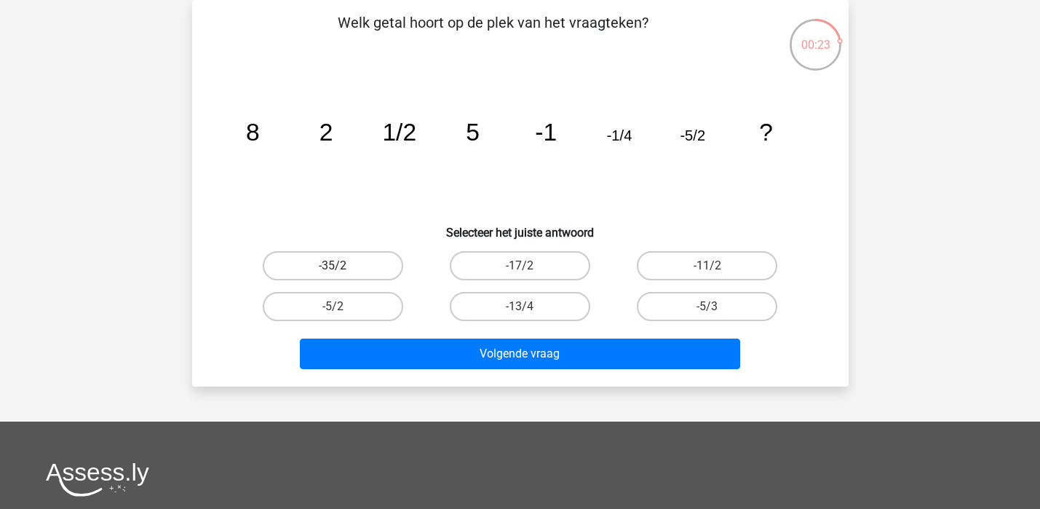
click at [341, 262] on label "-35/2" at bounding box center [333, 265] width 140 height 29
click at [341, 266] on input "-35/2" at bounding box center [336, 270] width 9 height 9
radio input "true"
click at [509, 282] on div "-17/2" at bounding box center [519, 265] width 187 height 41
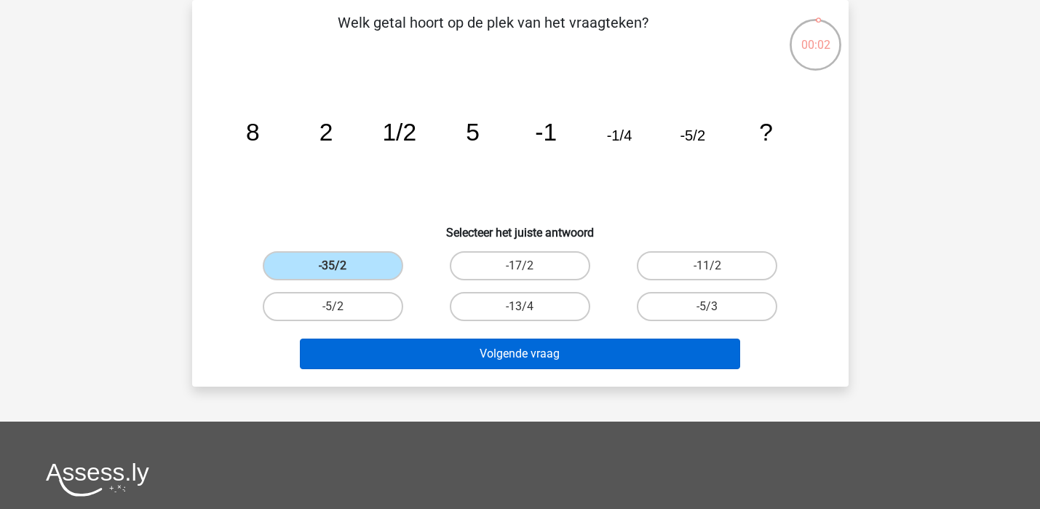
click at [504, 356] on button "Volgende vraag" at bounding box center [520, 353] width 440 height 31
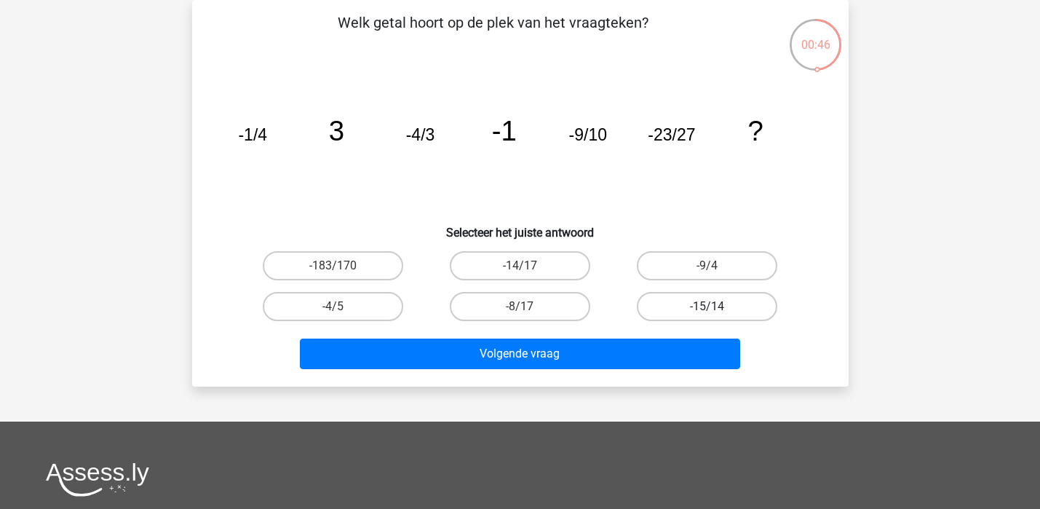
click at [725, 307] on label "-15/14" at bounding box center [707, 306] width 140 height 29
click at [717, 307] on input "-15/14" at bounding box center [711, 310] width 9 height 9
radio input "true"
click at [368, 303] on label "-4/5" at bounding box center [333, 306] width 140 height 29
click at [342, 306] on input "-4/5" at bounding box center [336, 310] width 9 height 9
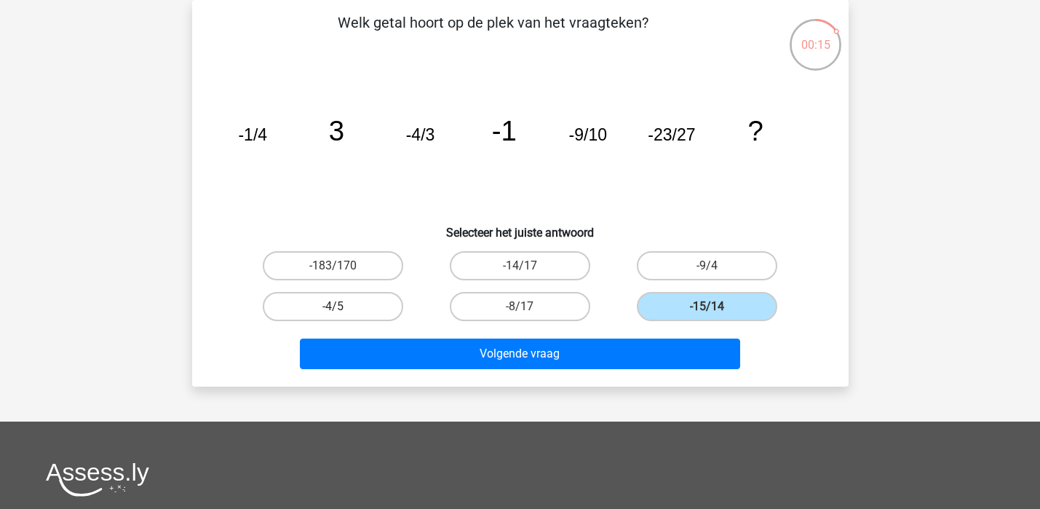
radio input "true"
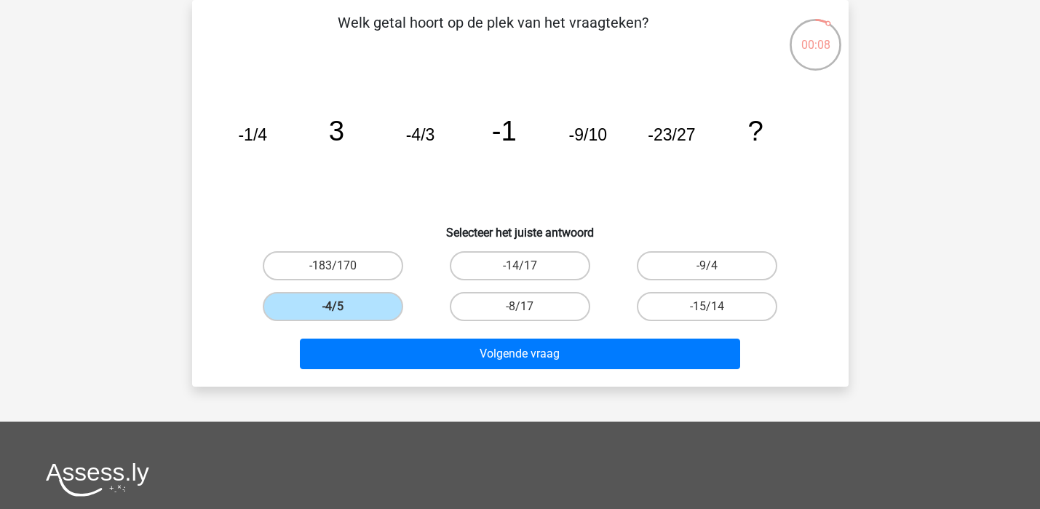
click at [707, 266] on input "-9/4" at bounding box center [711, 270] width 9 height 9
radio input "true"
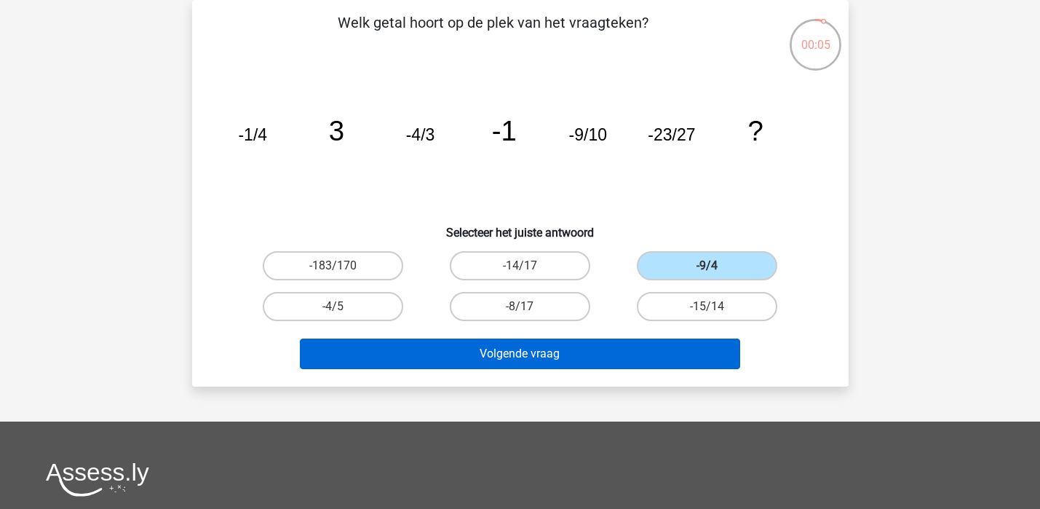
click at [486, 354] on button "Volgende vraag" at bounding box center [520, 353] width 440 height 31
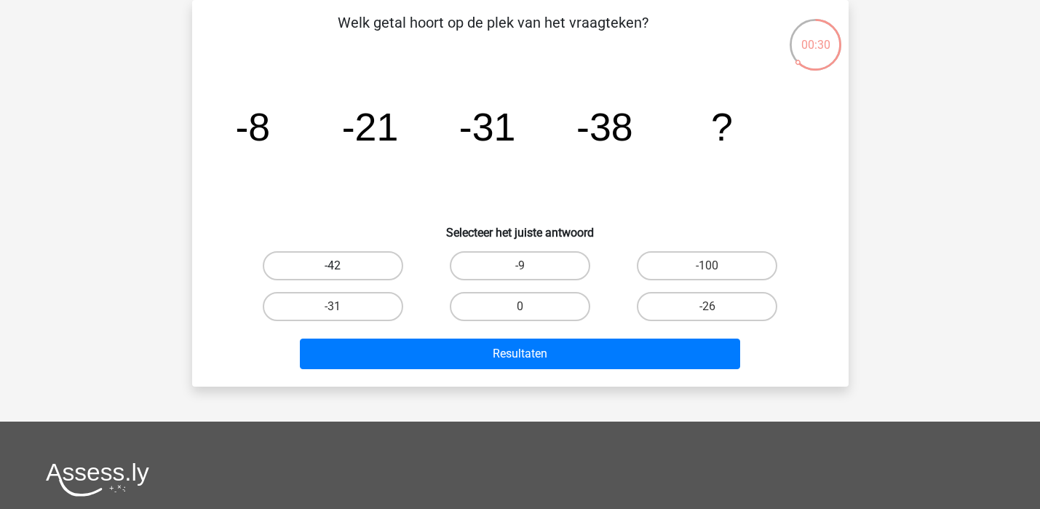
click at [348, 260] on label "-42" at bounding box center [333, 265] width 140 height 29
click at [342, 266] on input "-42" at bounding box center [336, 270] width 9 height 9
radio input "true"
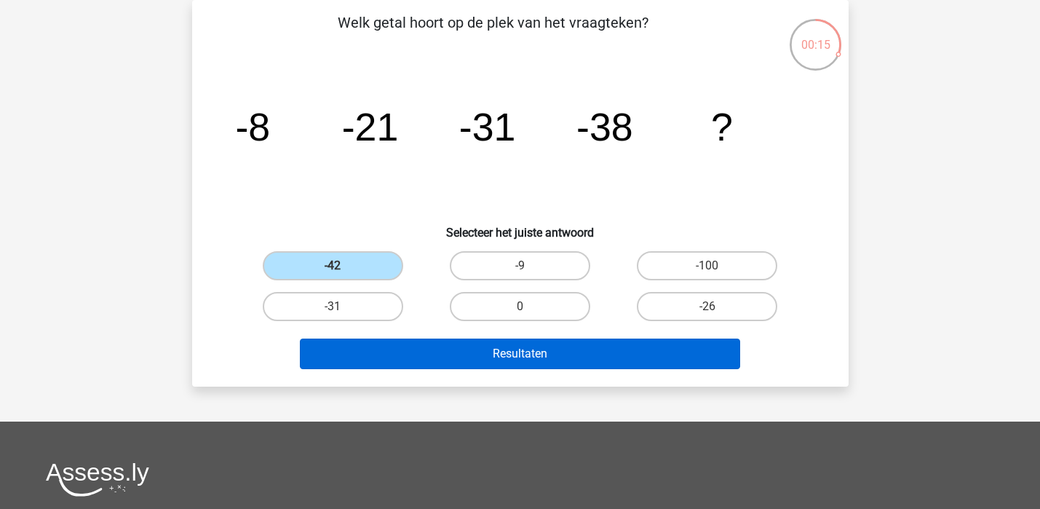
click at [555, 348] on button "Resultaten" at bounding box center [520, 353] width 440 height 31
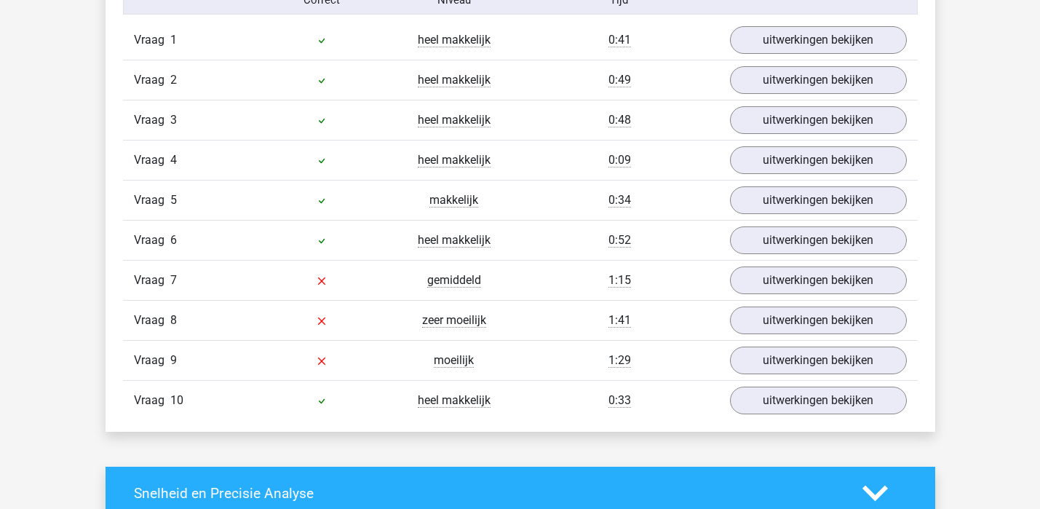
scroll to position [1050, 0]
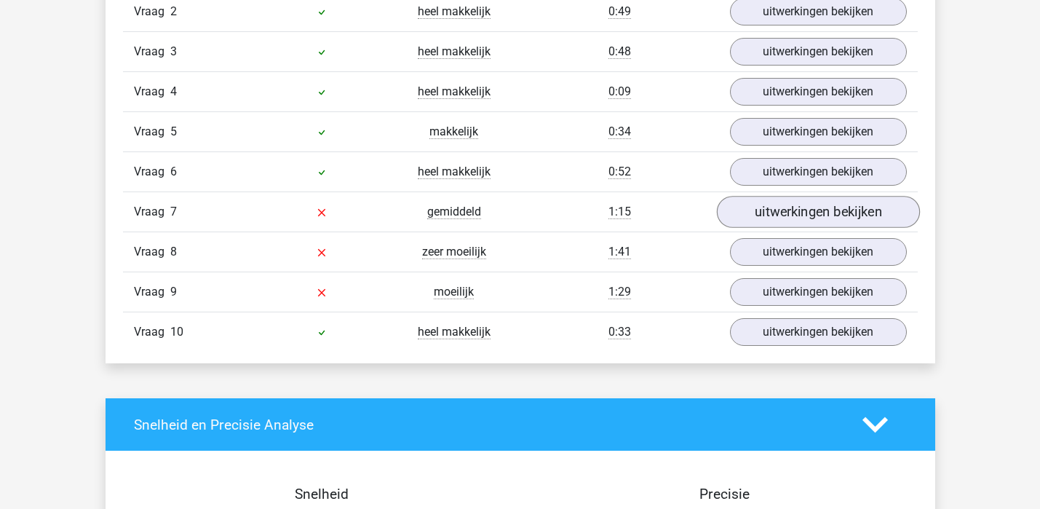
click at [816, 208] on link "uitwerkingen bekijken" at bounding box center [817, 212] width 203 height 32
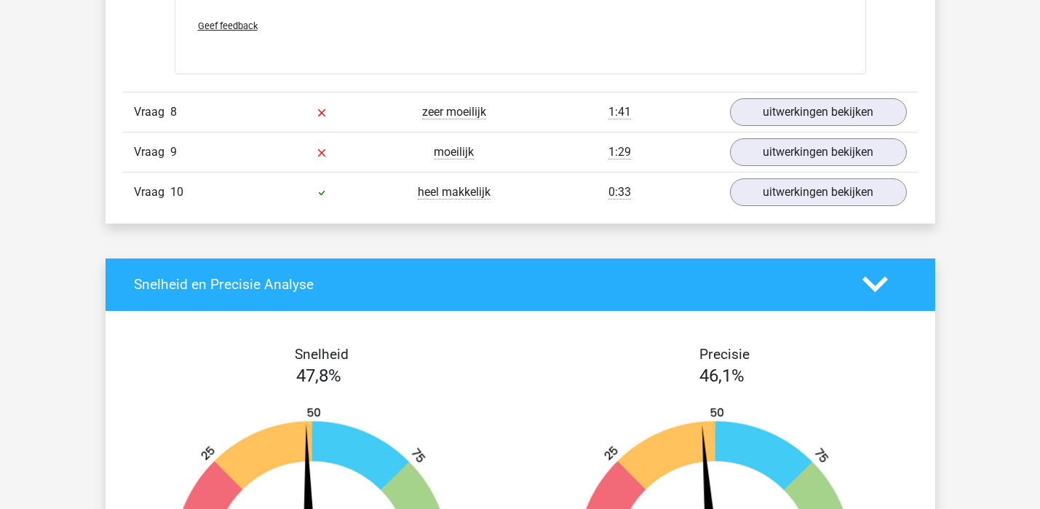
scroll to position [1810, 0]
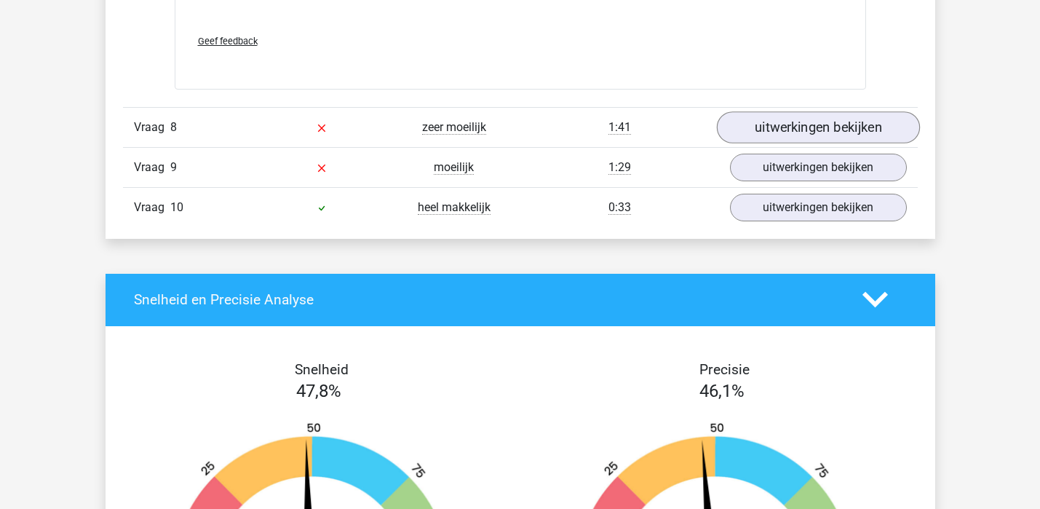
click at [856, 118] on link "uitwerkingen bekijken" at bounding box center [817, 127] width 203 height 32
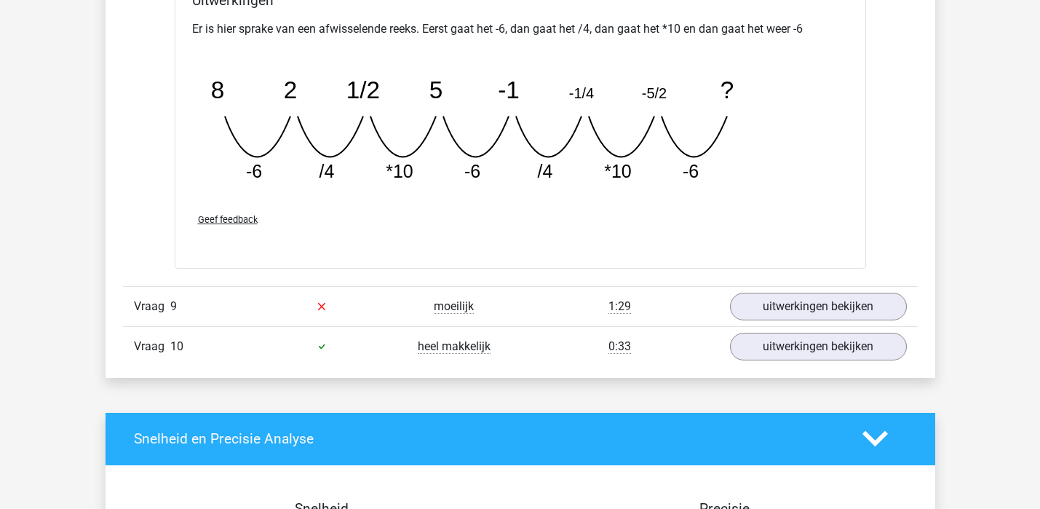
scroll to position [2232, 0]
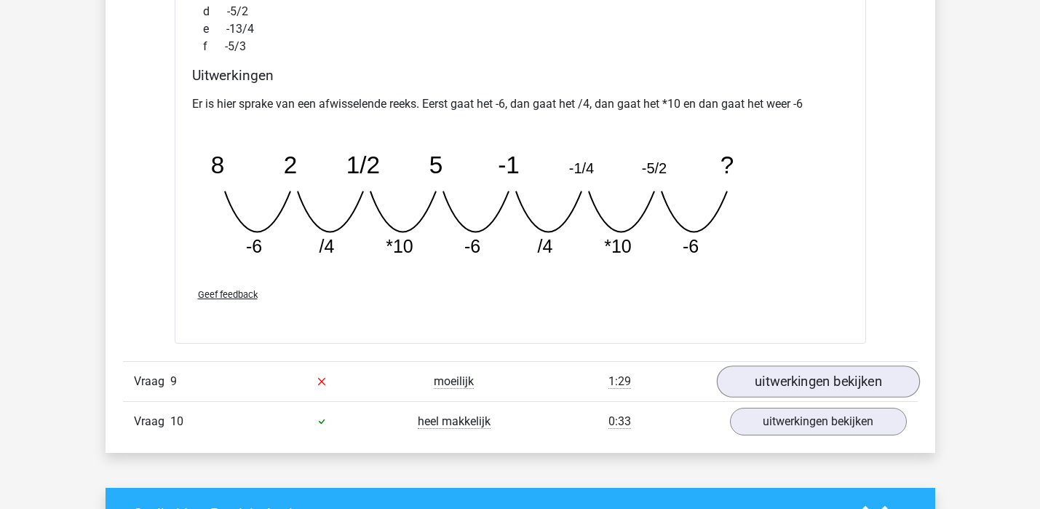
click at [782, 383] on link "uitwerkingen bekijken" at bounding box center [817, 381] width 203 height 32
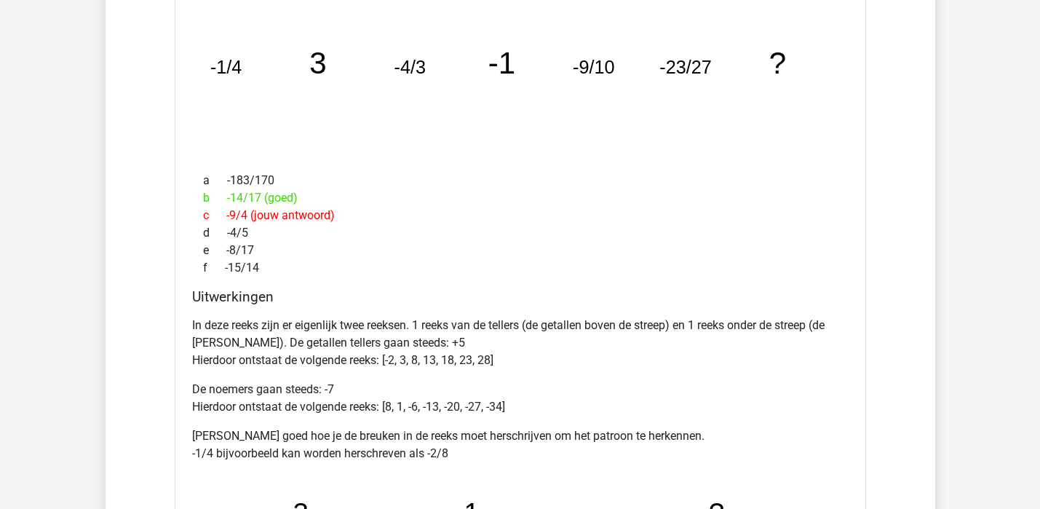
scroll to position [2682, 0]
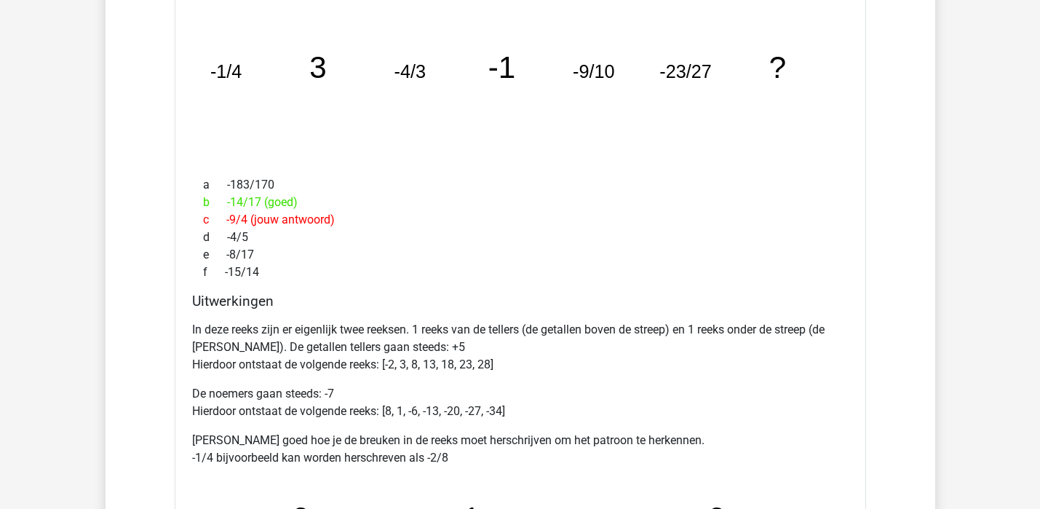
click at [445, 289] on div "Welk getal hoort op de plek van het vraagteken? image/svg+xml -1/4 3 -4/3 -1 -9…" at bounding box center [520, 387] width 691 height 838
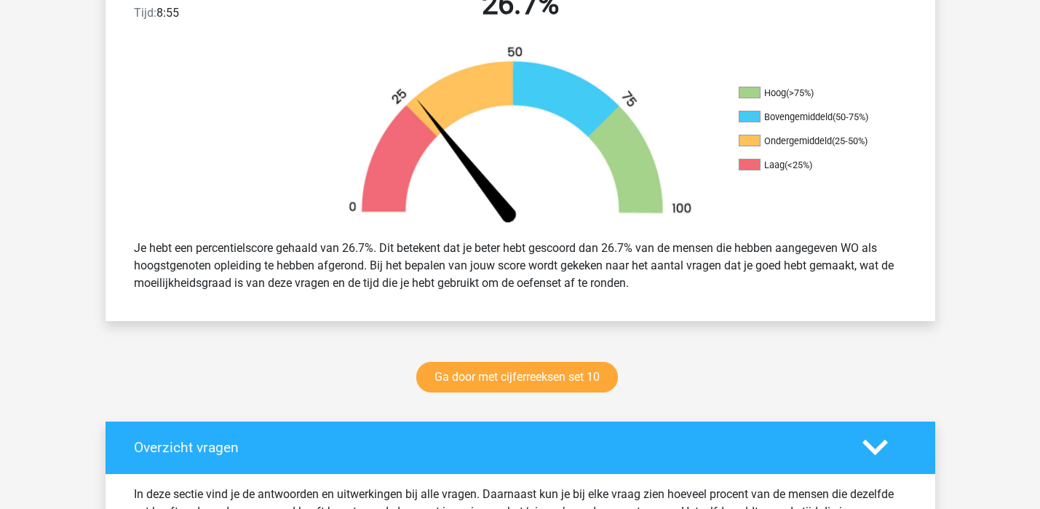
scroll to position [520, 0]
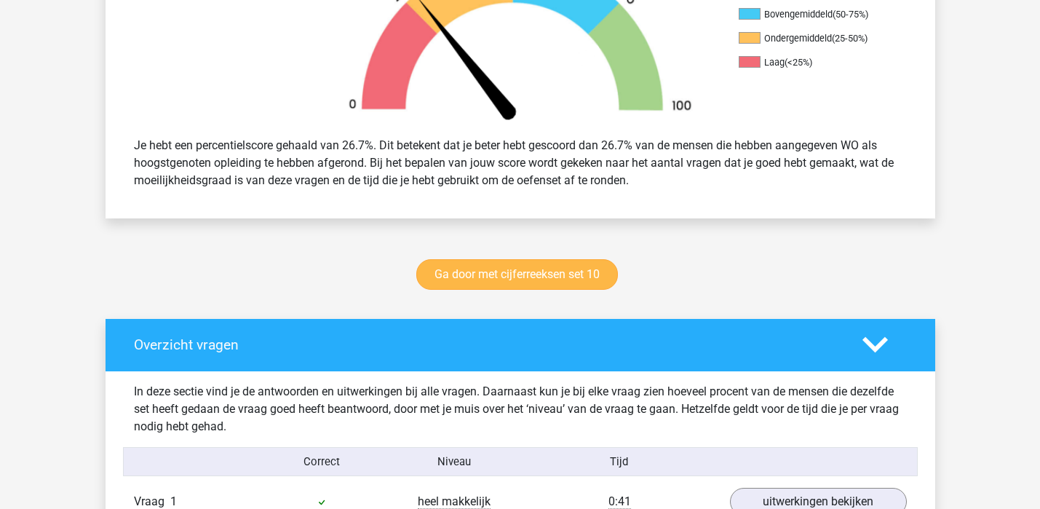
click at [512, 266] on link "Ga door met cijferreeksen set 10" at bounding box center [517, 274] width 202 height 31
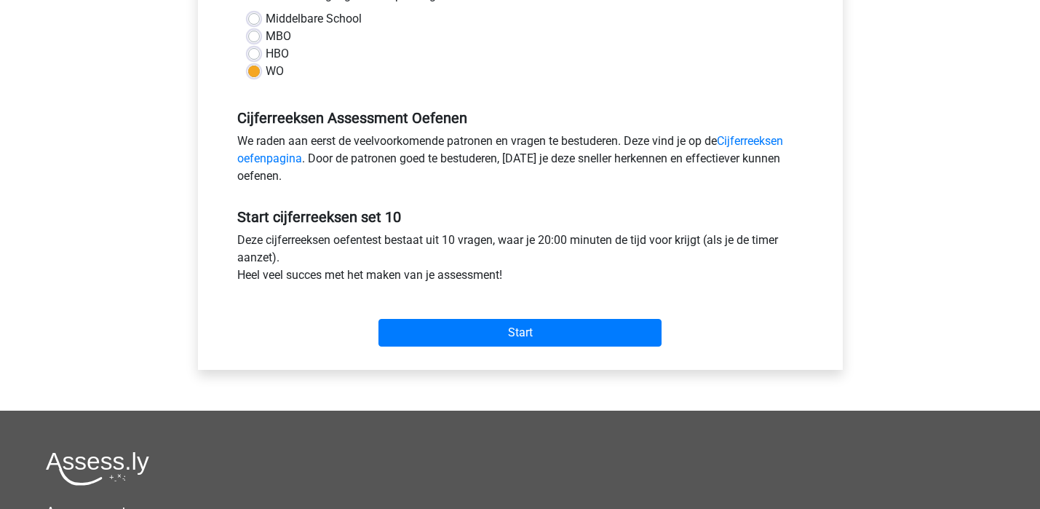
scroll to position [338, 0]
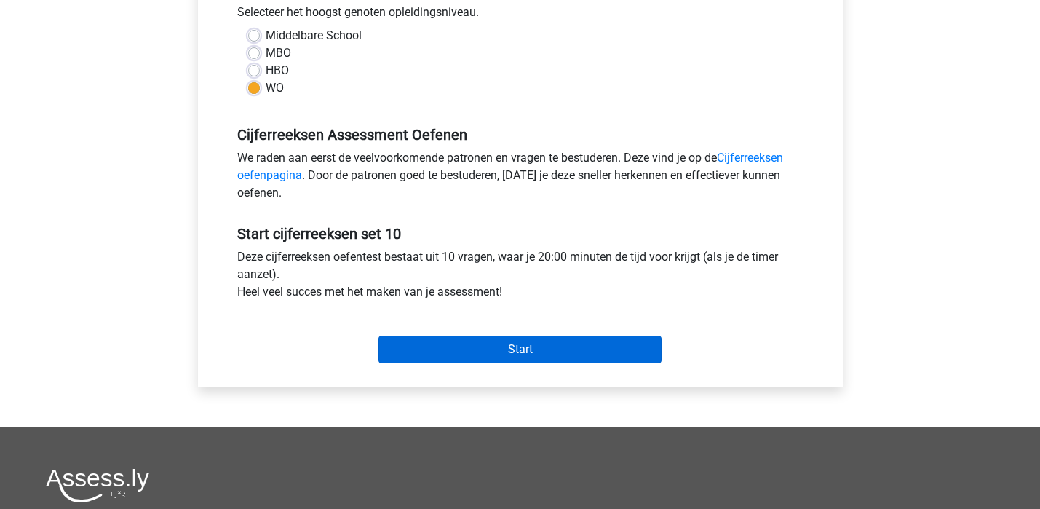
click at [510, 351] on input "Start" at bounding box center [519, 349] width 283 height 28
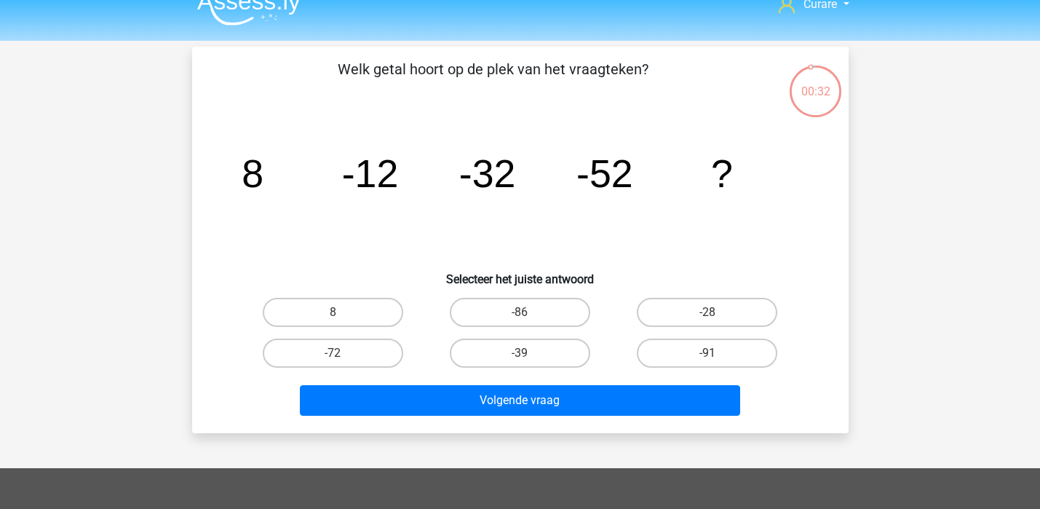
scroll to position [22, 0]
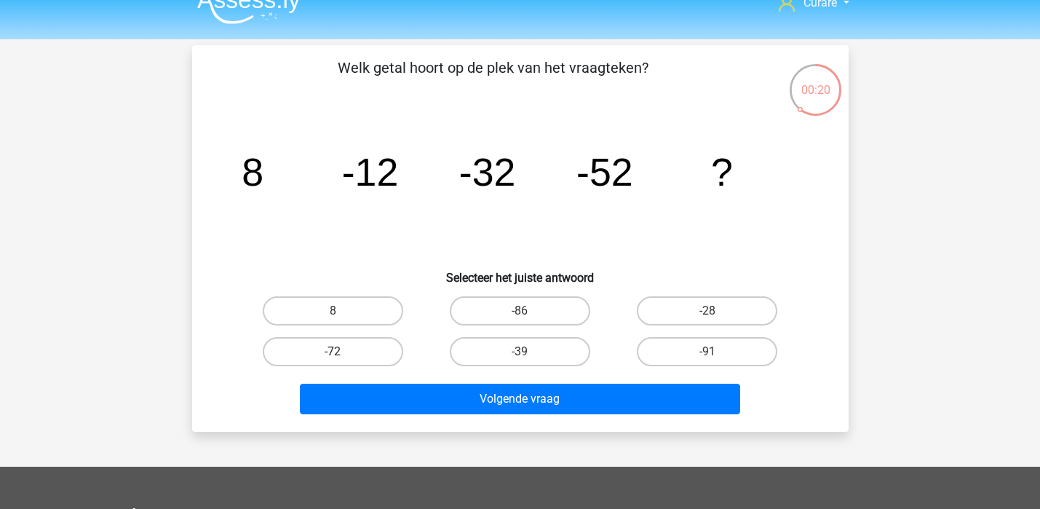
click at [351, 340] on label "-72" at bounding box center [333, 351] width 140 height 29
click at [342, 351] on input "-72" at bounding box center [336, 355] width 9 height 9
radio input "true"
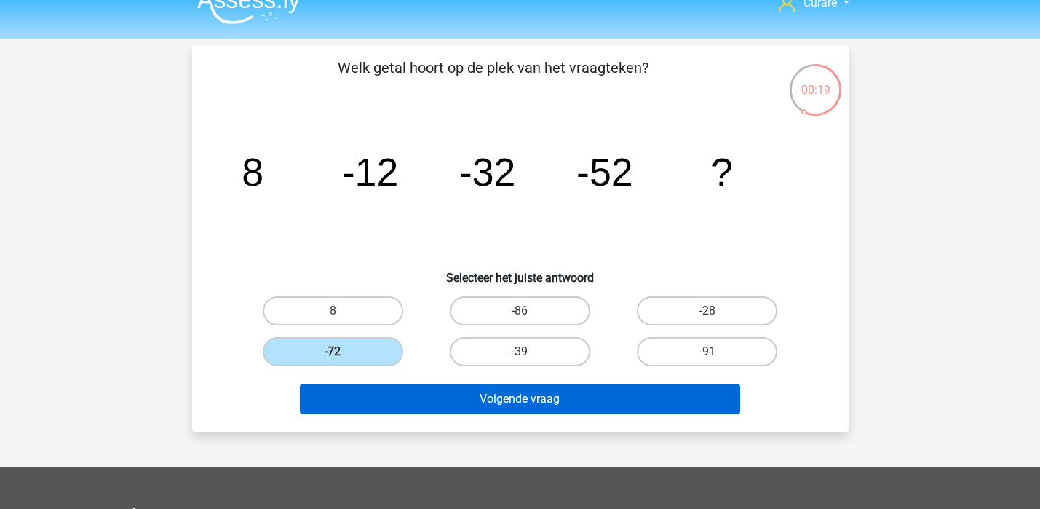
click at [549, 396] on button "Volgende vraag" at bounding box center [520, 398] width 440 height 31
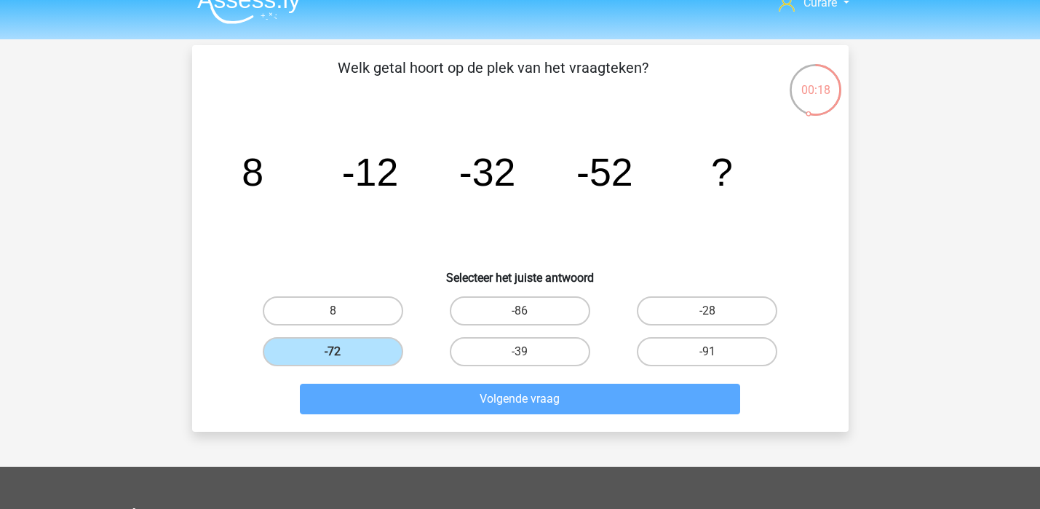
scroll to position [67, 0]
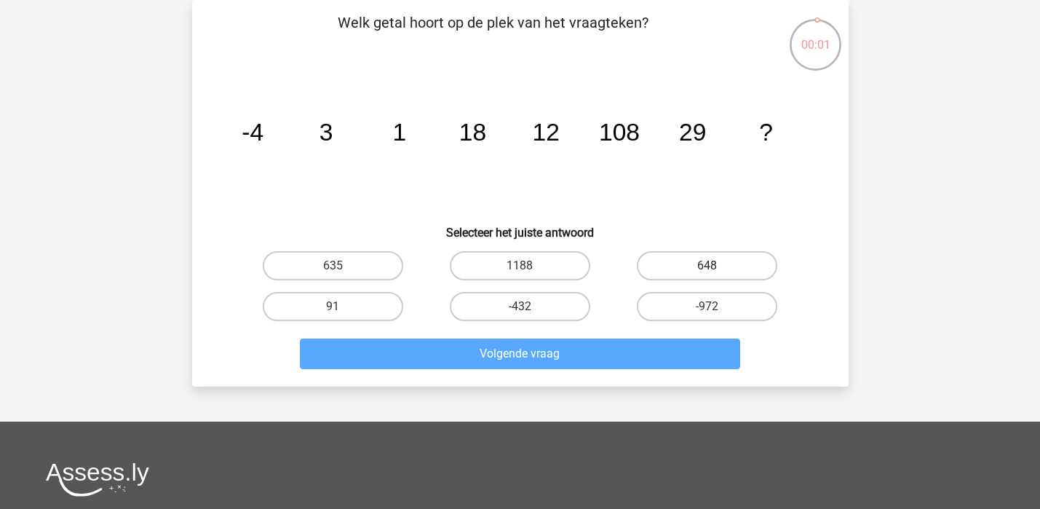
click at [673, 266] on label "648" at bounding box center [707, 265] width 140 height 29
click at [707, 266] on input "648" at bounding box center [711, 270] width 9 height 9
radio input "true"
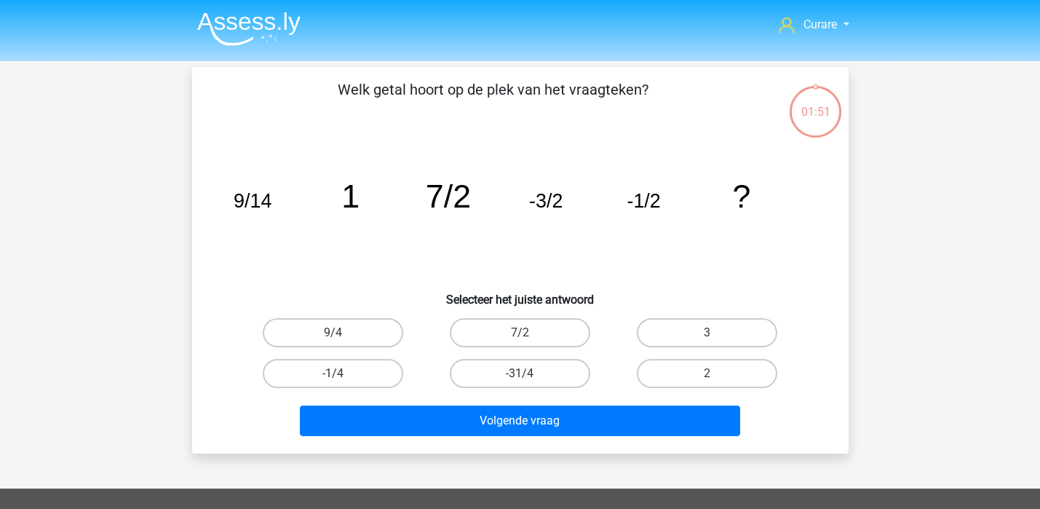
click at [614, 405] on button "Volgende vraag" at bounding box center [520, 420] width 440 height 31
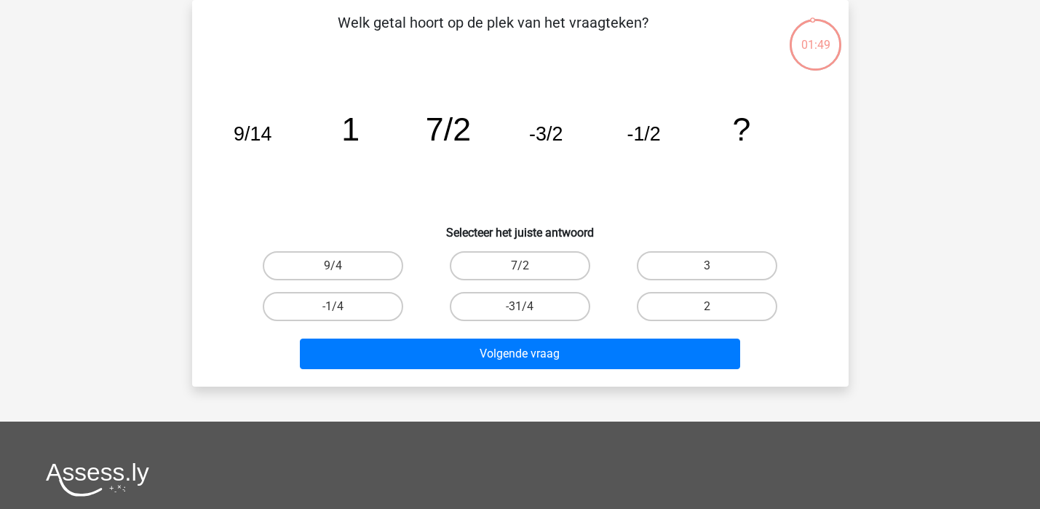
click at [415, 210] on icon "image/svg+xml 9/14 1 7/2 -3/2 -1/2 ?" at bounding box center [520, 140] width 586 height 147
click at [714, 300] on label "2" at bounding box center [707, 306] width 140 height 29
click at [714, 306] on input "2" at bounding box center [711, 310] width 9 height 9
radio input "true"
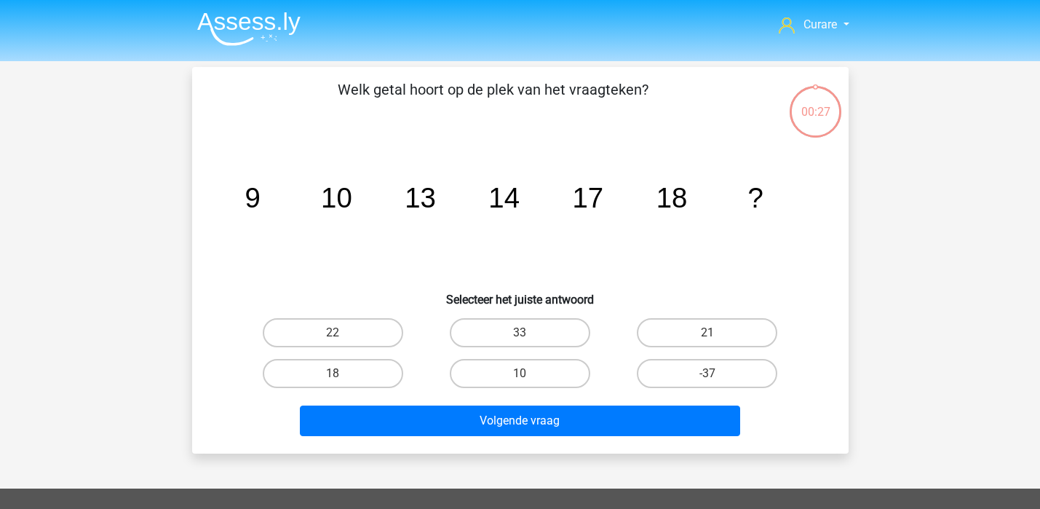
scroll to position [67, 0]
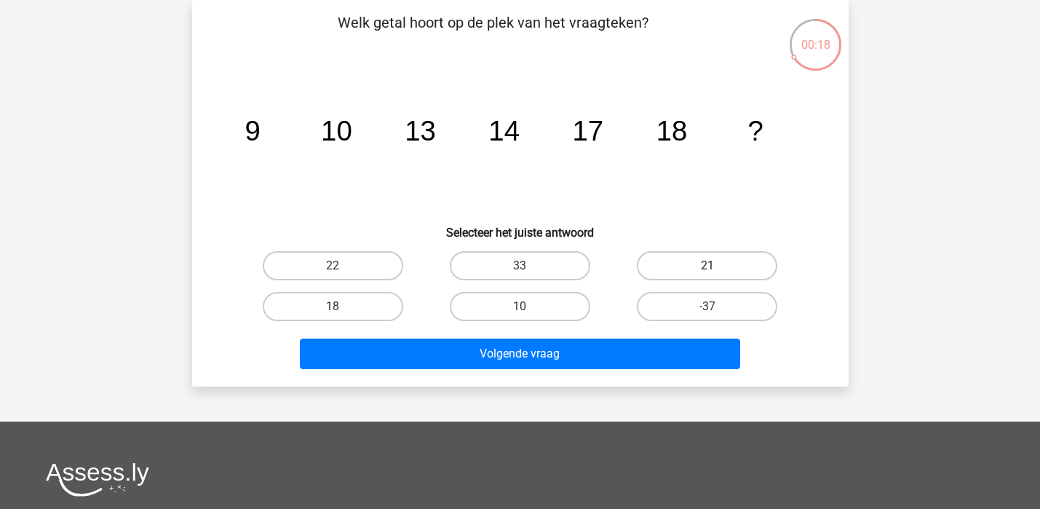
click at [704, 258] on label "21" at bounding box center [707, 265] width 140 height 29
click at [707, 266] on input "21" at bounding box center [711, 270] width 9 height 9
radio input "true"
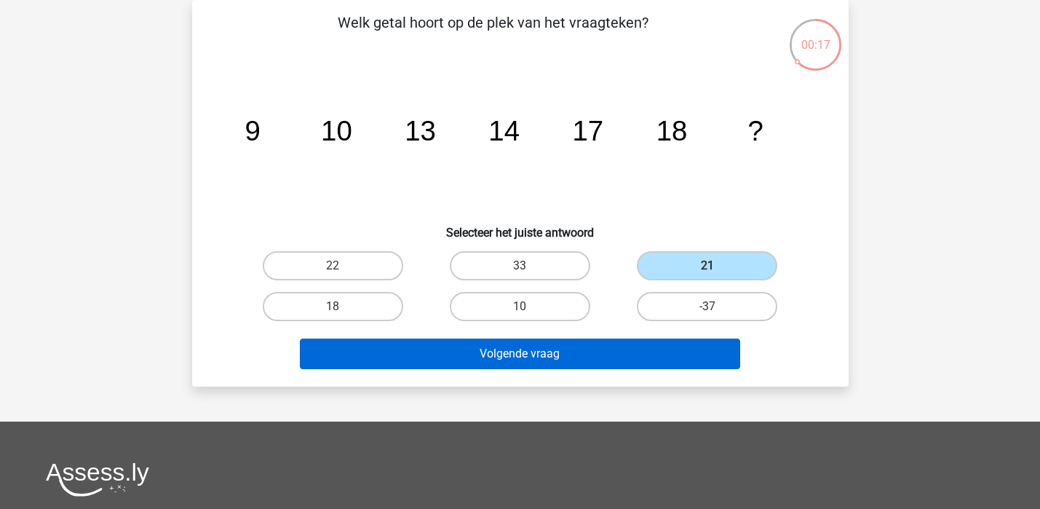
click at [584, 358] on button "Volgende vraag" at bounding box center [520, 353] width 440 height 31
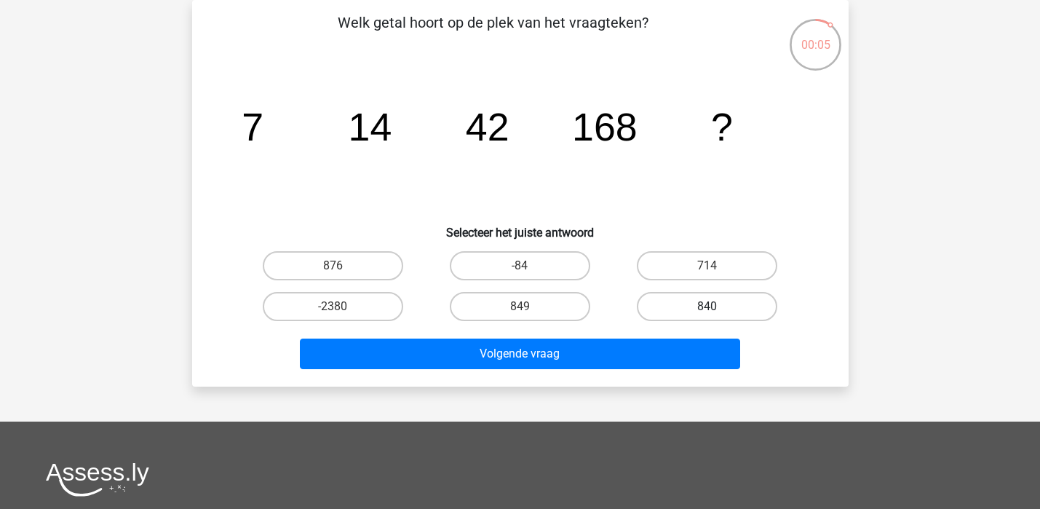
click at [694, 309] on label "840" at bounding box center [707, 306] width 140 height 29
click at [707, 309] on input "840" at bounding box center [711, 310] width 9 height 9
radio input "true"
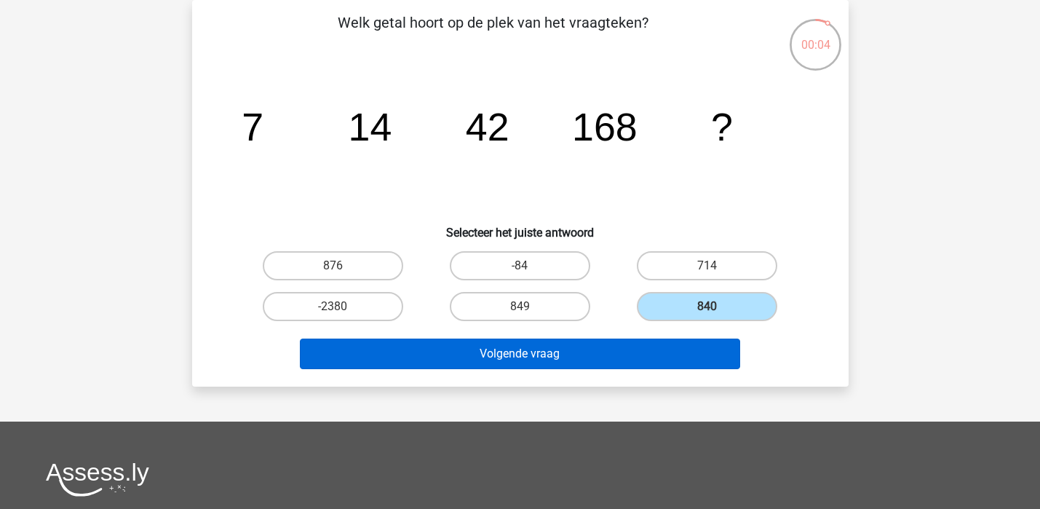
click at [626, 348] on button "Volgende vraag" at bounding box center [520, 353] width 440 height 31
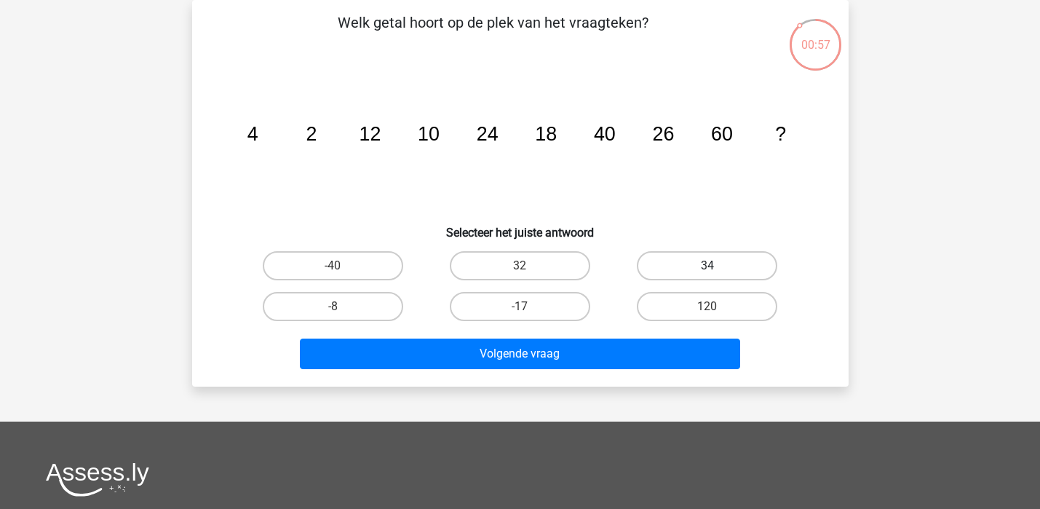
click at [712, 263] on label "34" at bounding box center [707, 265] width 140 height 29
click at [712, 266] on input "34" at bounding box center [711, 270] width 9 height 9
radio input "true"
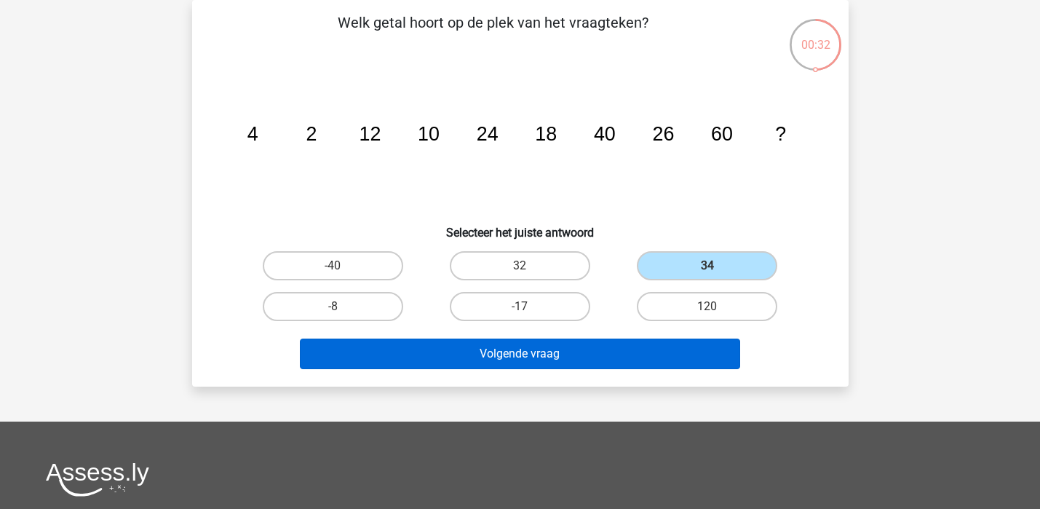
click at [575, 354] on button "Volgende vraag" at bounding box center [520, 353] width 440 height 31
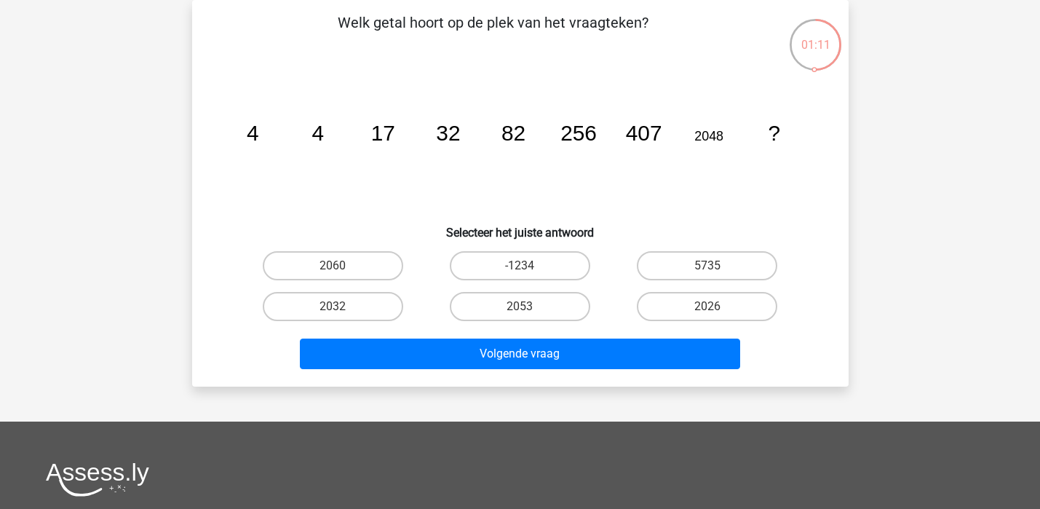
click at [388, 124] on tspan "17" at bounding box center [382, 133] width 24 height 24
click at [539, 305] on label "2053" at bounding box center [520, 306] width 140 height 29
click at [529, 306] on input "2053" at bounding box center [523, 310] width 9 height 9
radio input "true"
click at [686, 273] on label "5735" at bounding box center [707, 265] width 140 height 29
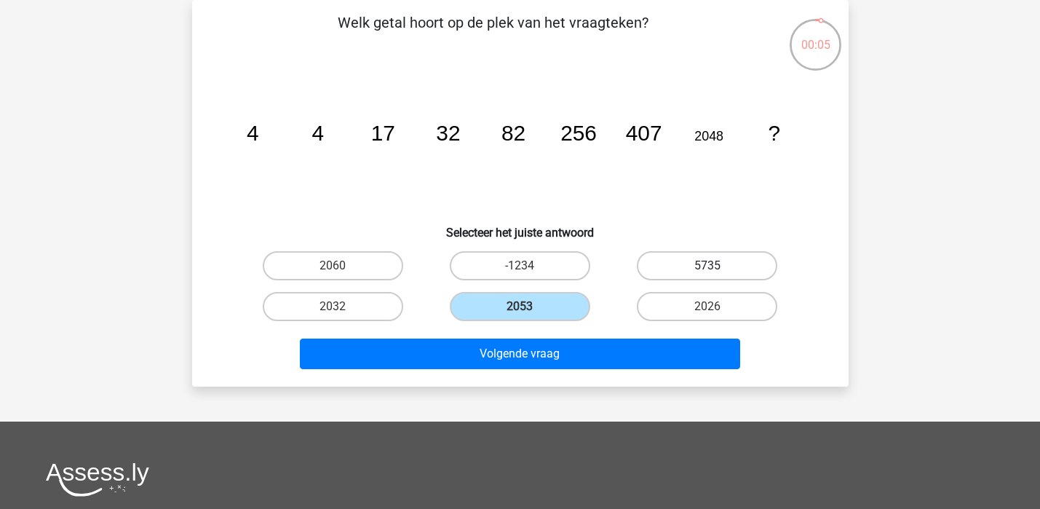
click at [707, 273] on input "5735" at bounding box center [711, 270] width 9 height 9
radio input "true"
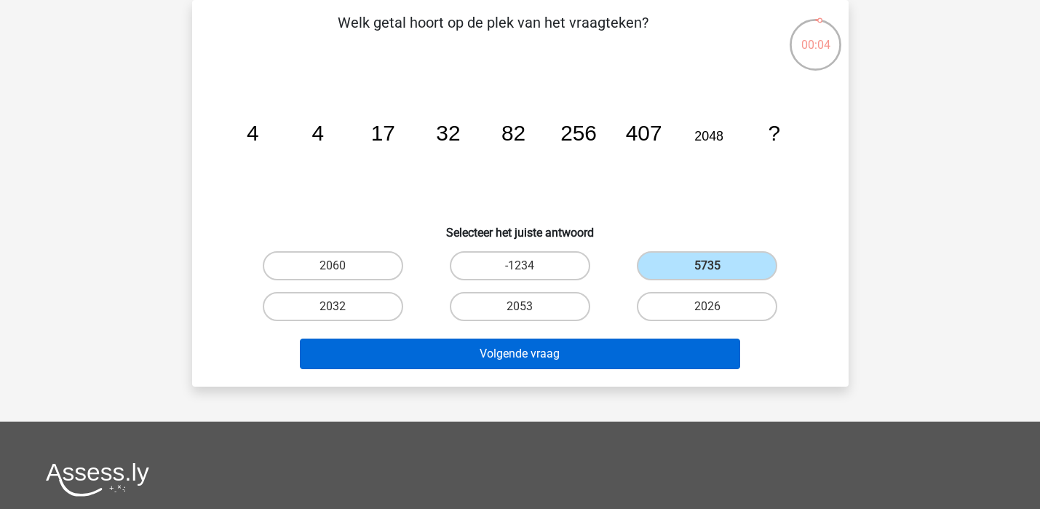
click at [587, 356] on button "Volgende vraag" at bounding box center [520, 353] width 440 height 31
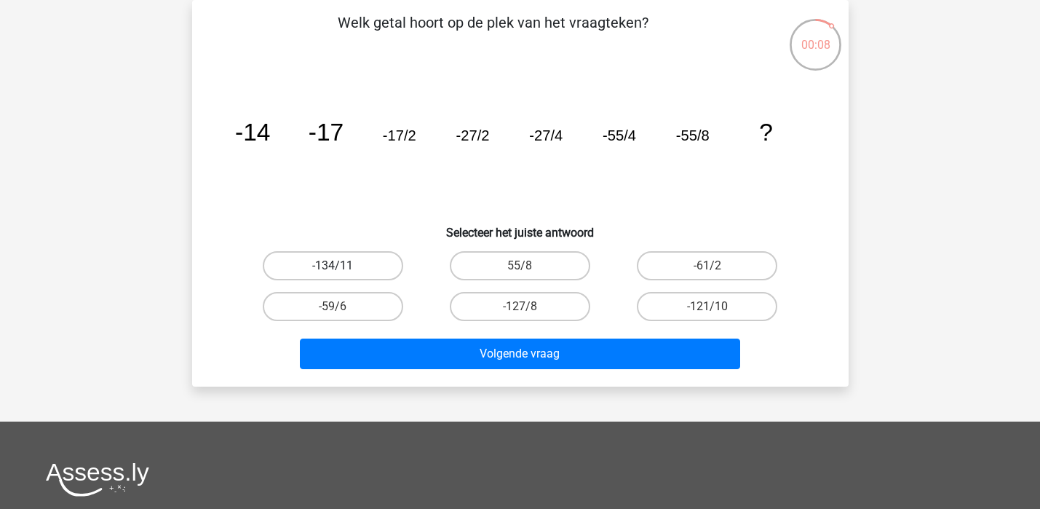
click at [351, 266] on label "-134/11" at bounding box center [333, 265] width 140 height 29
click at [342, 266] on input "-134/11" at bounding box center [336, 270] width 9 height 9
radio input "true"
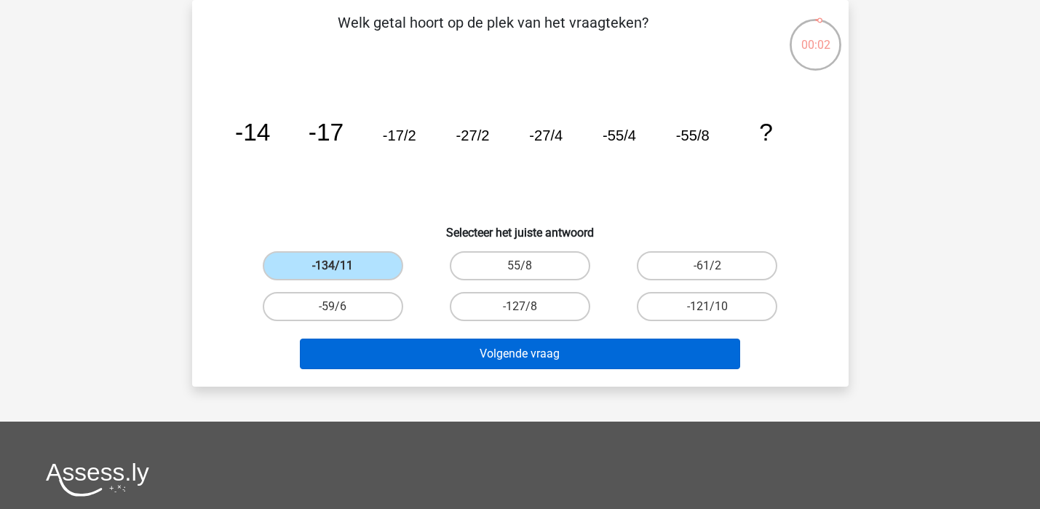
click at [602, 352] on button "Volgende vraag" at bounding box center [520, 353] width 440 height 31
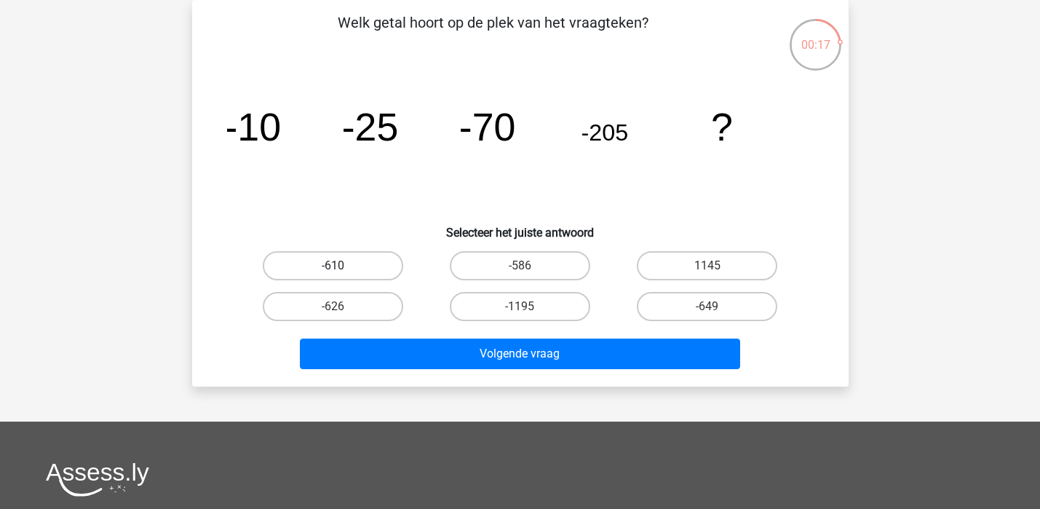
click at [343, 268] on label "-610" at bounding box center [333, 265] width 140 height 29
click at [342, 268] on input "-610" at bounding box center [336, 270] width 9 height 9
radio input "true"
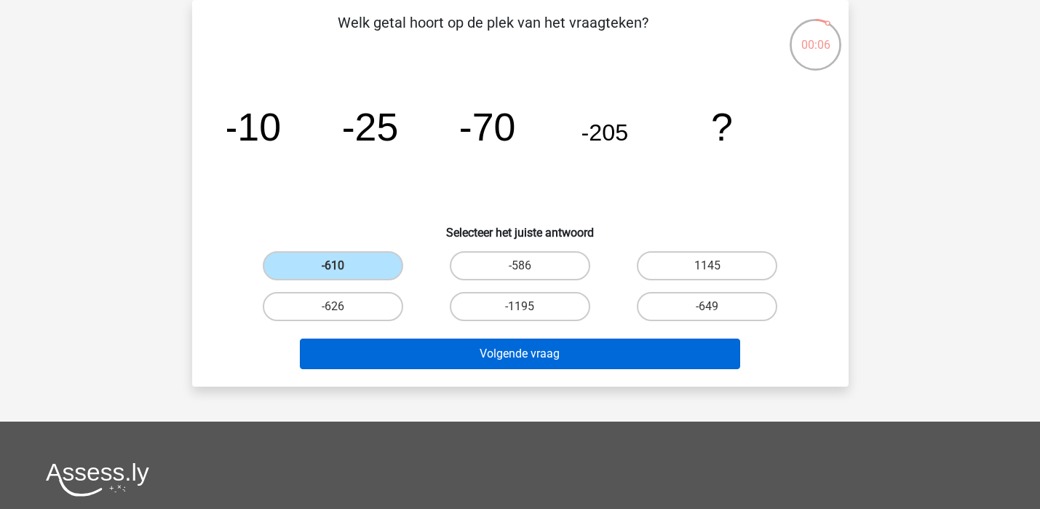
click at [590, 346] on button "Volgende vraag" at bounding box center [520, 353] width 440 height 31
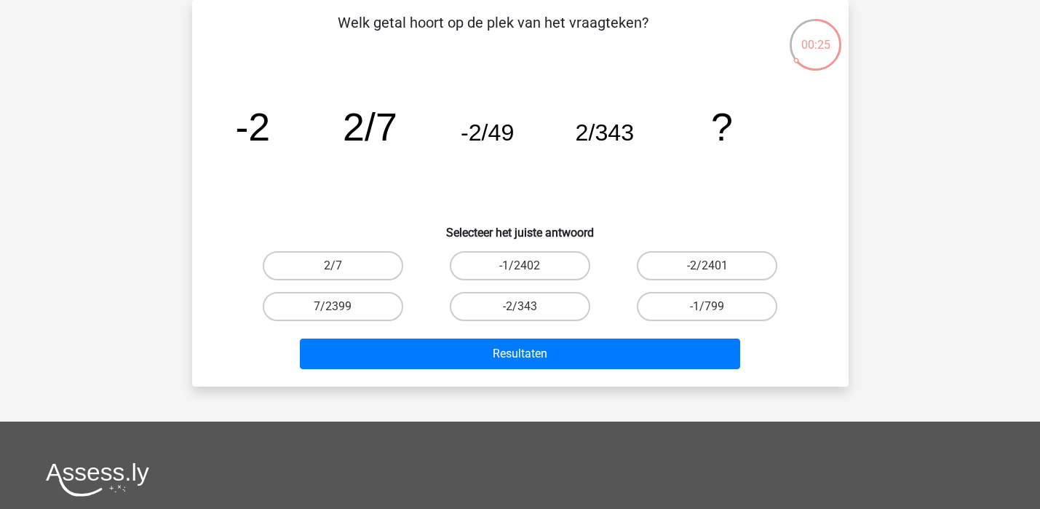
click at [709, 266] on input "-2/2401" at bounding box center [711, 270] width 9 height 9
radio input "true"
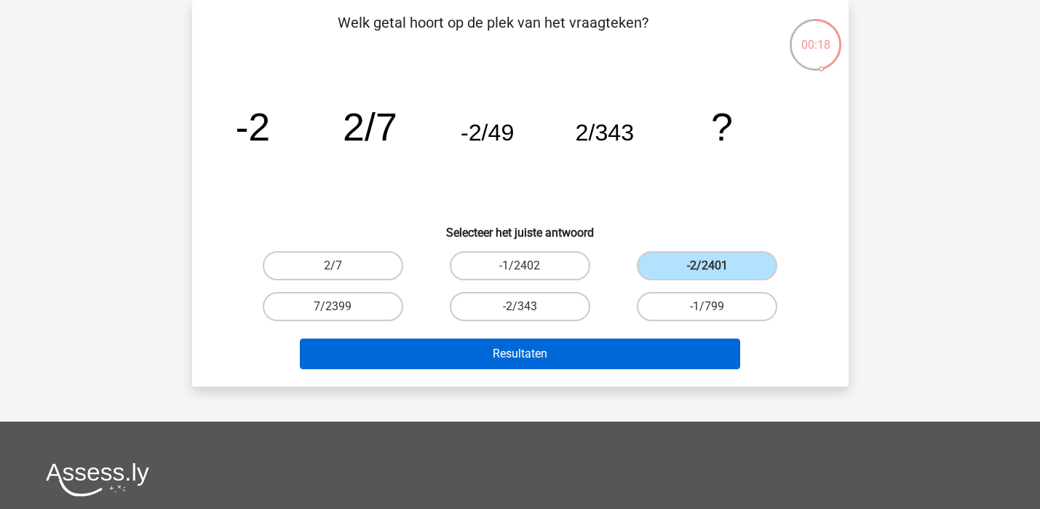
click at [545, 354] on button "Resultaten" at bounding box center [520, 353] width 440 height 31
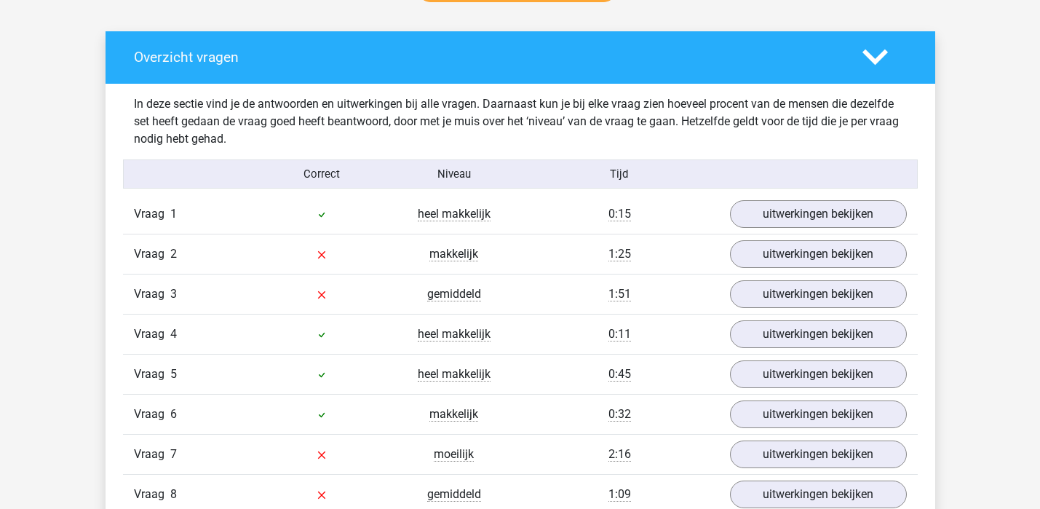
scroll to position [824, 0]
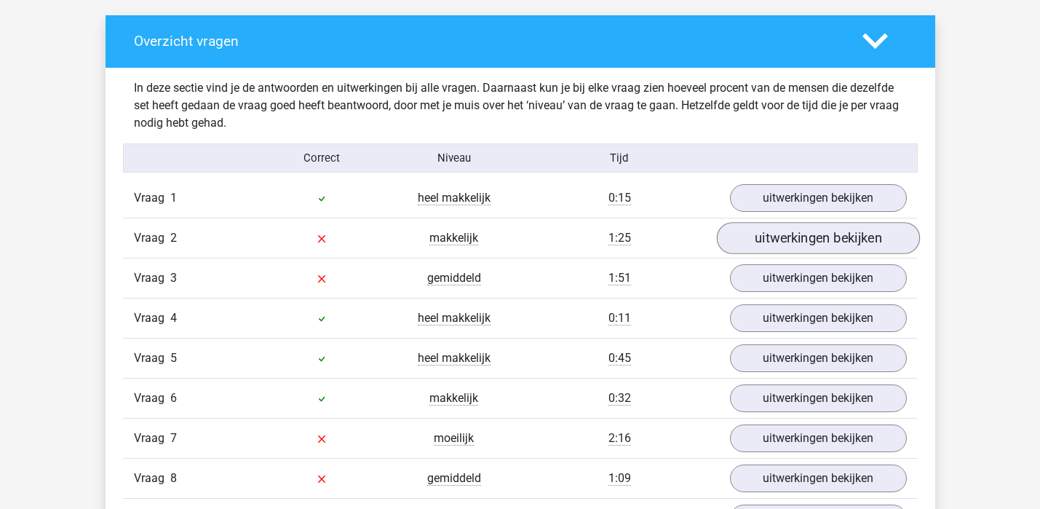
click at [817, 233] on link "uitwerkingen bekijken" at bounding box center [817, 238] width 203 height 32
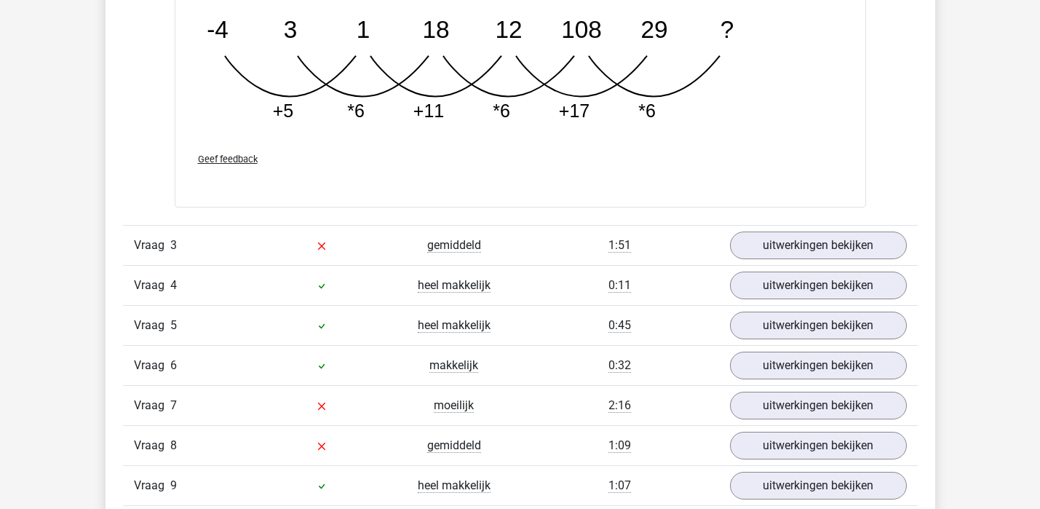
scroll to position [1598, 0]
click at [809, 236] on link "uitwerkingen bekijken" at bounding box center [817, 244] width 203 height 32
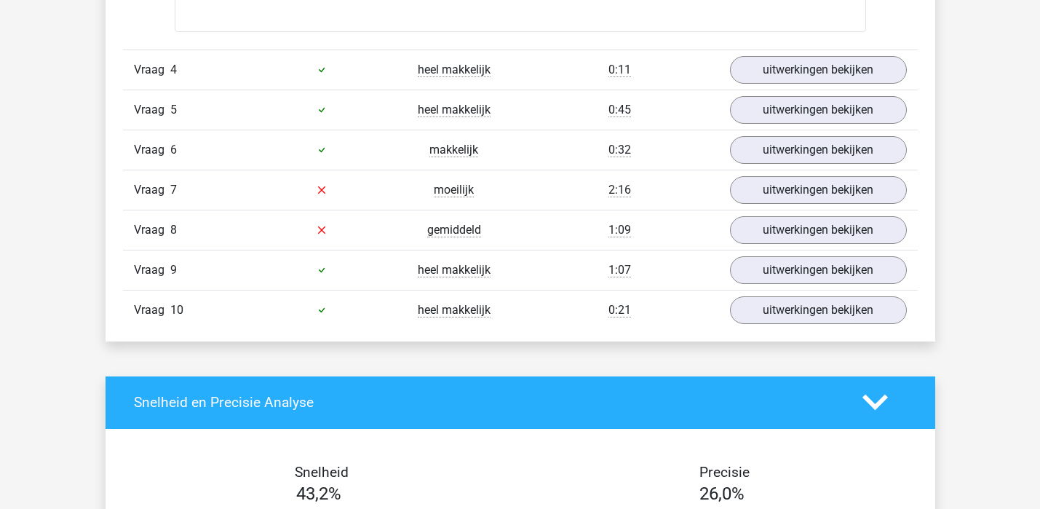
scroll to position [2672, 0]
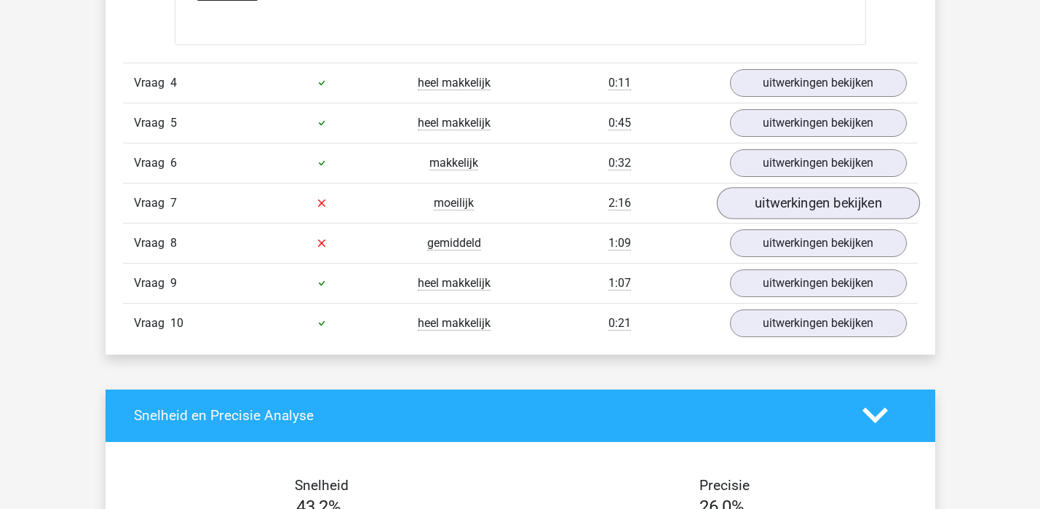
click at [776, 198] on link "uitwerkingen bekijken" at bounding box center [817, 203] width 203 height 32
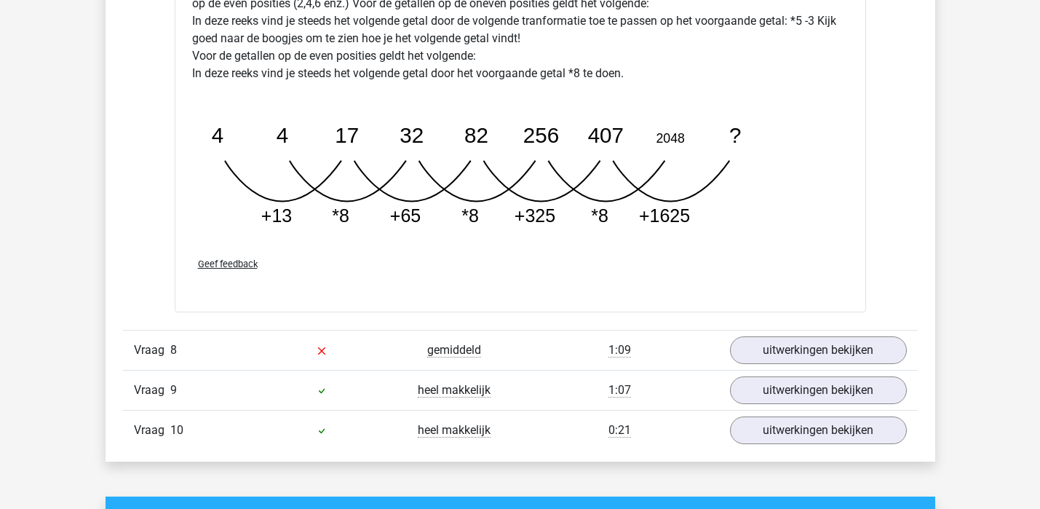
scroll to position [3318, 0]
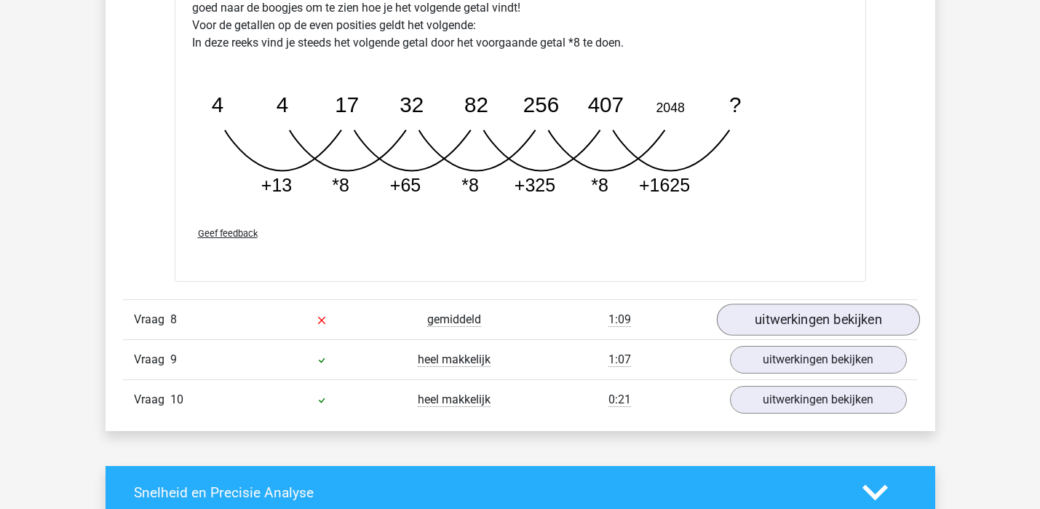
click at [874, 335] on link "uitwerkingen bekijken" at bounding box center [817, 319] width 203 height 32
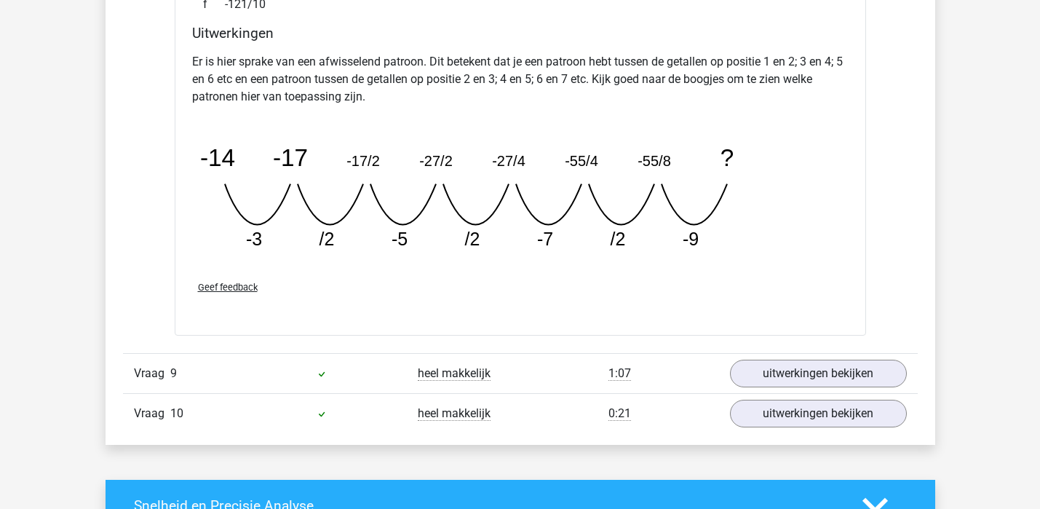
scroll to position [3865, 0]
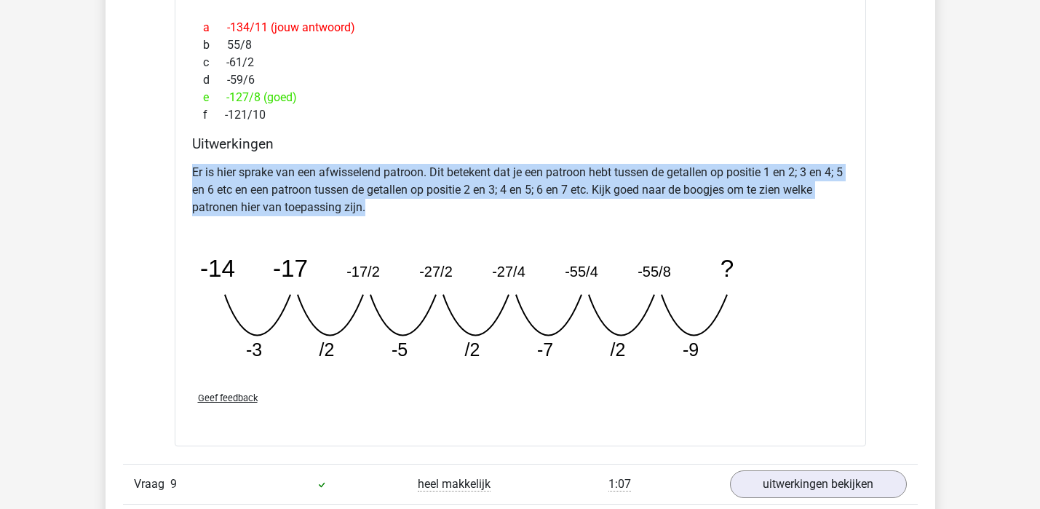
drag, startPoint x: 367, startPoint y: 209, endPoint x: 124, endPoint y: 159, distance: 248.0
click at [245, 185] on p "Er is hier sprake van een afwisselend patroon. Dit betekent dat je een patroon …" at bounding box center [520, 190] width 656 height 52
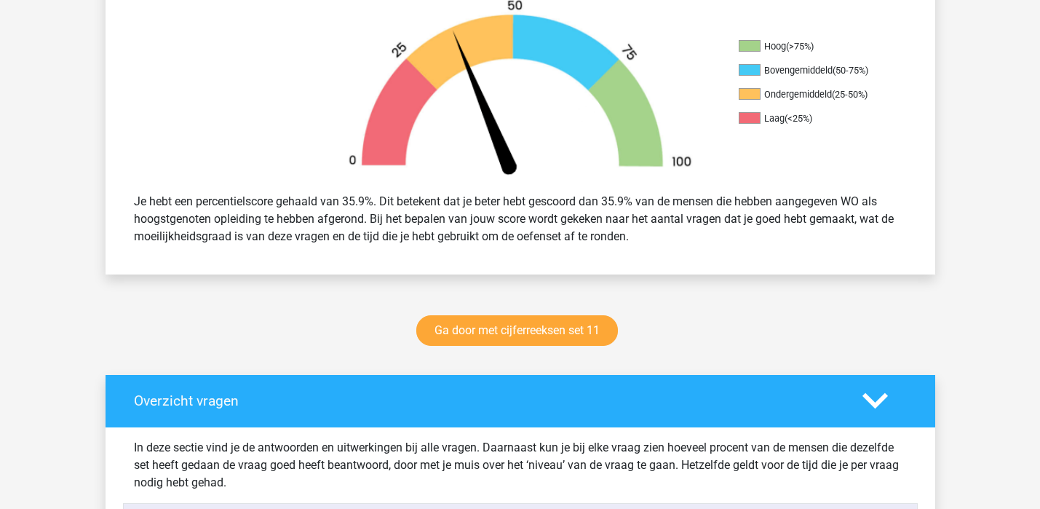
scroll to position [461, 0]
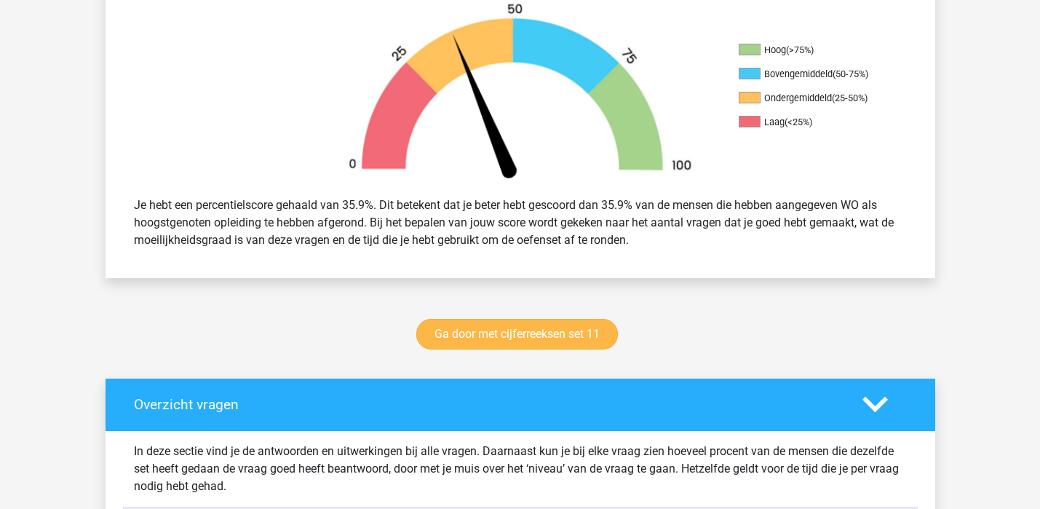
click at [523, 332] on link "Ga door met cijferreeksen set 11" at bounding box center [517, 334] width 202 height 31
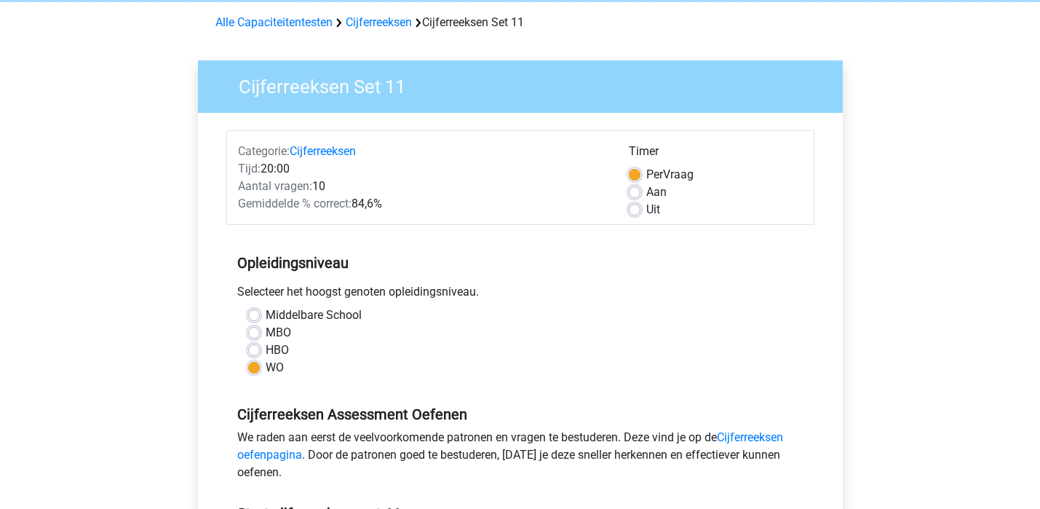
scroll to position [99, 0]
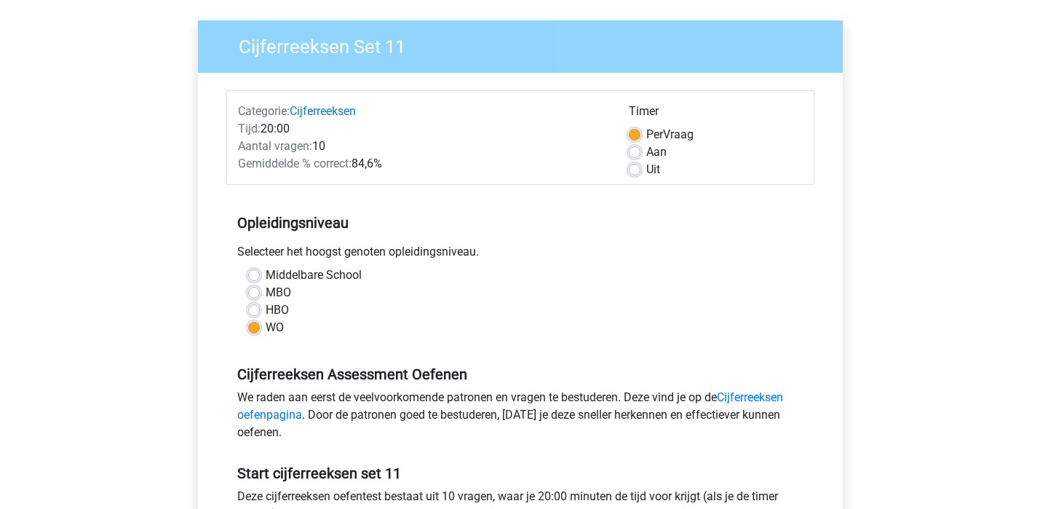
drag, startPoint x: 238, startPoint y: 221, endPoint x: 503, endPoint y: 375, distance: 307.1
click at [503, 376] on form "Categorie: Cijferreeksen Tijd: 20:00 Aantal vragen: 10 Gemiddelde % correct: 84…" at bounding box center [520, 349] width 588 height 518
click at [503, 375] on h5 "Cijferreeksen Assessment Oefenen" at bounding box center [520, 373] width 566 height 17
drag, startPoint x: 476, startPoint y: 375, endPoint x: 231, endPoint y: 223, distance: 287.5
click at [231, 223] on form "Categorie: Cijferreeksen Tijd: 20:00 Aantal vragen: 10 Gemiddelde % correct: 84…" at bounding box center [520, 349] width 588 height 518
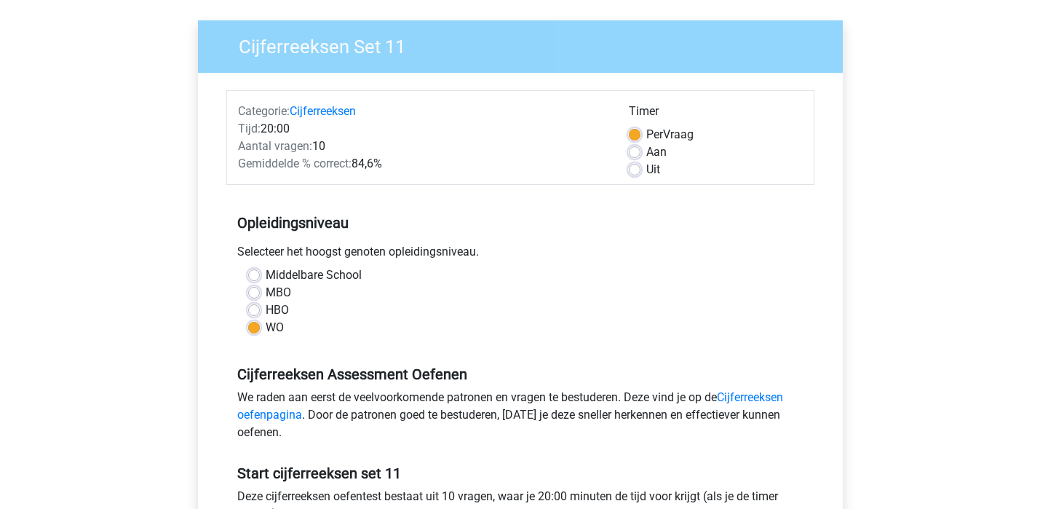
click at [251, 223] on h5 "Opleidingsniveau" at bounding box center [520, 222] width 566 height 29
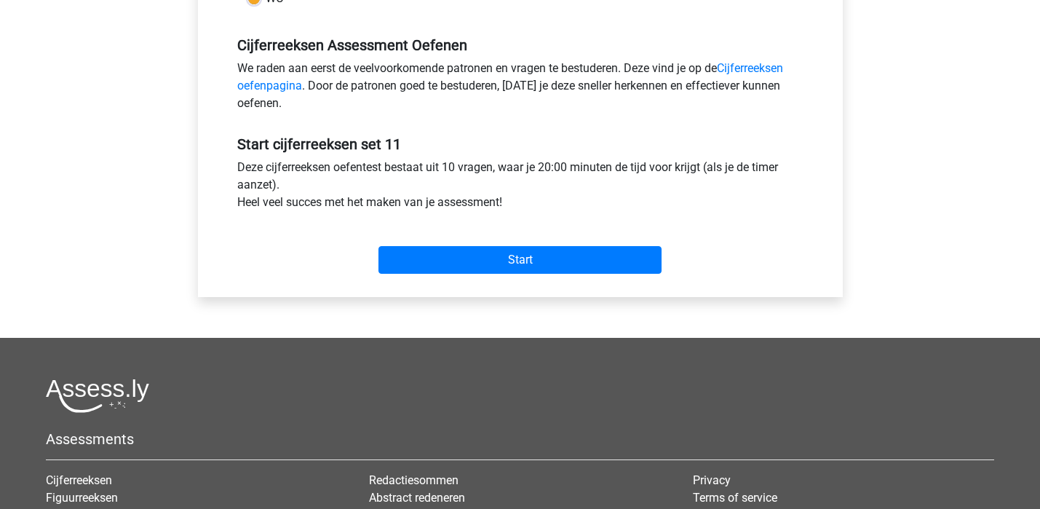
scroll to position [419, 0]
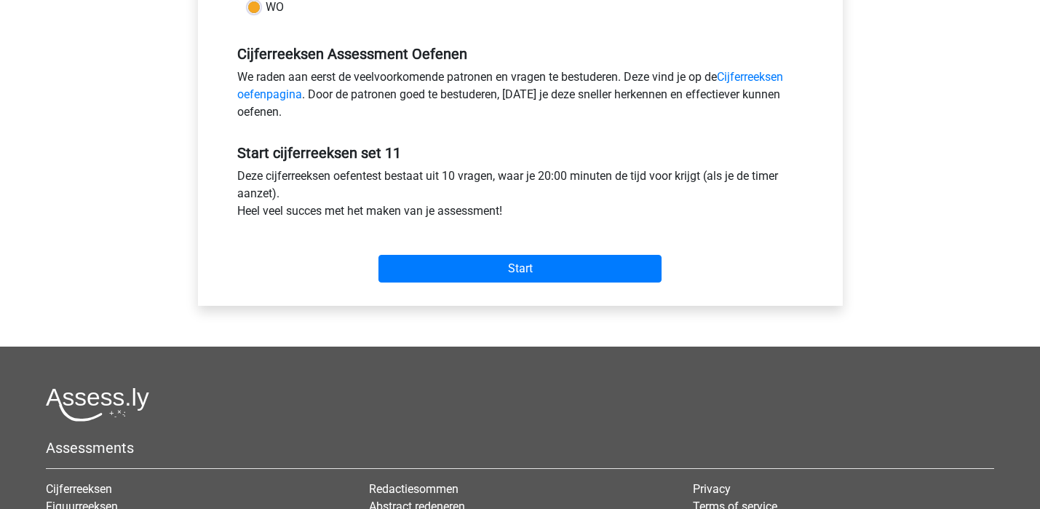
drag, startPoint x: 239, startPoint y: 151, endPoint x: 524, endPoint y: 213, distance: 291.3
click at [524, 213] on div "Start cijferreeksen set 11 Deze cijferreeksen oefentest bestaat uit 10 vragen, …" at bounding box center [520, 208] width 588 height 162
click at [524, 213] on div "Deze cijferreeksen oefentest bestaat uit 10 vragen, waar je 20:00 minuten de ti…" at bounding box center [520, 196] width 588 height 58
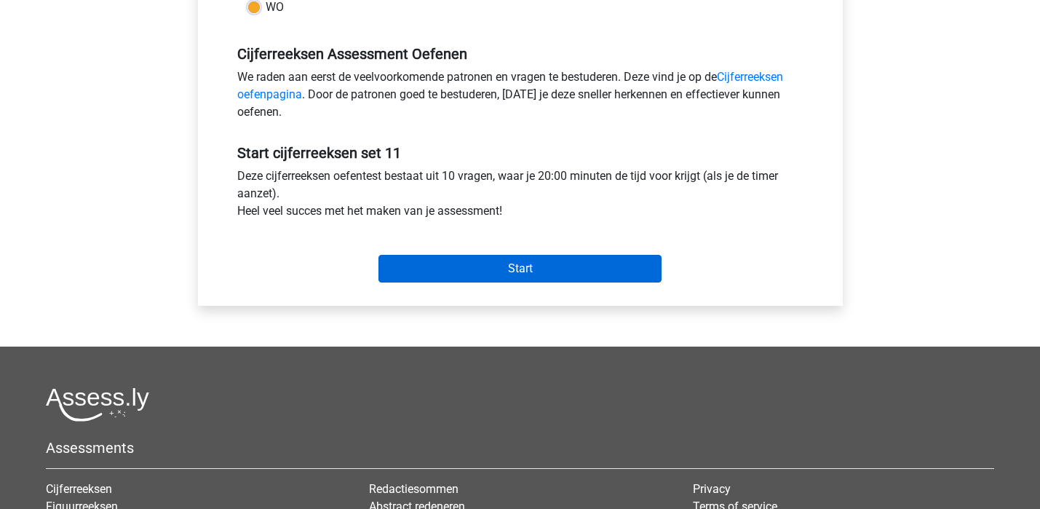
click at [517, 269] on input "Start" at bounding box center [519, 269] width 283 height 28
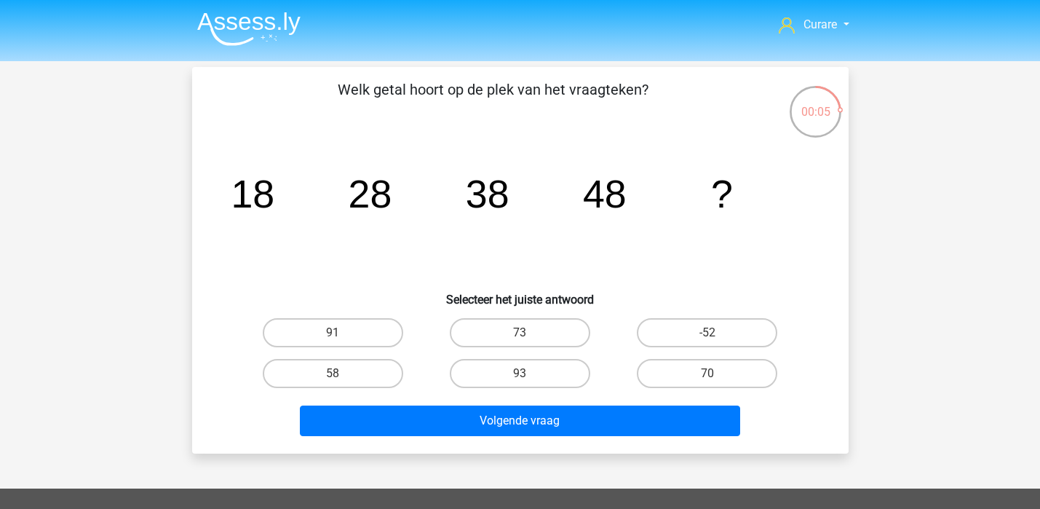
click at [339, 376] on input "58" at bounding box center [336, 377] width 9 height 9
radio input "true"
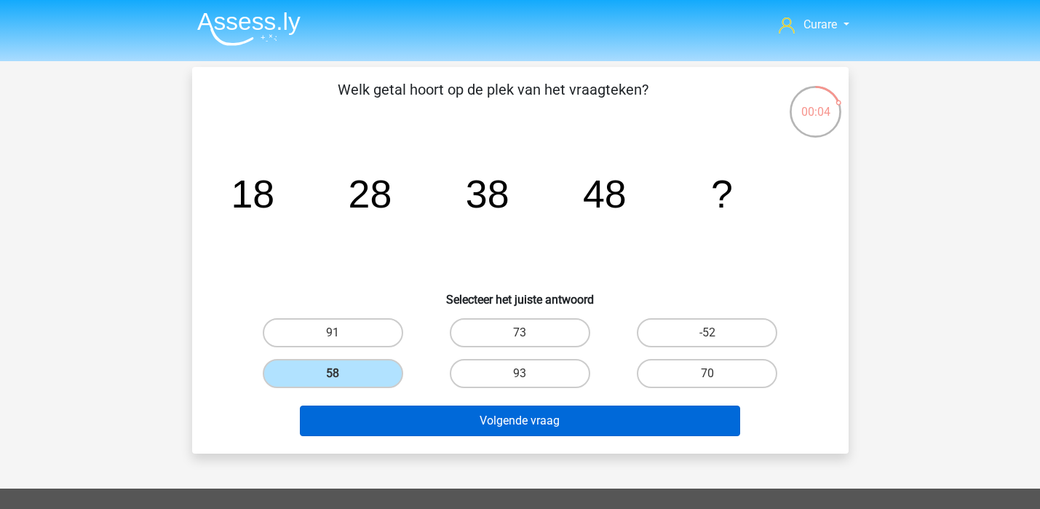
click at [442, 415] on button "Volgende vraag" at bounding box center [520, 420] width 440 height 31
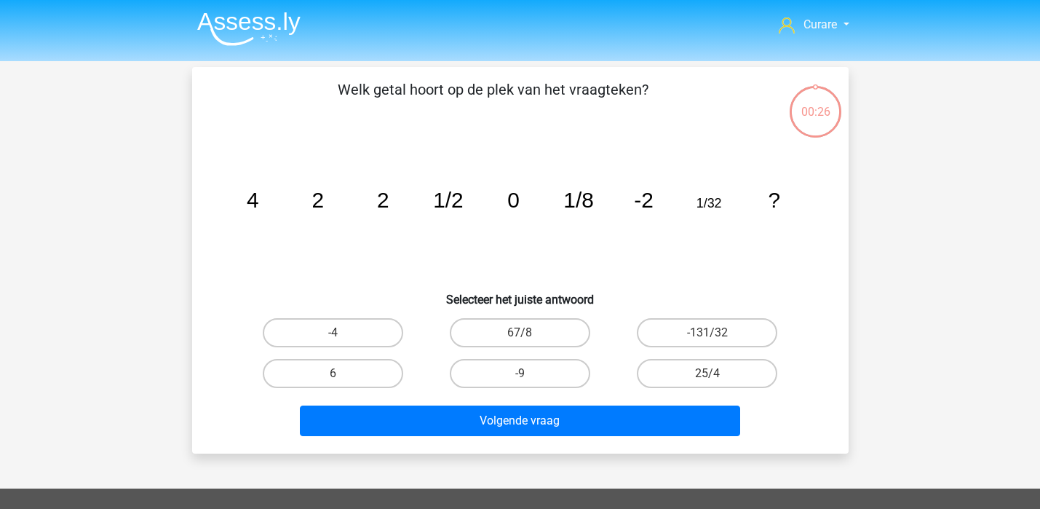
scroll to position [67, 0]
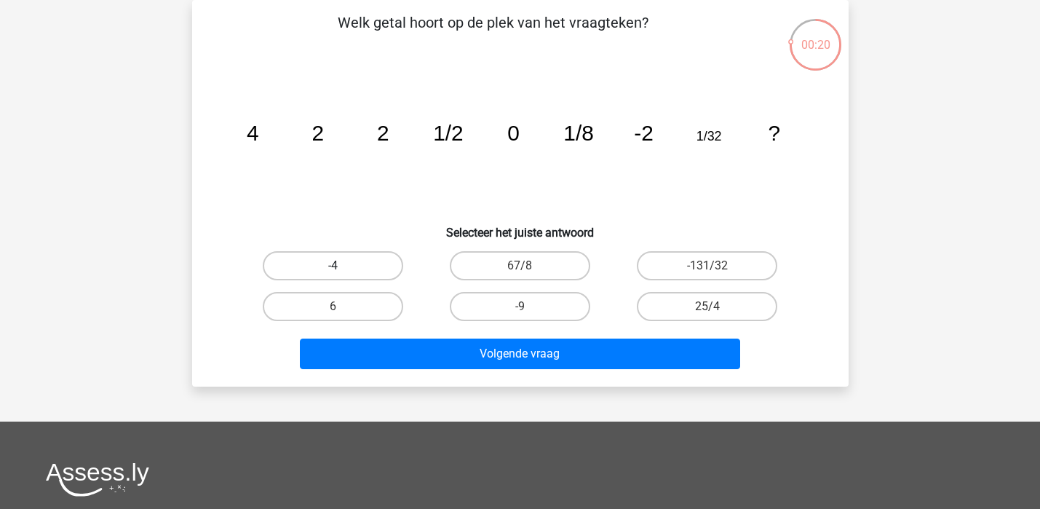
click at [347, 260] on label "-4" at bounding box center [333, 265] width 140 height 29
click at [342, 266] on input "-4" at bounding box center [336, 270] width 9 height 9
radio input "true"
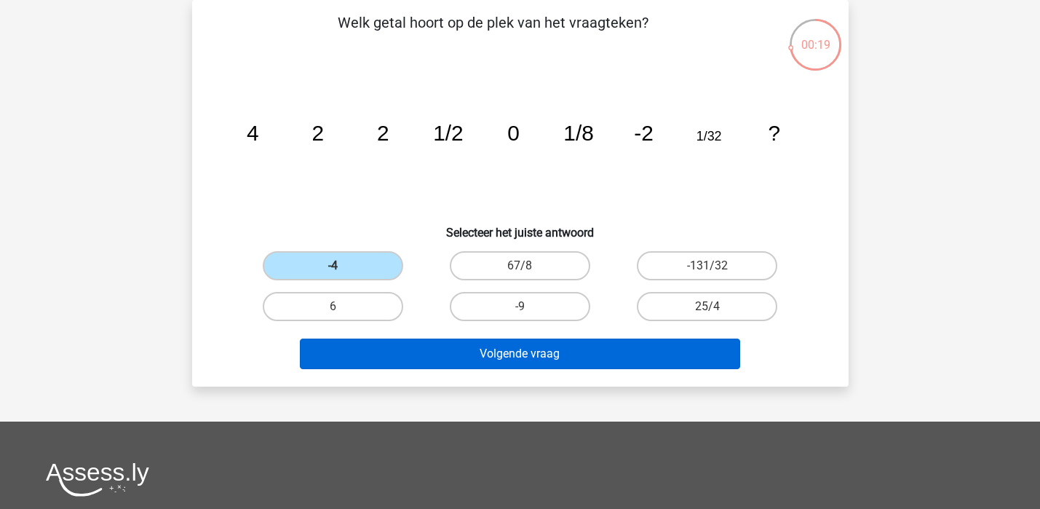
click at [469, 351] on button "Volgende vraag" at bounding box center [520, 353] width 440 height 31
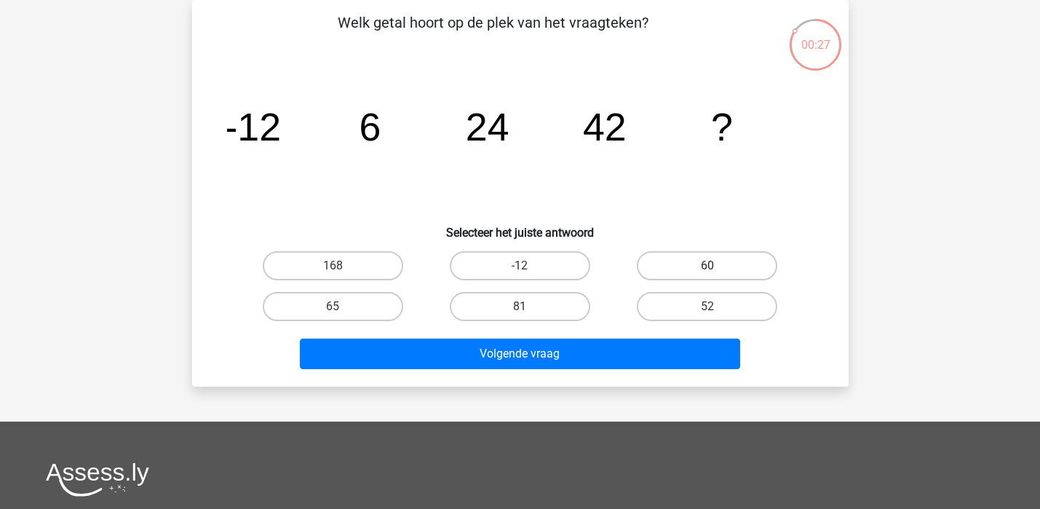
click at [723, 261] on label "60" at bounding box center [707, 265] width 140 height 29
click at [717, 266] on input "60" at bounding box center [711, 270] width 9 height 9
radio input "true"
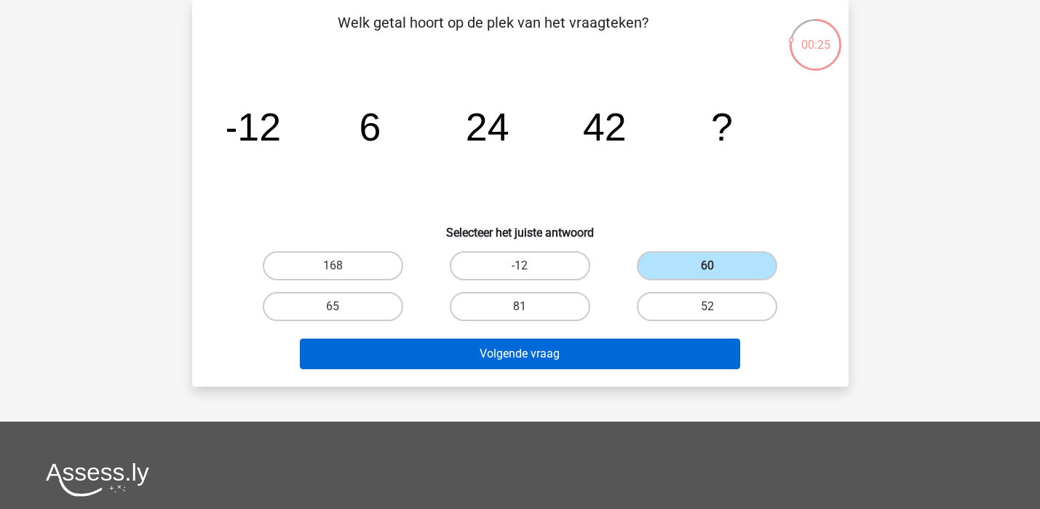
click at [578, 346] on button "Volgende vraag" at bounding box center [520, 353] width 440 height 31
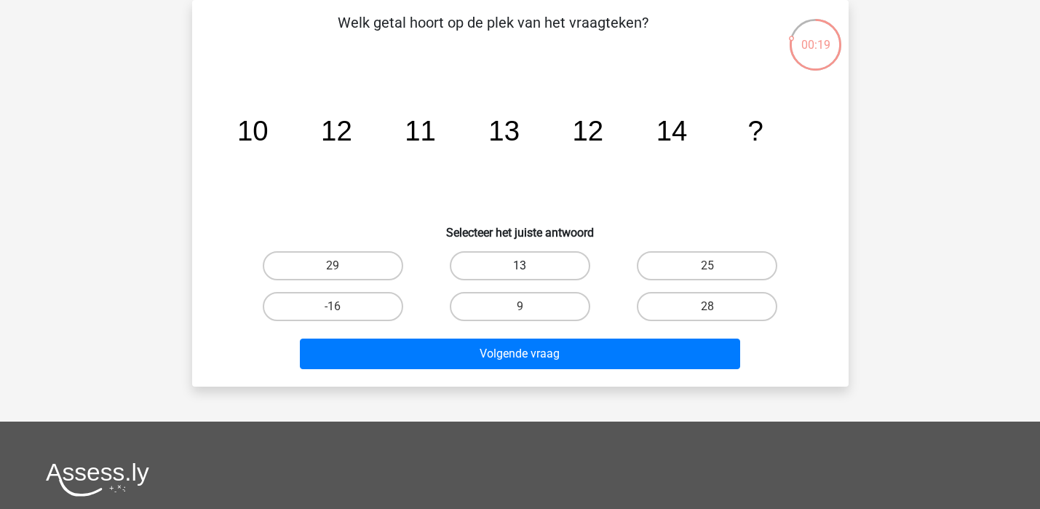
click at [543, 265] on label "13" at bounding box center [520, 265] width 140 height 29
click at [529, 266] on input "13" at bounding box center [523, 270] width 9 height 9
radio input "true"
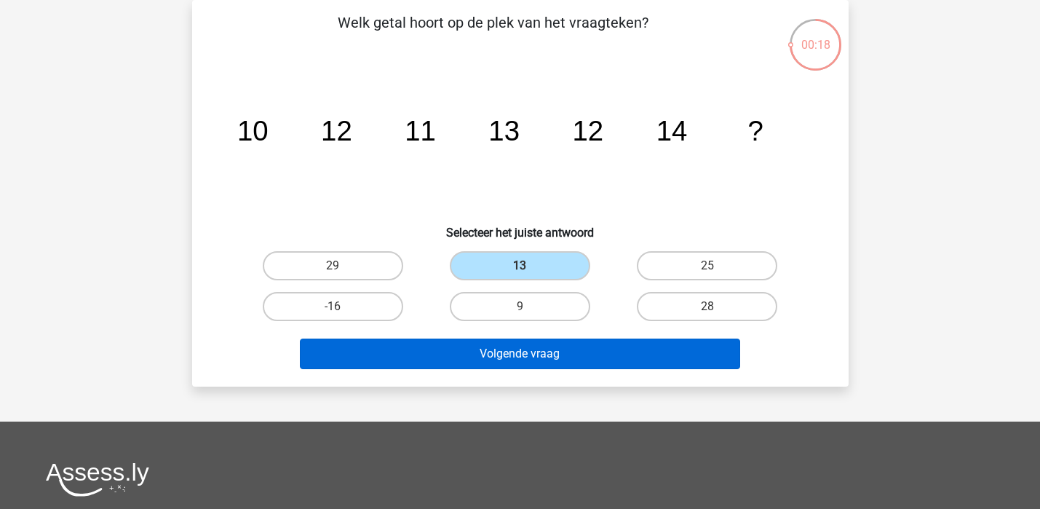
click at [531, 341] on button "Volgende vraag" at bounding box center [520, 353] width 440 height 31
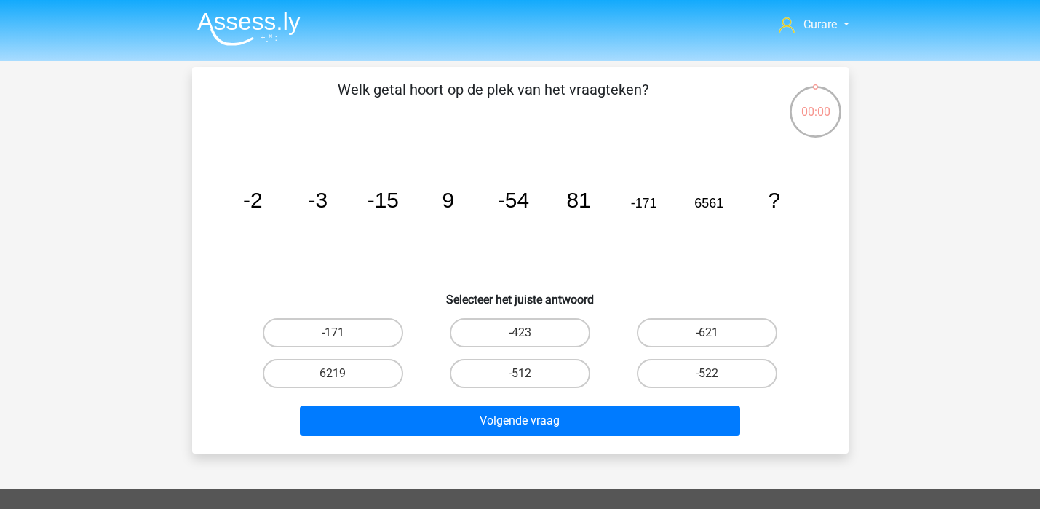
scroll to position [67, 0]
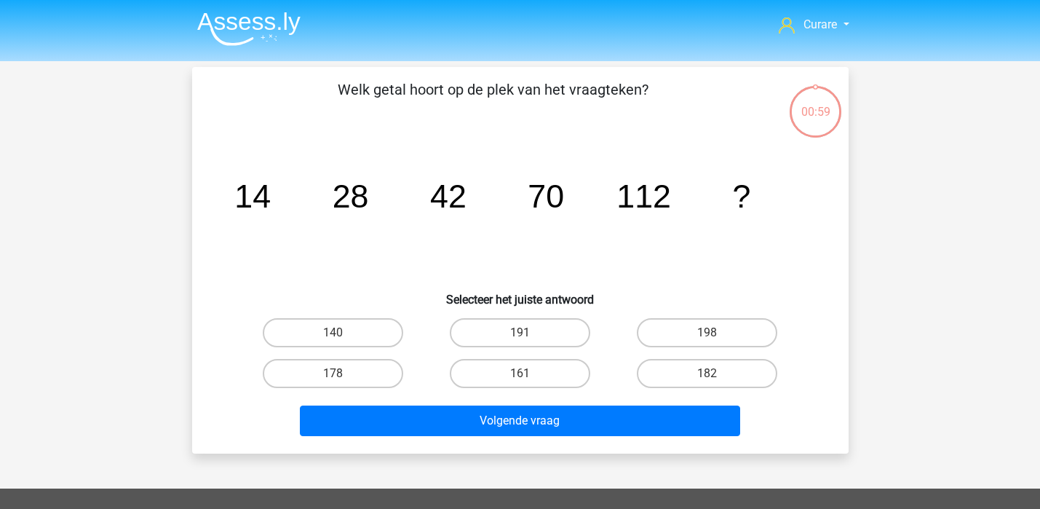
scroll to position [67, 0]
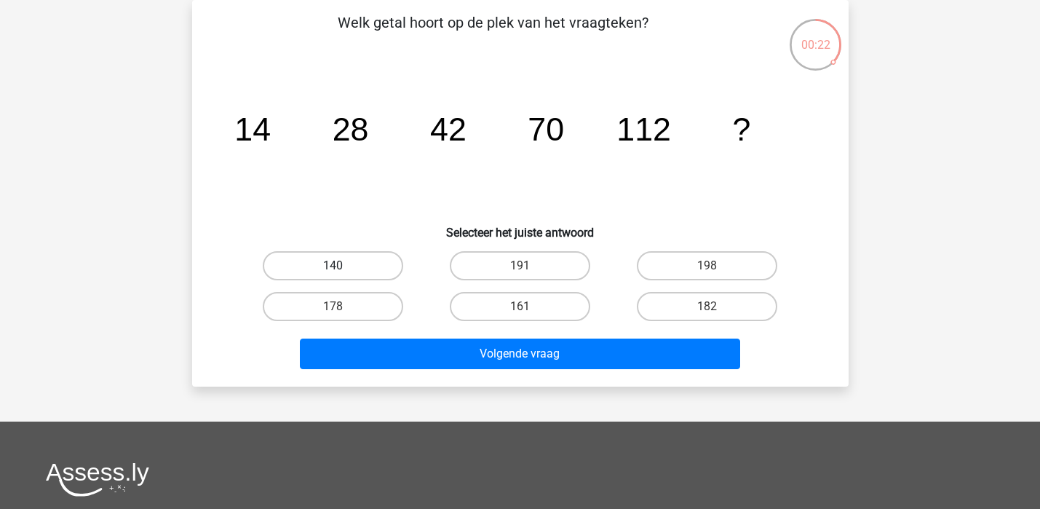
click at [359, 265] on label "140" at bounding box center [333, 265] width 140 height 29
click at [342, 266] on input "140" at bounding box center [336, 270] width 9 height 9
radio input "true"
click at [699, 272] on label "198" at bounding box center [707, 265] width 140 height 29
click at [707, 272] on input "198" at bounding box center [711, 270] width 9 height 9
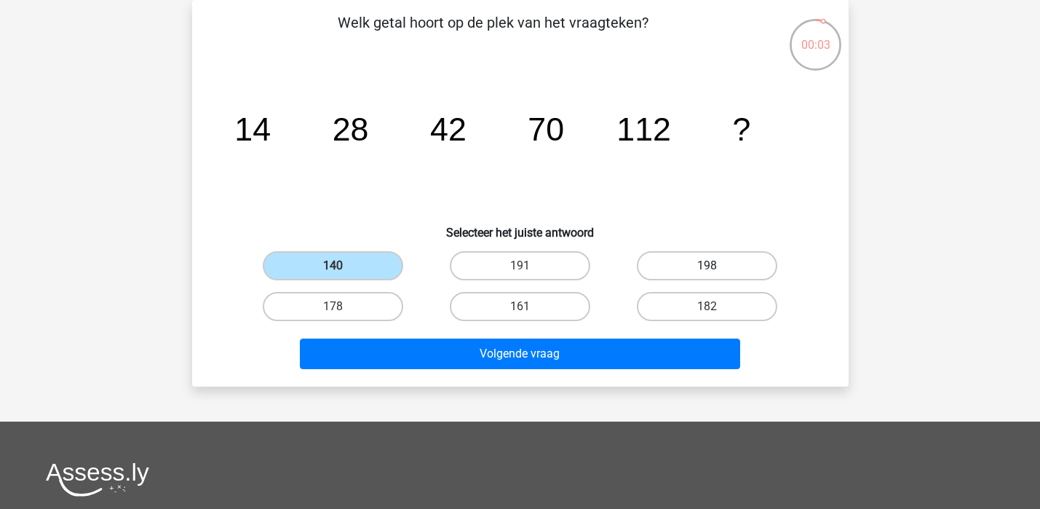
radio input "true"
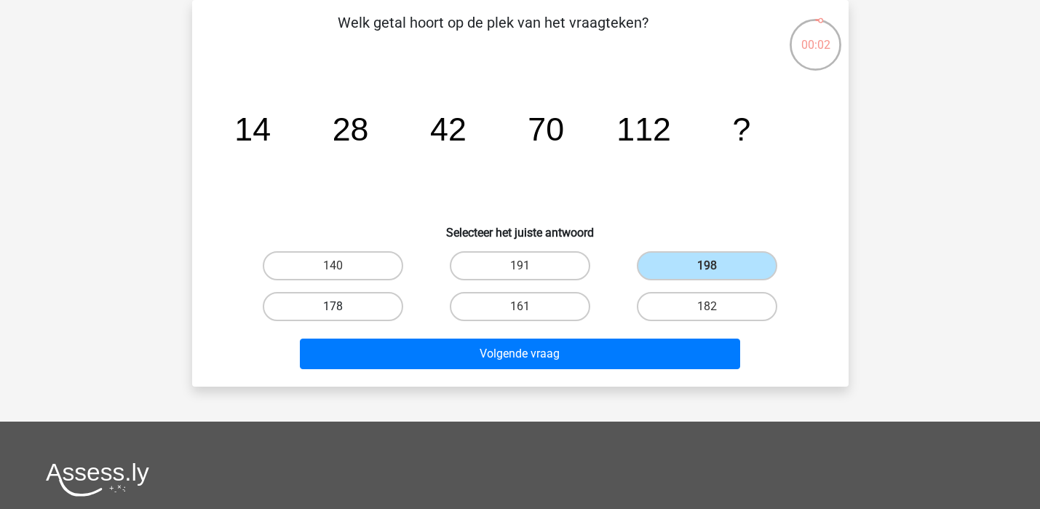
click at [375, 311] on label "178" at bounding box center [333, 306] width 140 height 29
click at [342, 311] on input "178" at bounding box center [336, 310] width 9 height 9
radio input "true"
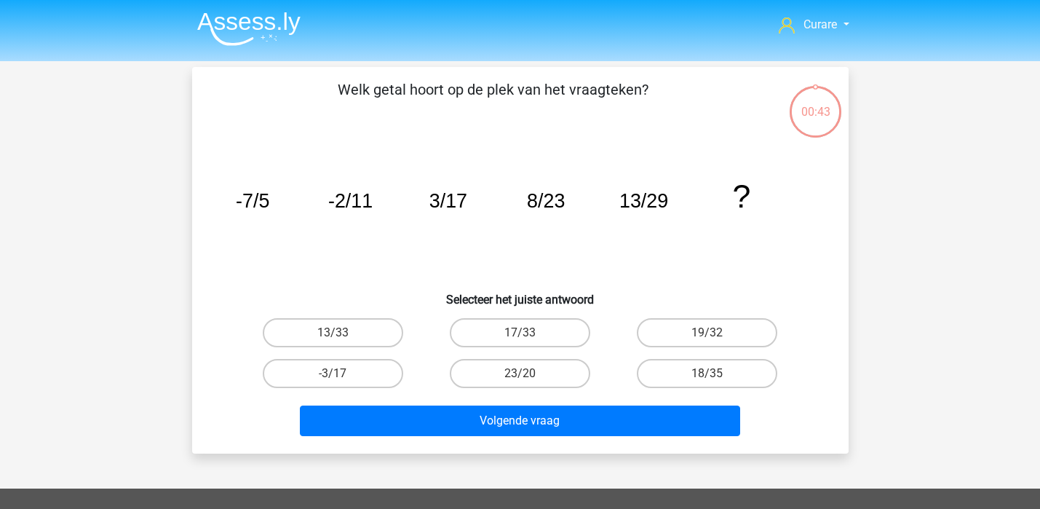
scroll to position [67, 0]
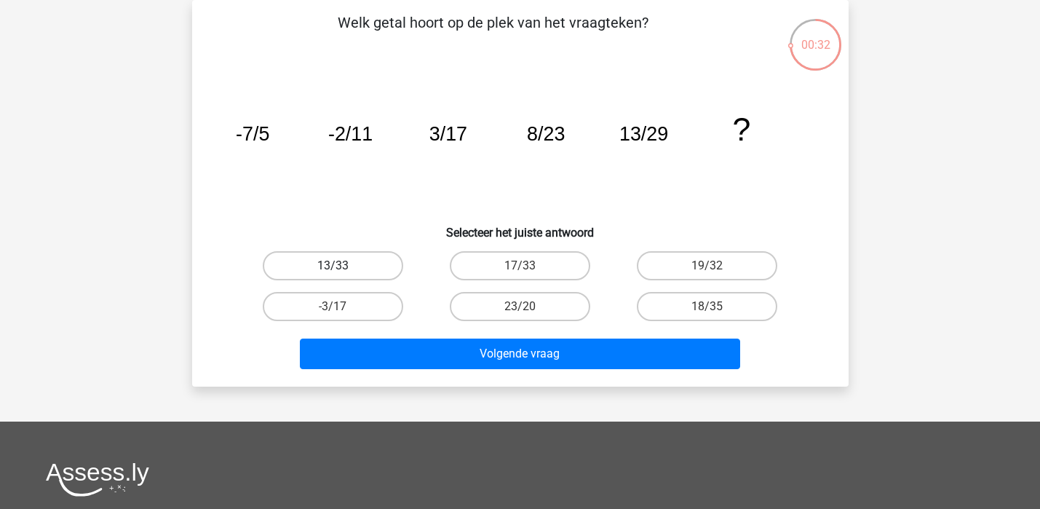
click at [363, 266] on label "13/33" at bounding box center [333, 265] width 140 height 29
click at [342, 266] on input "13/33" at bounding box center [336, 270] width 9 height 9
radio input "true"
click at [721, 306] on label "18/35" at bounding box center [707, 306] width 140 height 29
click at [717, 306] on input "18/35" at bounding box center [711, 310] width 9 height 9
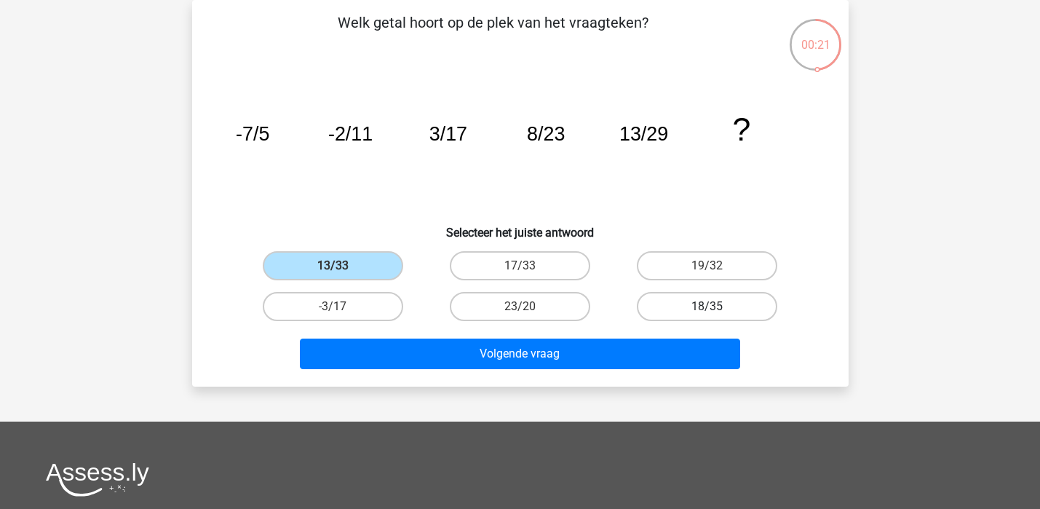
radio input "true"
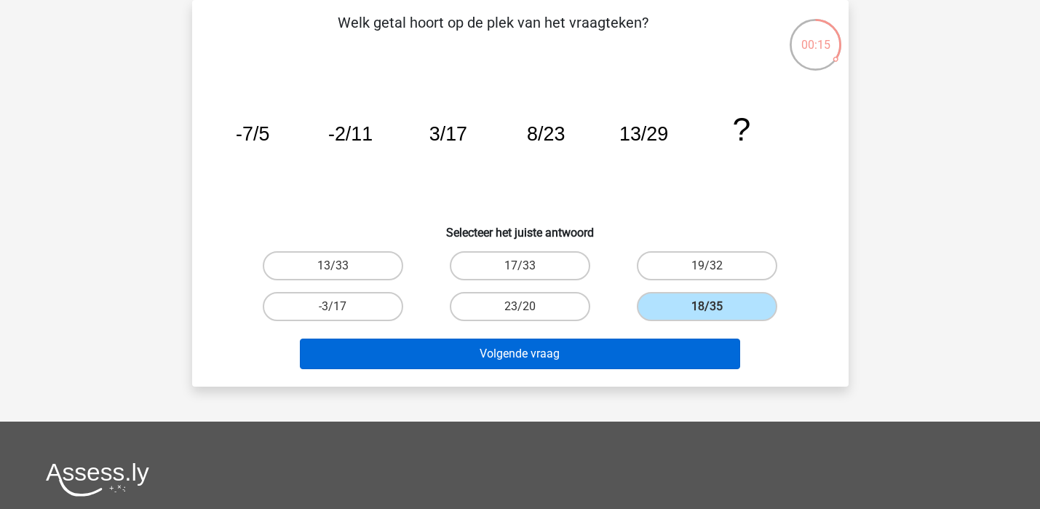
click at [573, 353] on button "Volgende vraag" at bounding box center [520, 353] width 440 height 31
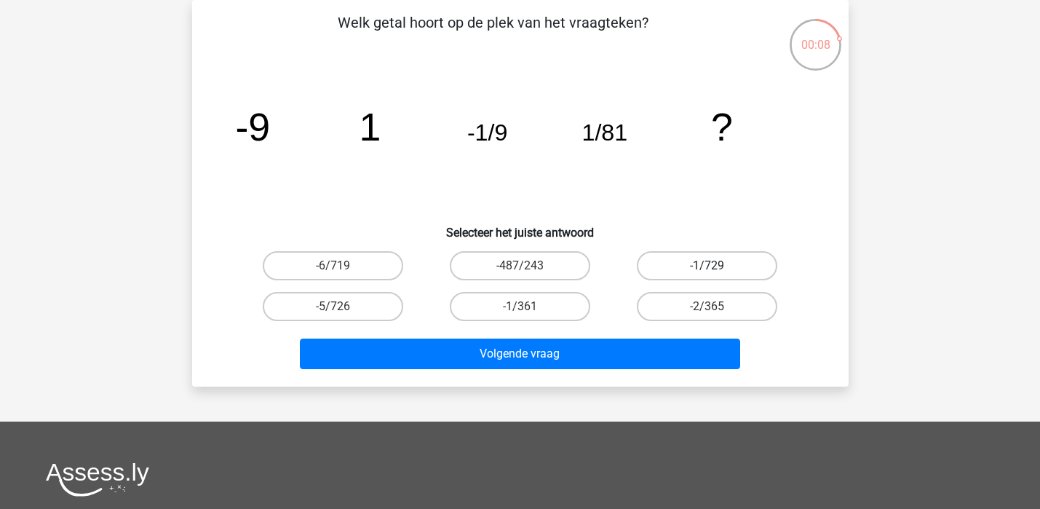
click at [676, 263] on label "-1/729" at bounding box center [707, 265] width 140 height 29
click at [707, 266] on input "-1/729" at bounding box center [711, 270] width 9 height 9
radio input "true"
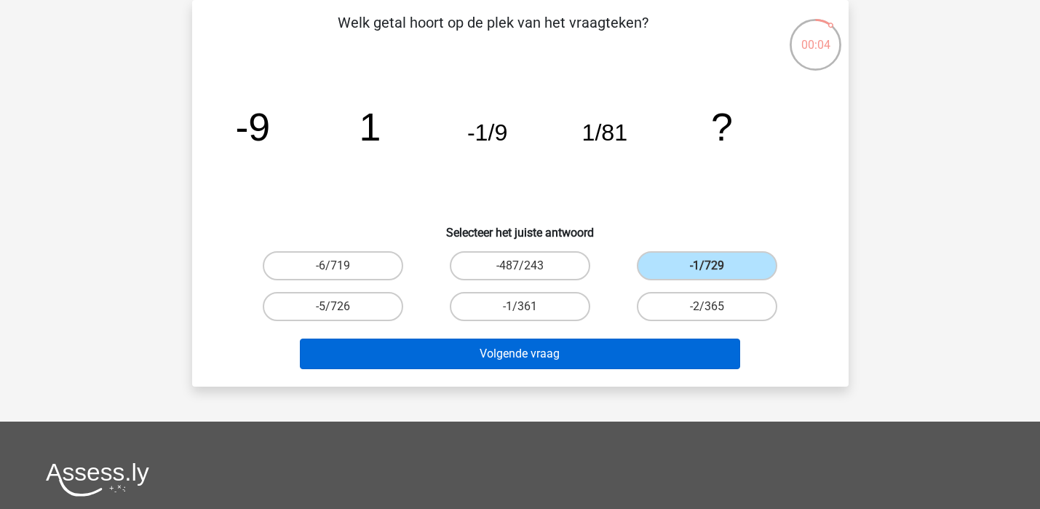
click at [542, 354] on button "Volgende vraag" at bounding box center [520, 353] width 440 height 31
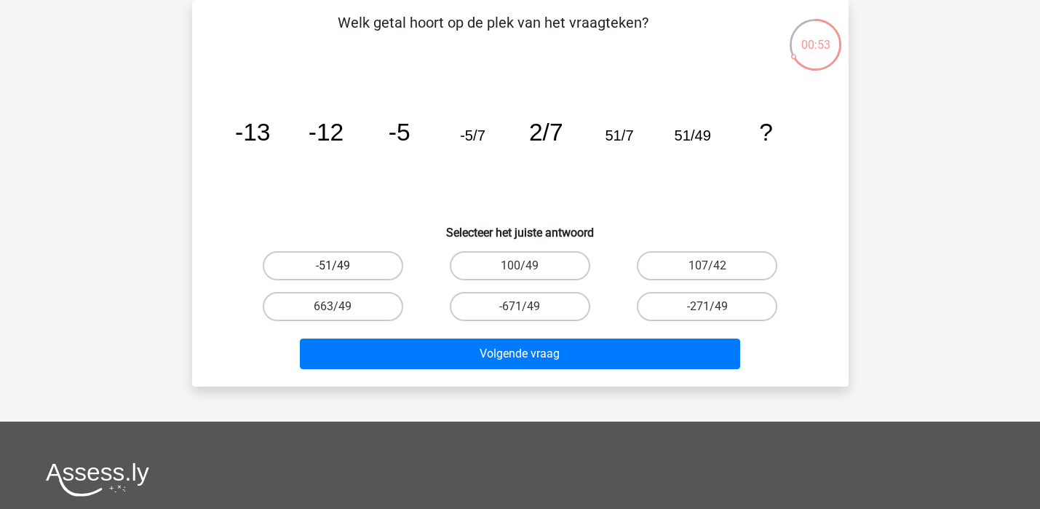
click at [351, 263] on label "-51/49" at bounding box center [333, 265] width 140 height 29
click at [342, 266] on input "-51/49" at bounding box center [336, 270] width 9 height 9
radio input "true"
click at [518, 304] on label "-671/49" at bounding box center [520, 306] width 140 height 29
click at [519, 306] on input "-671/49" at bounding box center [523, 310] width 9 height 9
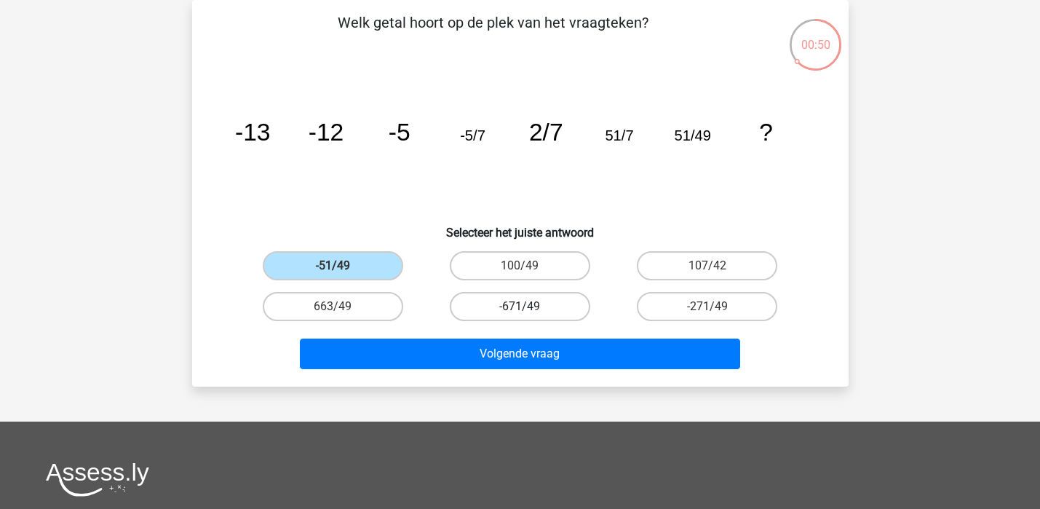
radio input "true"
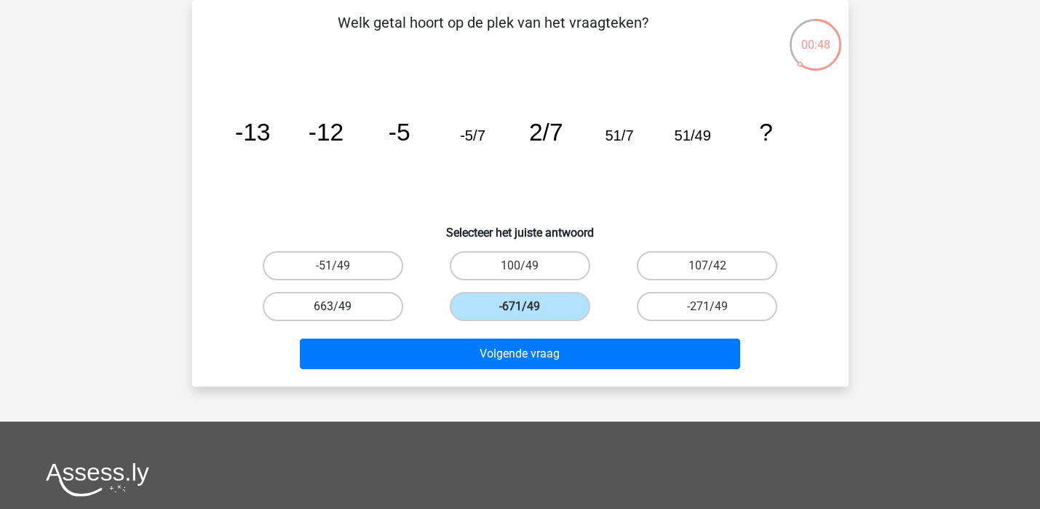
click at [360, 300] on label "663/49" at bounding box center [333, 306] width 140 height 29
click at [342, 306] on input "663/49" at bounding box center [336, 310] width 9 height 9
radio input "true"
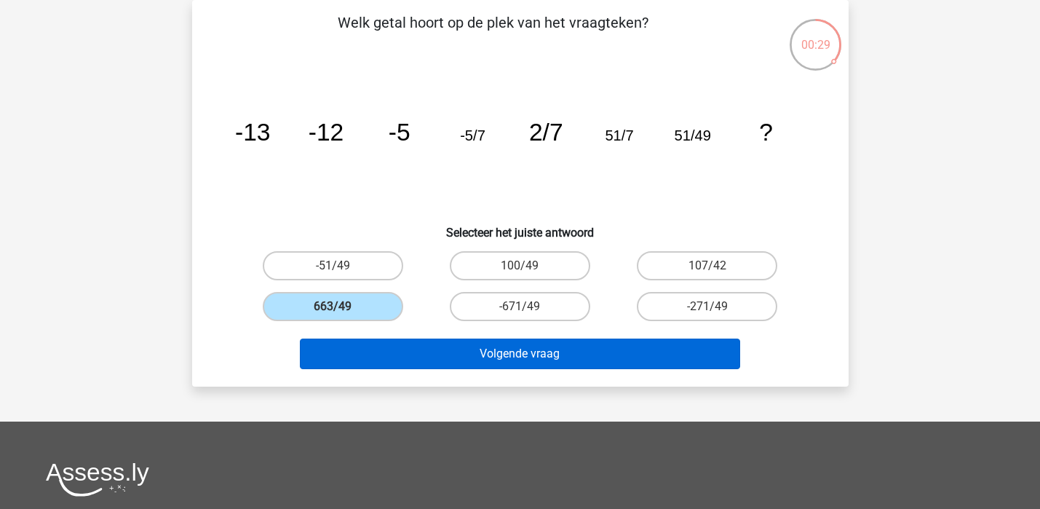
click at [565, 356] on button "Volgende vraag" at bounding box center [520, 353] width 440 height 31
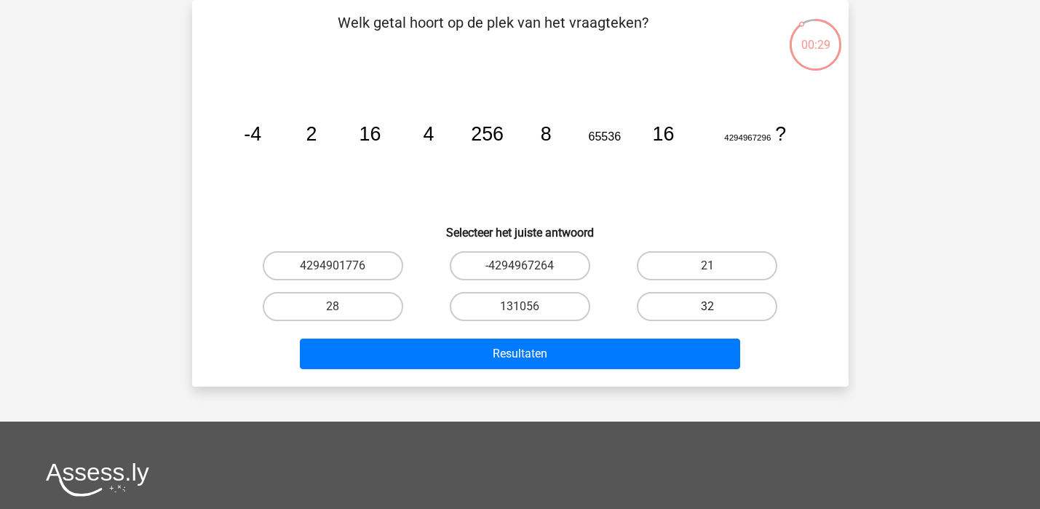
click at [714, 298] on label "32" at bounding box center [707, 306] width 140 height 29
click at [714, 306] on input "32" at bounding box center [711, 310] width 9 height 9
radio input "true"
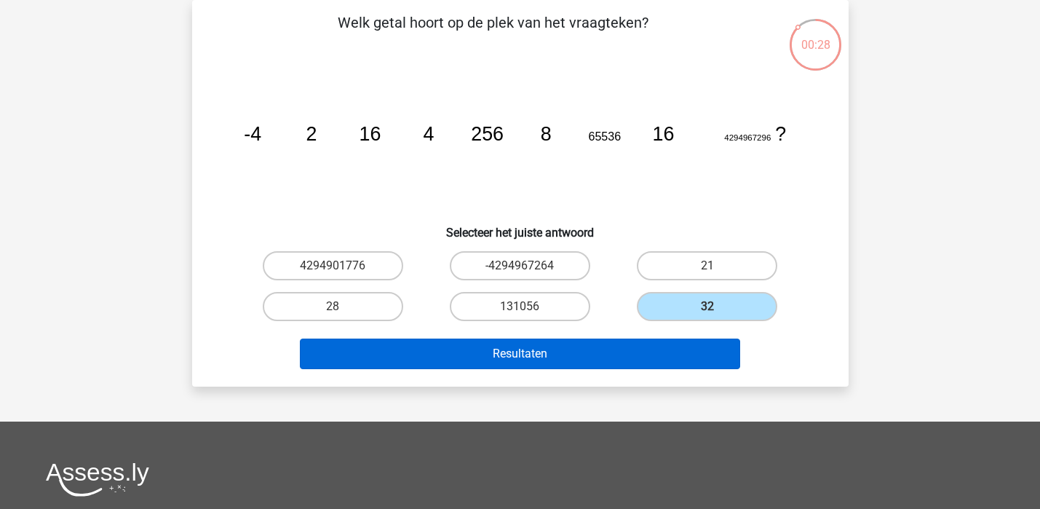
click at [575, 355] on button "Resultaten" at bounding box center [520, 353] width 440 height 31
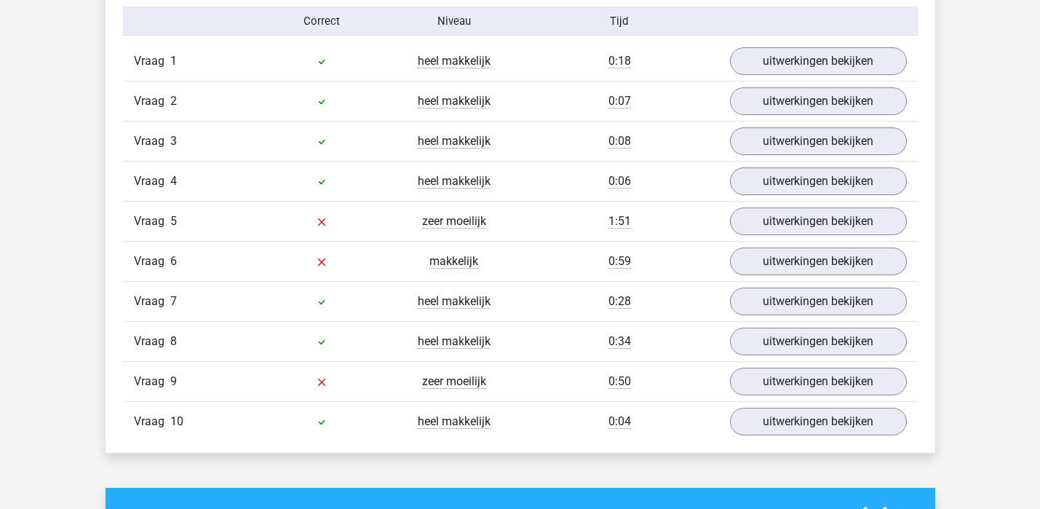
scroll to position [966, 0]
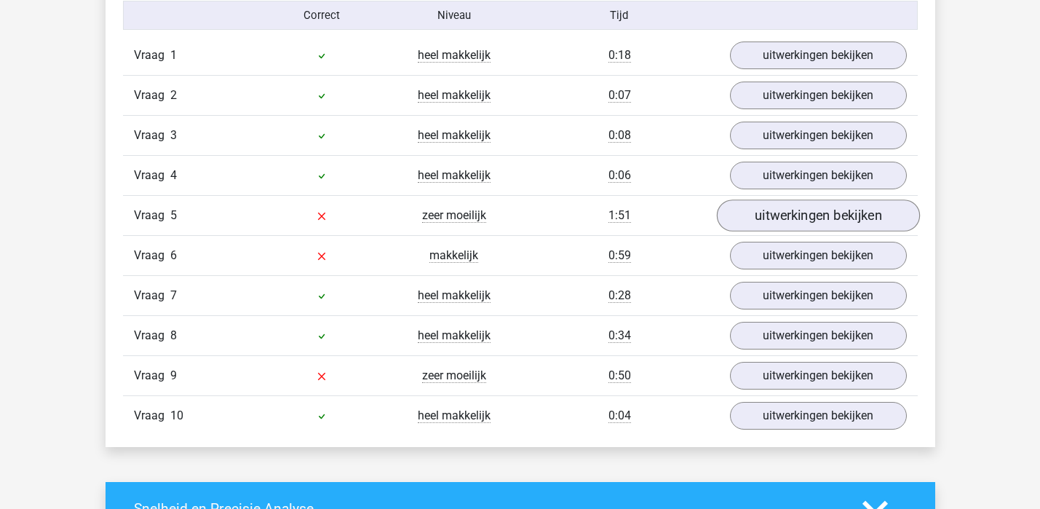
click at [837, 220] on link "uitwerkingen bekijken" at bounding box center [817, 215] width 203 height 32
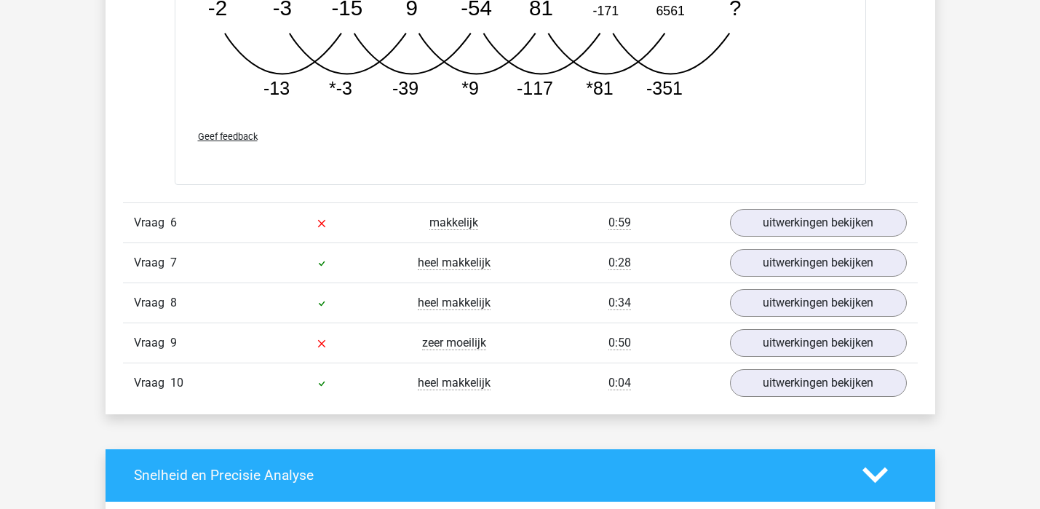
scroll to position [1846, 0]
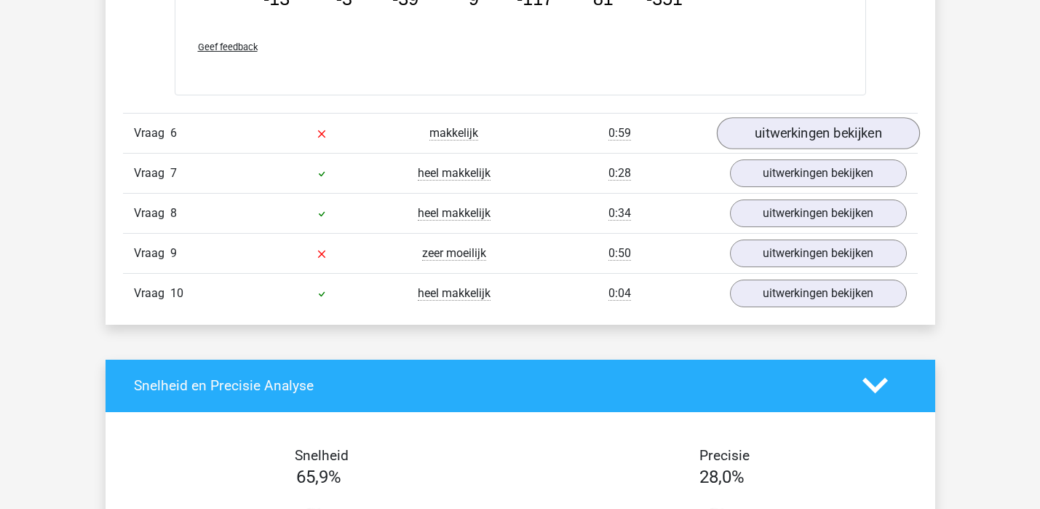
click at [804, 138] on link "uitwerkingen bekijken" at bounding box center [817, 133] width 203 height 32
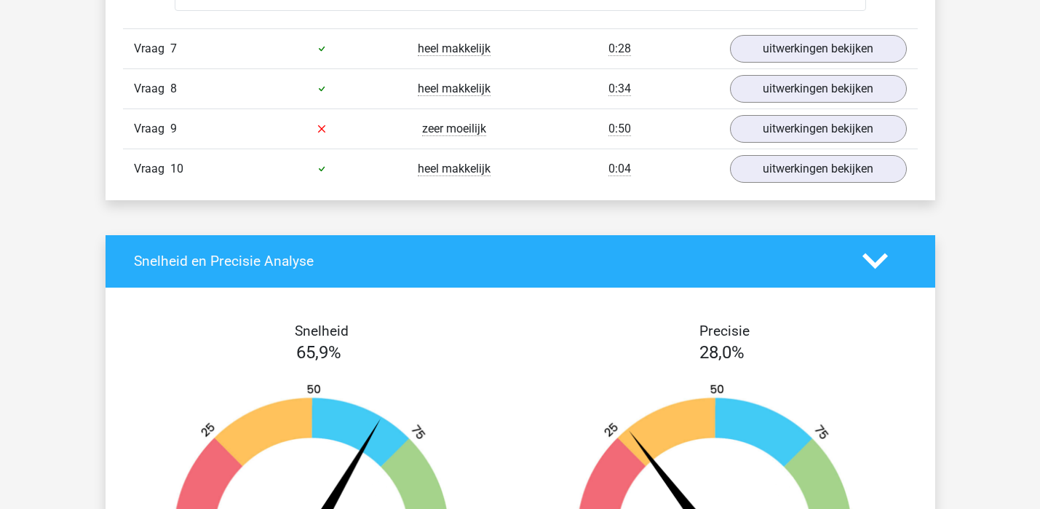
scroll to position [2610, 0]
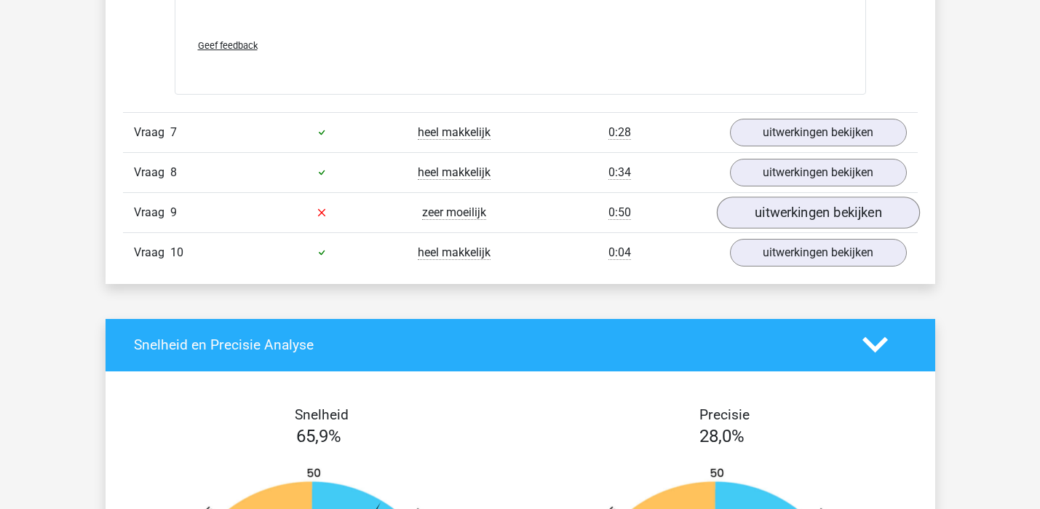
click at [784, 212] on link "uitwerkingen bekijken" at bounding box center [817, 212] width 203 height 32
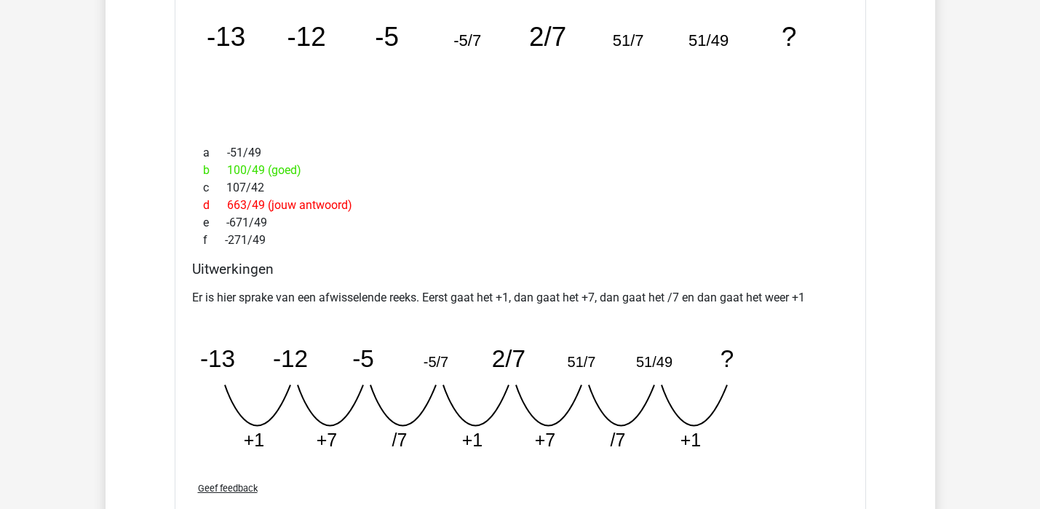
scroll to position [2928, 0]
